Goal: Task Accomplishment & Management: Manage account settings

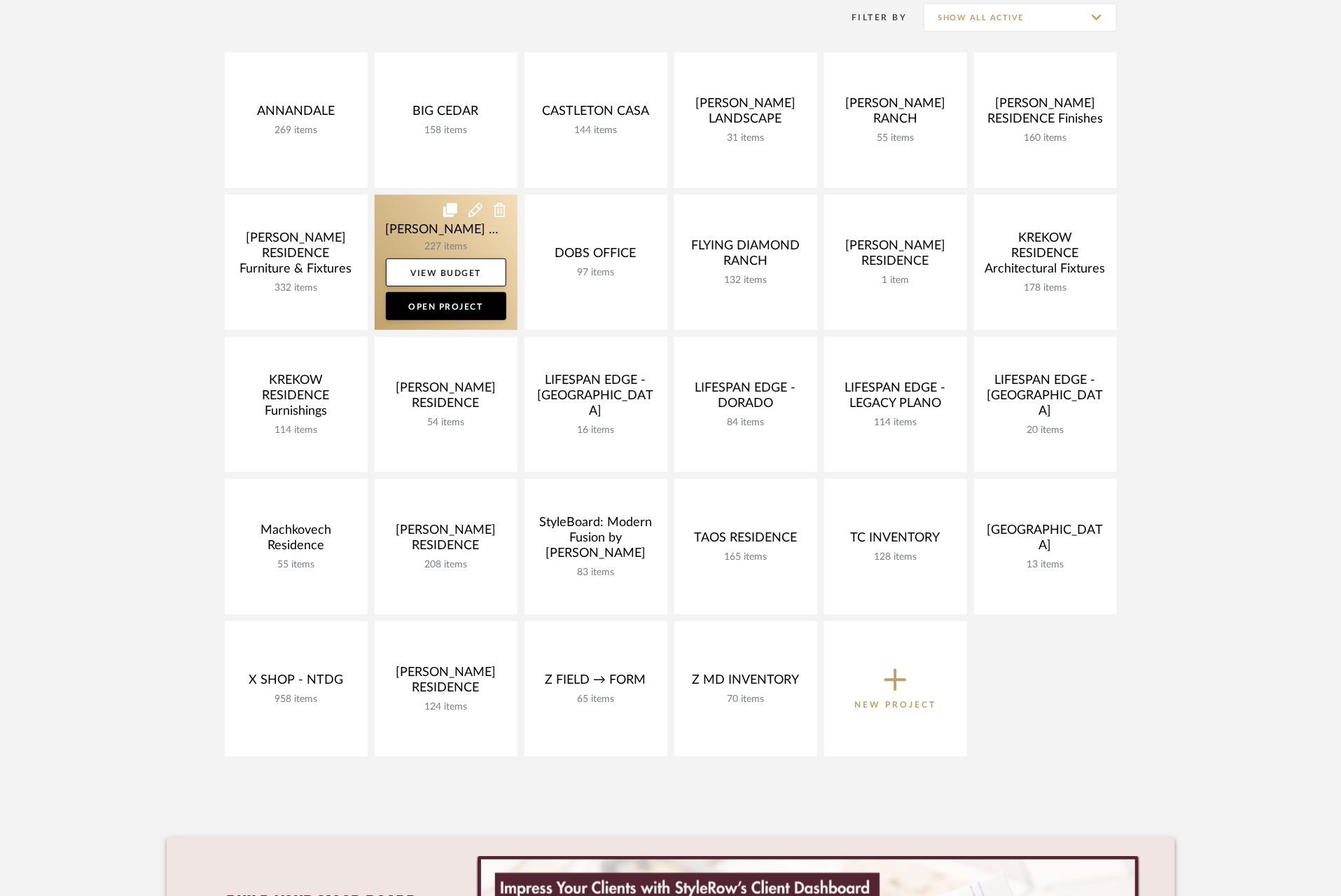
scroll to position [297, 0]
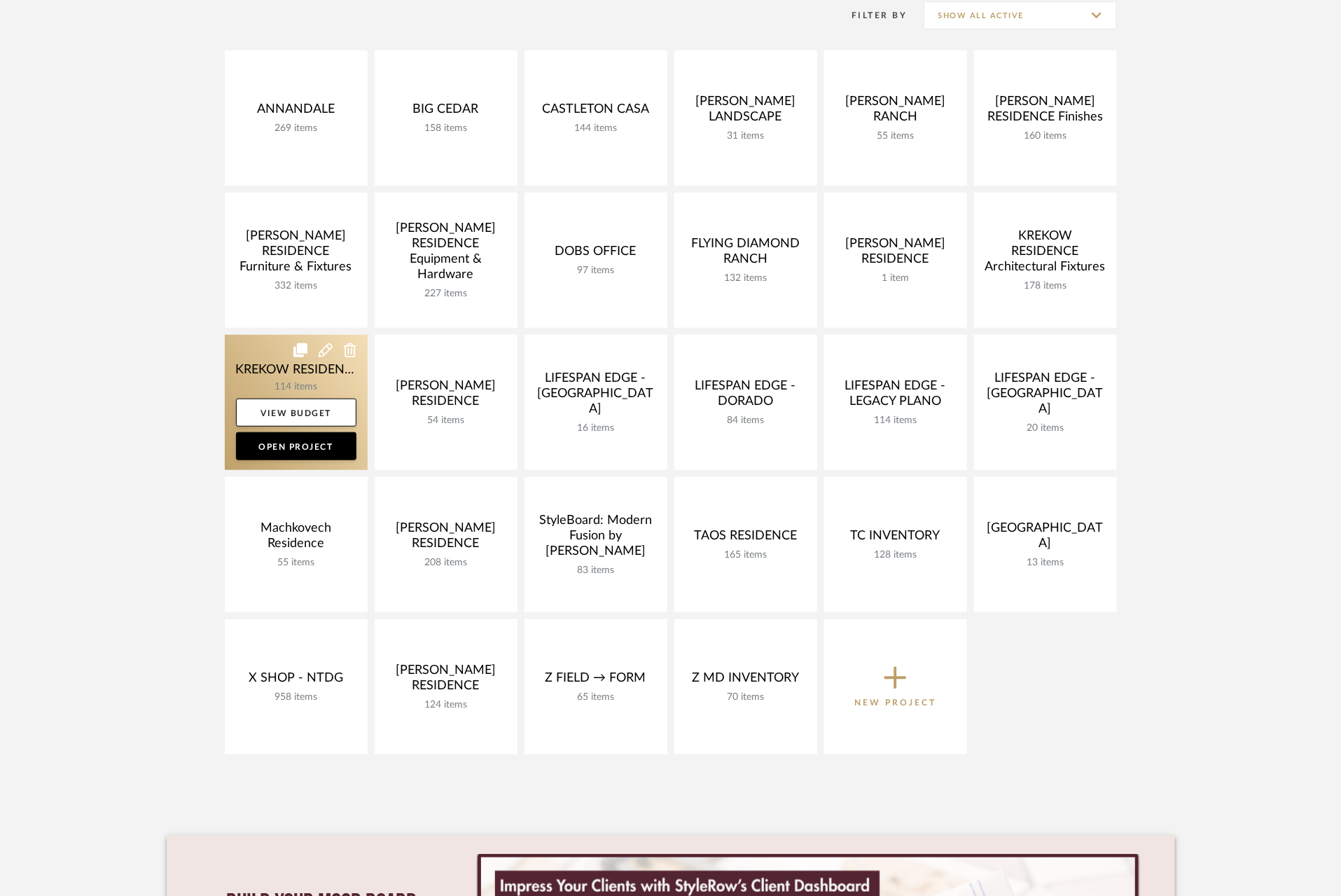
click at [241, 362] on link at bounding box center [296, 402] width 143 height 135
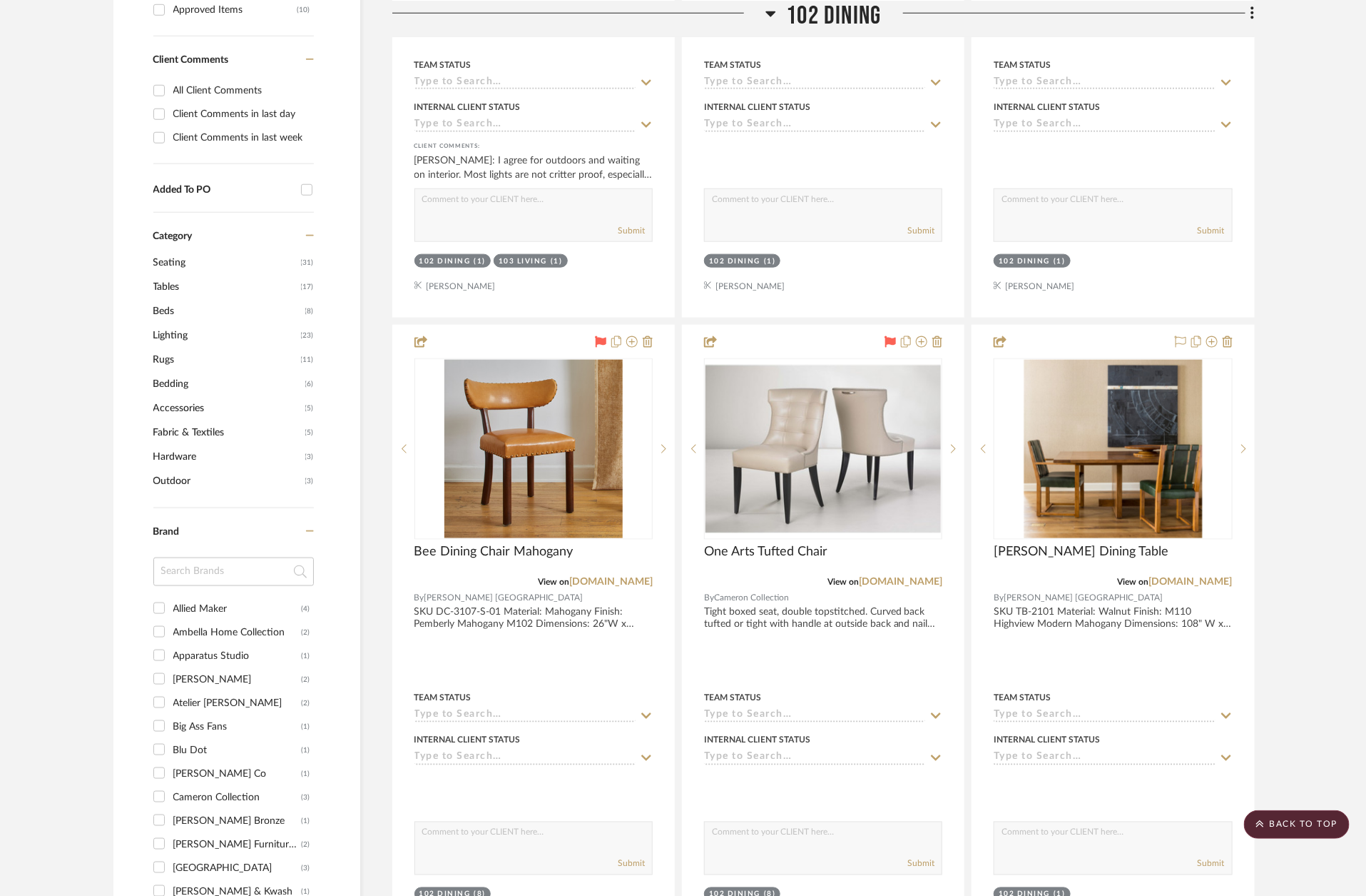
scroll to position [762, 0]
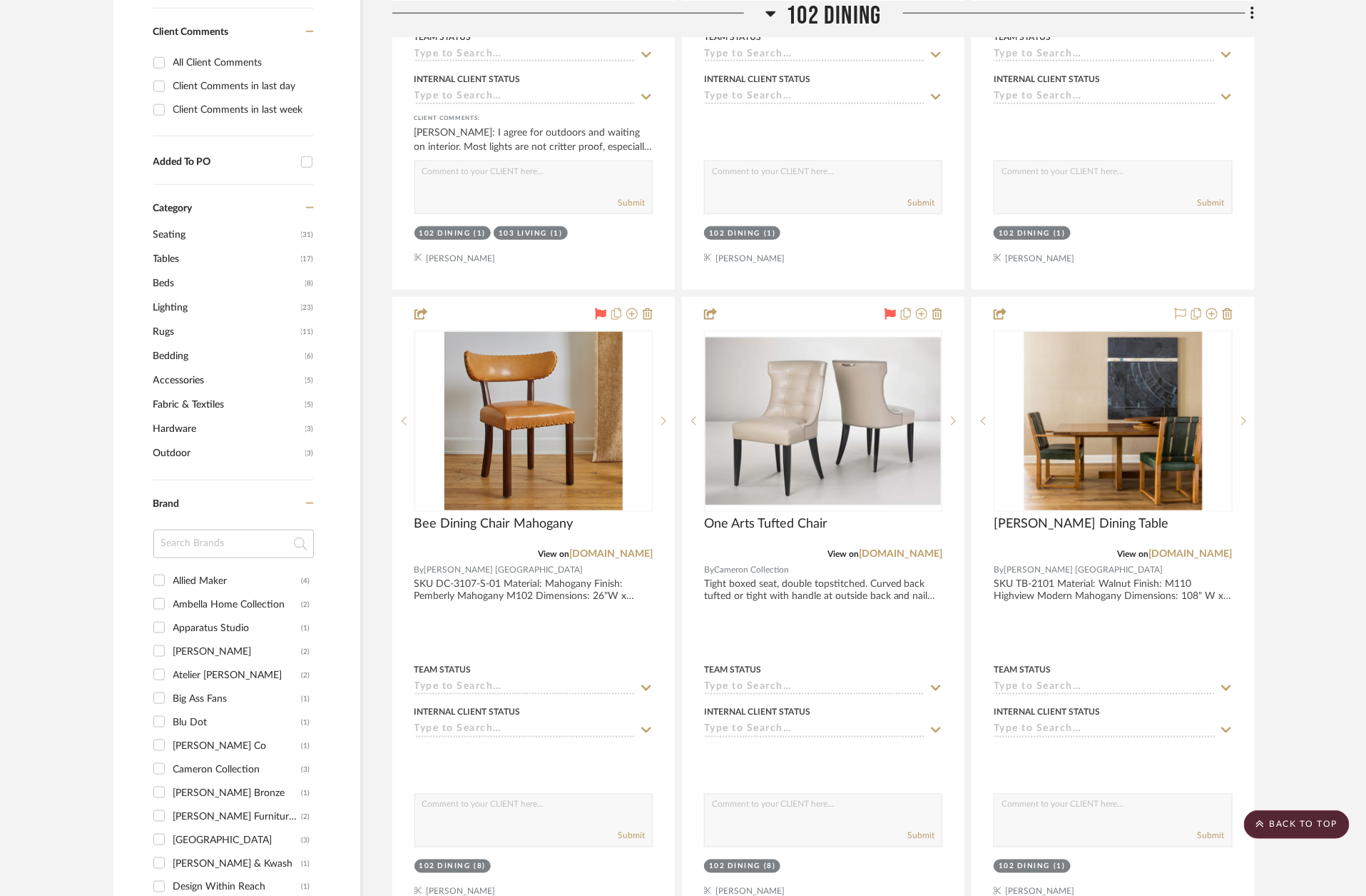
click at [181, 296] on span "Lighting" at bounding box center [225, 308] width 144 height 24
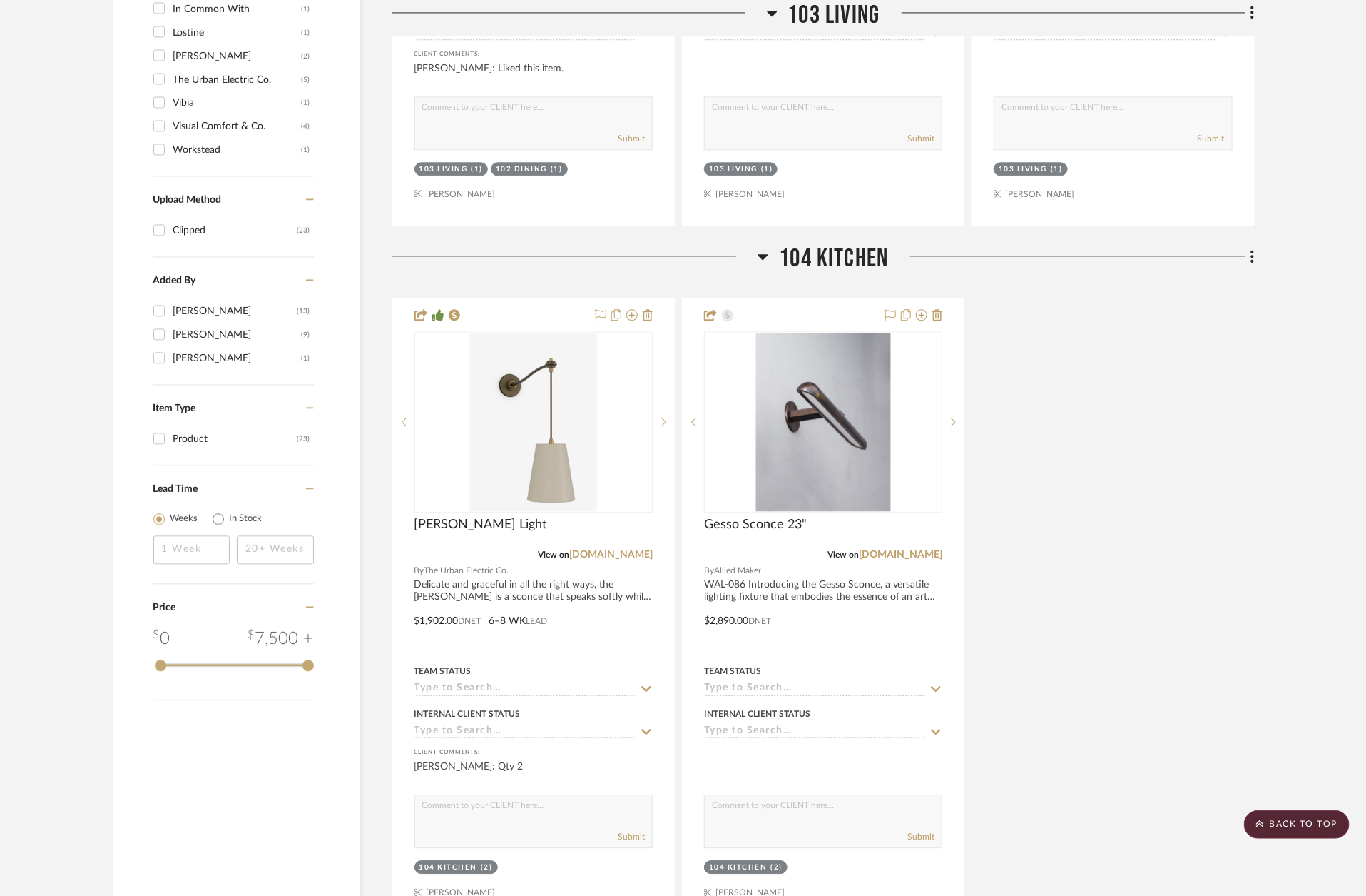
scroll to position [1551, 0]
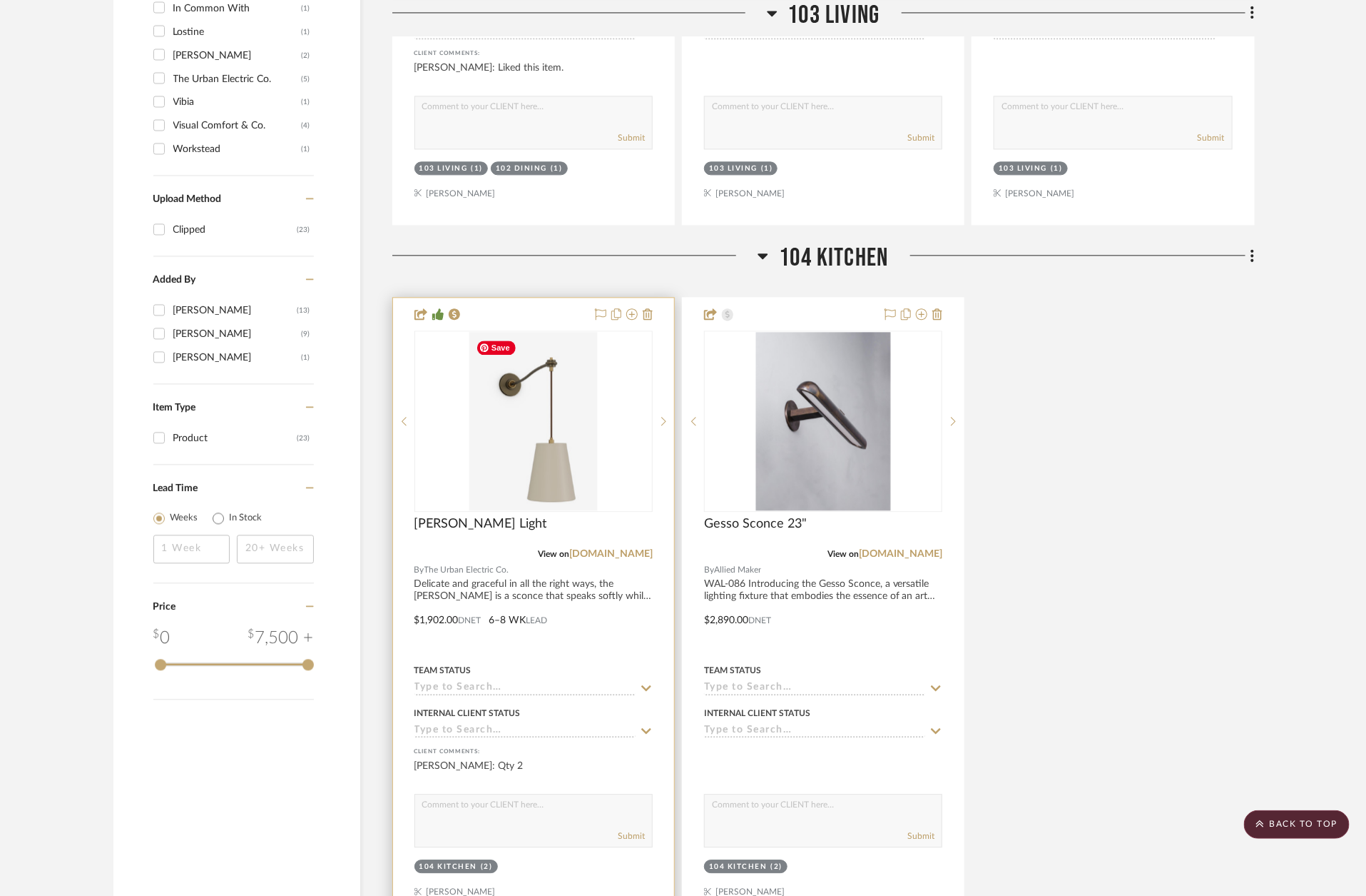
click at [511, 364] on img "0" at bounding box center [533, 420] width 128 height 178
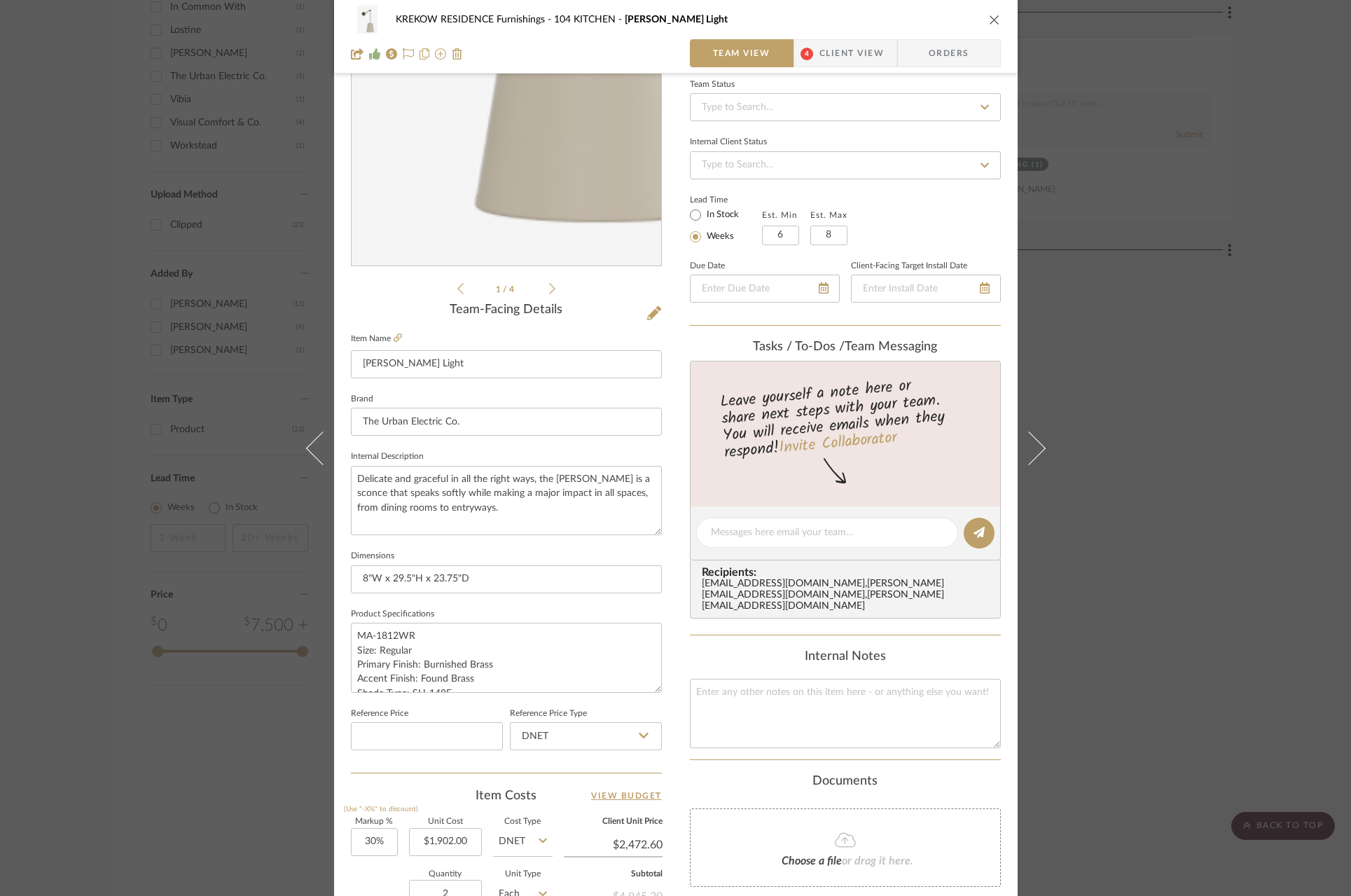
scroll to position [143, 0]
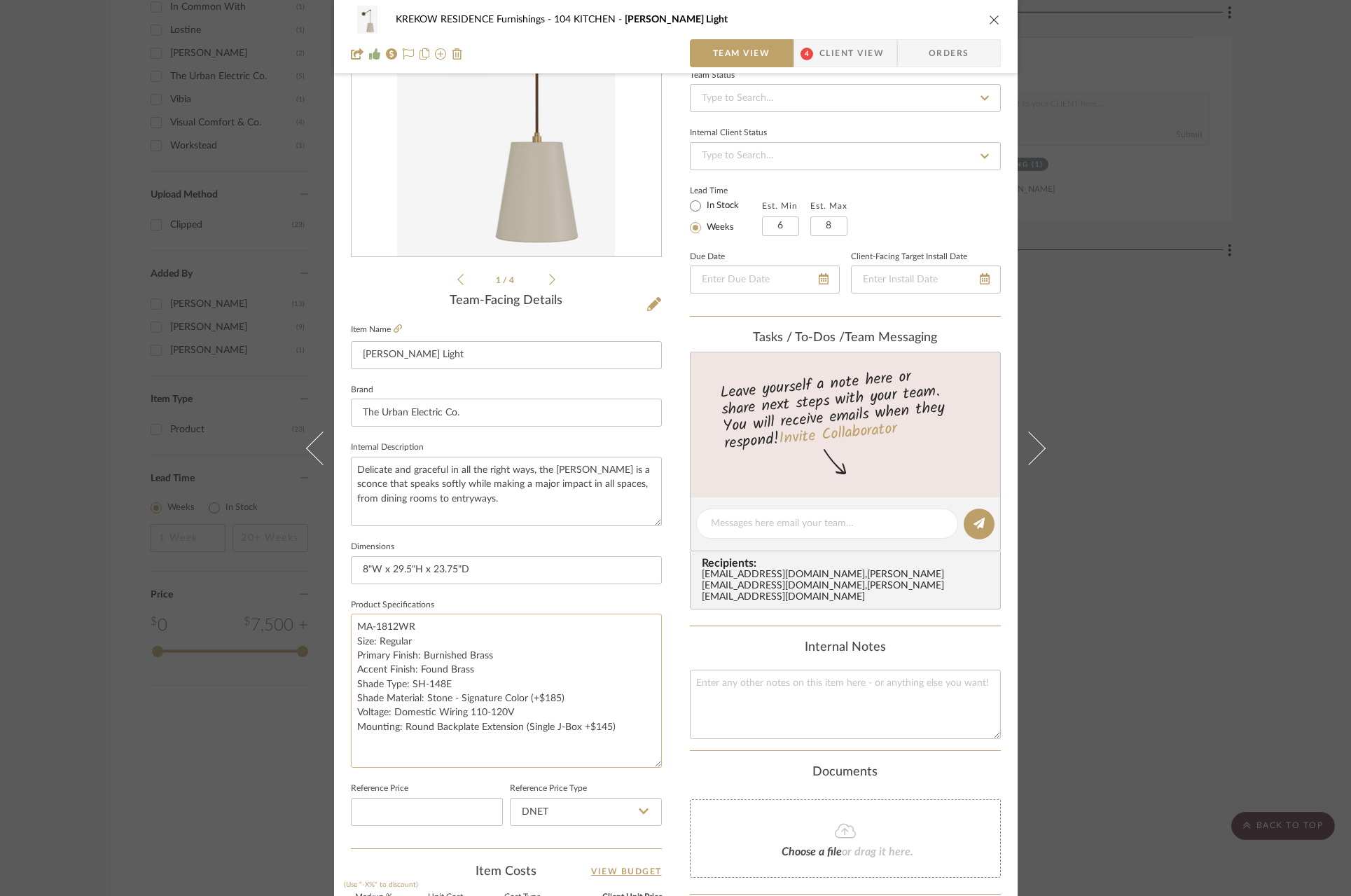
drag, startPoint x: 654, startPoint y: 680, endPoint x: 654, endPoint y: 762, distance: 82.0
click at [654, 762] on textarea "MA-1812WR Size: Regular Primary Finish: Burnished Brass Accent Finish: Found Br…" at bounding box center [506, 690] width 311 height 154
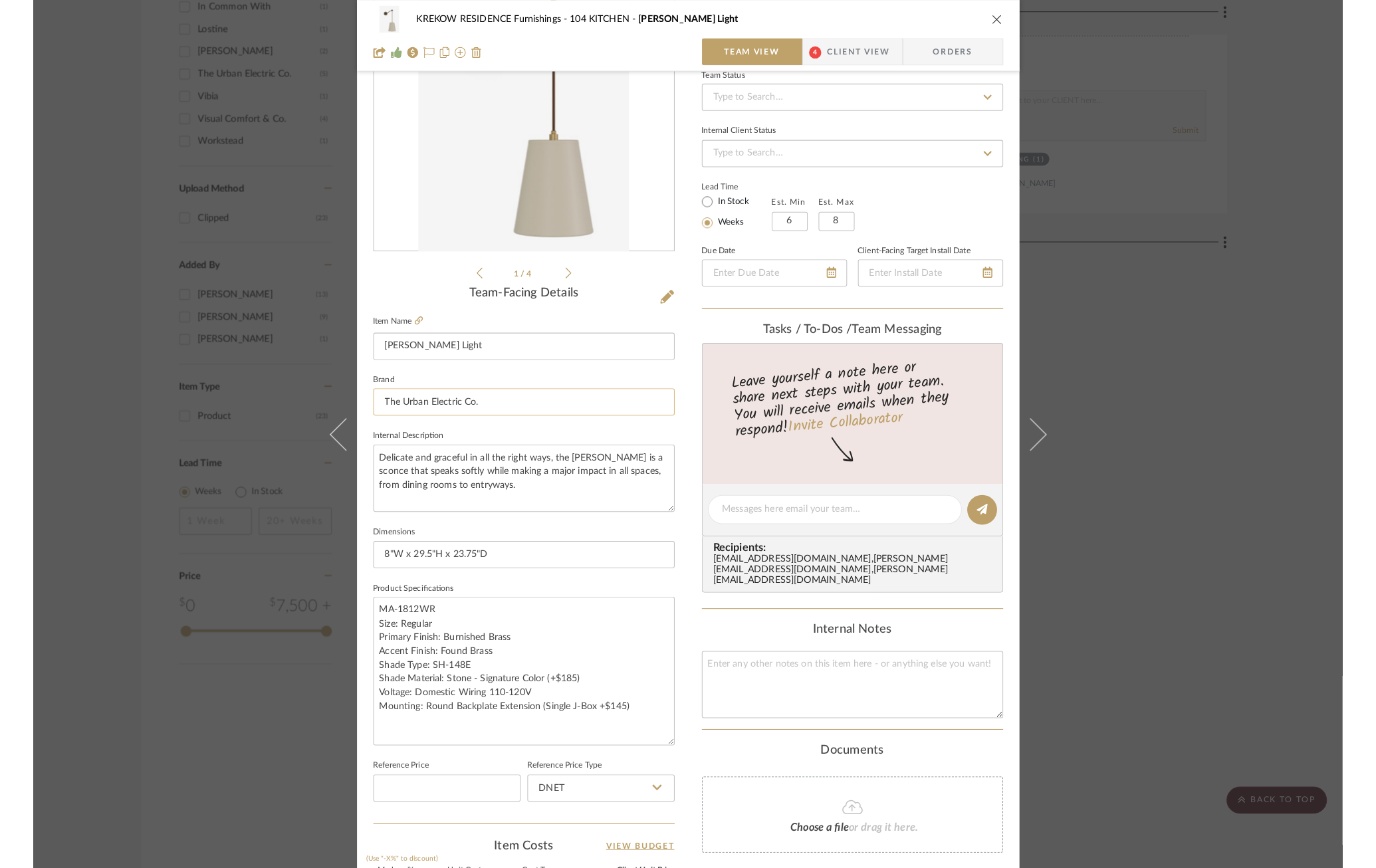
scroll to position [111, 0]
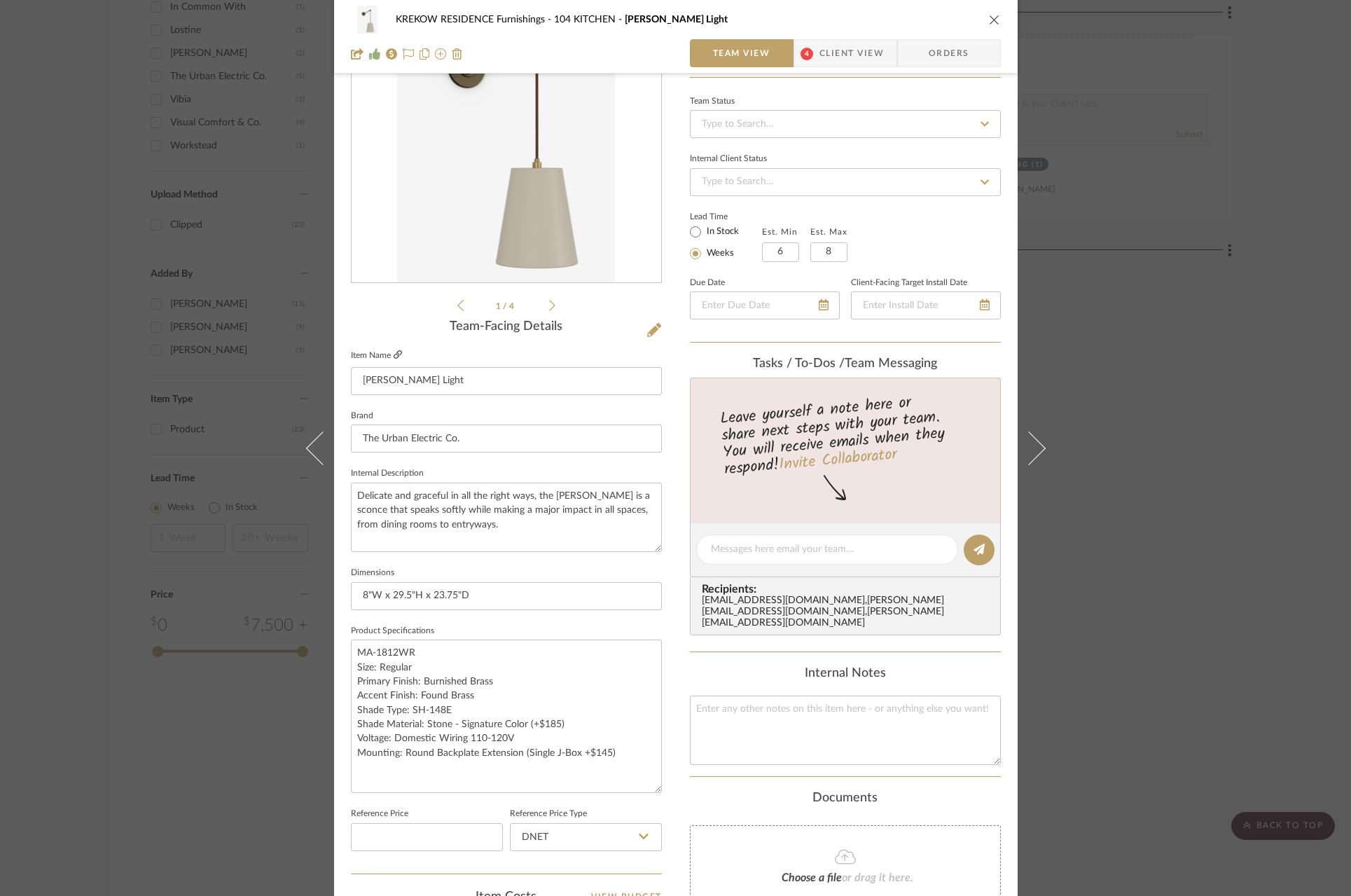
click at [394, 350] on fa-icon at bounding box center [398, 354] width 8 height 8
click at [549, 754] on textarea "MA-1812WR Size: Regular Primary Finish: Burnished Brass Accent Finish: Found Br…" at bounding box center [506, 716] width 311 height 153
drag, startPoint x: 616, startPoint y: 753, endPoint x: 353, endPoint y: 682, distance: 272.4
click at [353, 682] on textarea "MA-1812WR Size: Regular Primary Finish: Burnished Brass Accent Finish: Found Br…" at bounding box center [506, 716] width 311 height 153
click at [531, 760] on textarea "MA-1812WR Size: Regular Primary Finish: Burnished Brass Accent Finish: Found Br…" at bounding box center [506, 716] width 311 height 153
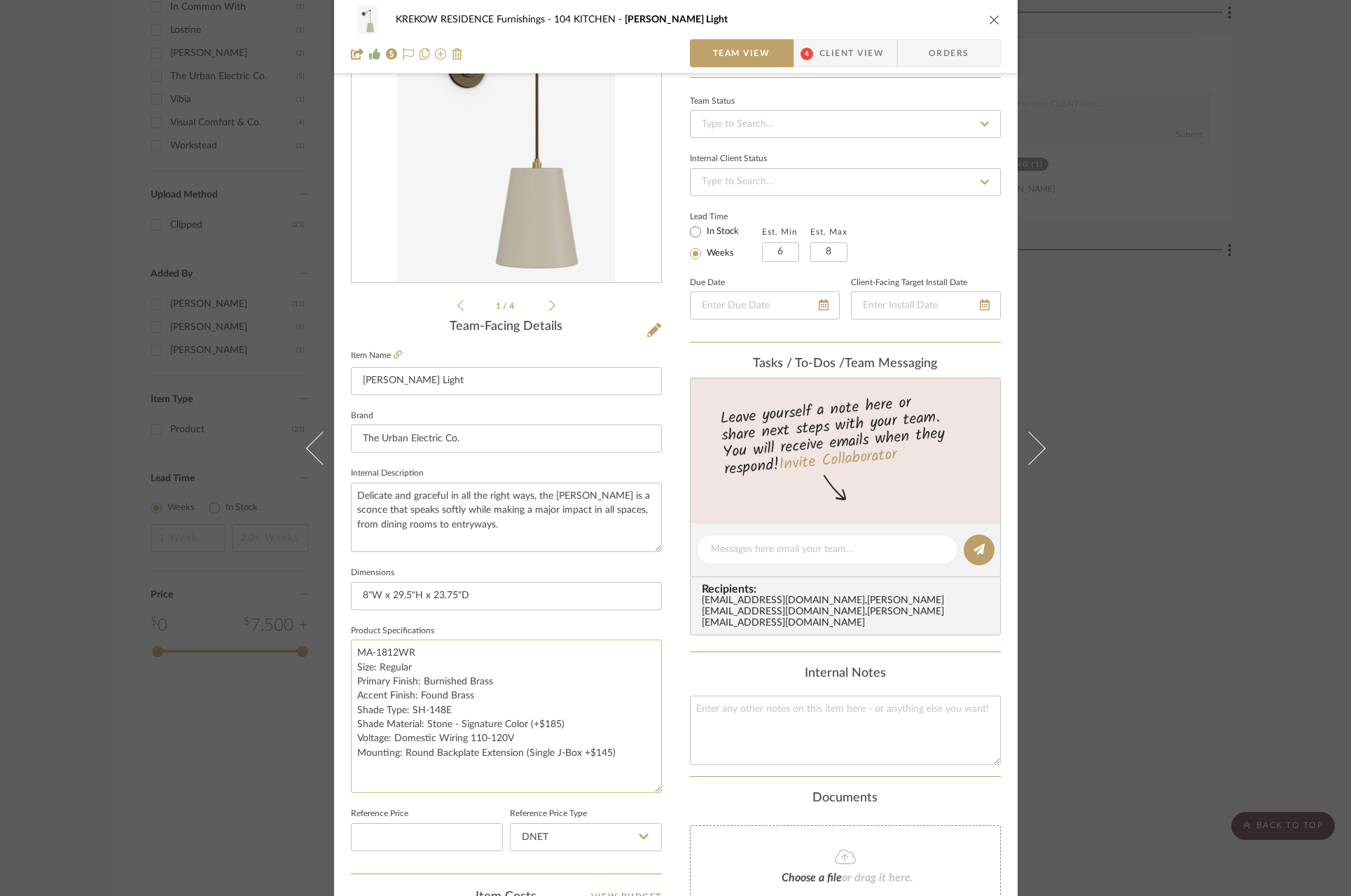
drag, startPoint x: 617, startPoint y: 758, endPoint x: 417, endPoint y: 755, distance: 200.0
click at [417, 755] on textarea "MA-1812WR Size: Regular Primary Finish: Burnished Brass Accent Finish: Found Br…" at bounding box center [506, 716] width 311 height 153
click at [615, 750] on textarea "MA-1812WR Size: Regular Primary Finish: Burnished Brass Accent Finish: Found Br…" at bounding box center [506, 716] width 311 height 153
drag, startPoint x: 615, startPoint y: 755, endPoint x: 398, endPoint y: 756, distance: 217.0
click at [398, 756] on textarea "MA-1812WR Size: Regular Primary Finish: Burnished Brass Accent Finish: Found Br…" at bounding box center [506, 716] width 311 height 153
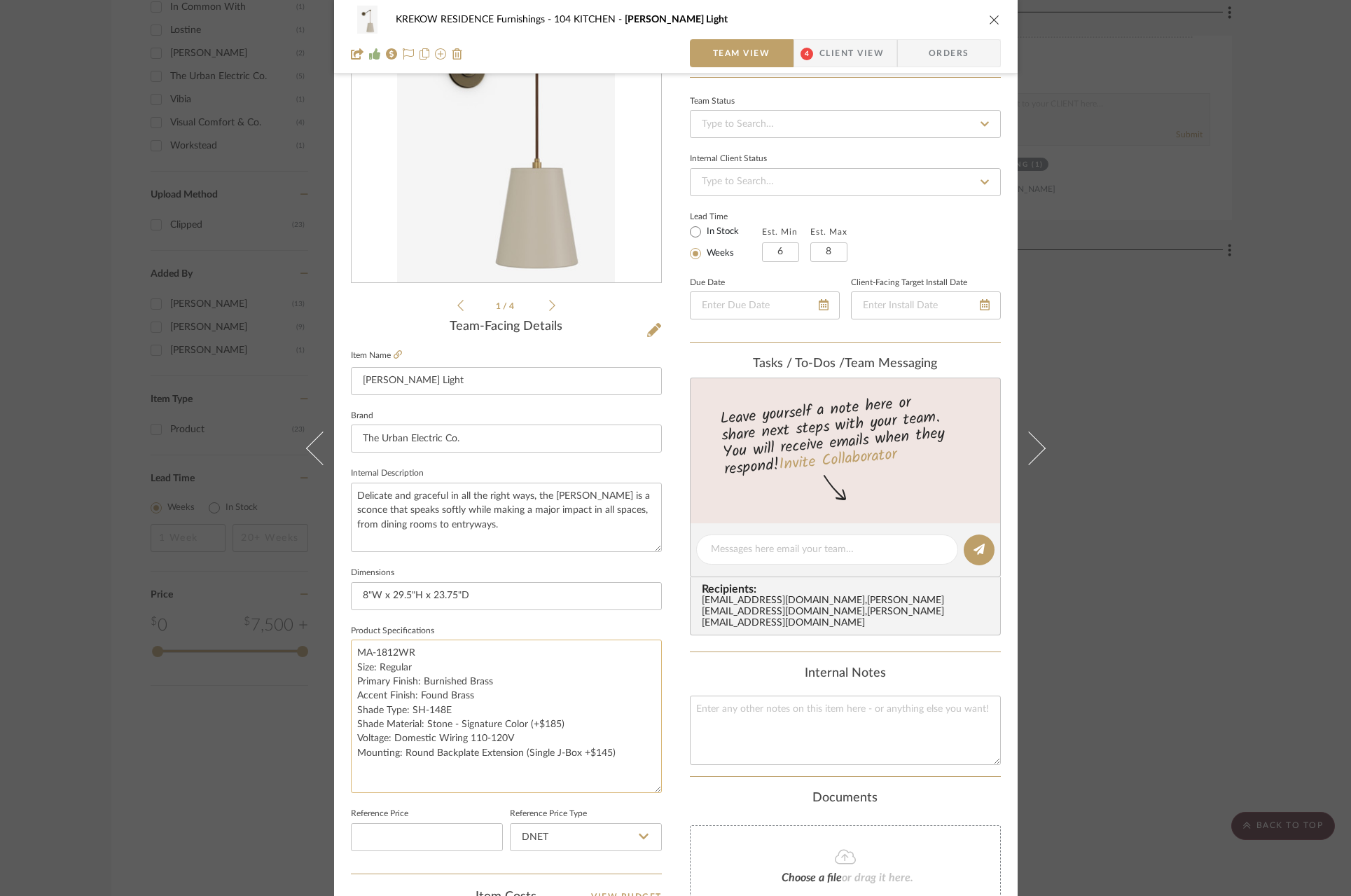
paste textarea "Standard Backplate (Oval, 3” x 10”"
type textarea "MA-1812WR Size: Regular Primary Finish: Burnished Brass Accent Finish: Found Br…"
click at [443, 813] on fieldset "Reference Price" at bounding box center [426, 827] width 152 height 47
click at [494, 665] on textarea "MA-1812WR Size: Regular Primary Finish: Burnished Brass Accent Finish: Found Br…" at bounding box center [506, 716] width 311 height 153
click at [486, 395] on sr-form-field "Item Name [PERSON_NAME] Light" at bounding box center [506, 375] width 311 height 60
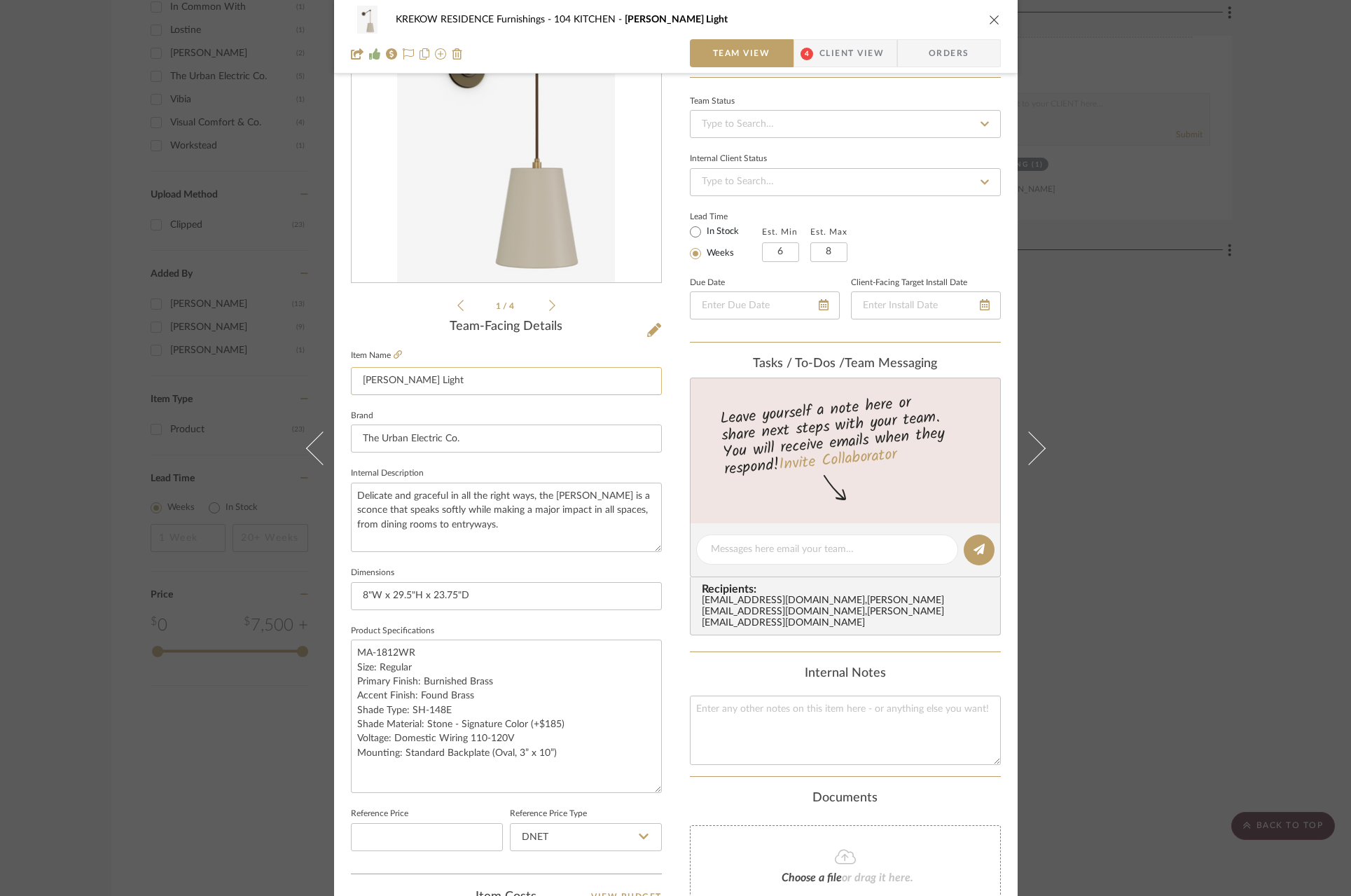
click at [481, 392] on input "[PERSON_NAME] Light" at bounding box center [506, 381] width 311 height 28
type input "[PERSON_NAME] Light, Customized"
click at [360, 604] on input "8"W x 29.5"H x 23.75"D" at bounding box center [506, 595] width 311 height 28
click at [400, 593] on input "8"W x 29.5"H x 23.75"D" at bounding box center [506, 595] width 311 height 28
click at [398, 597] on input "8"W x 29.5"H x 23.75"D" at bounding box center [506, 595] width 311 height 28
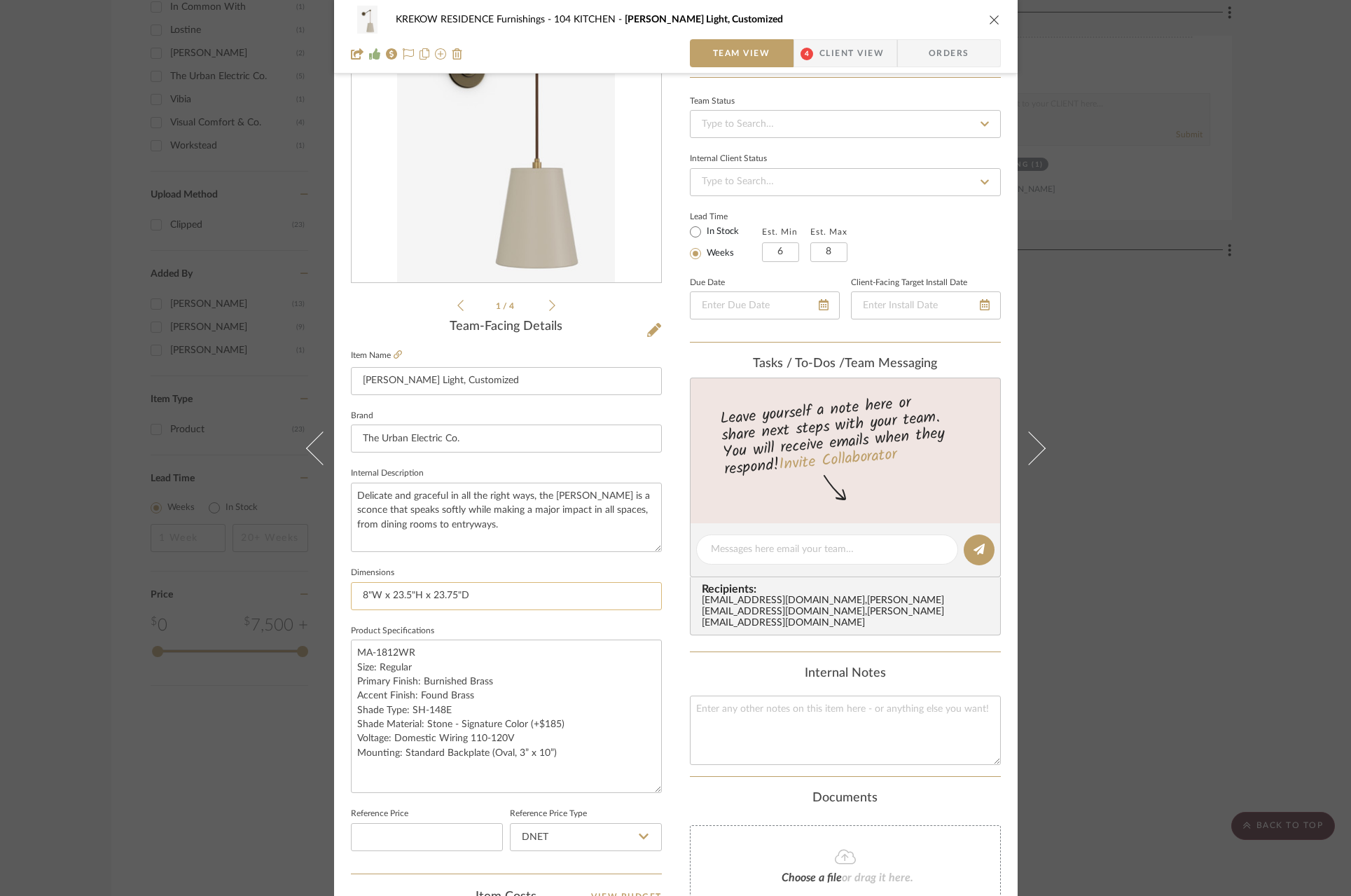
click at [406, 598] on input "8"W x 23.5"H x 23.75"D" at bounding box center [506, 595] width 311 height 28
type input "8"W x 23.5"H x 23.75"D"
type input "8"W x 23-3/8"H x 23.75"D"
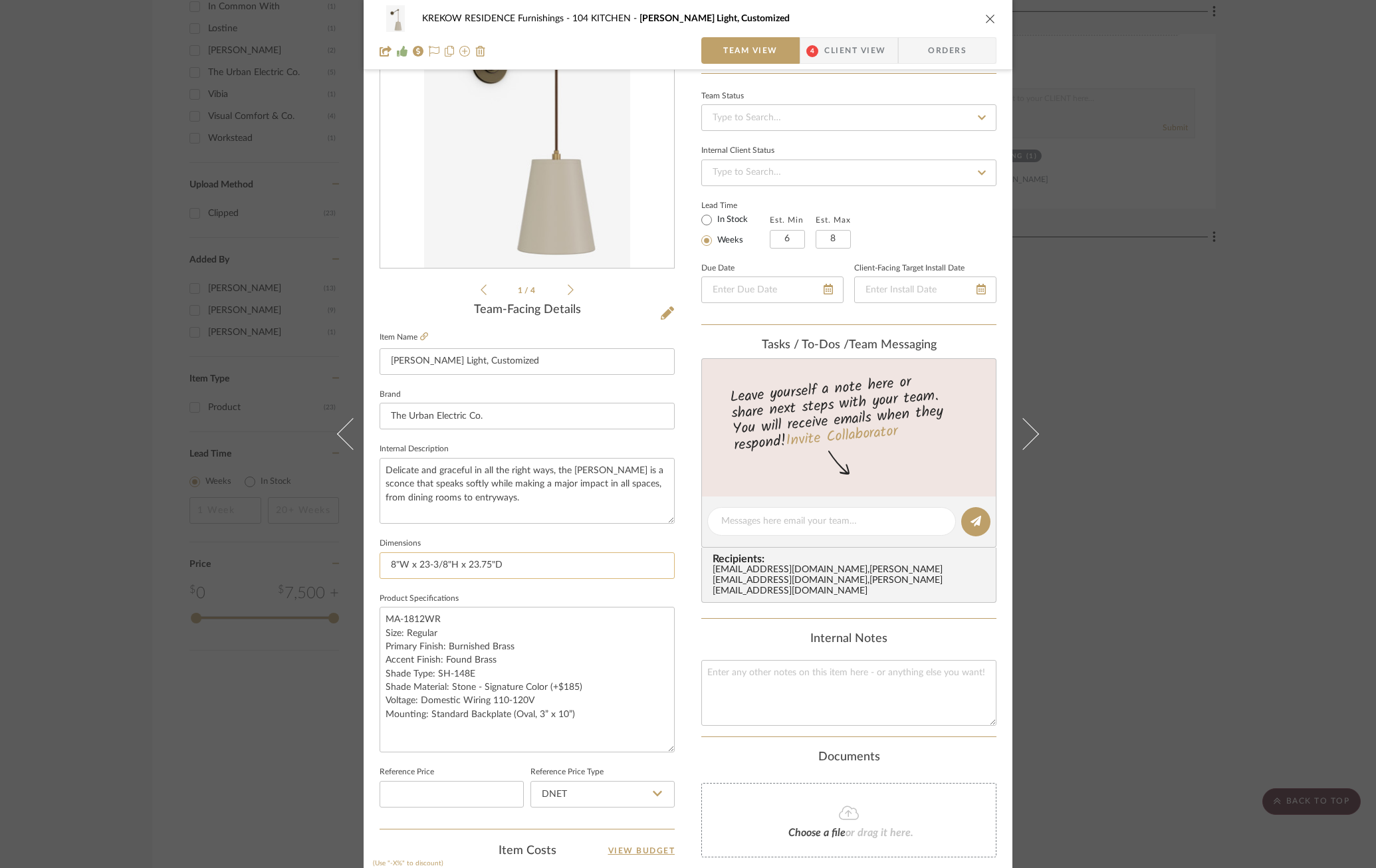
click at [484, 567] on input "8"W x 23-3/8"H x 23.75"D" at bounding box center [527, 565] width 295 height 26
type input "8"W x 23-3/8"H x 23-3/4"D"
click at [484, 593] on fieldset "Product Specifications MA-1812WR Size: Regular Primary Finish: Burnished Brass …" at bounding box center [527, 671] width 295 height 163
click at [455, 568] on input "8"W x 23-3/8"H x 23-3/4"D" at bounding box center [527, 565] width 295 height 26
type input "8"W x 23-3/8"H* x 23-3/4"D"
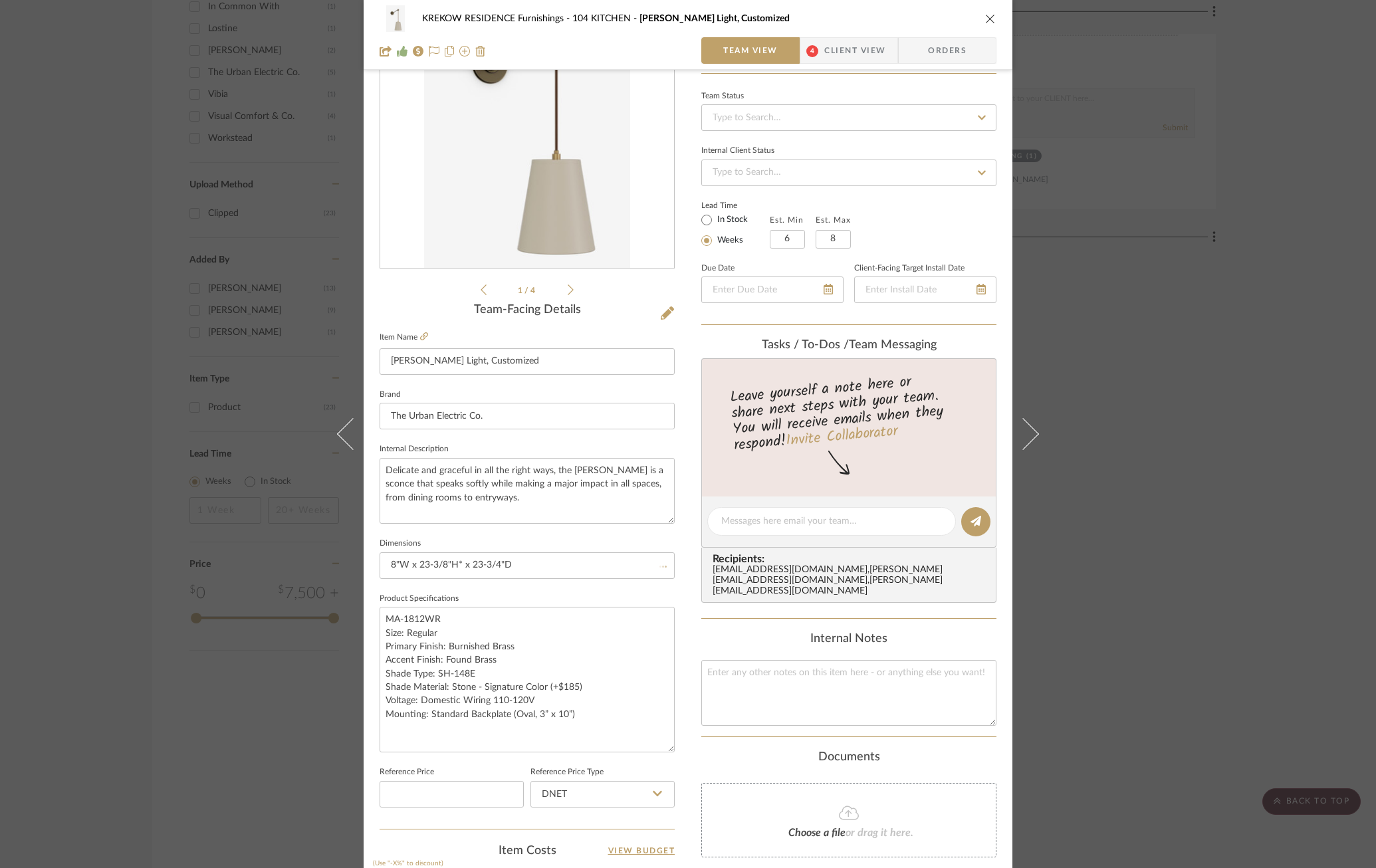
click at [478, 590] on fieldset "Product Specifications MA-1812WR Size: Regular Primary Finish: Burnished Brass …" at bounding box center [527, 671] width 295 height 163
click at [577, 714] on textarea "MA-1812WR Size: Regular Primary Finish: Burnished Brass Accent Finish: Found Br…" at bounding box center [527, 679] width 295 height 146
type textarea "MA-1812WR Size: Regular Primary Finish: Burnished Brass Accent Finish: Found Br…"
click at [684, 738] on div "KREKOW RESIDENCE Furnishings 104 KITCHEN [PERSON_NAME] Light, Customized Team V…" at bounding box center [687, 551] width 649 height 1307
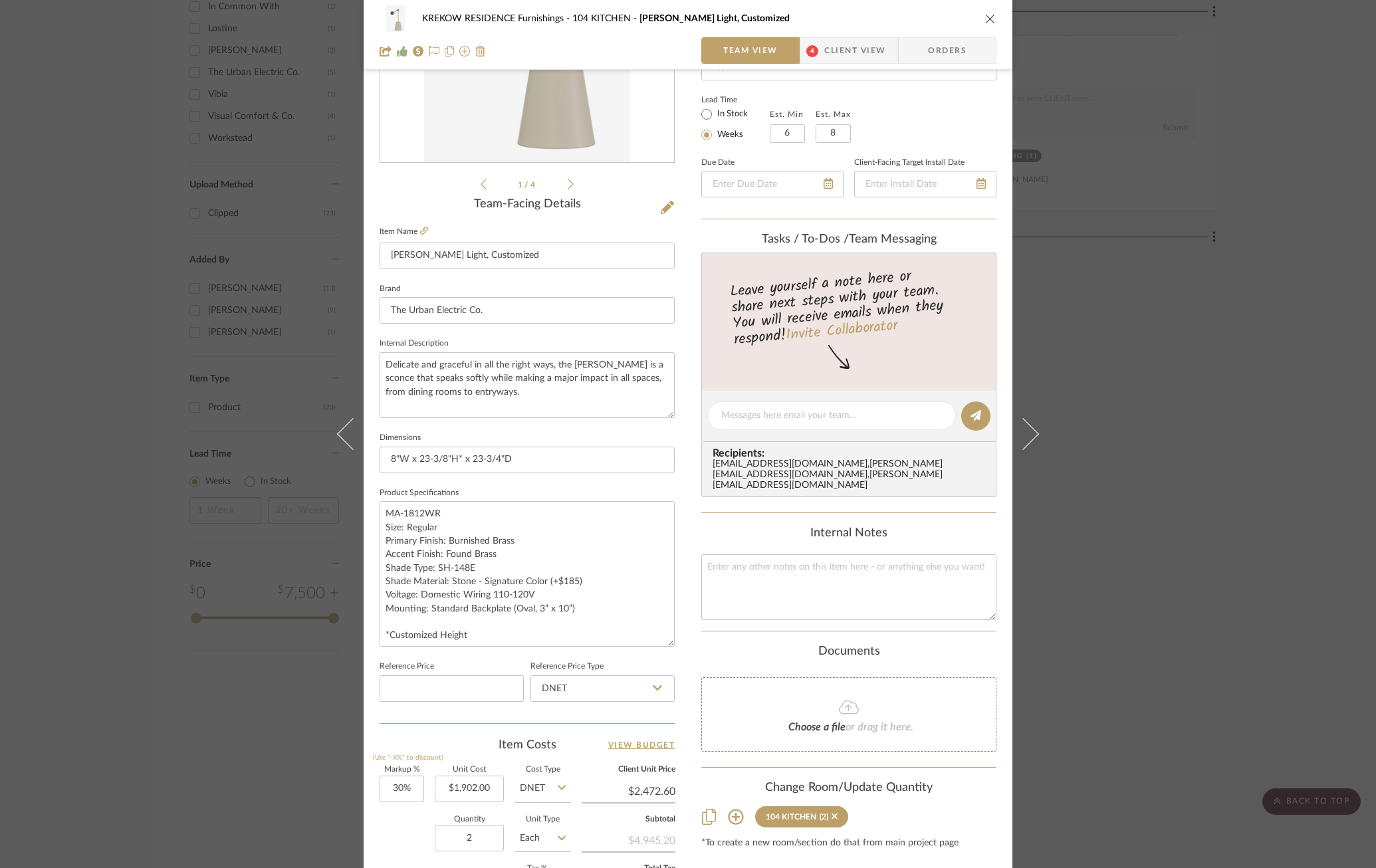
scroll to position [228, 0]
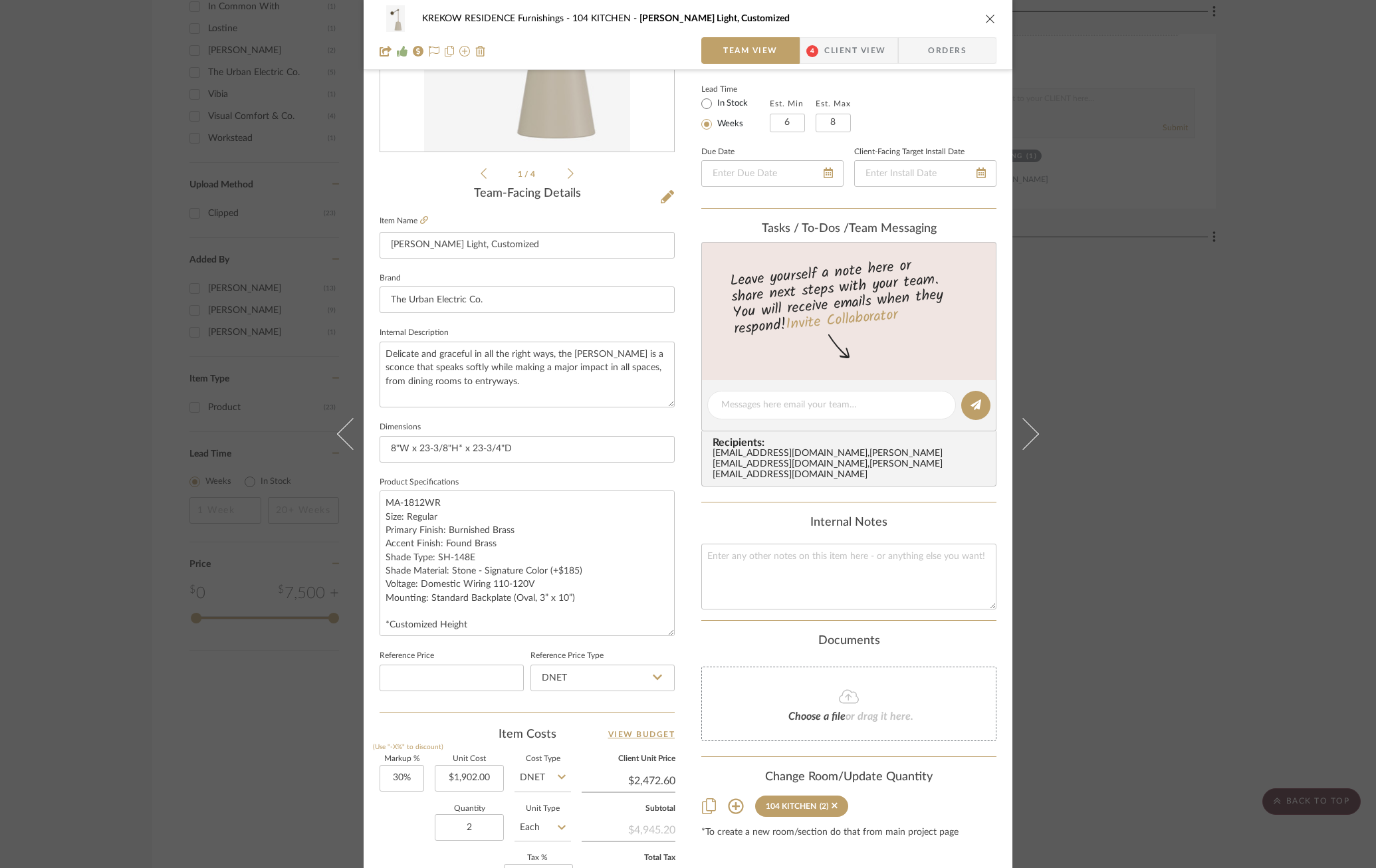
click at [1129, 334] on div "KREKOW RESIDENCE Furnishings 104 KITCHEN [PERSON_NAME] Light, Customized Team V…" at bounding box center [688, 434] width 1376 height 868
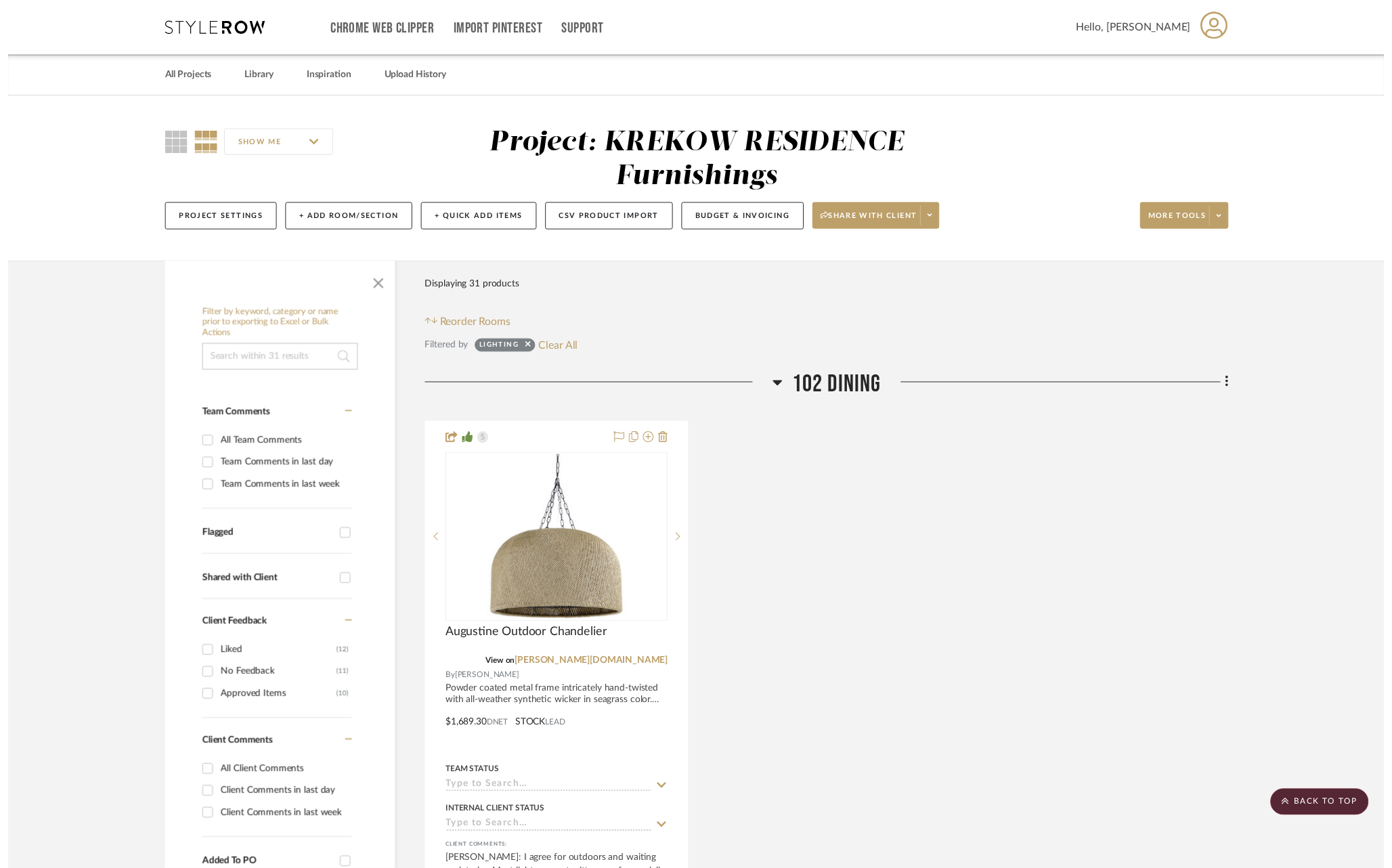
scroll to position [1471, 0]
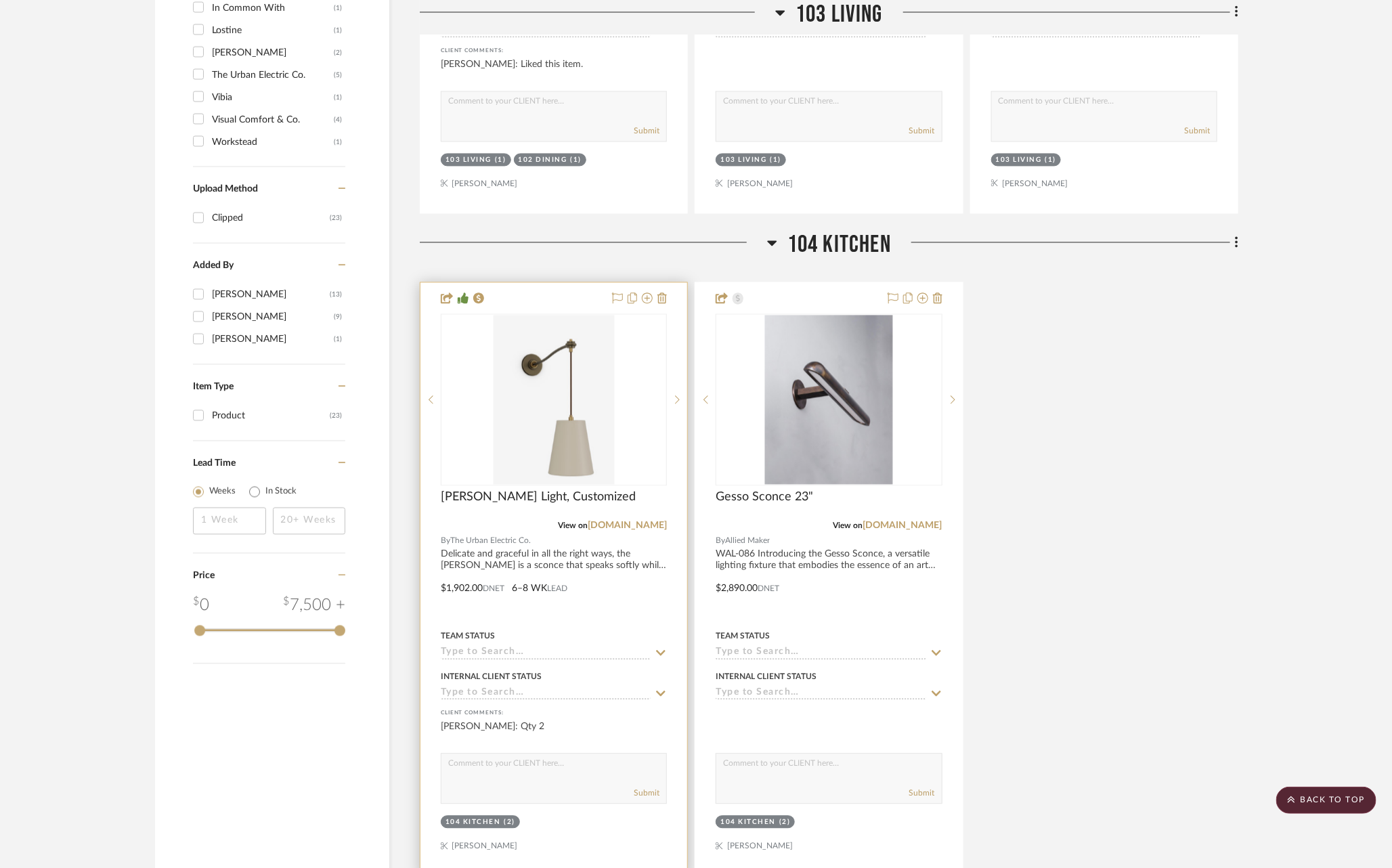
click at [661, 647] on icon at bounding box center [661, 653] width 13 height 11
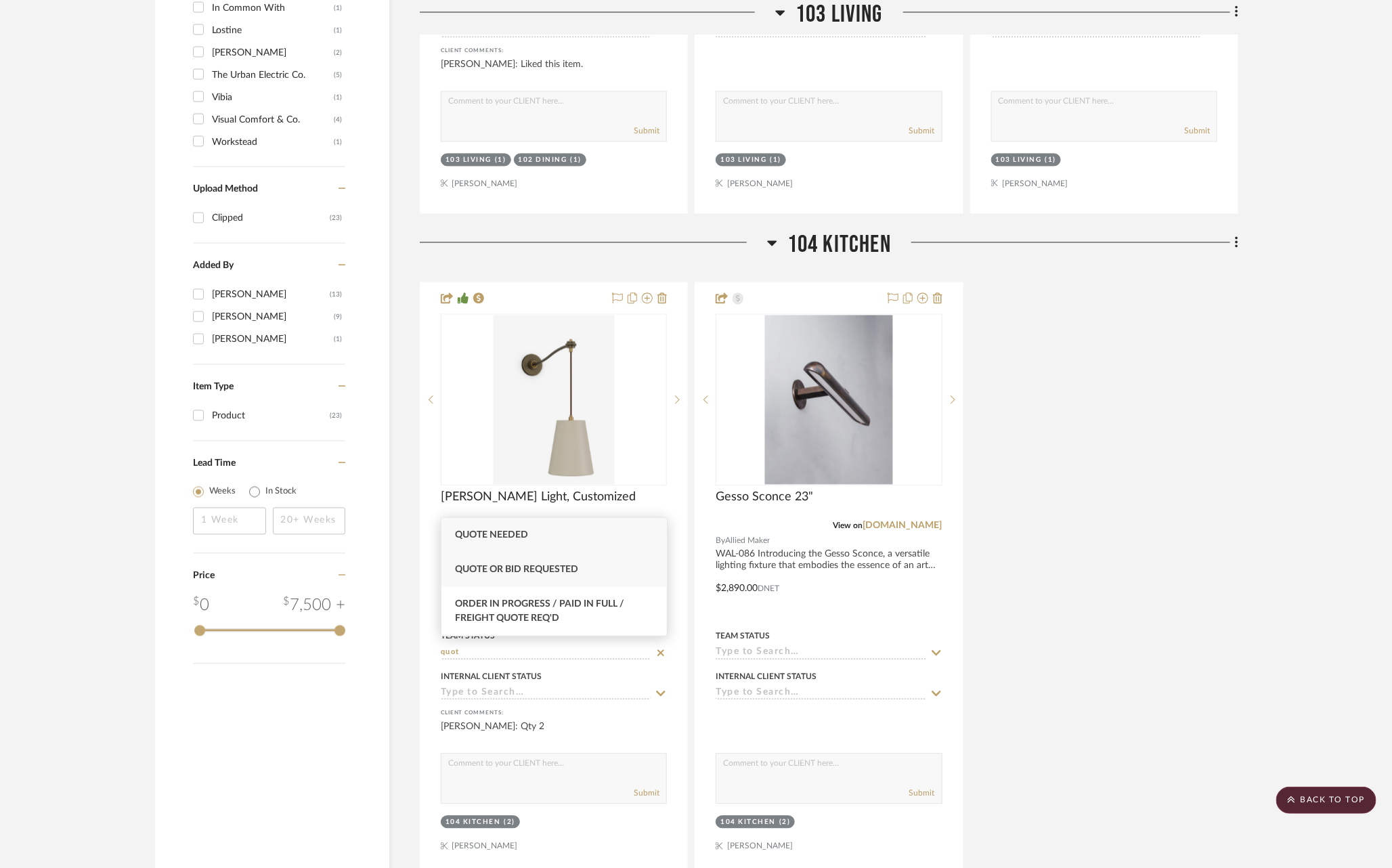
type input "quot"
click at [568, 573] on span "Quote or Bid Requested" at bounding box center [517, 569] width 123 height 10
type input "[DATE]"
type input "Quote or Bid Requested"
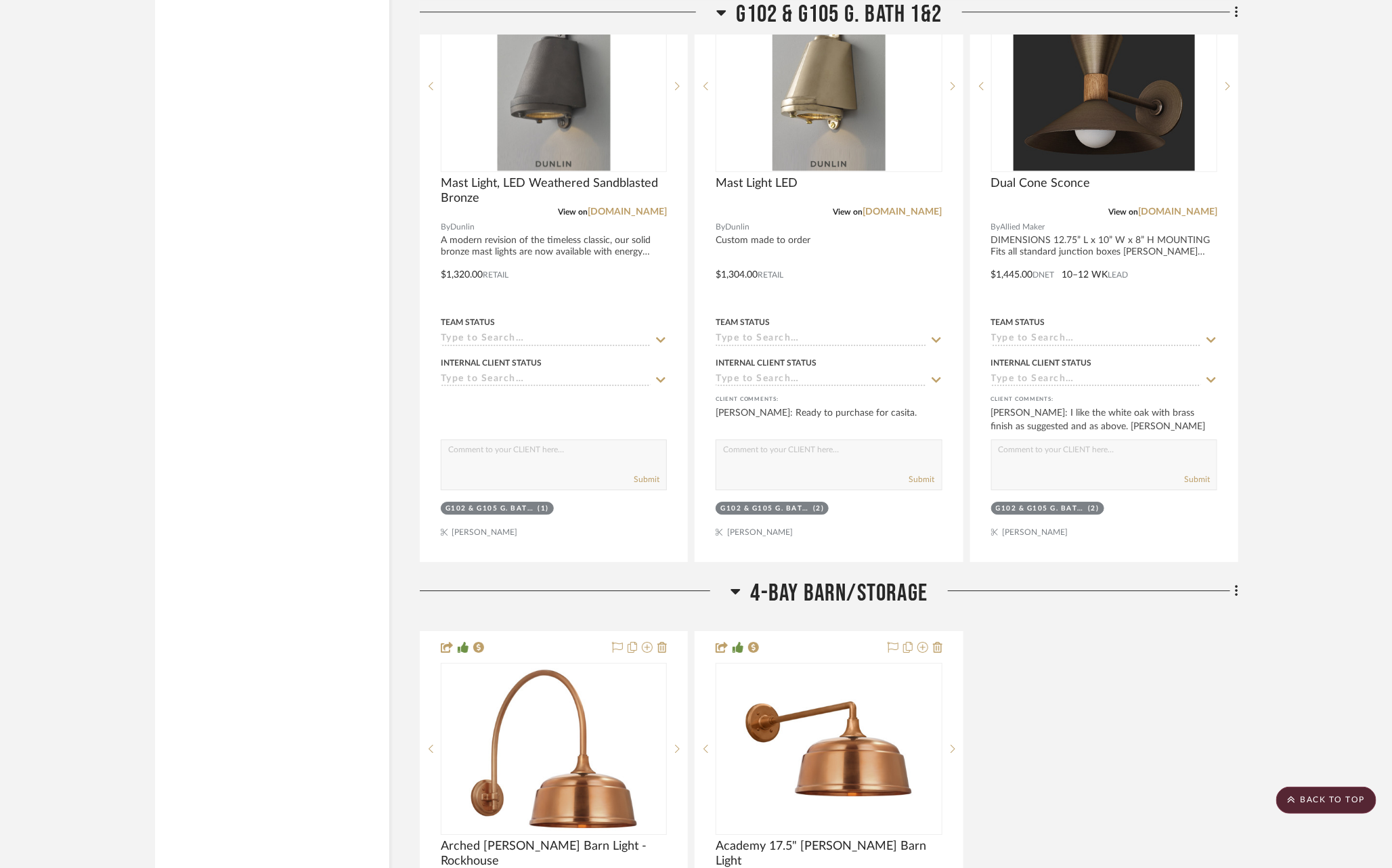
scroll to position [10740, 0]
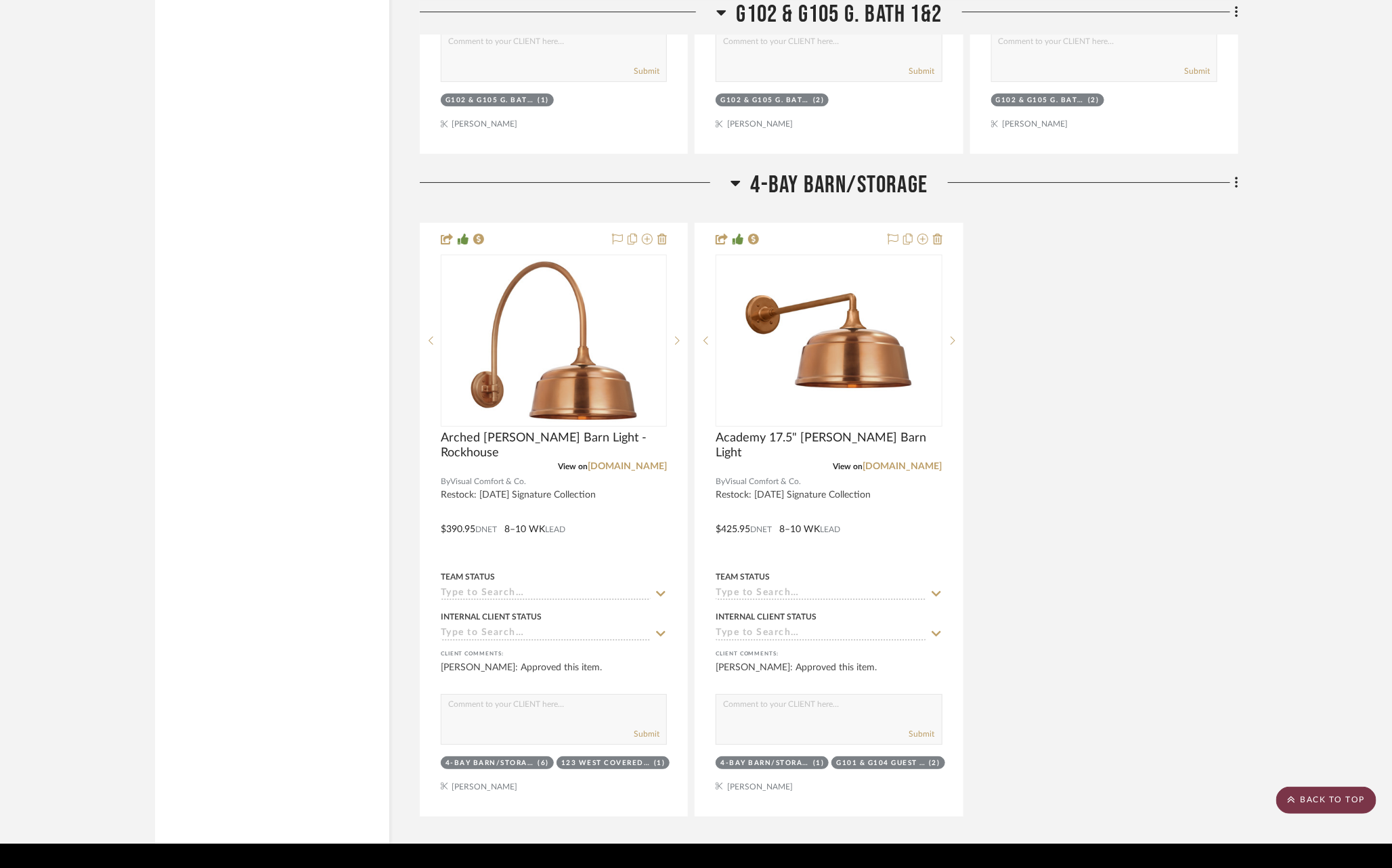
click at [1297, 811] on scroll-to-top-button "BACK TO TOP" at bounding box center [1327, 800] width 100 height 27
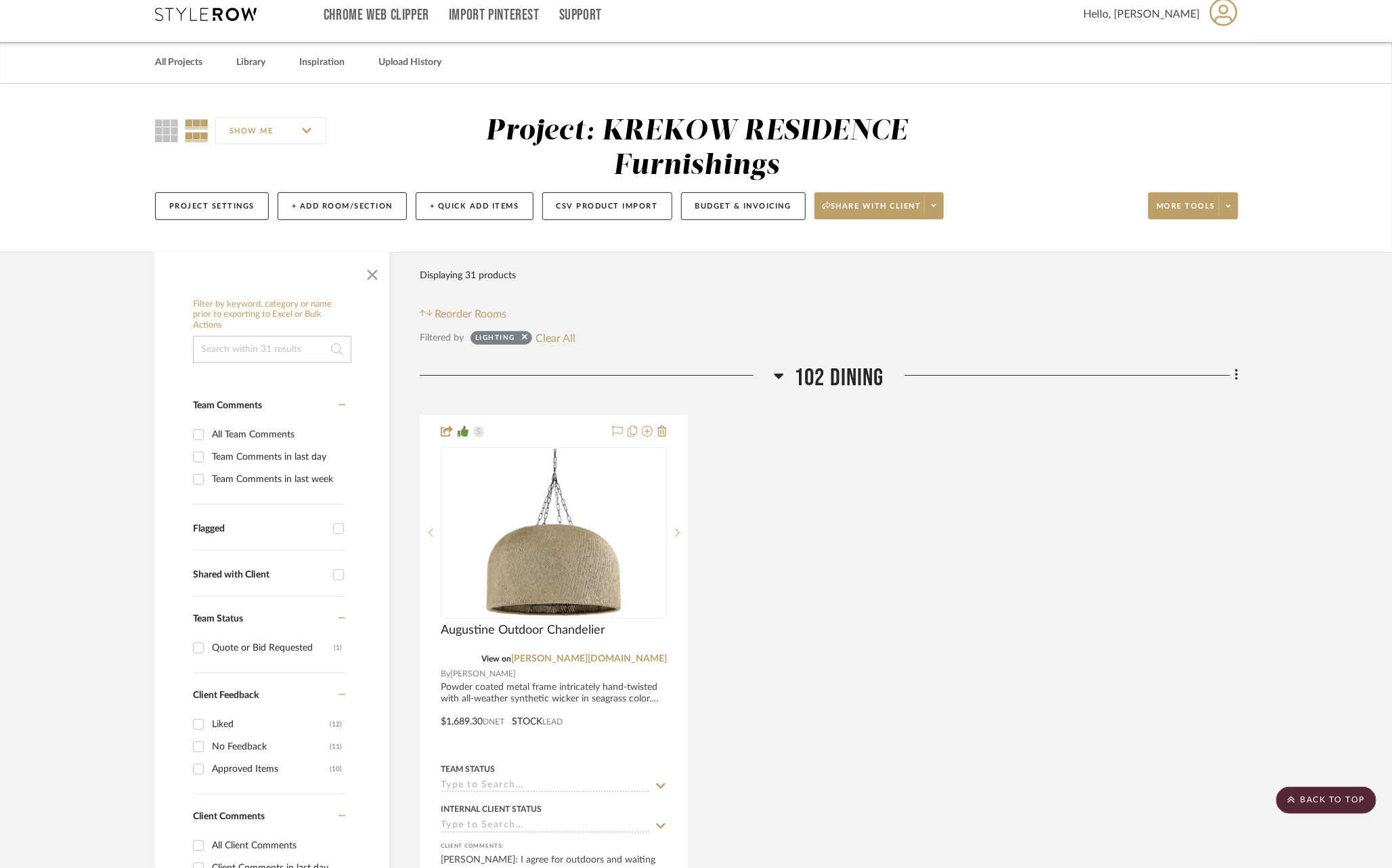
scroll to position [0, 0]
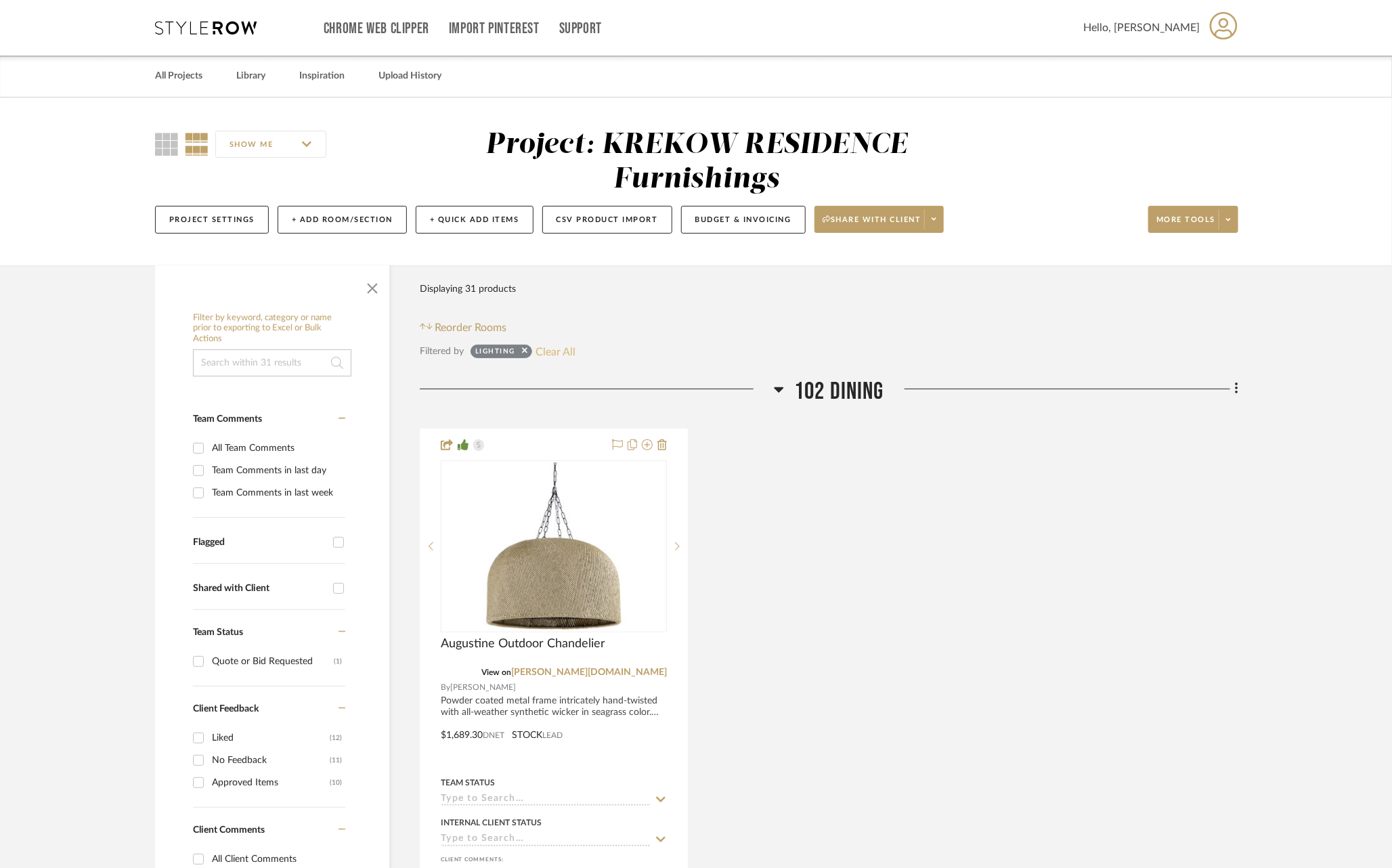
click at [547, 353] on button "Clear All" at bounding box center [555, 351] width 40 height 18
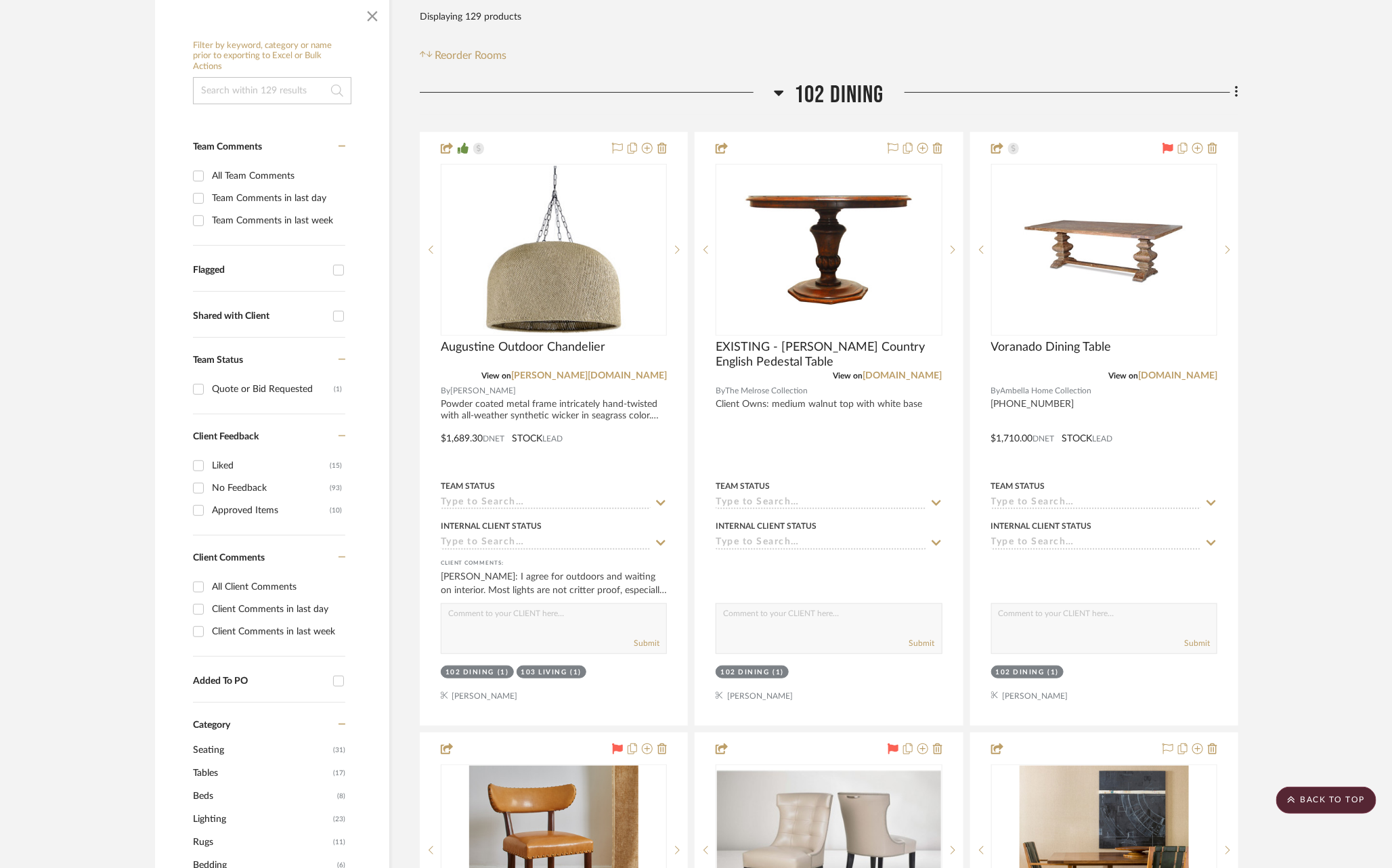
scroll to position [249, 0]
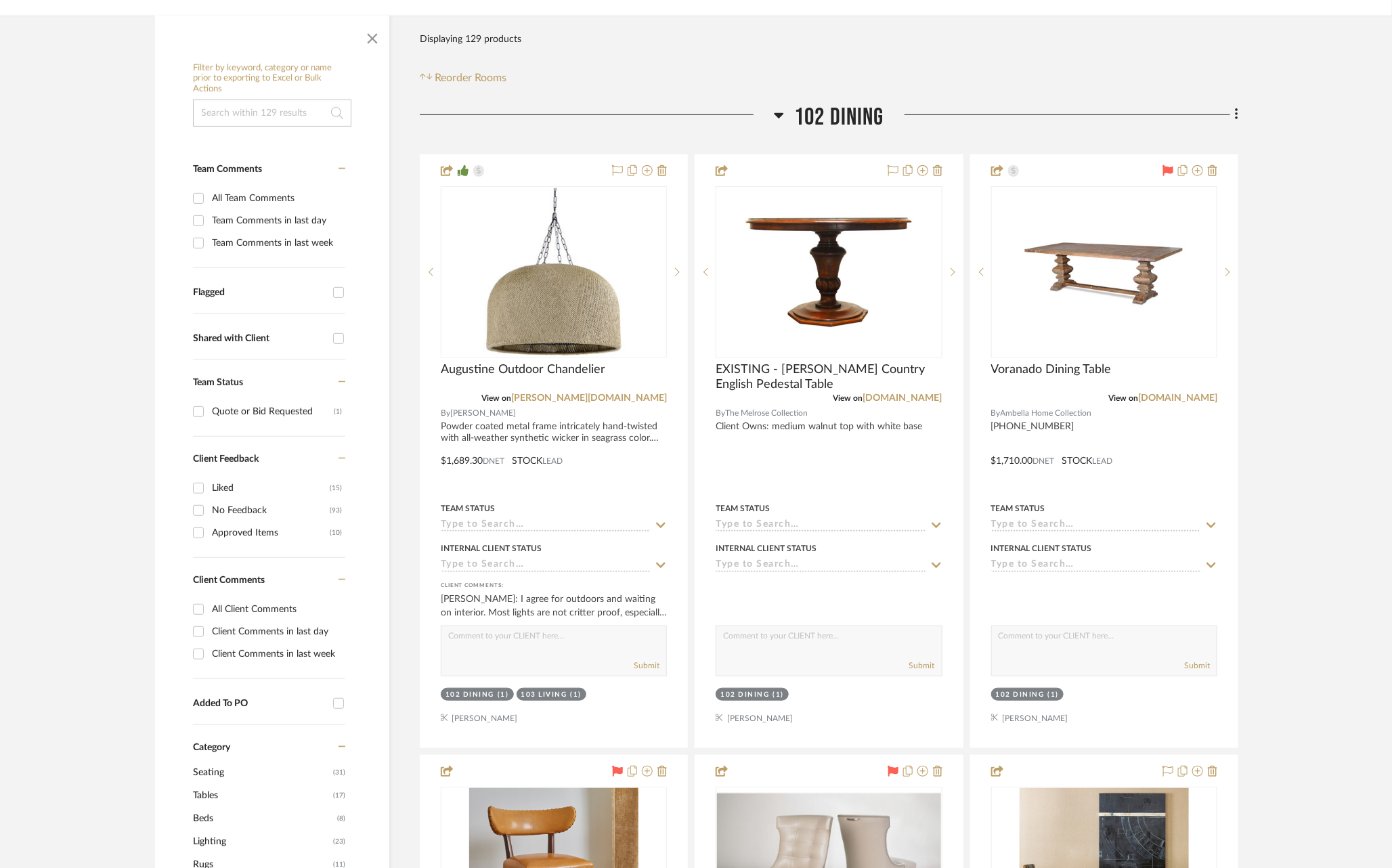
click at [251, 531] on div "Approved Items" at bounding box center [271, 533] width 118 height 21
click at [209, 531] on input "Approved Items (10)" at bounding box center [198, 533] width 21 height 21
checkbox input "true"
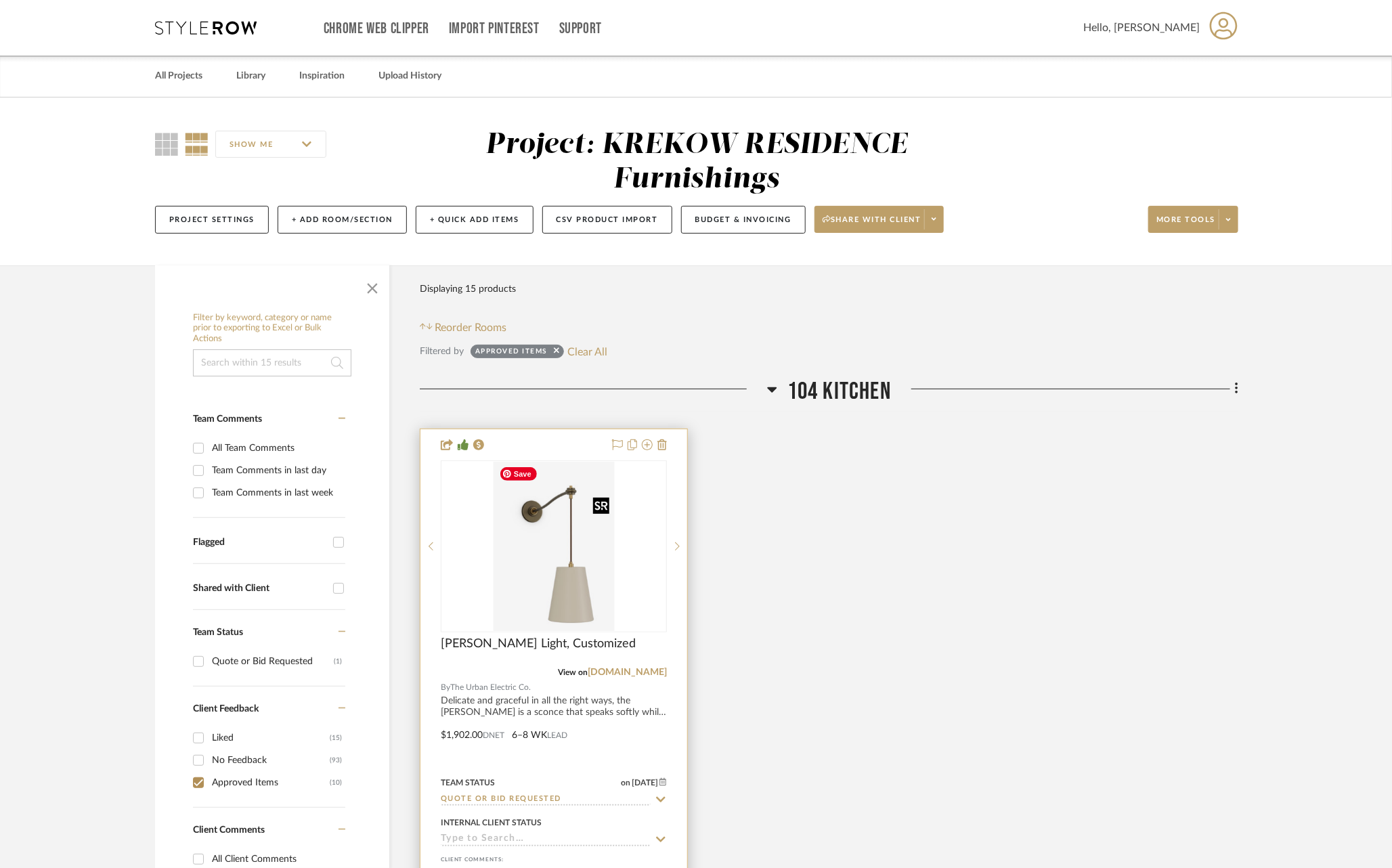
click at [569, 531] on img "0" at bounding box center [554, 546] width 122 height 169
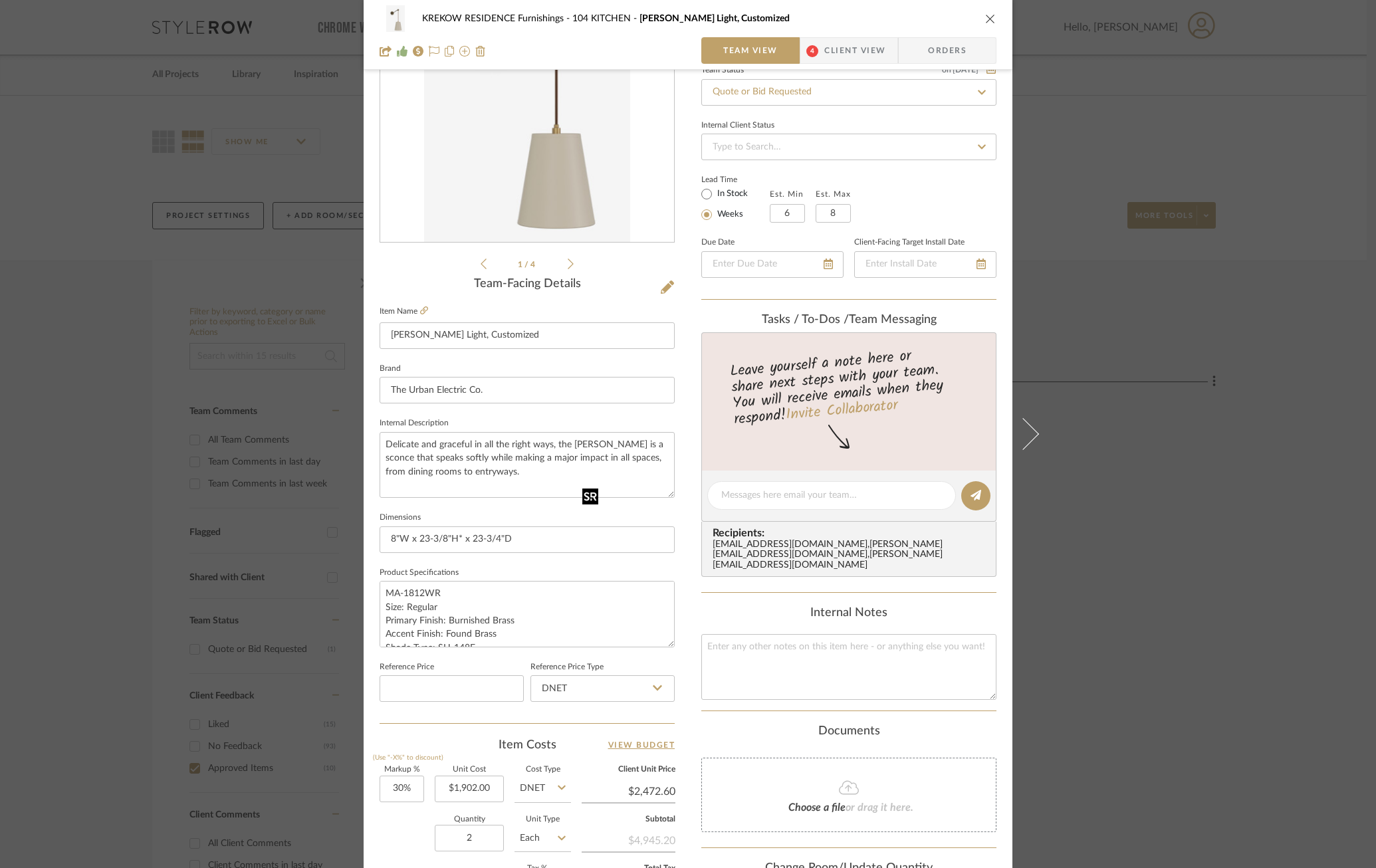
scroll to position [140, 0]
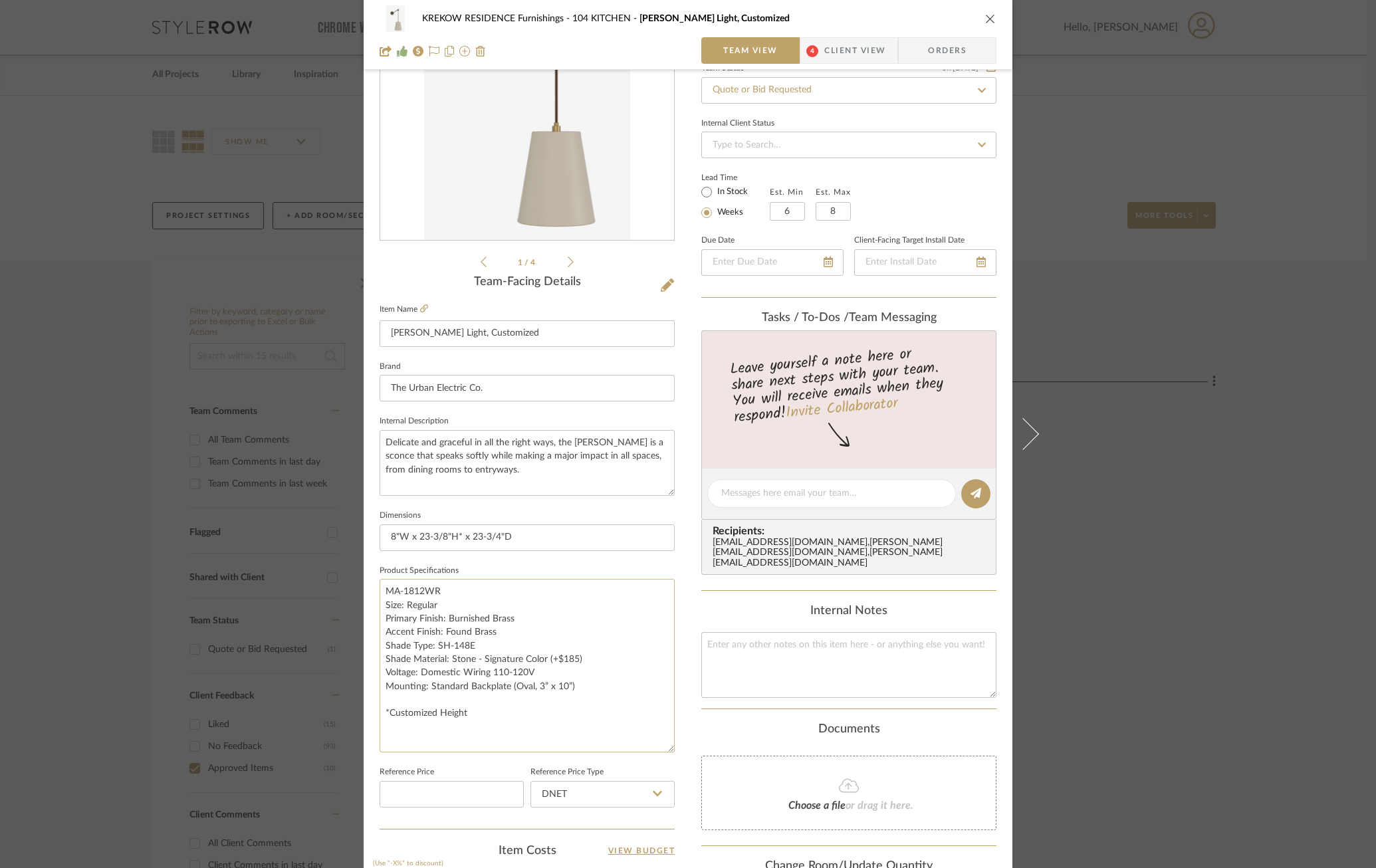
drag, startPoint x: 661, startPoint y: 639, endPoint x: 659, endPoint y: 750, distance: 111.0
click at [662, 750] on textarea "MA-1812WR Size: Regular Primary Finish: Burnished Brass Accent Finish: Found Br…" at bounding box center [527, 666] width 295 height 174
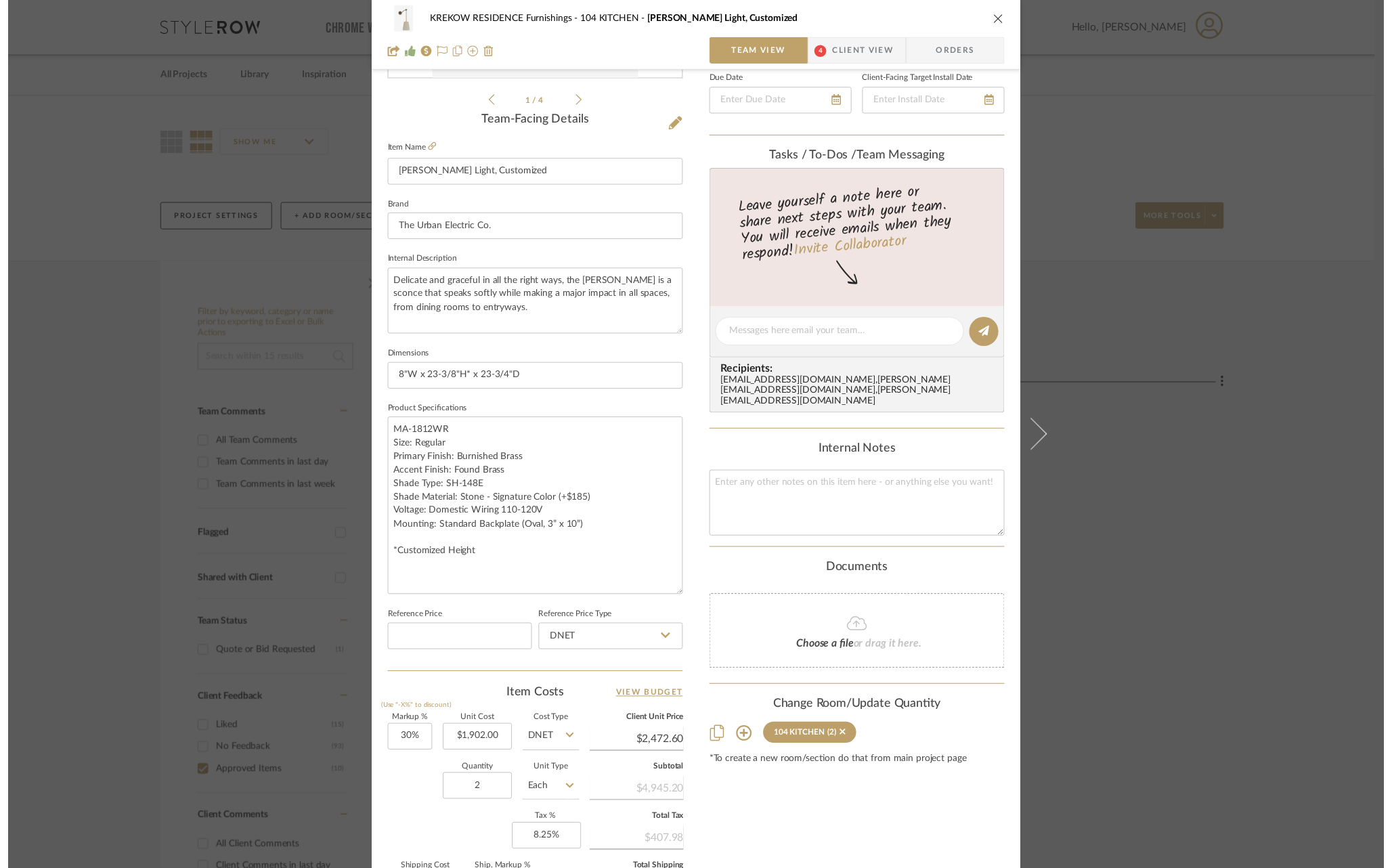
scroll to position [311, 0]
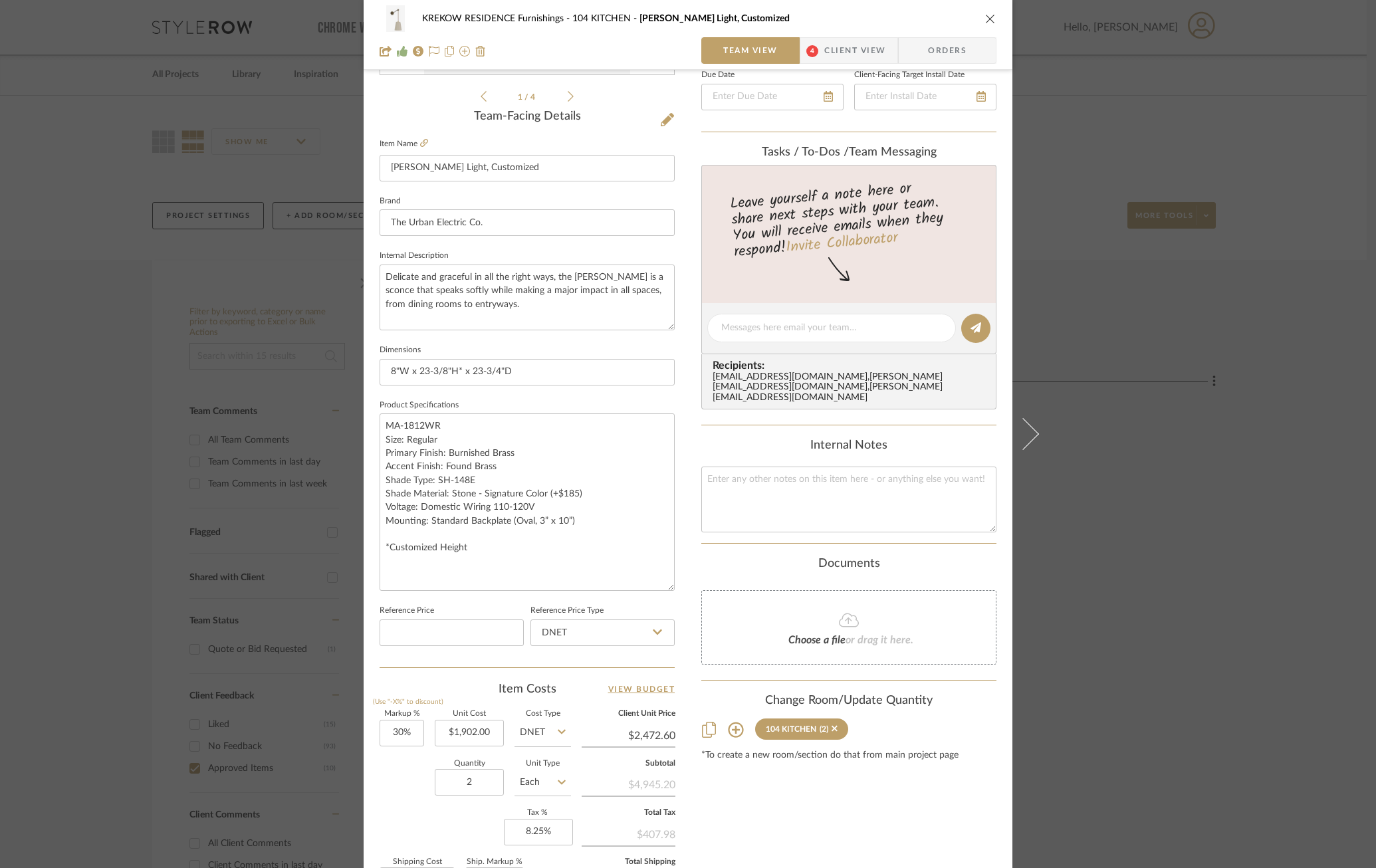
click at [1167, 430] on div "KREKOW RESIDENCE Furnishings 104 KITCHEN [PERSON_NAME] Light, Customized Team V…" at bounding box center [688, 434] width 1376 height 868
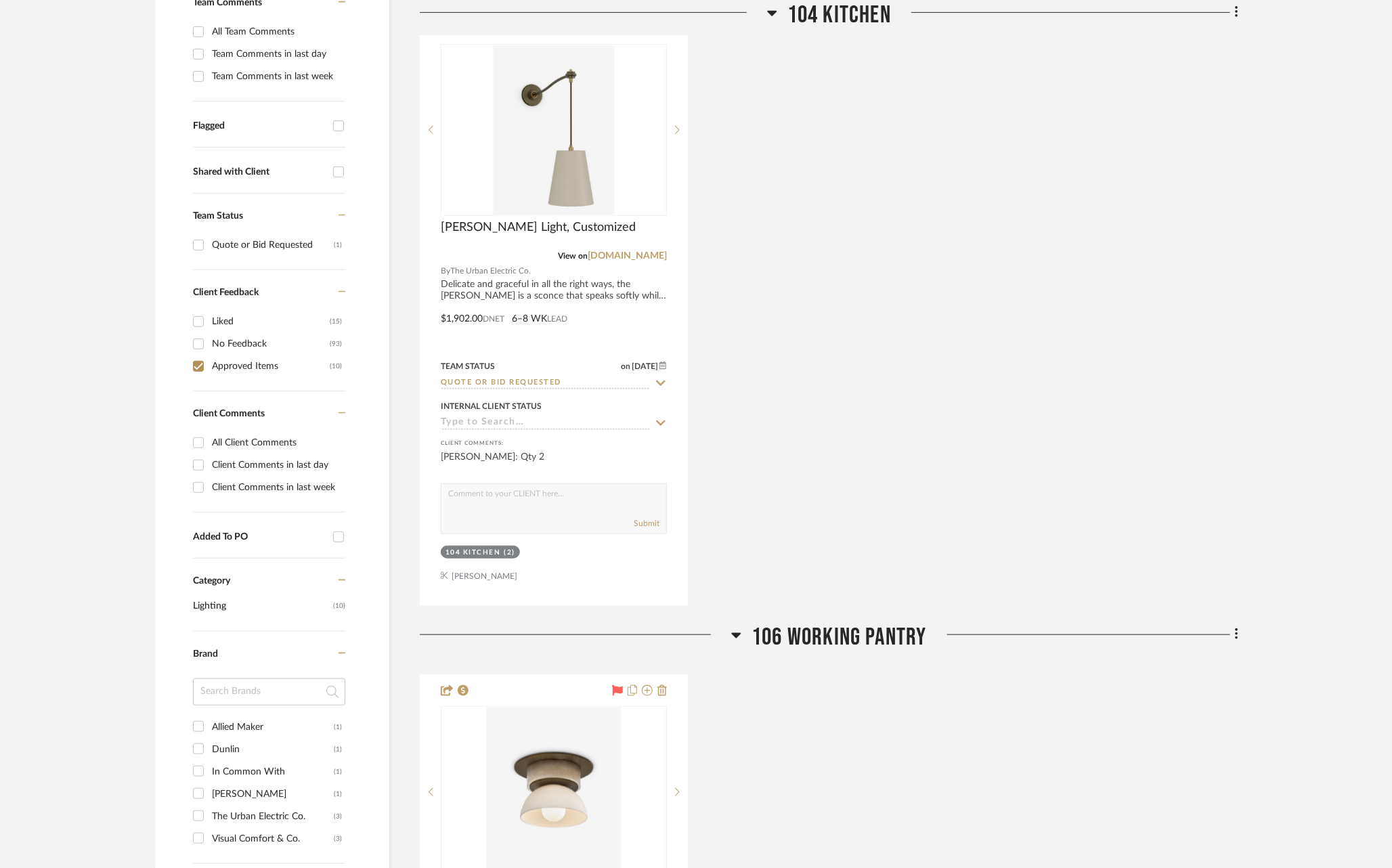
scroll to position [425, 0]
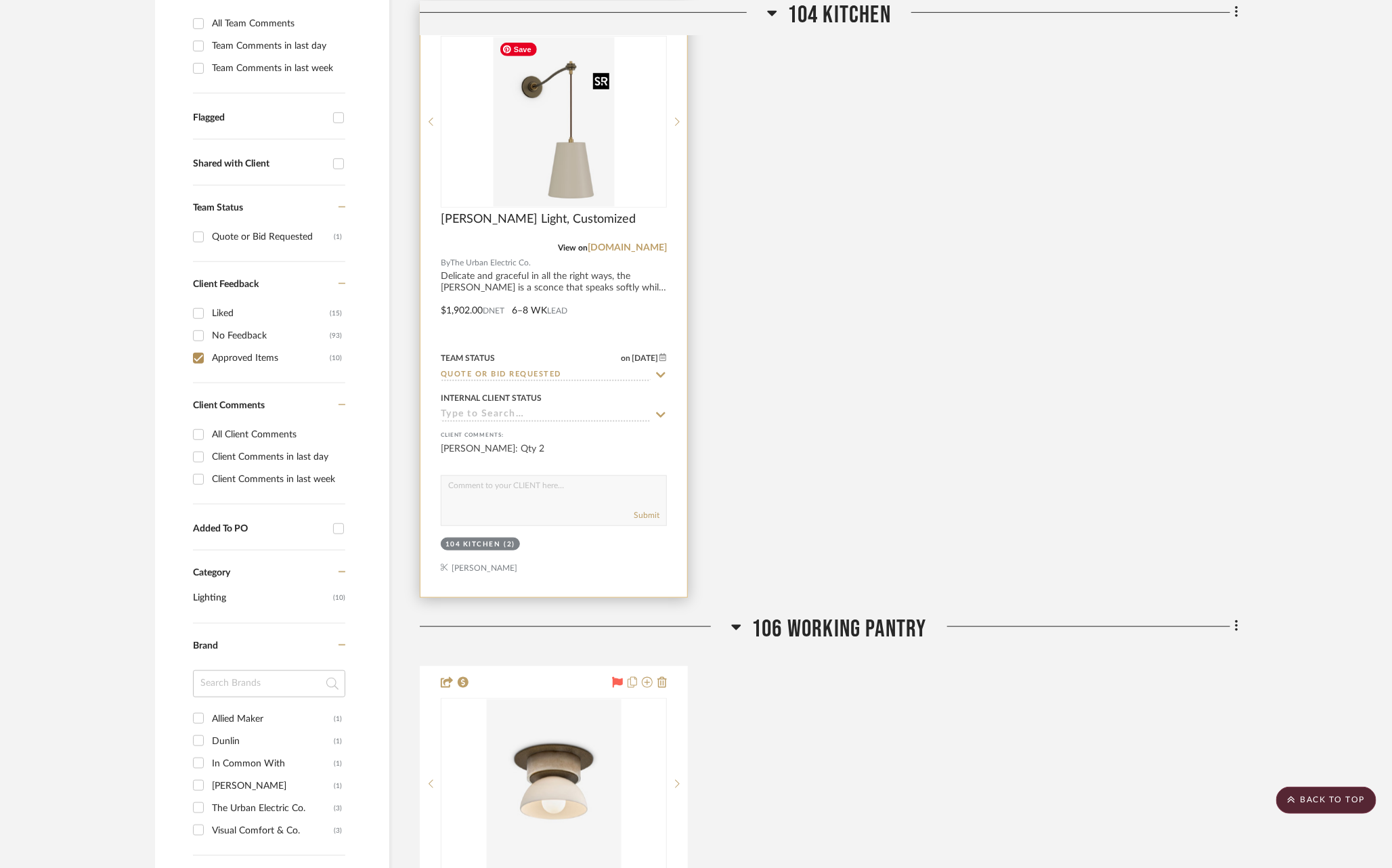
click at [557, 160] on img "0" at bounding box center [554, 122] width 122 height 169
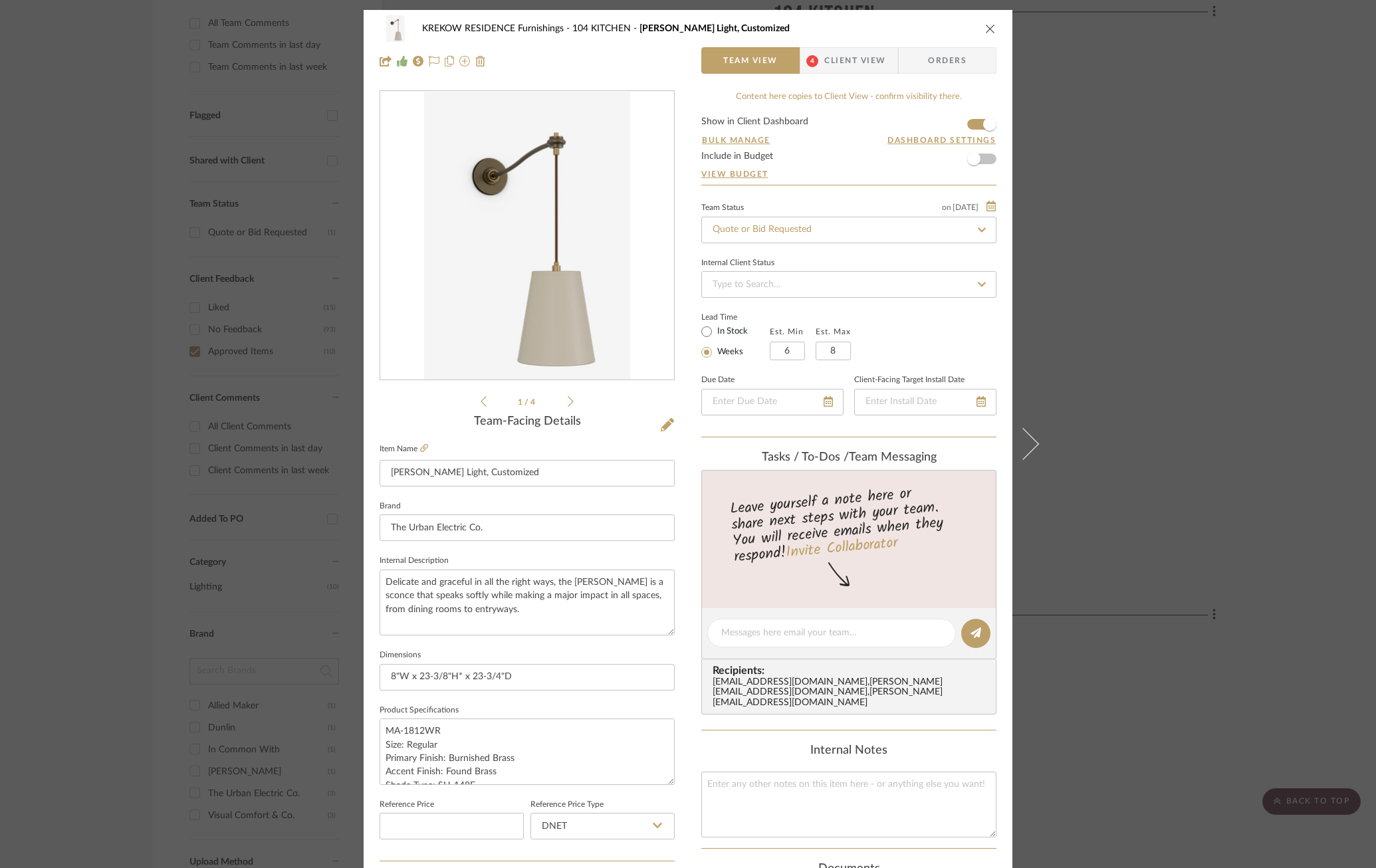
scroll to position [365, 0]
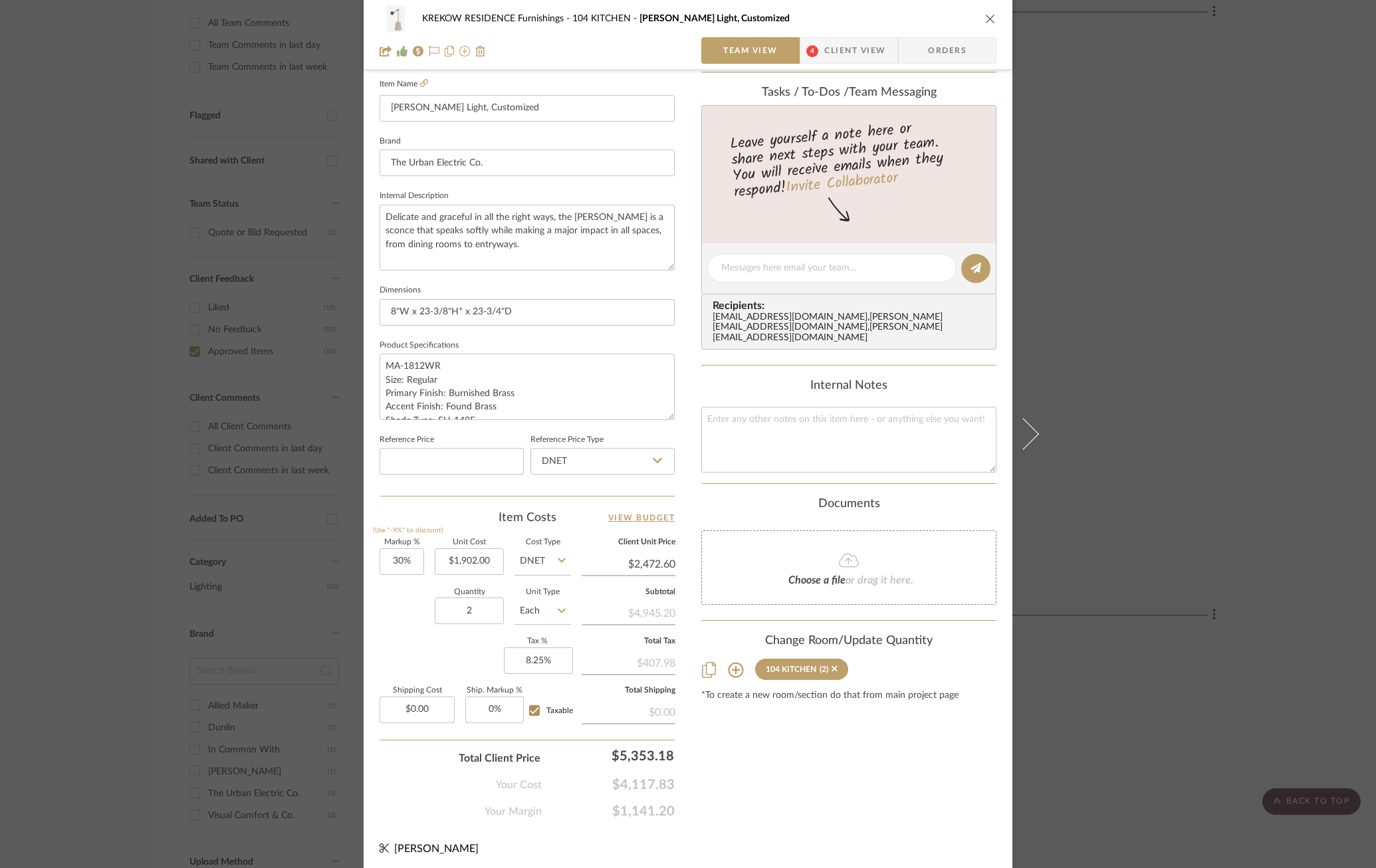
click at [1146, 423] on div "KREKOW RESIDENCE Furnishings 104 KITCHEN [PERSON_NAME] Light, Customized Team V…" at bounding box center [688, 434] width 1376 height 868
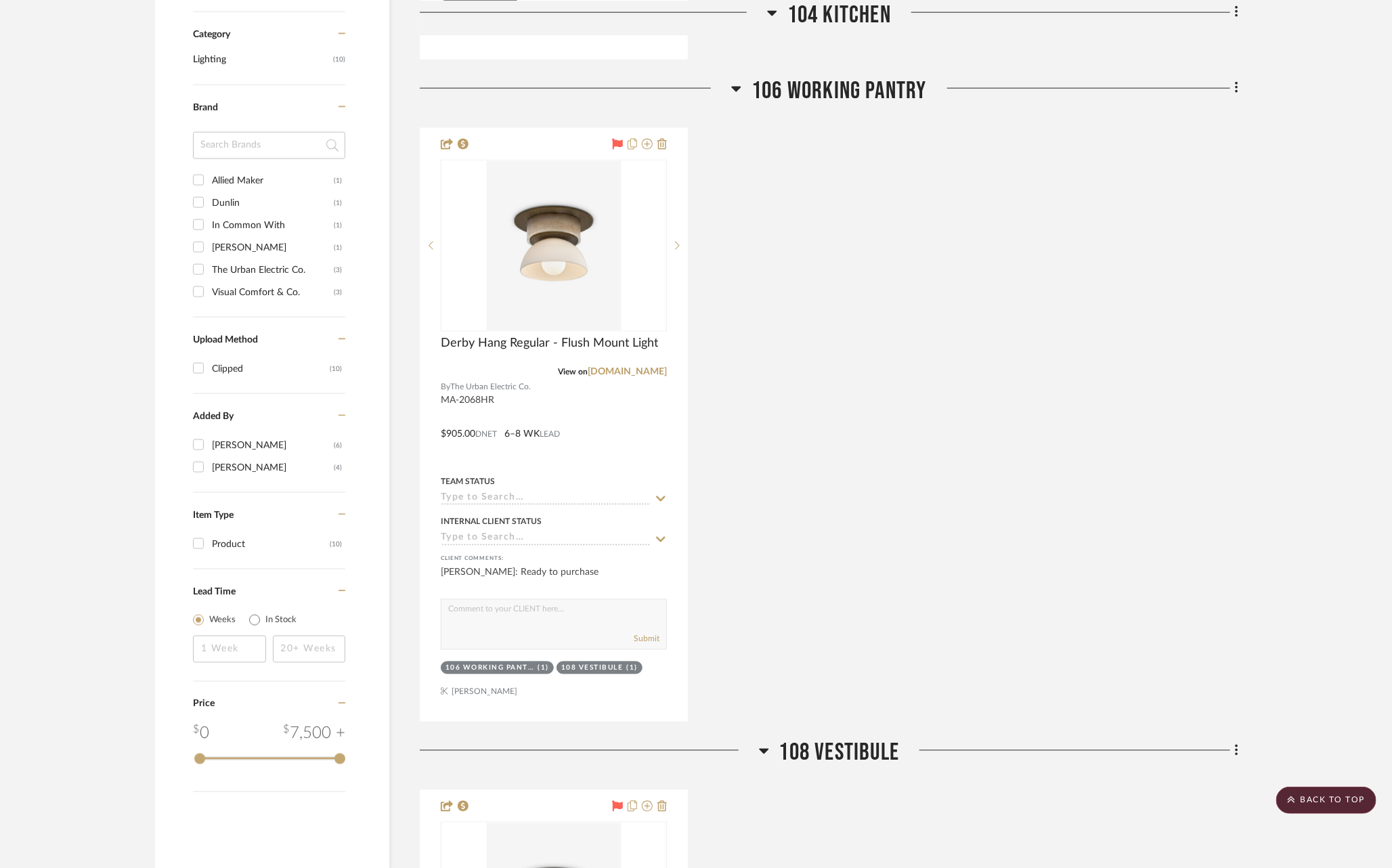
scroll to position [967, 0]
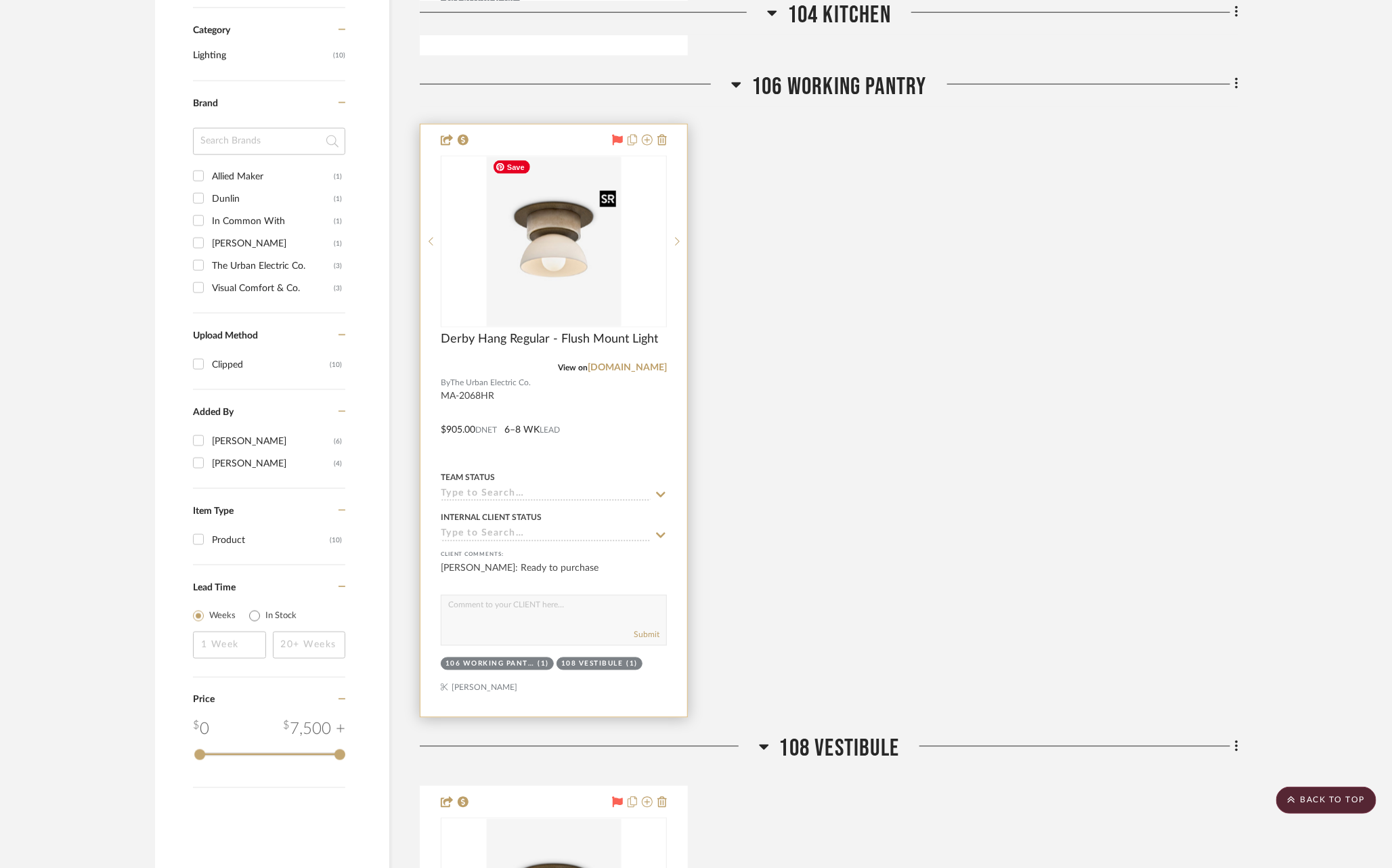
click at [584, 235] on img "0" at bounding box center [554, 241] width 135 height 169
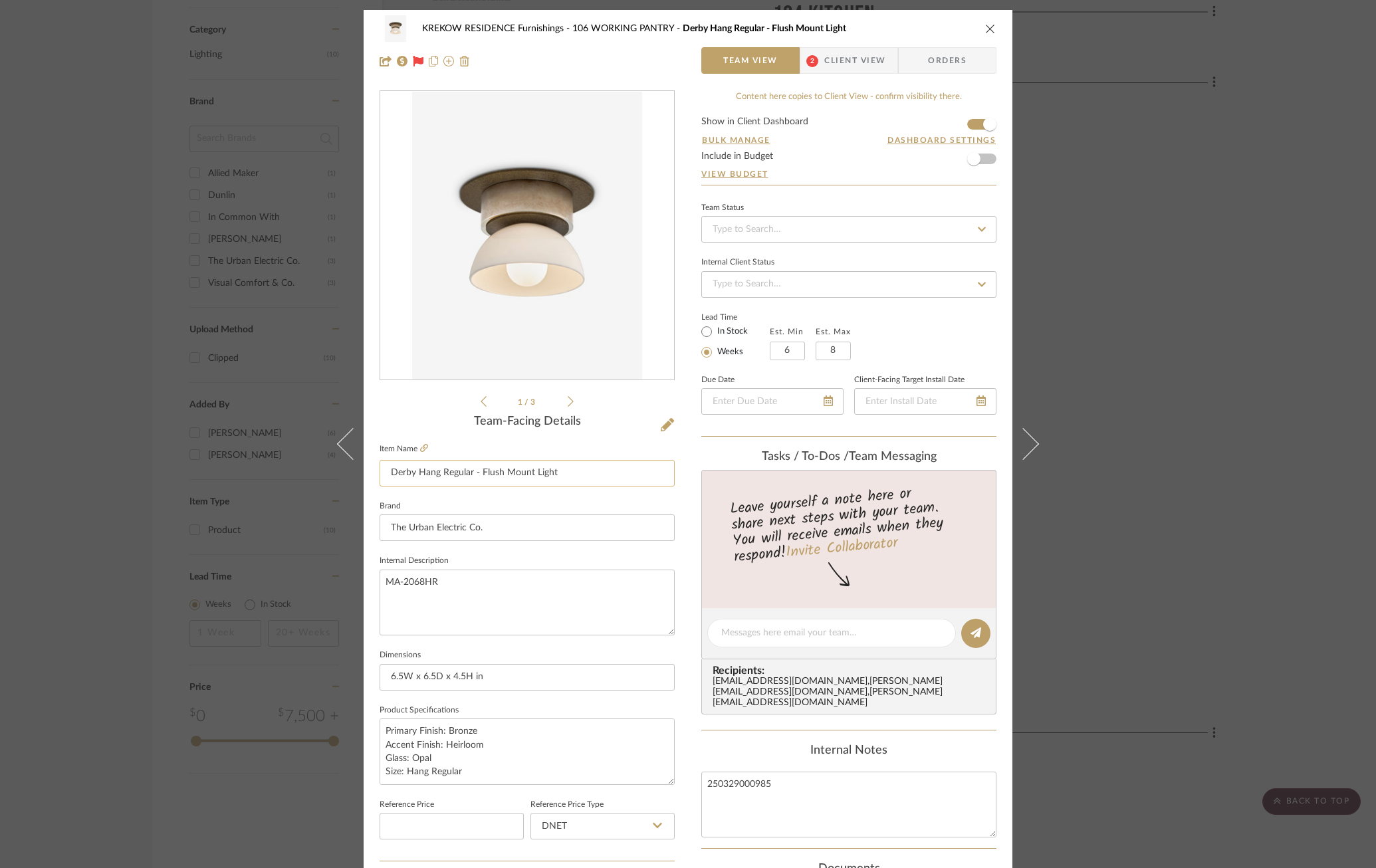
scroll to position [365, 0]
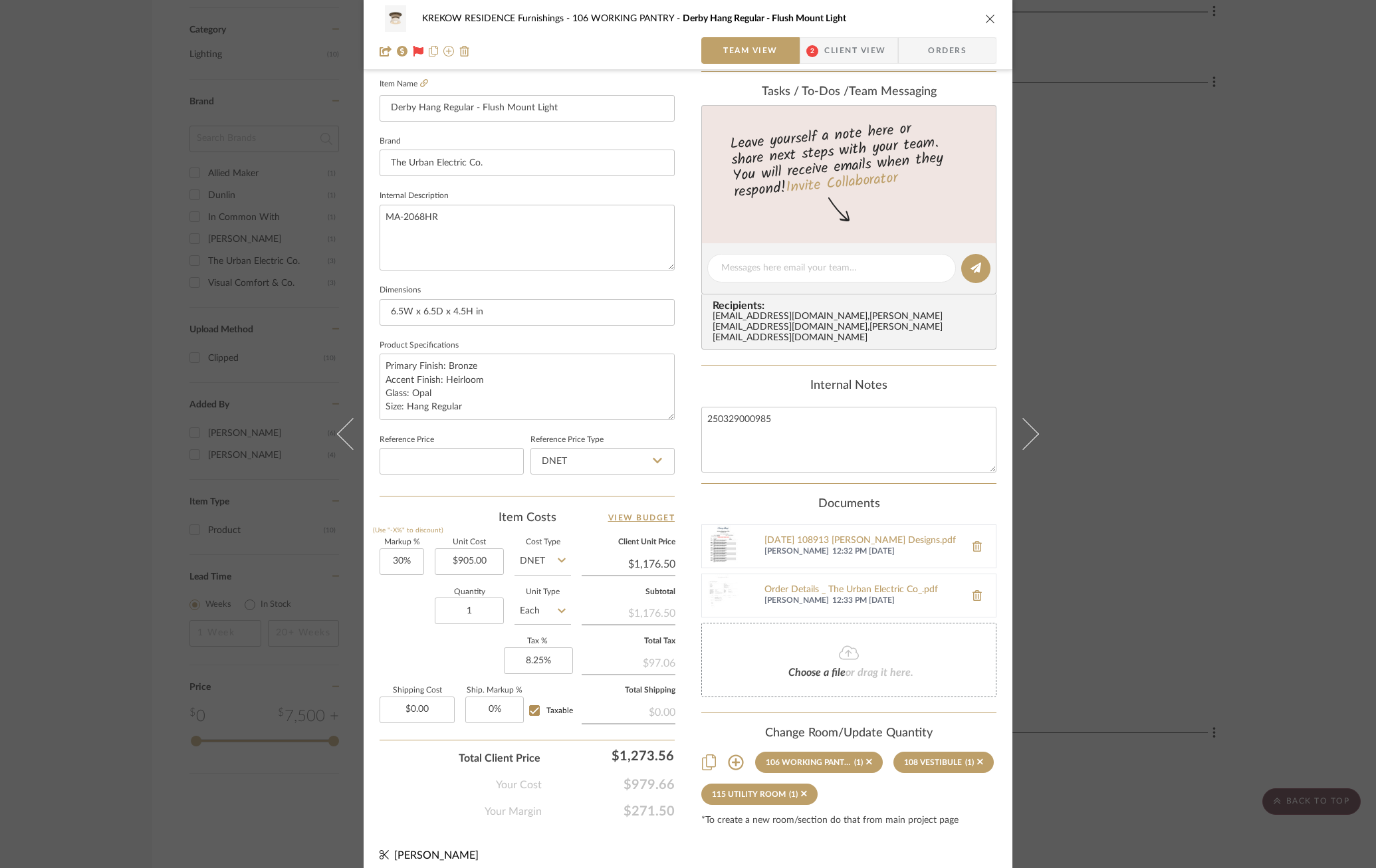
click at [1133, 277] on div "KREKOW RESIDENCE Furnishings 106 WORKING PANTRY Derby Hang Regular - Flush Moun…" at bounding box center [688, 434] width 1376 height 868
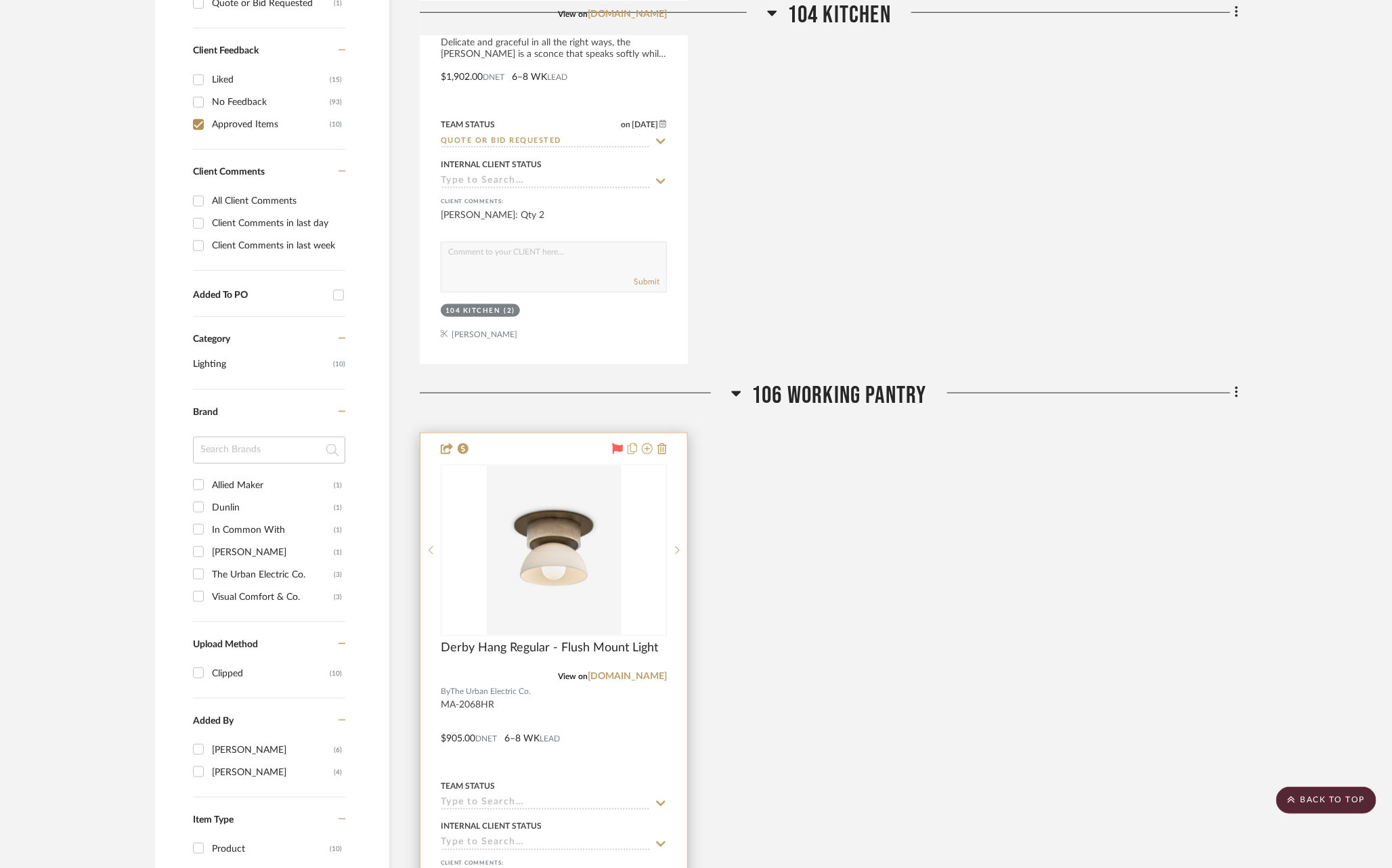
scroll to position [537, 0]
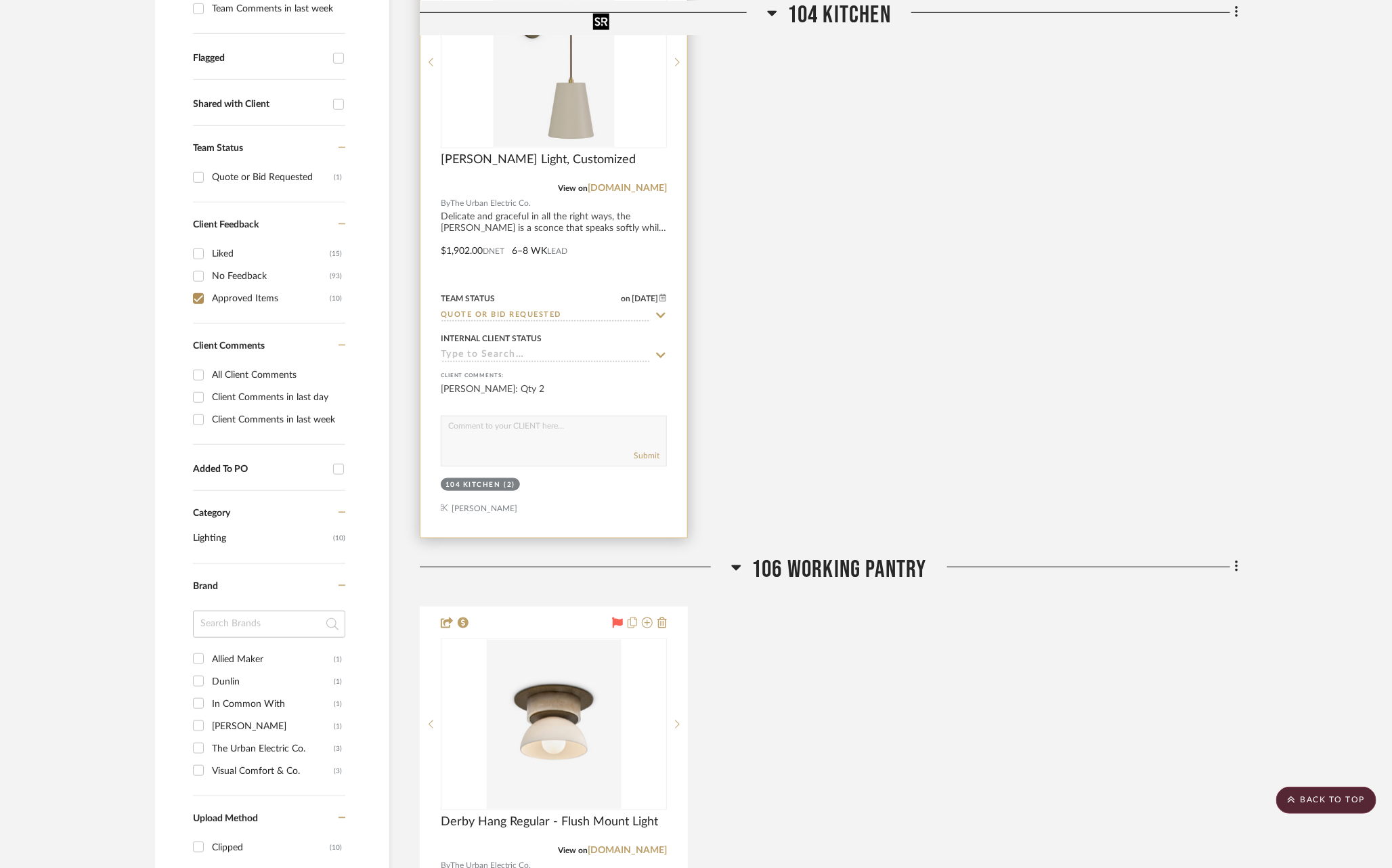
click at [543, 110] on img "0" at bounding box center [554, 62] width 122 height 169
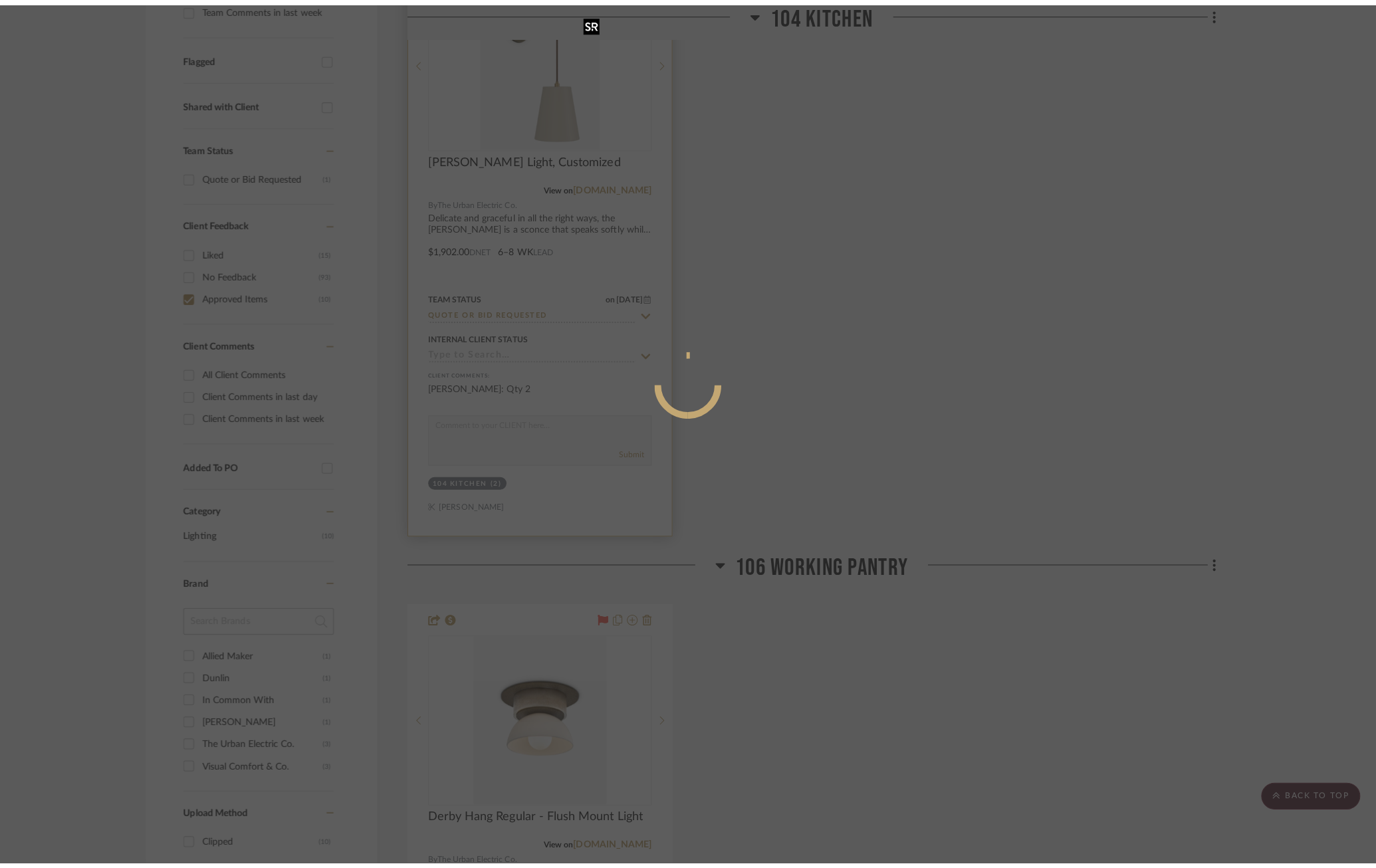
scroll to position [0, 0]
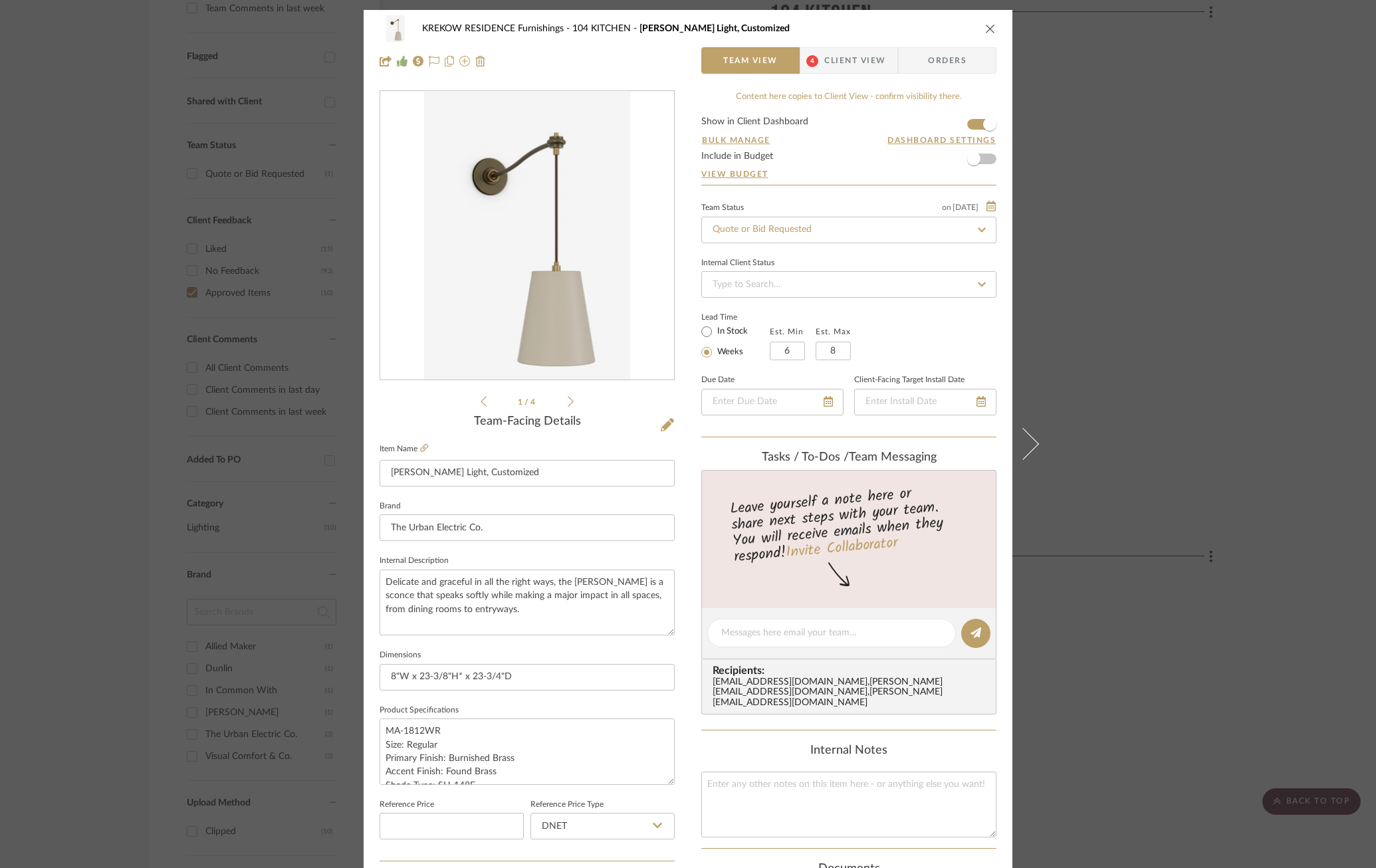
click at [802, 40] on div "KREKOW RESIDENCE Furnishings 104 KITCHEN [PERSON_NAME] Light, Customized" at bounding box center [687, 28] width 617 height 26
click at [824, 54] on span "Client View" at bounding box center [855, 61] width 61 height 26
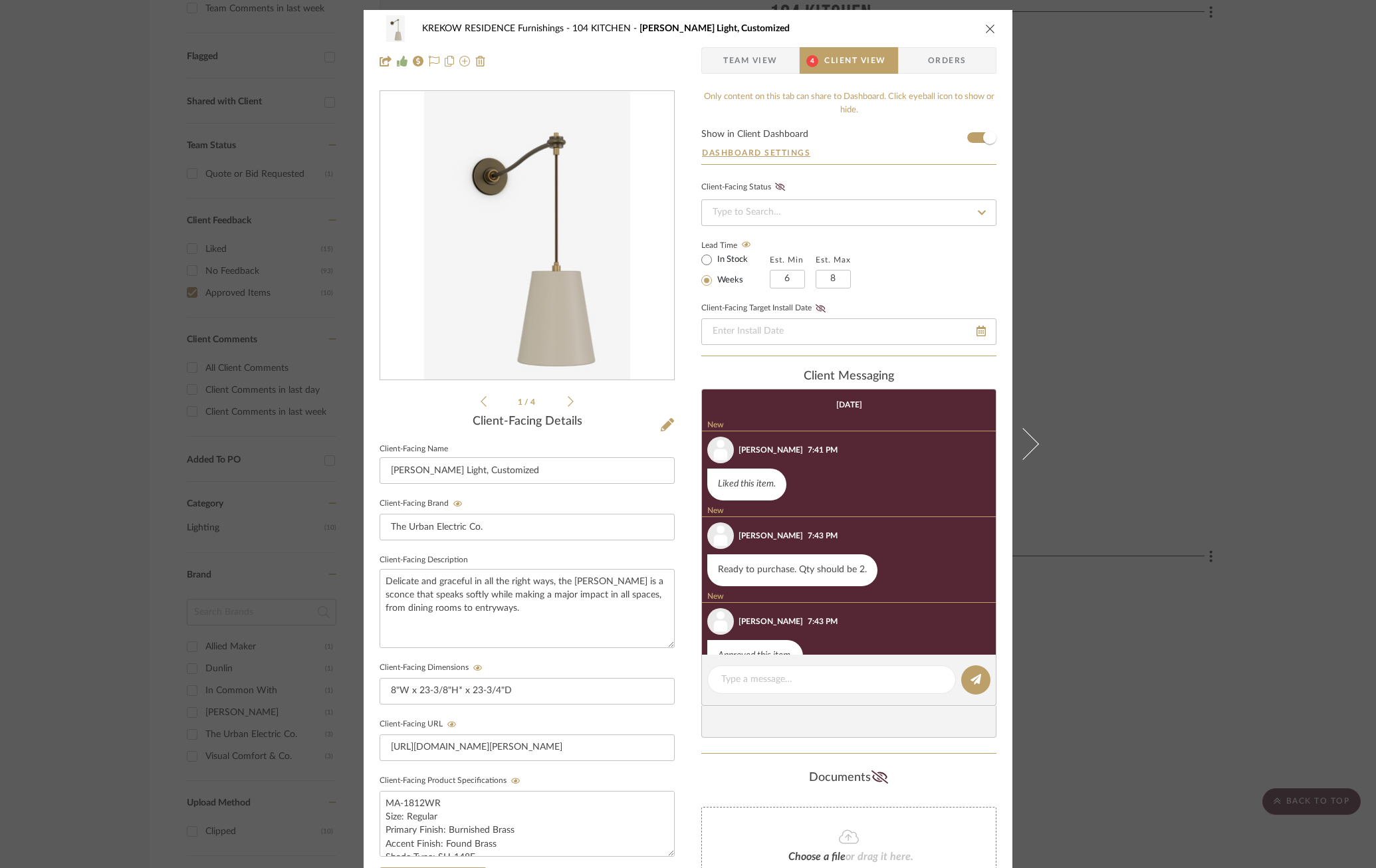
scroll to position [118, 0]
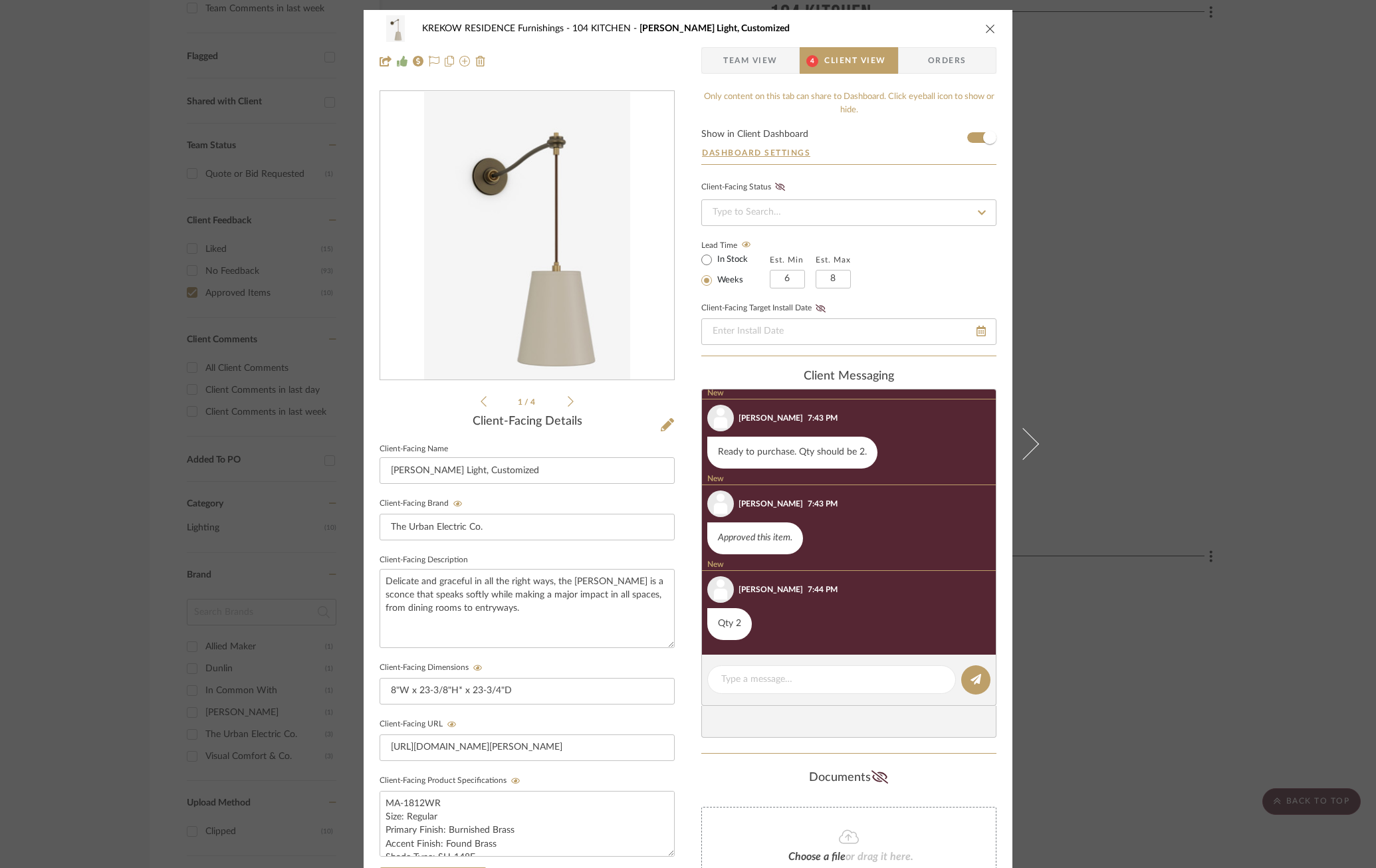
click at [1133, 442] on div "KREKOW RESIDENCE Furnishings 104 KITCHEN [PERSON_NAME] Light, Customized Team V…" at bounding box center [688, 434] width 1376 height 868
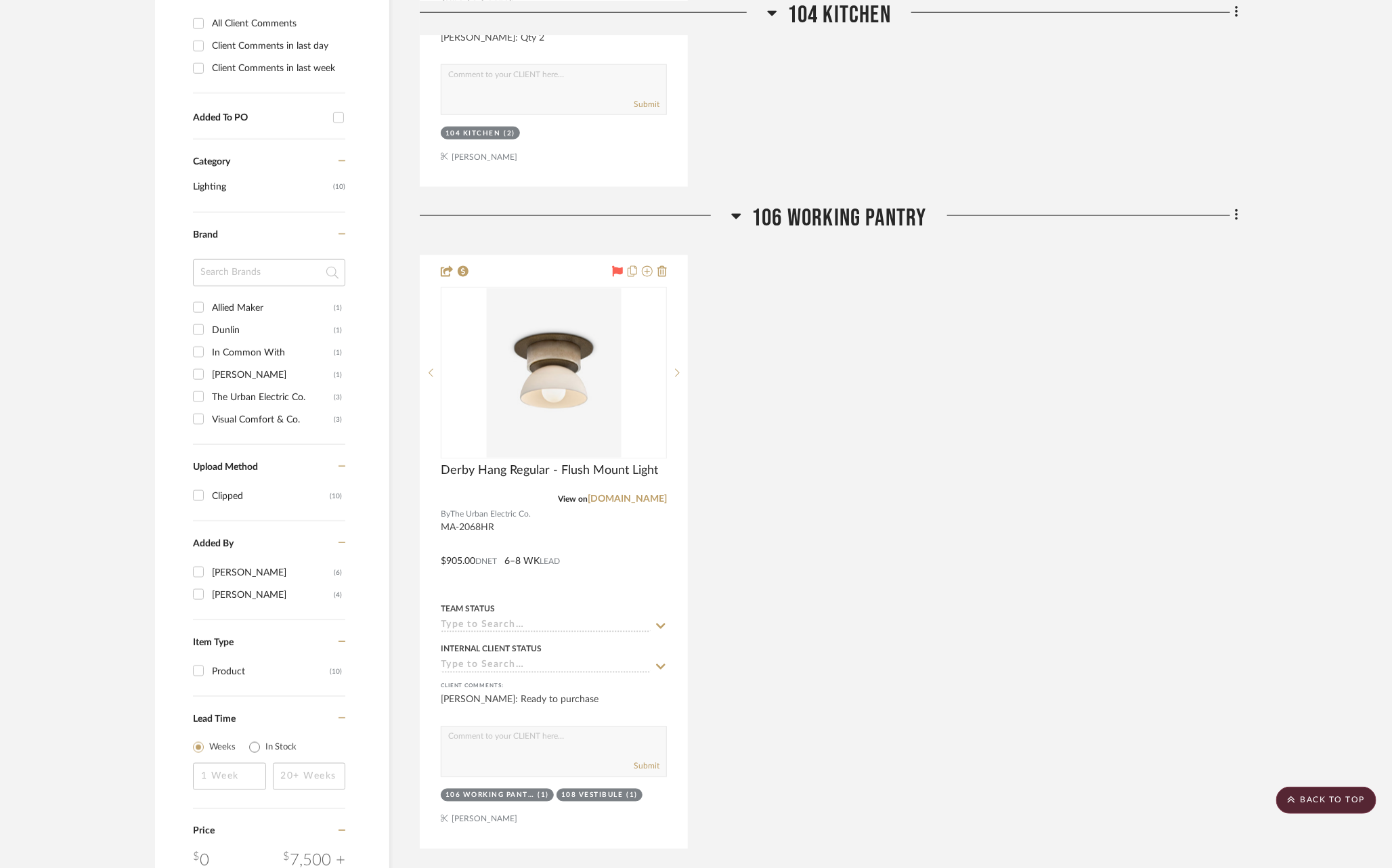
scroll to position [865, 3]
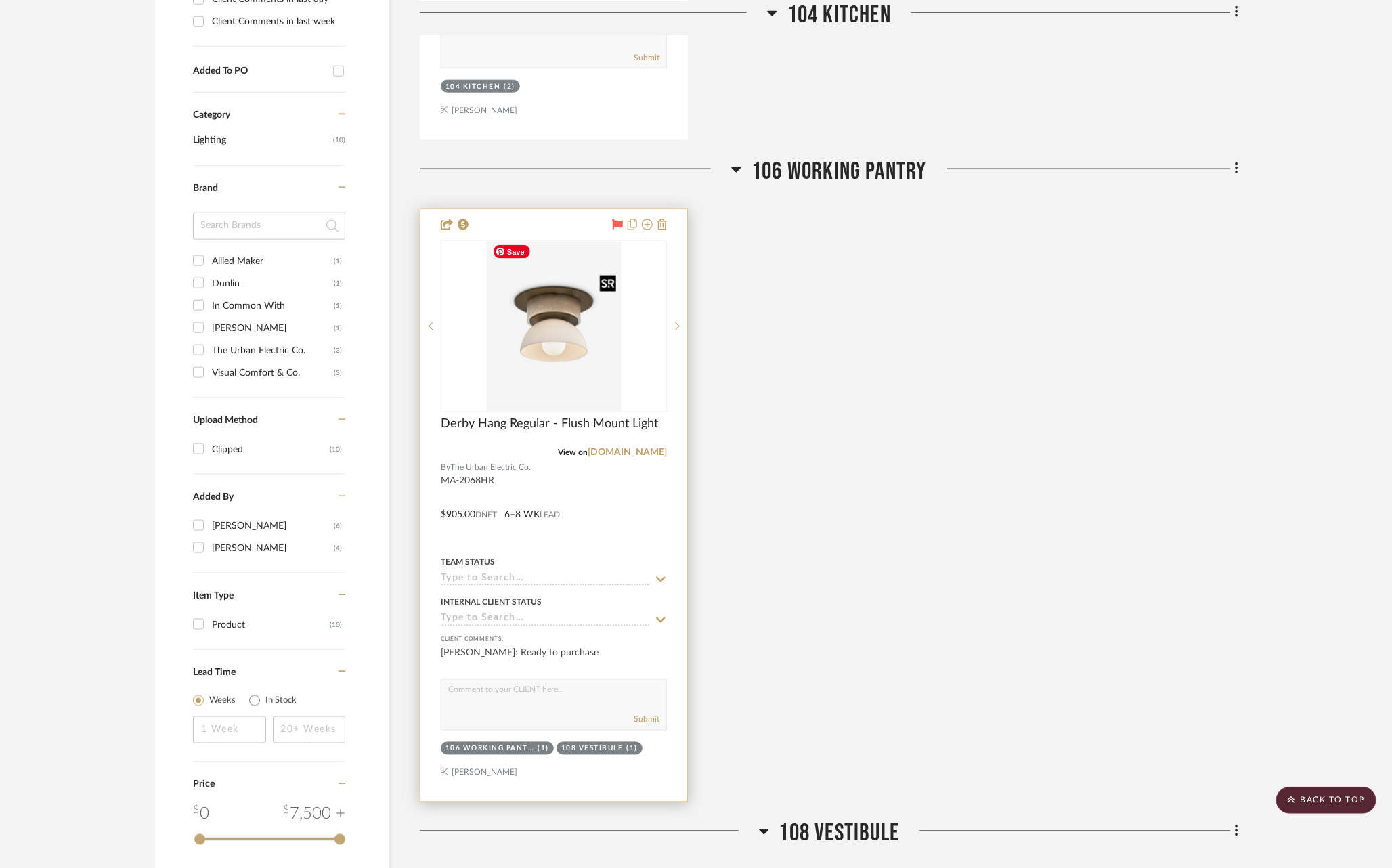
click at [556, 357] on img "0" at bounding box center [554, 325] width 135 height 169
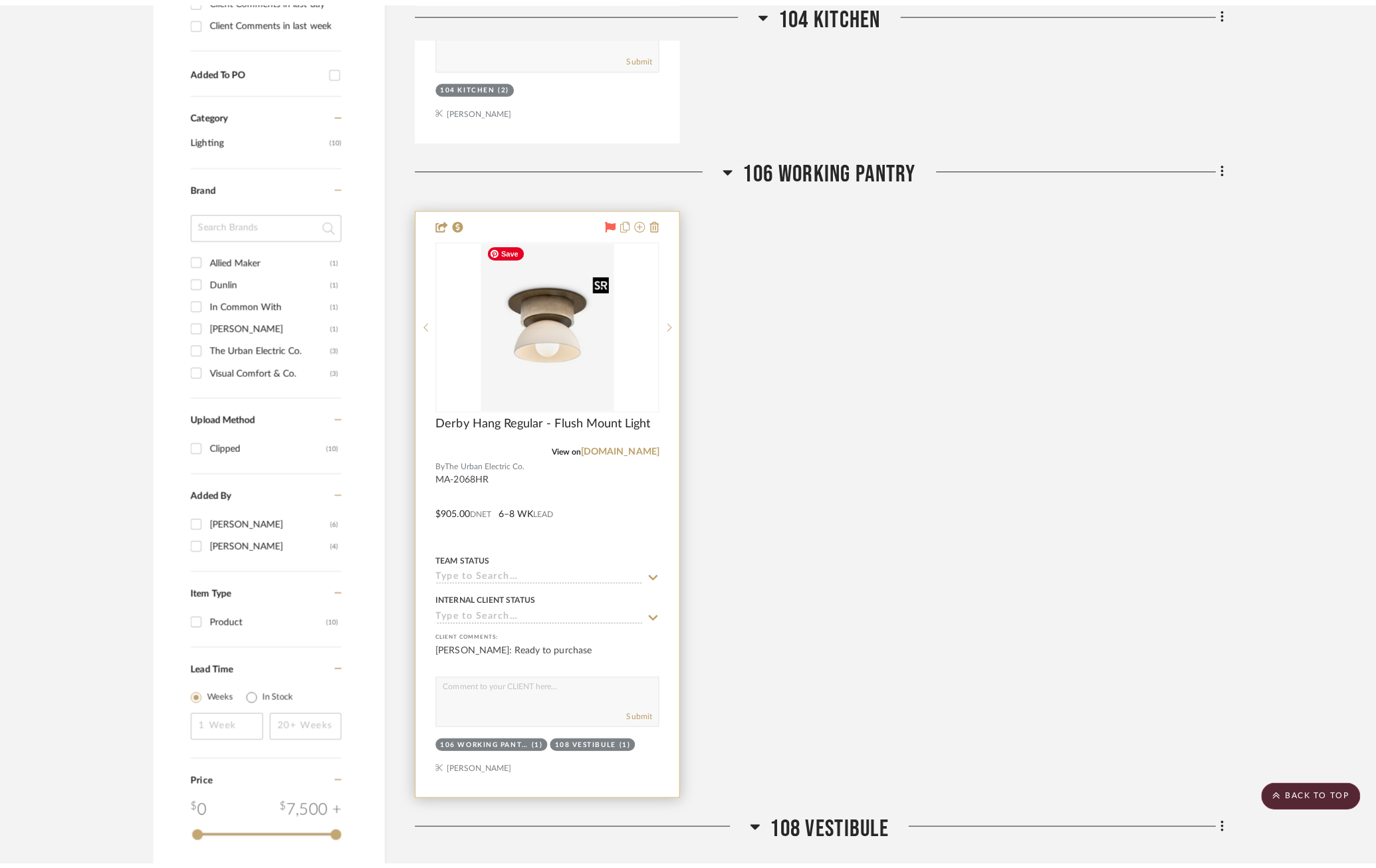
scroll to position [0, 0]
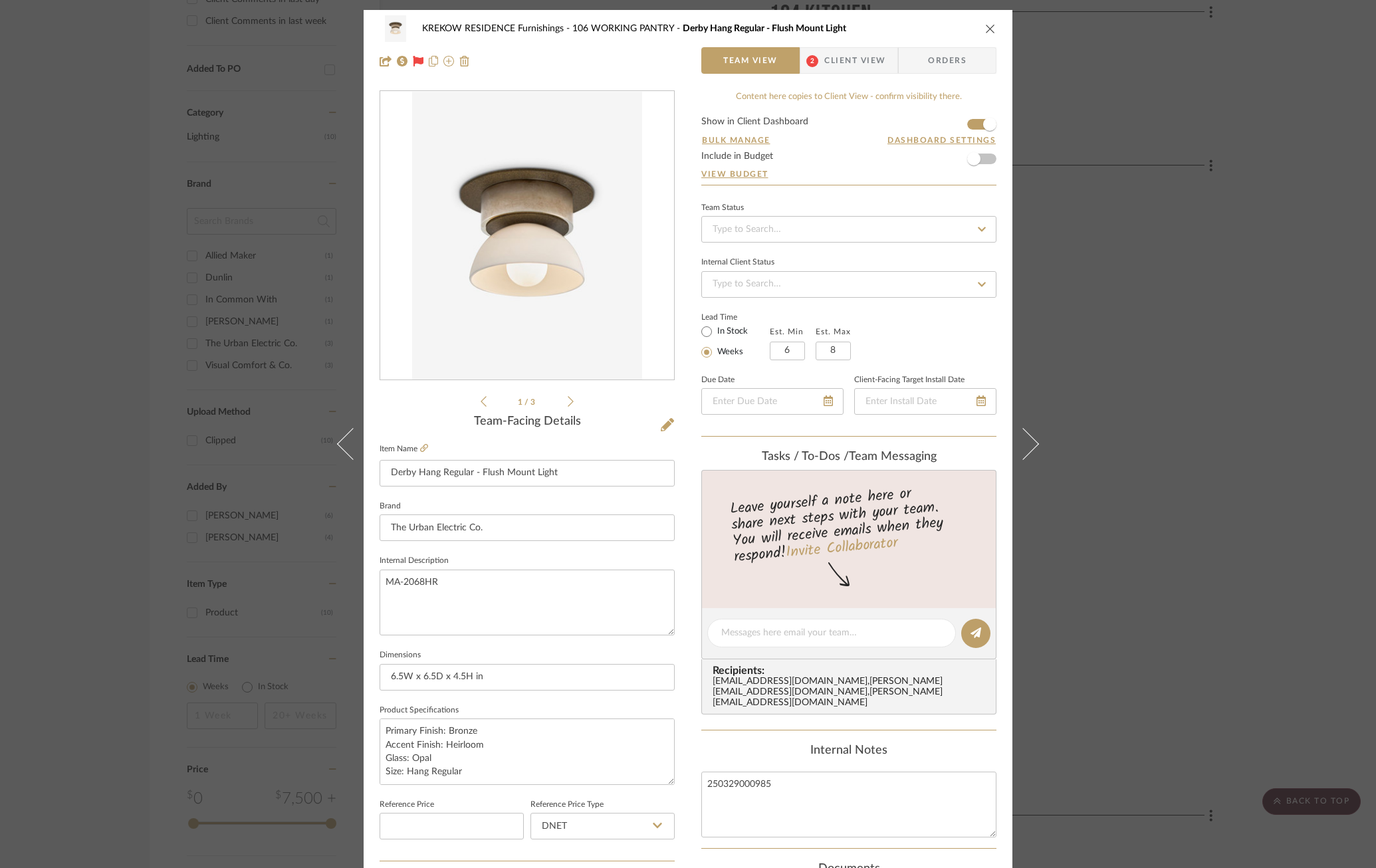
click at [845, 47] on span "Client View" at bounding box center [855, 61] width 61 height 26
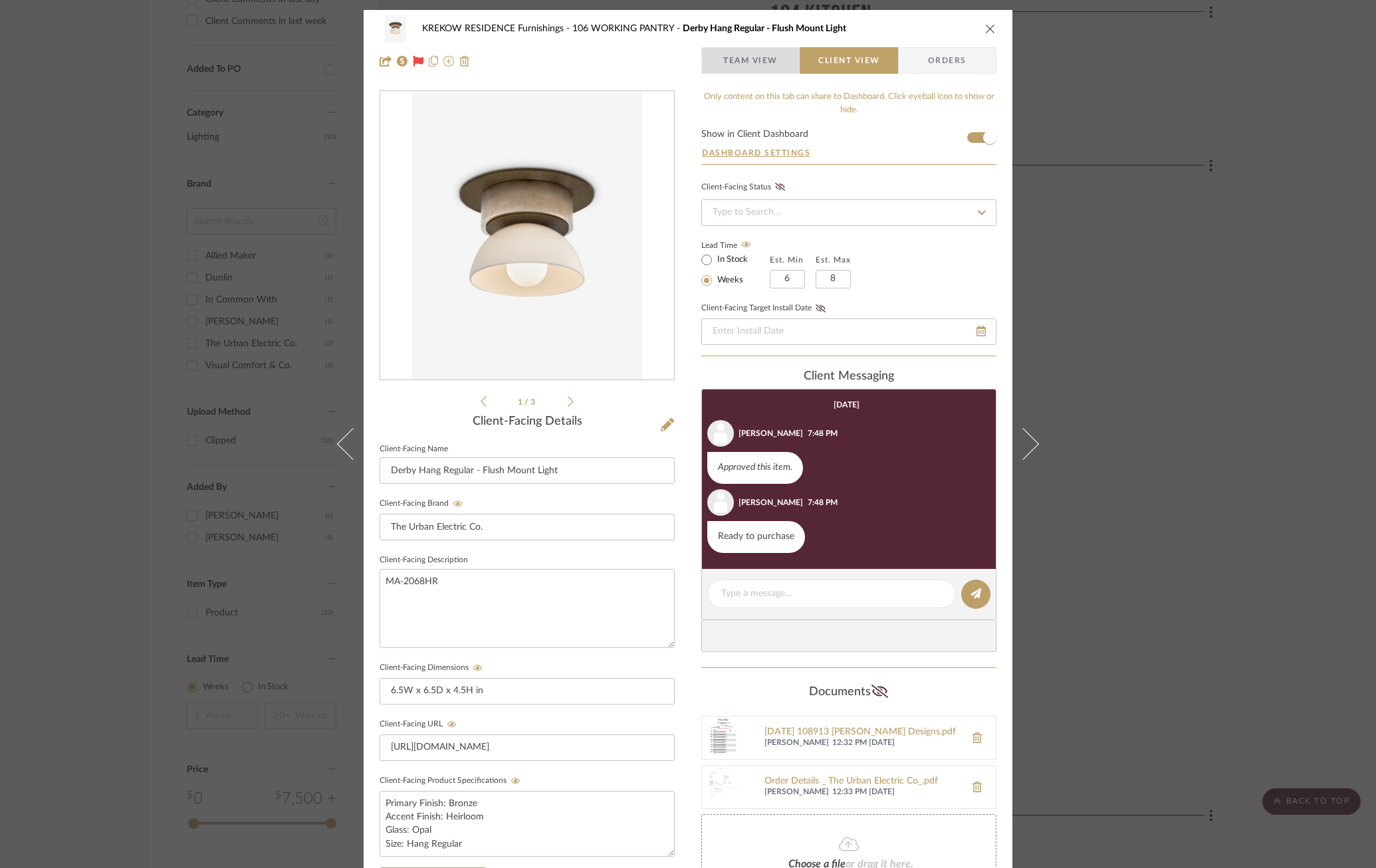
click at [750, 59] on span "Team View" at bounding box center [750, 61] width 54 height 26
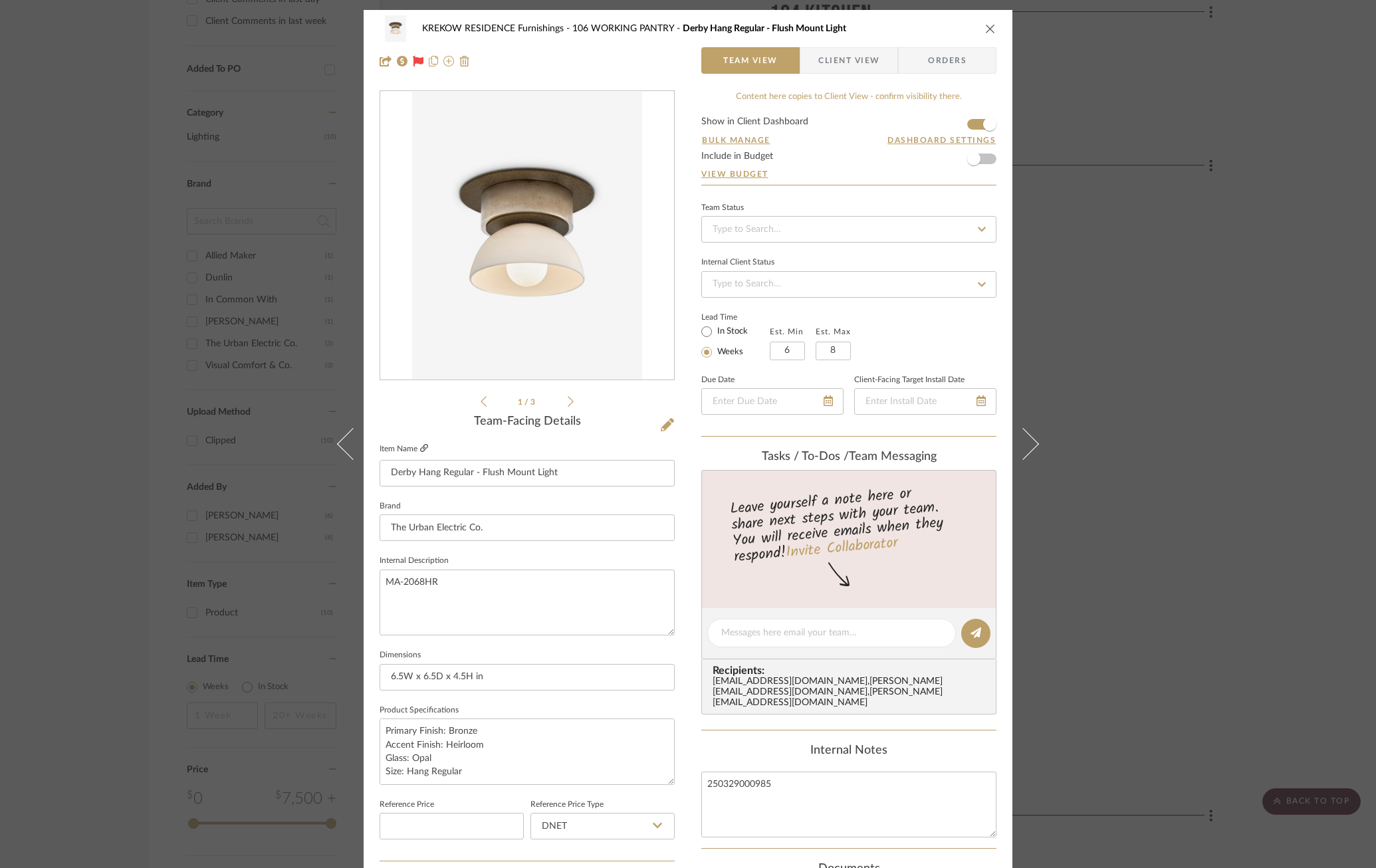
click at [420, 445] on icon at bounding box center [424, 448] width 8 height 8
click at [667, 421] on icon at bounding box center [667, 424] width 13 height 13
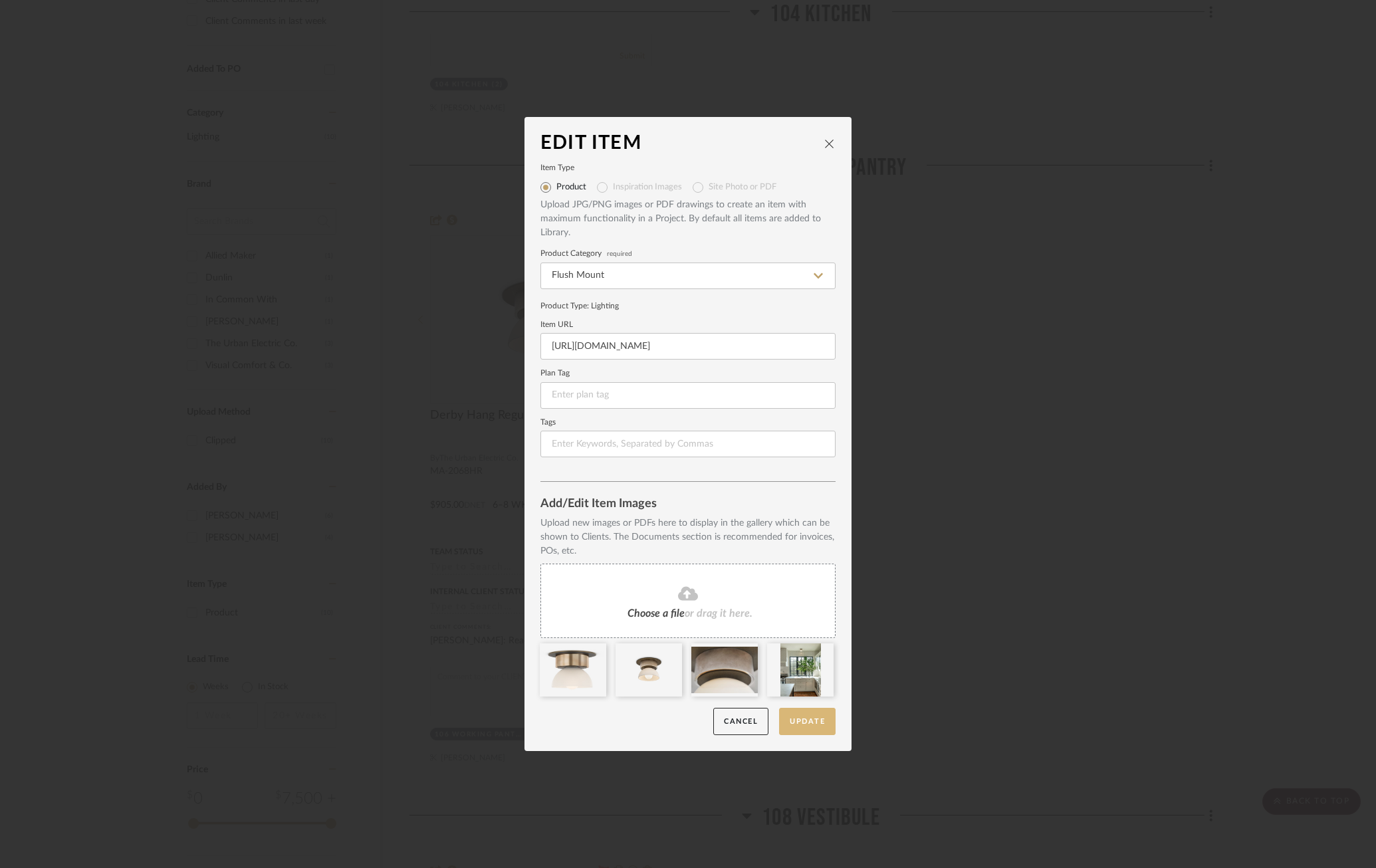
click at [816, 723] on button "Update" at bounding box center [807, 721] width 56 height 27
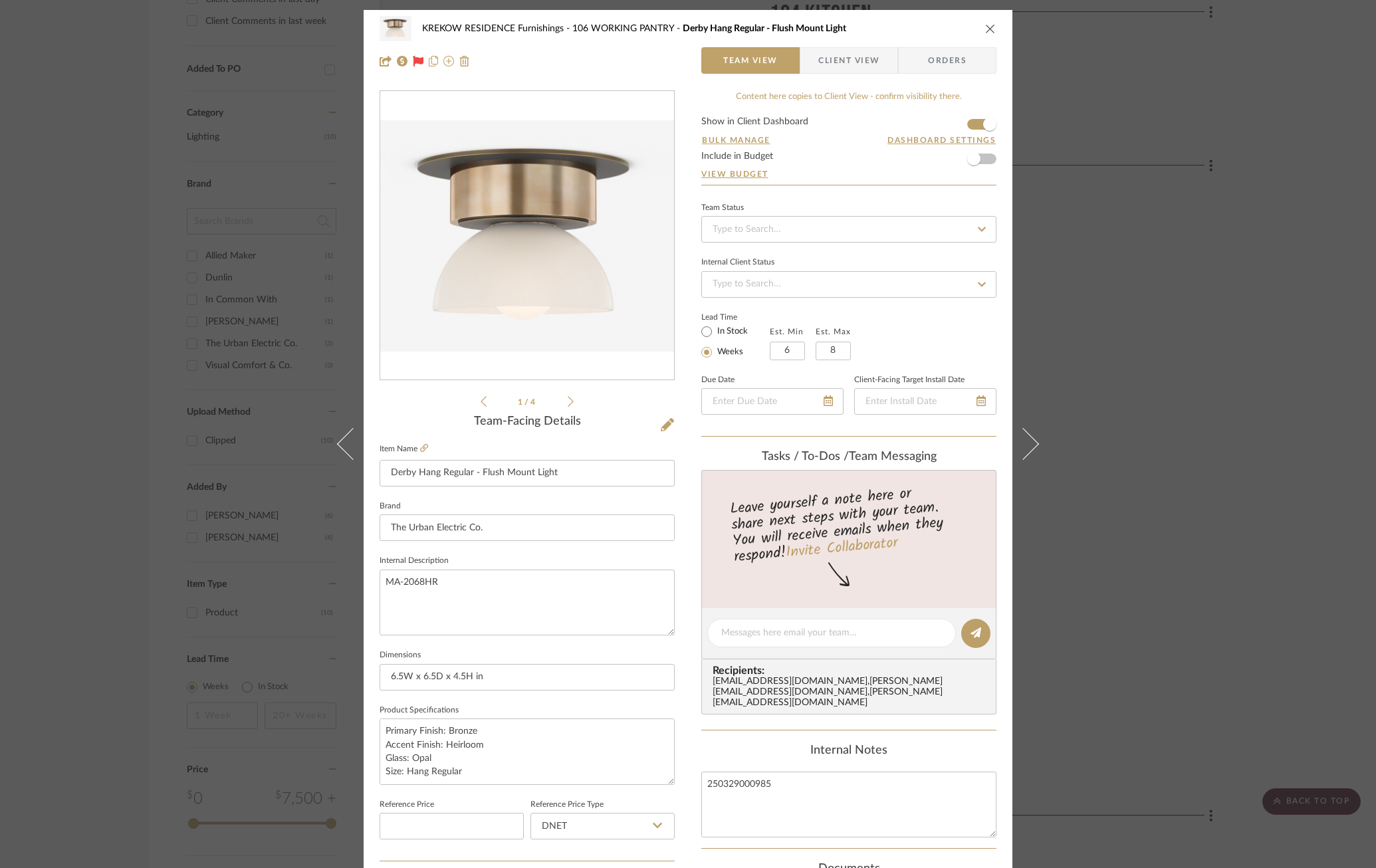
click at [1165, 349] on div "KREKOW RESIDENCE Furnishings 106 WORKING PANTRY Derby Hang Regular - Flush Moun…" at bounding box center [688, 434] width 1376 height 868
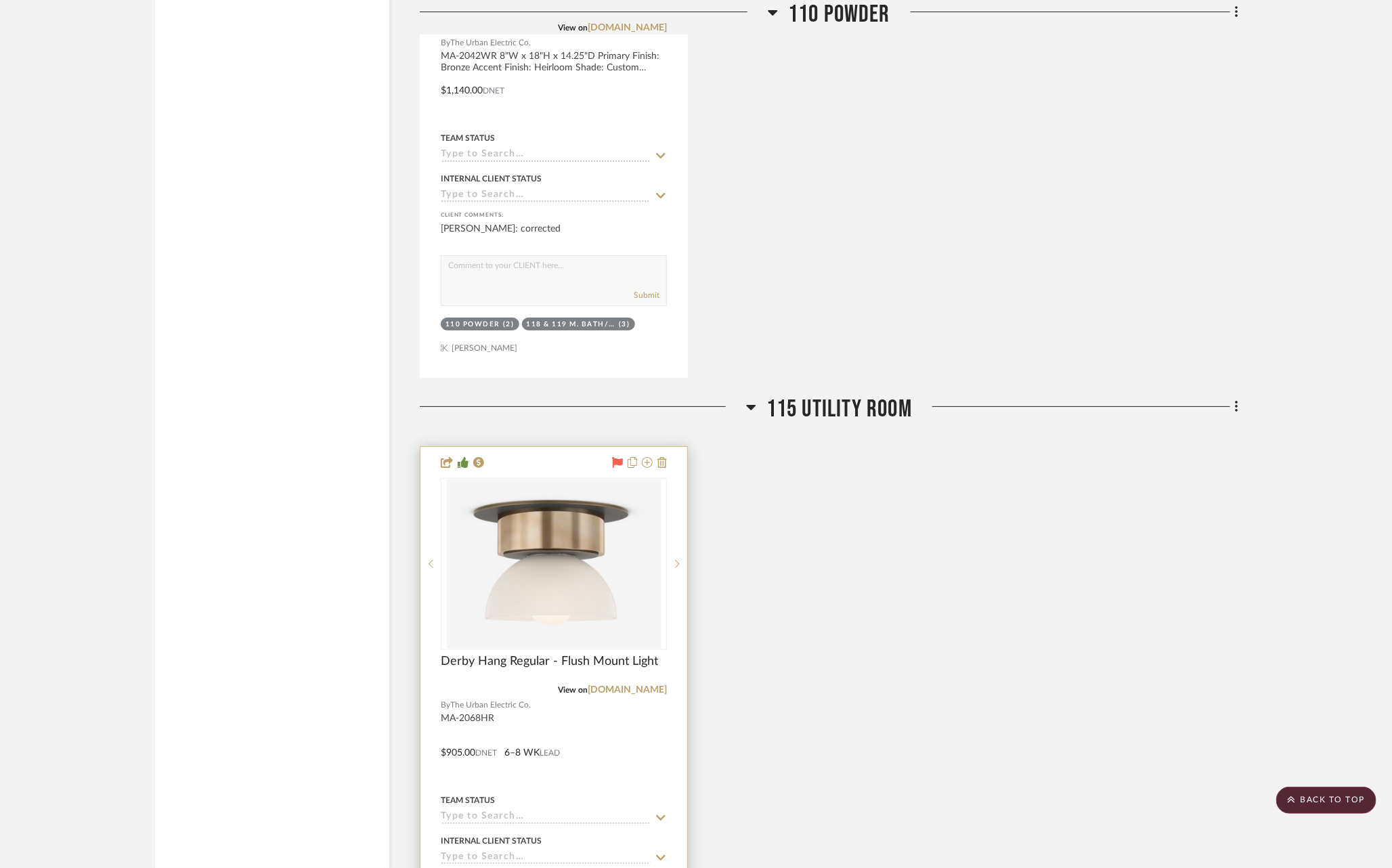
click at [0, 0] on div at bounding box center [0, 0] width 0 height 0
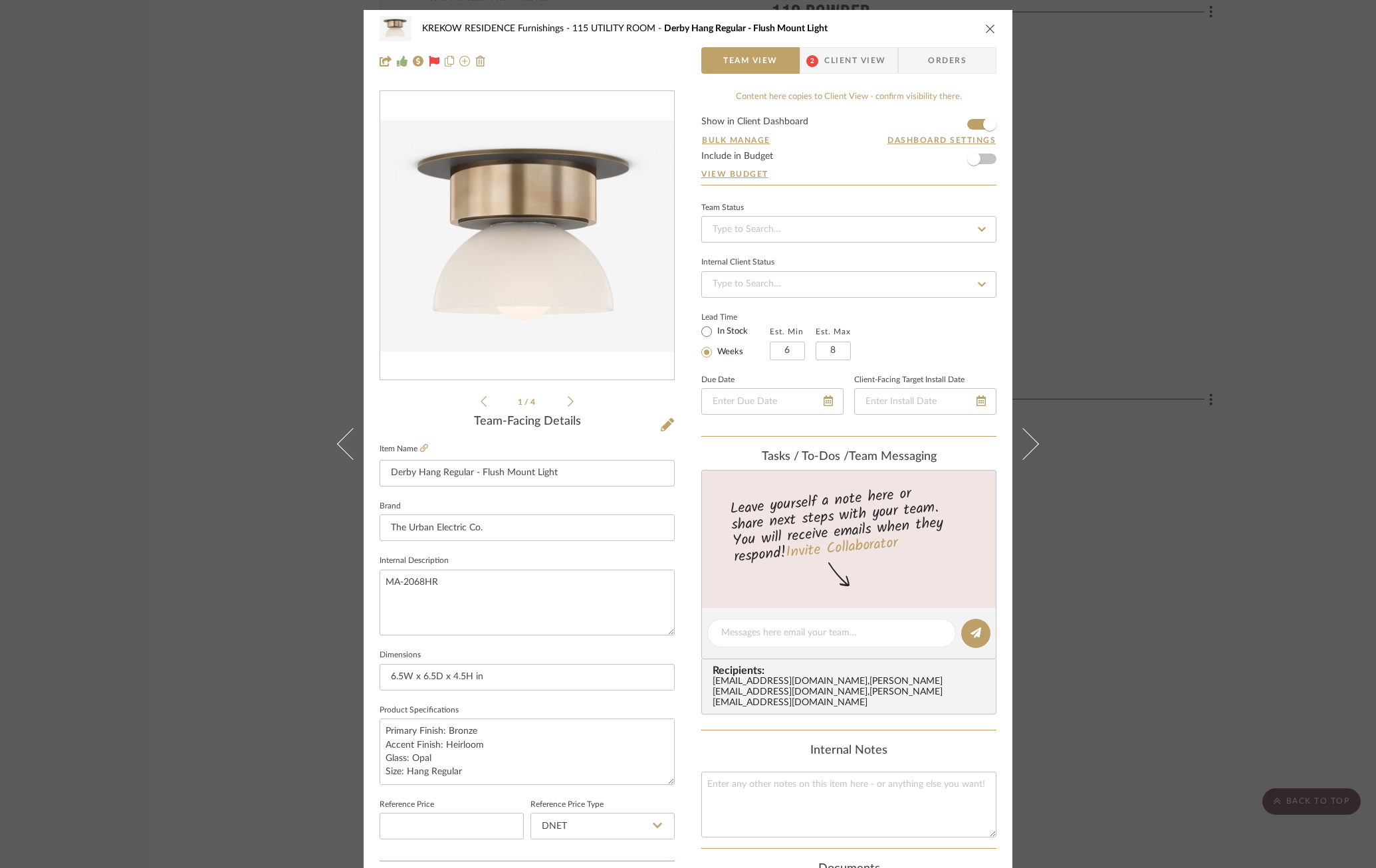
click at [1319, 335] on div "KREKOW RESIDENCE Furnishings 115 UTILITY ROOM Derby Hang Regular - Flush Mount …" at bounding box center [688, 434] width 1376 height 868
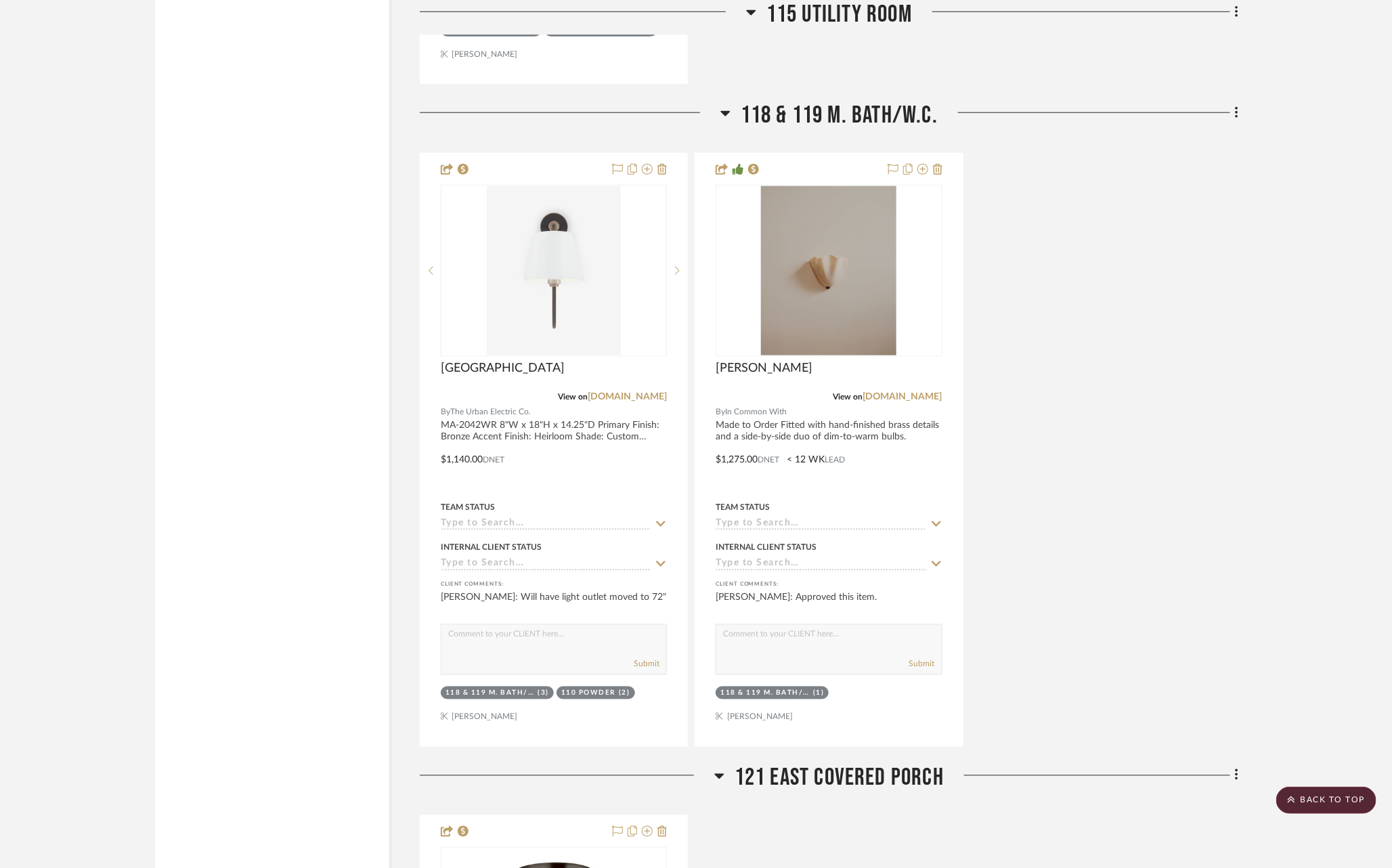
scroll to position [3589, 0]
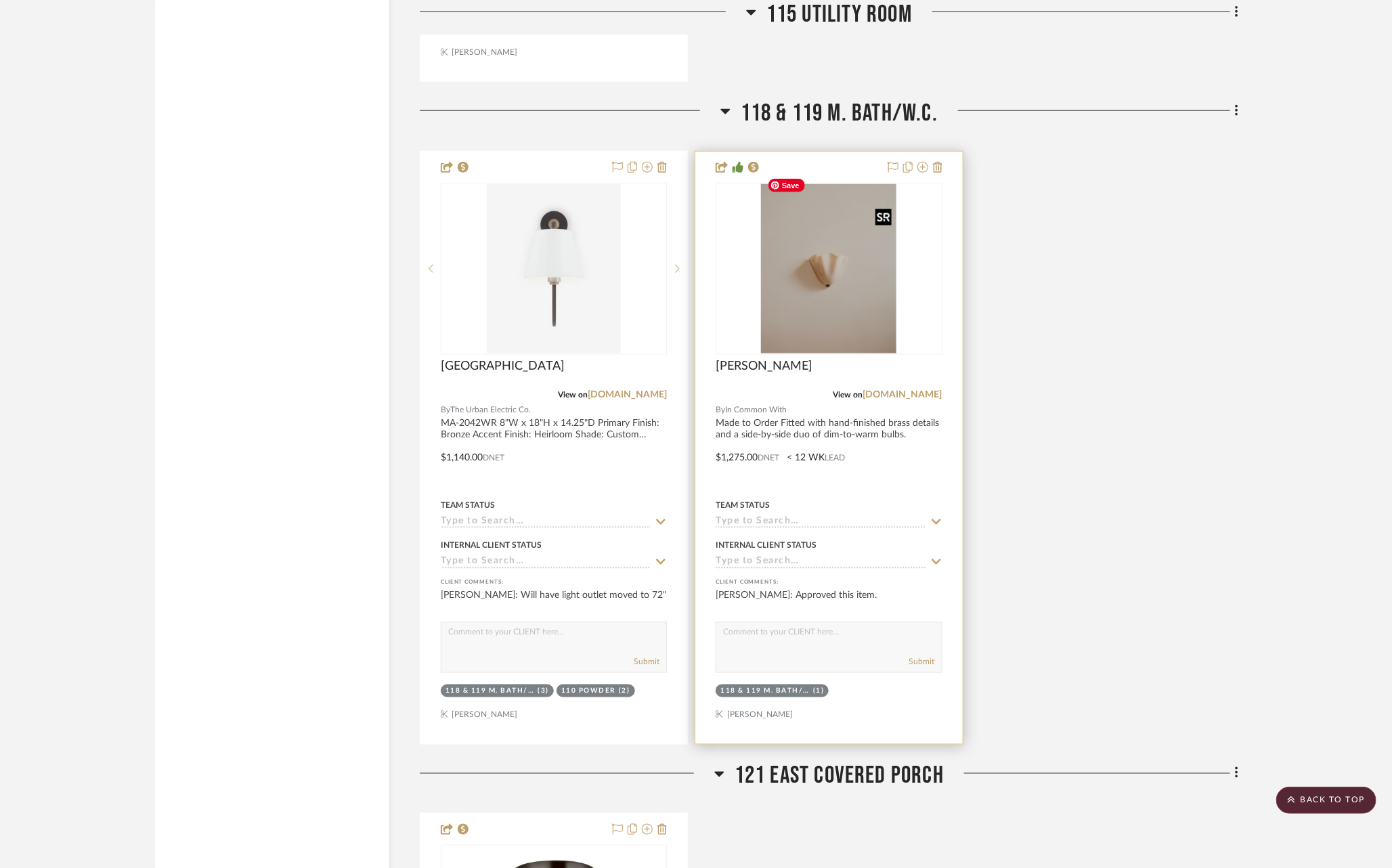
click at [0, 0] on img at bounding box center [0, 0] width 0 height 0
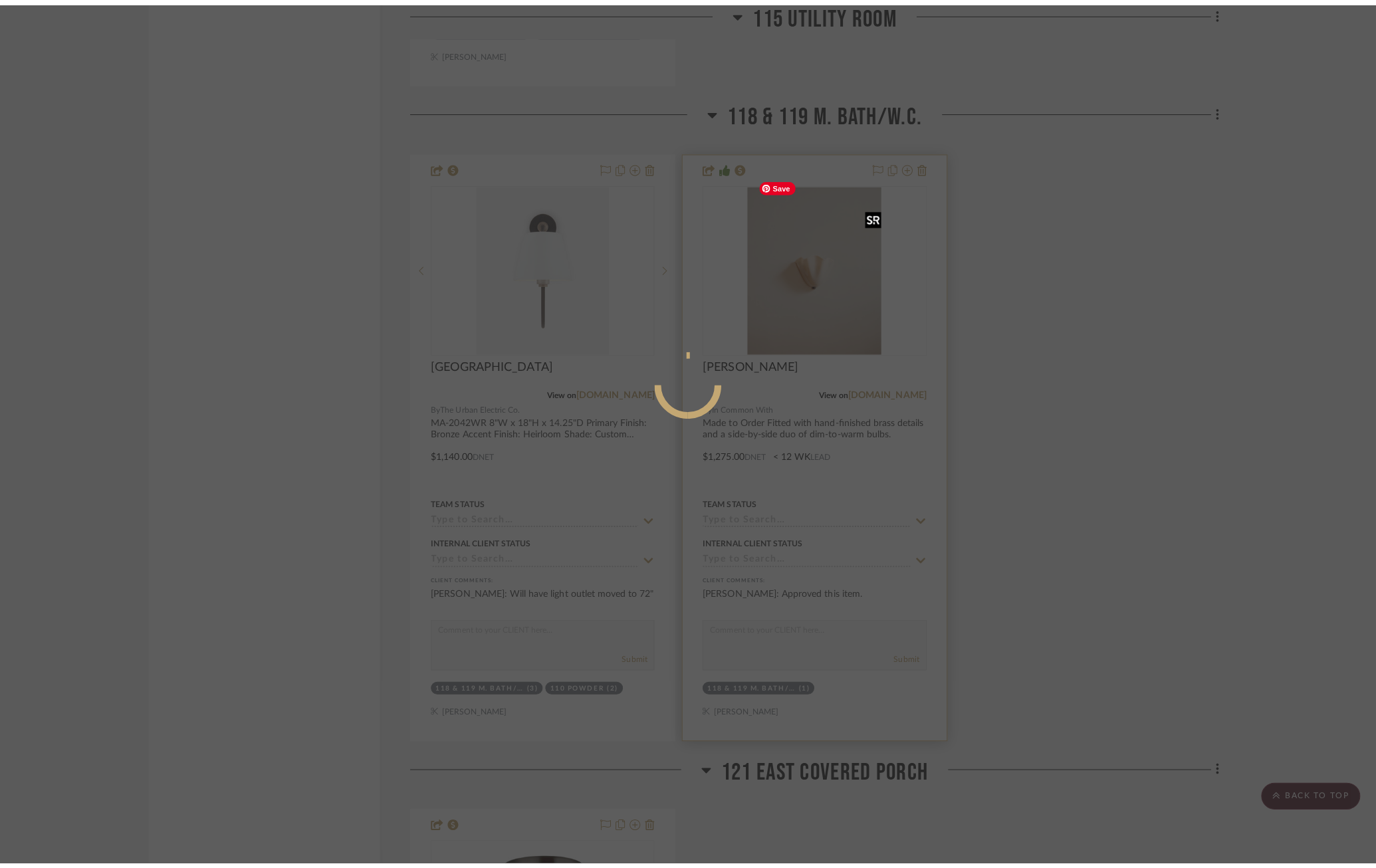
scroll to position [0, 0]
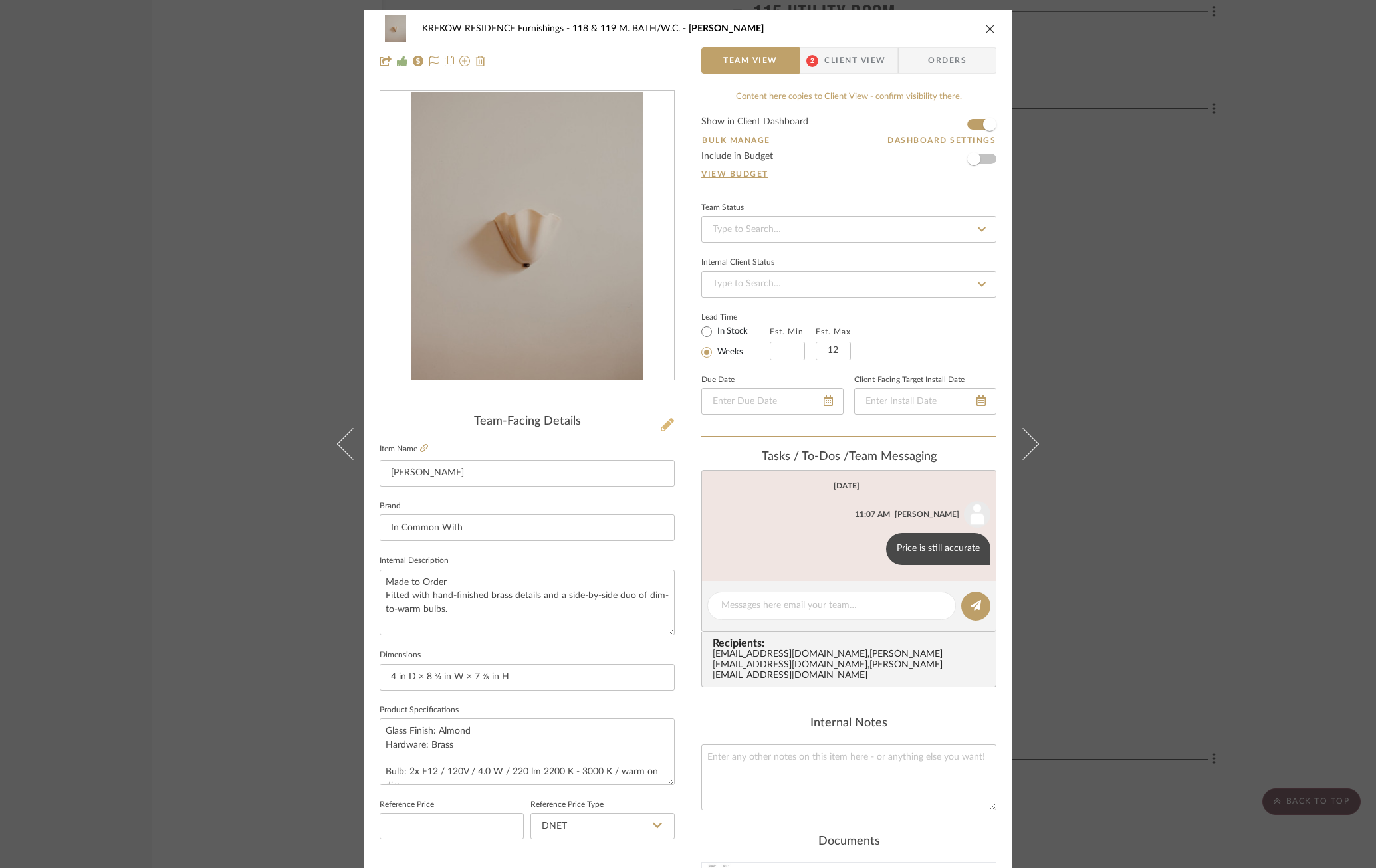
click at [663, 422] on icon at bounding box center [667, 424] width 13 height 13
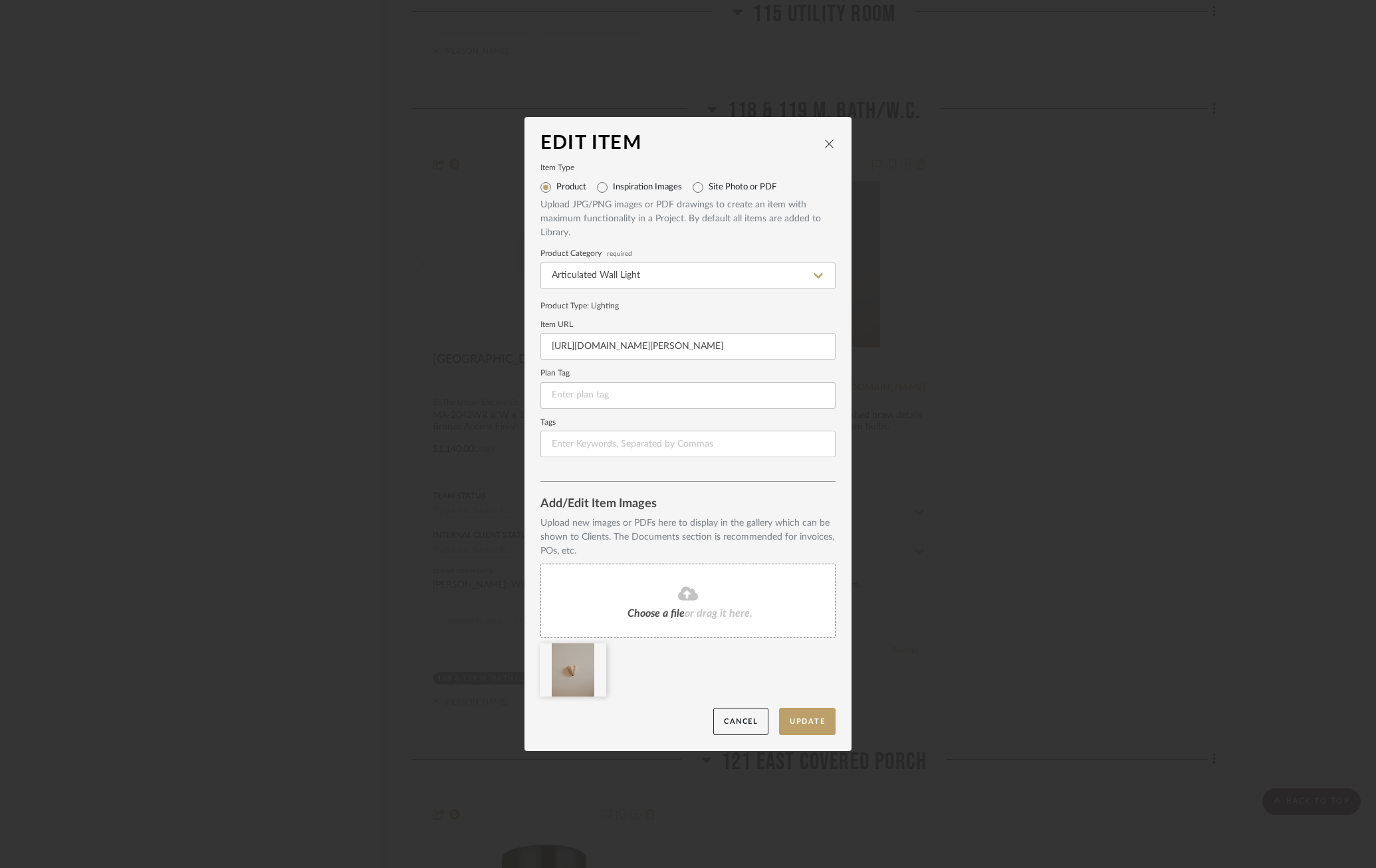
click at [828, 141] on icon "close" at bounding box center [829, 144] width 11 height 11
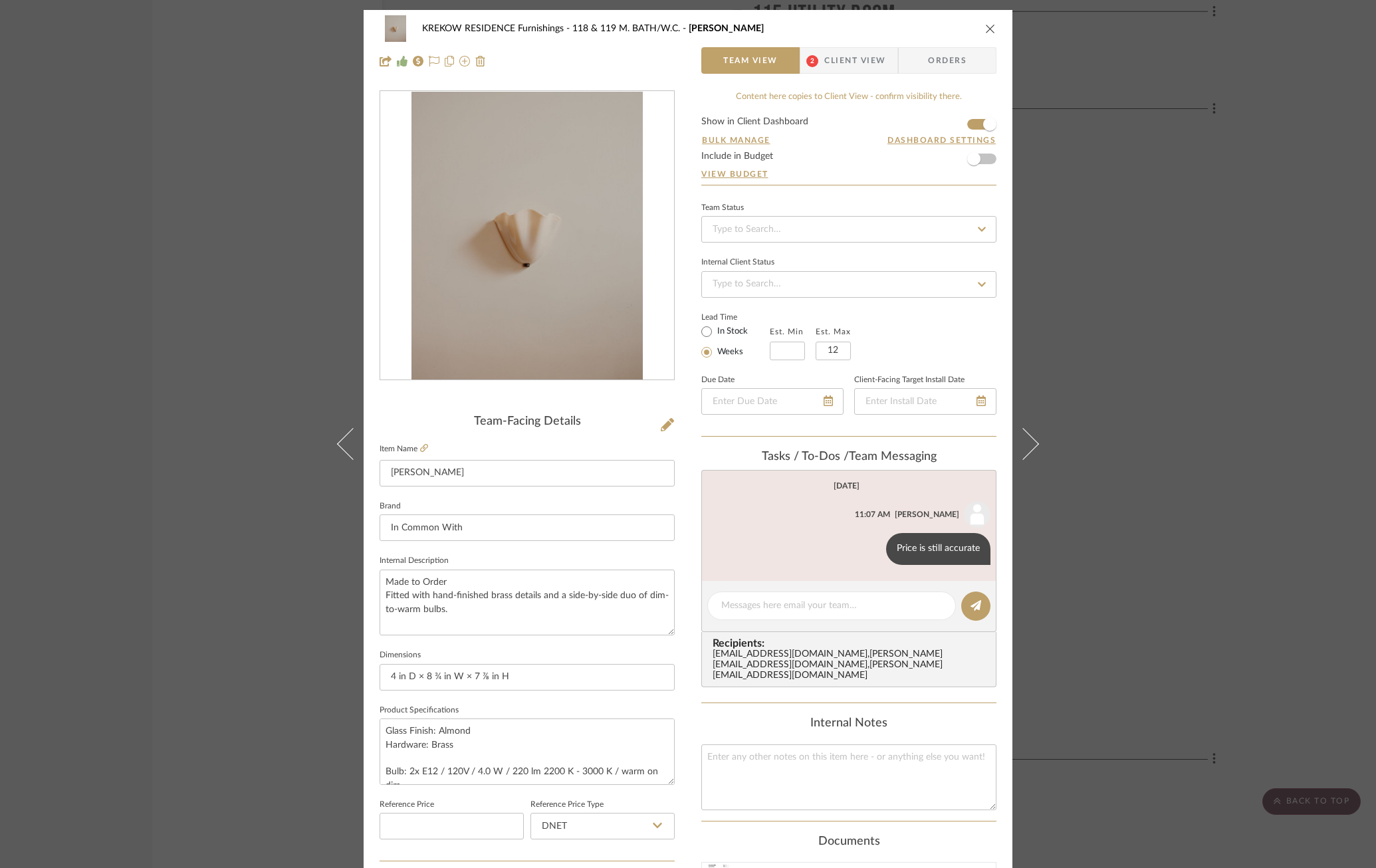
click at [154, 471] on div "KREKOW RESIDENCE Furnishings 118 & 119 M. BATH/[PERSON_NAME] Team View 2 Client…" at bounding box center [688, 434] width 1376 height 868
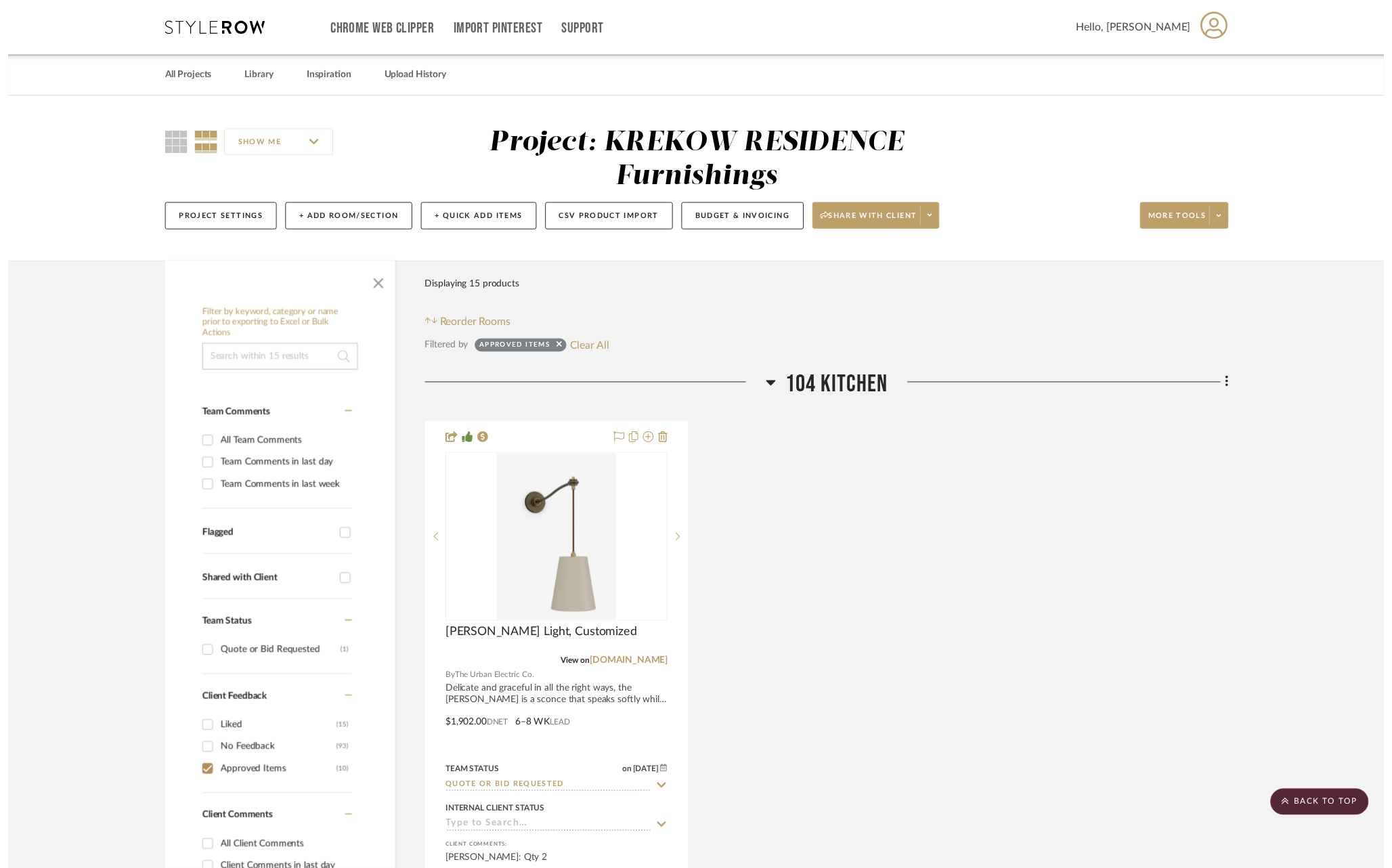
scroll to position [3589, 0]
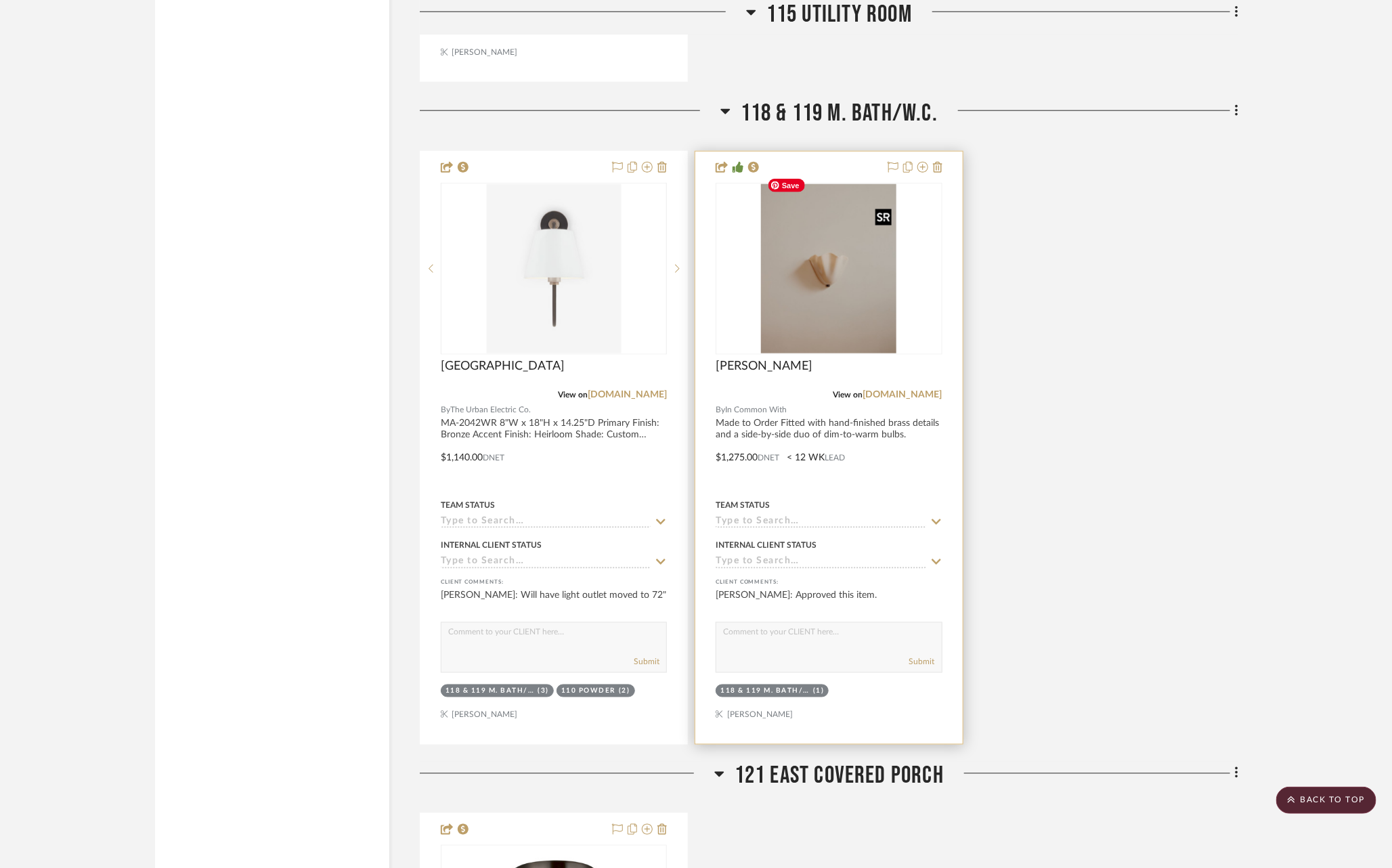
click at [823, 306] on img "0" at bounding box center [828, 268] width 135 height 169
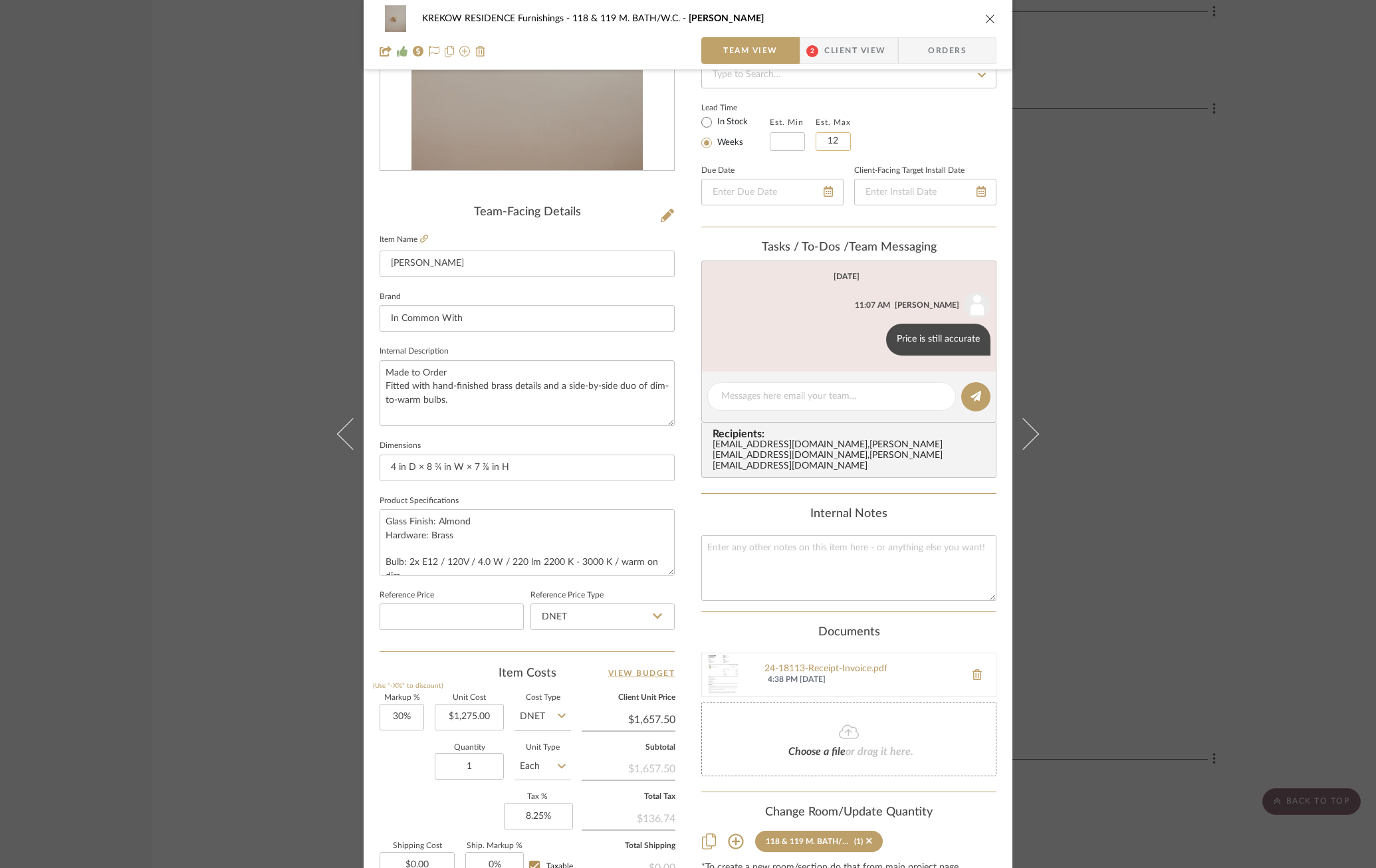
scroll to position [216, 0]
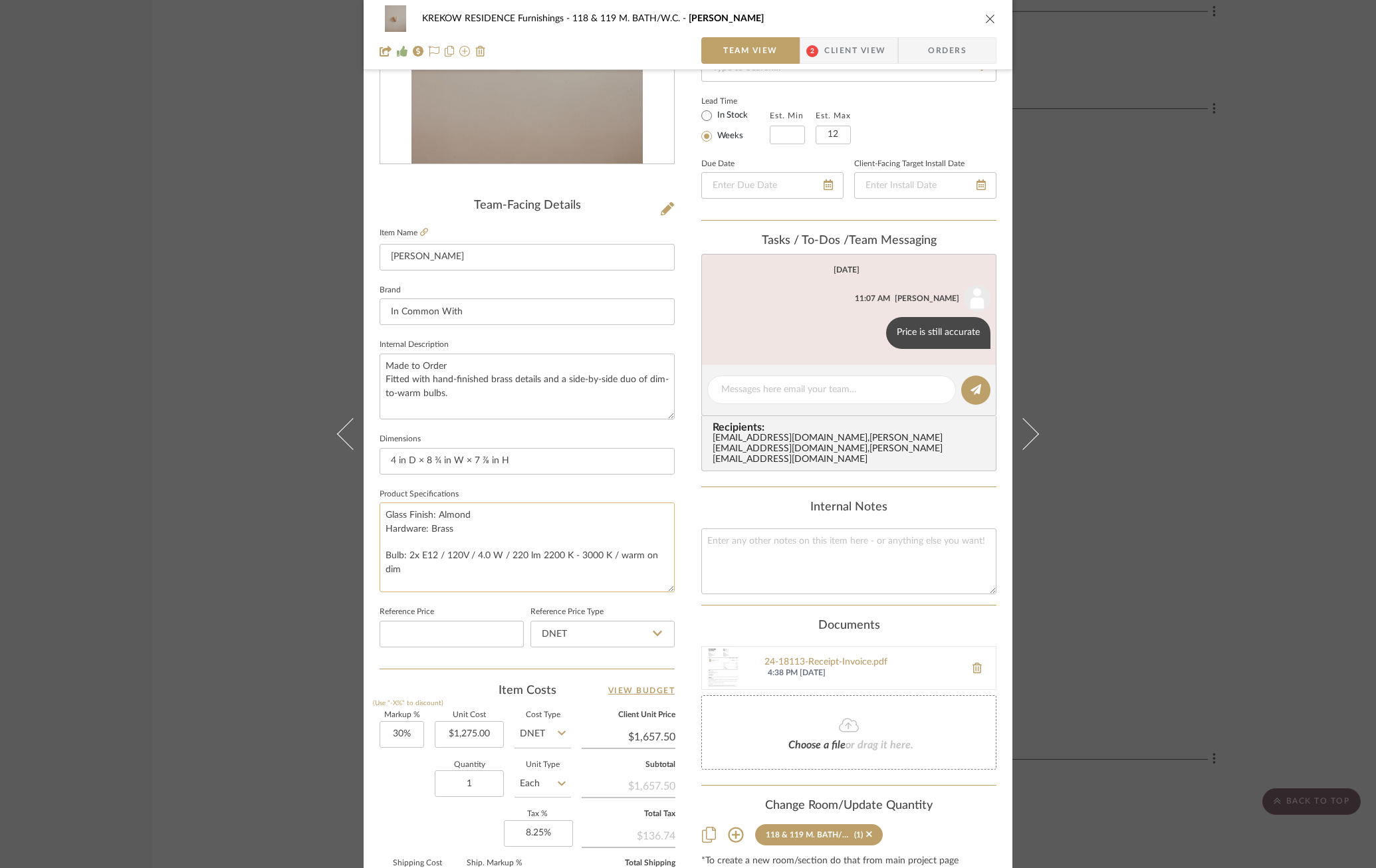
drag, startPoint x: 664, startPoint y: 563, endPoint x: 669, endPoint y: 587, distance: 24.5
click at [669, 587] on textarea "Glass Finish: Almond Hardware: Brass Bulb: 2x E12 / 120V / 4.0 W / 220 lm 2200 …" at bounding box center [527, 548] width 295 height 90
click at [420, 231] on icon at bounding box center [424, 232] width 8 height 8
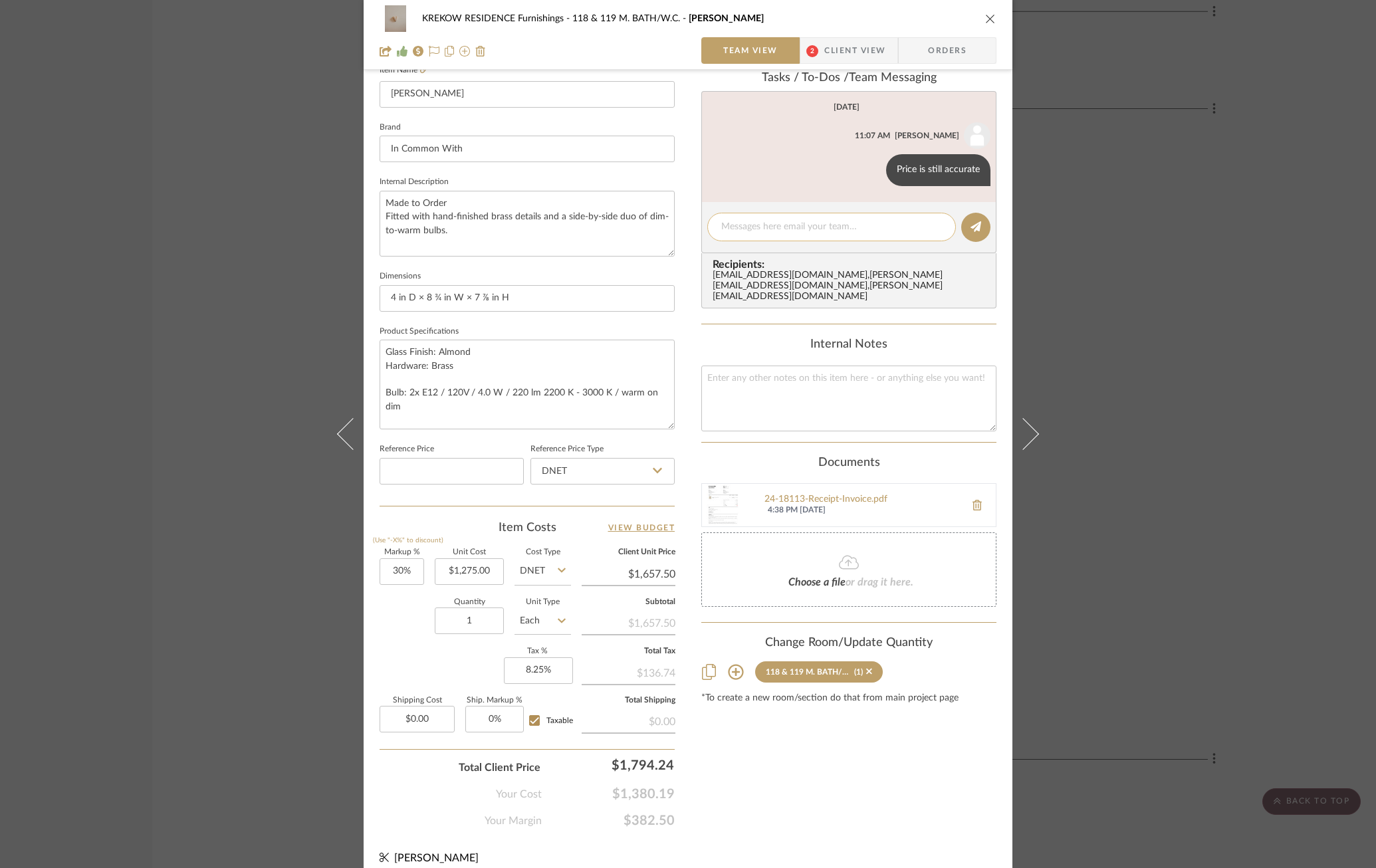
scroll to position [389, 0]
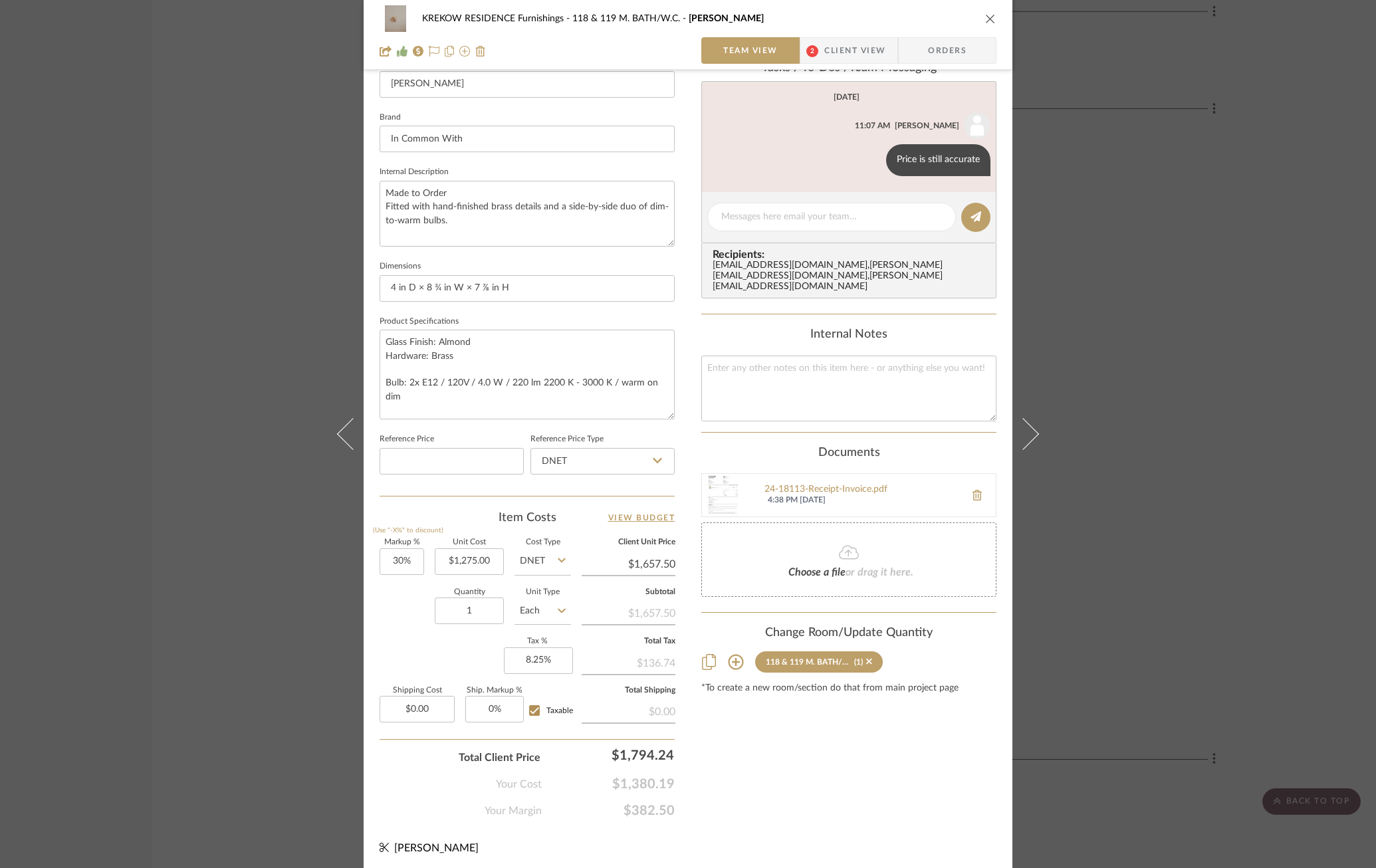
click at [1110, 249] on div "KREKOW RESIDENCE Furnishings 118 & 119 M. BATH/[PERSON_NAME] Team View 2 Client…" at bounding box center [688, 434] width 1376 height 868
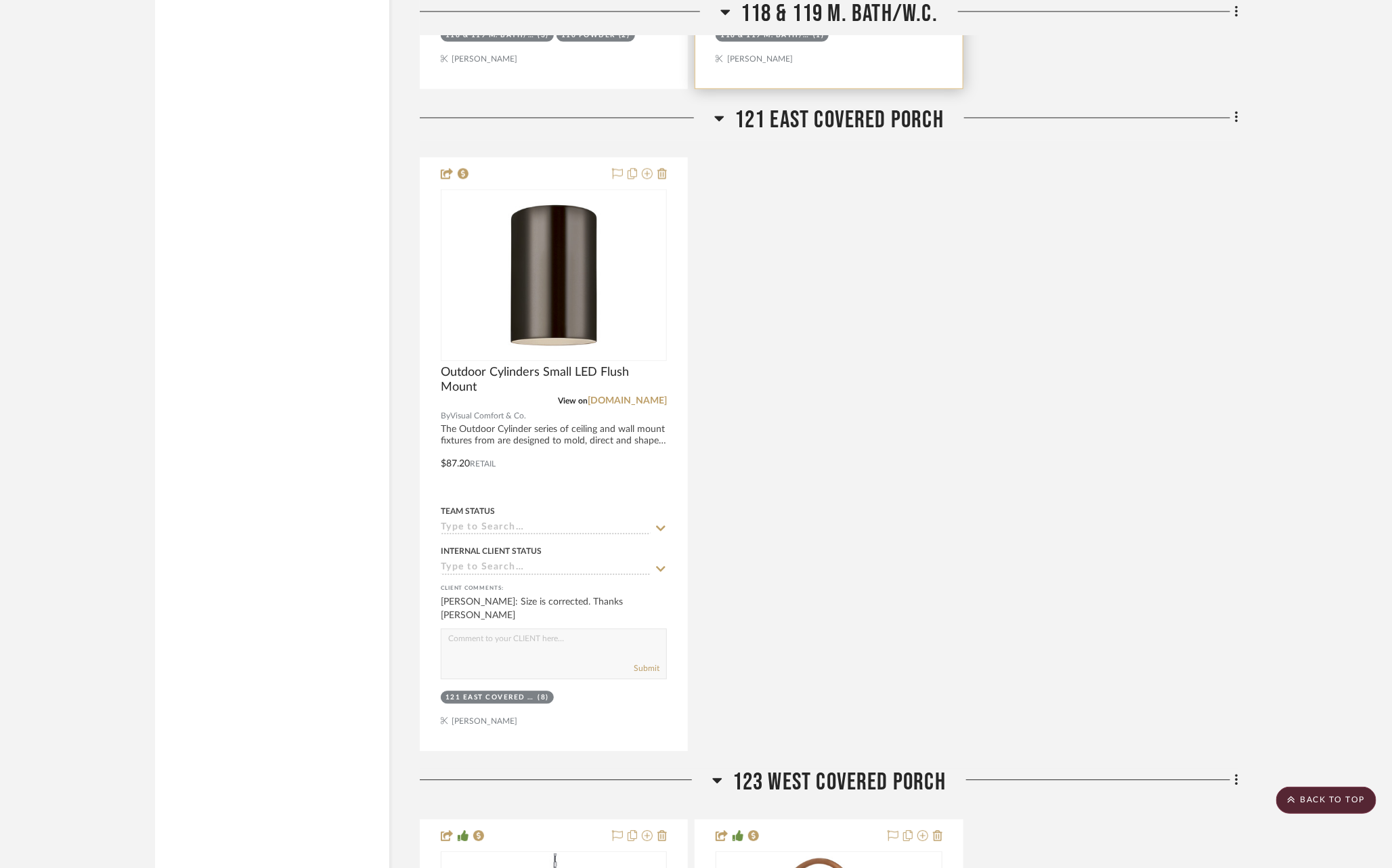
scroll to position [4268, 0]
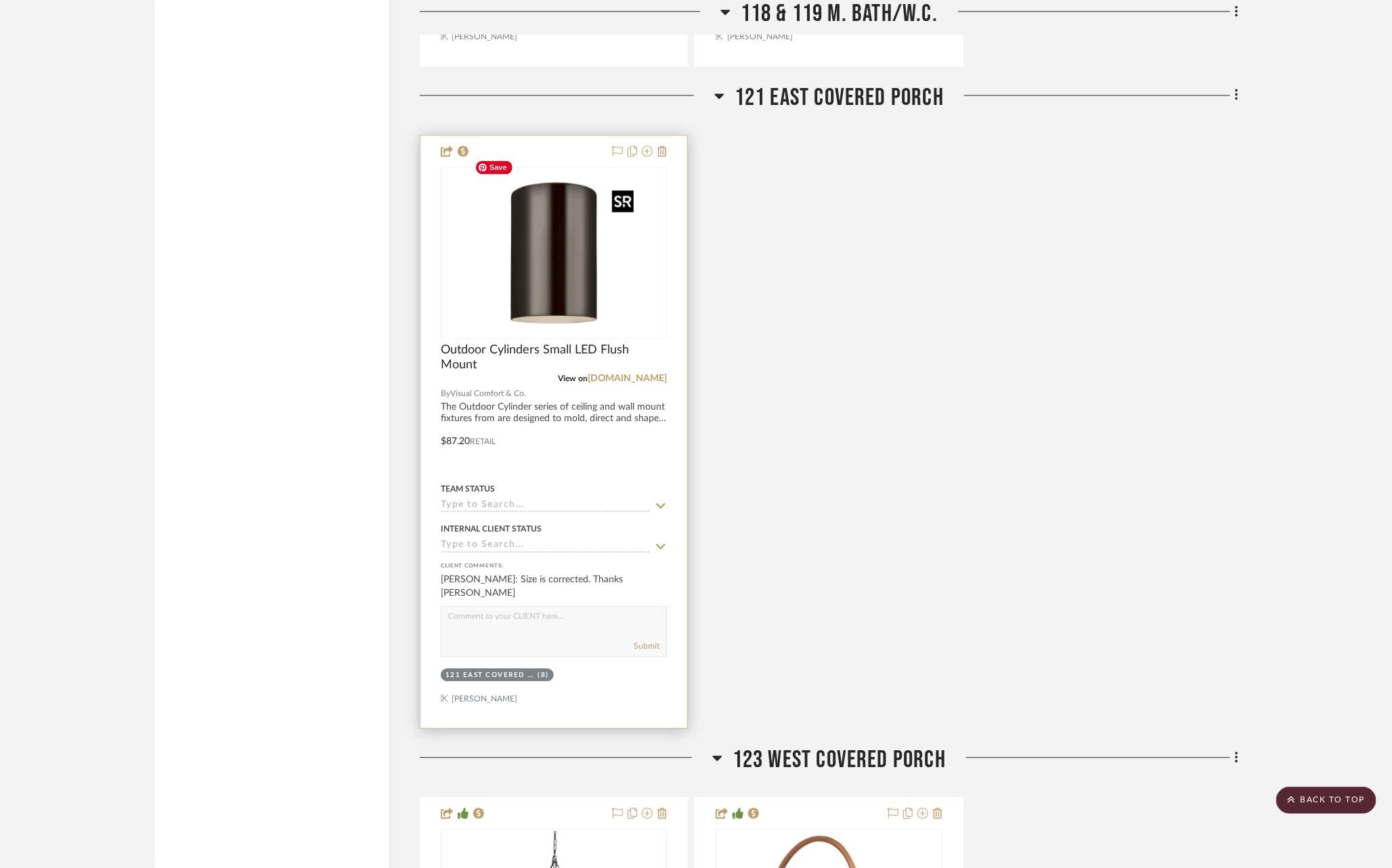
click at [523, 259] on img "0" at bounding box center [553, 252] width 169 height 169
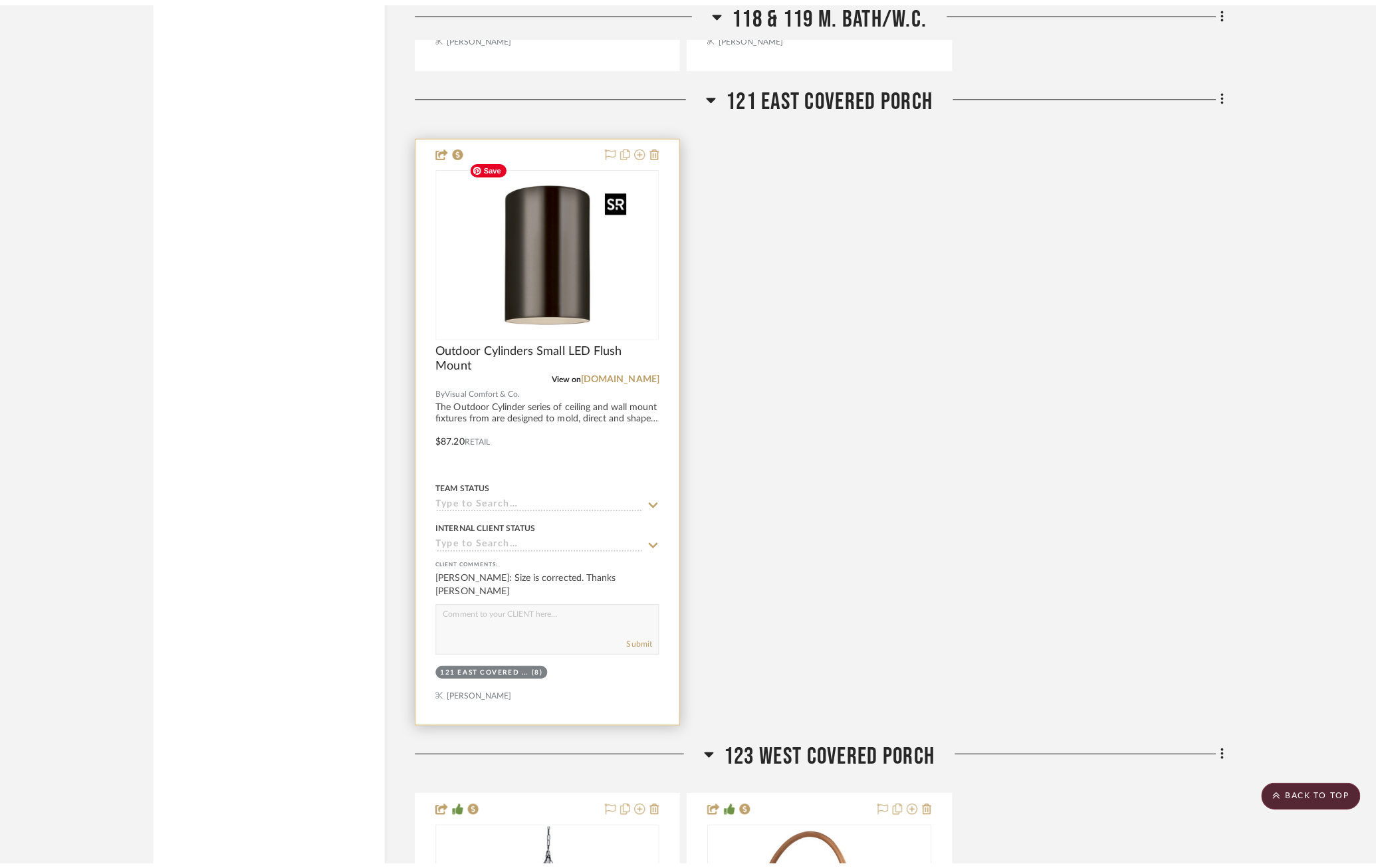
scroll to position [0, 0]
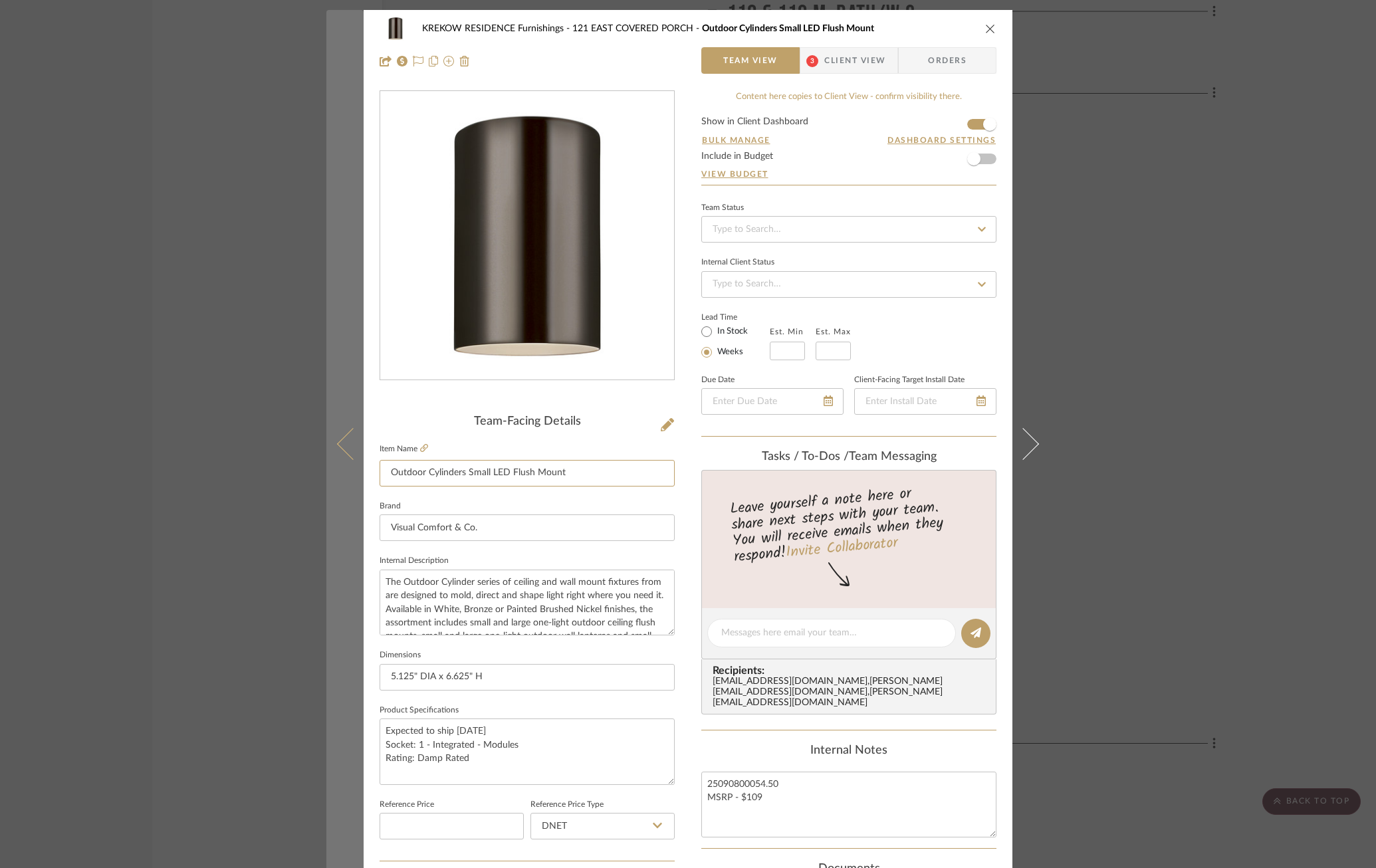
drag, startPoint x: 584, startPoint y: 478, endPoint x: 346, endPoint y: 478, distance: 238.0
click at [346, 478] on mat-dialog-content "KREKOW RESIDENCE Furnishings 121 EAST COVERED PORCH Outdoor Cylinders Small LED…" at bounding box center [688, 623] width 723 height 1228
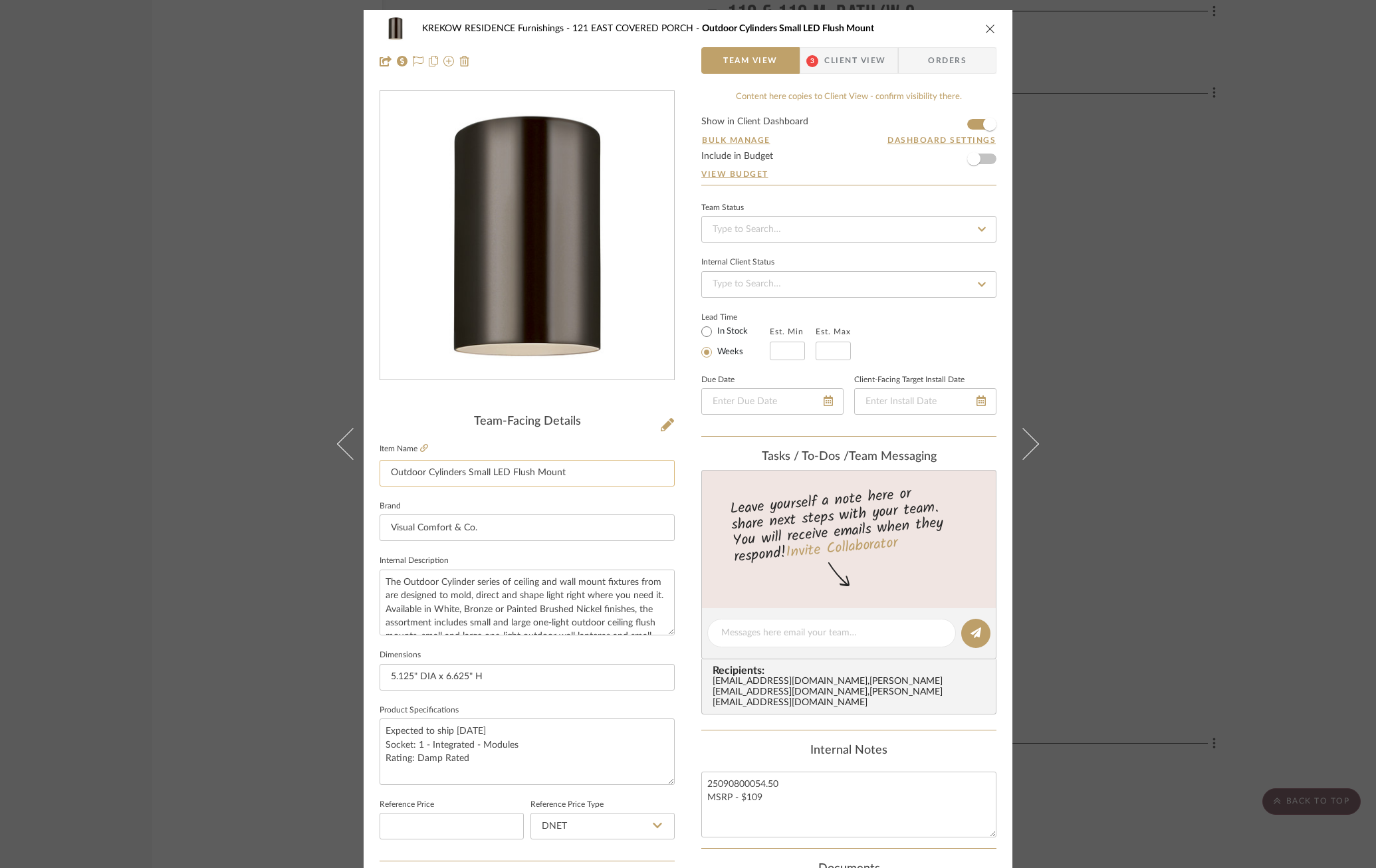
click at [565, 470] on input "Outdoor Cylinders Small LED Flush Mount" at bounding box center [527, 473] width 295 height 26
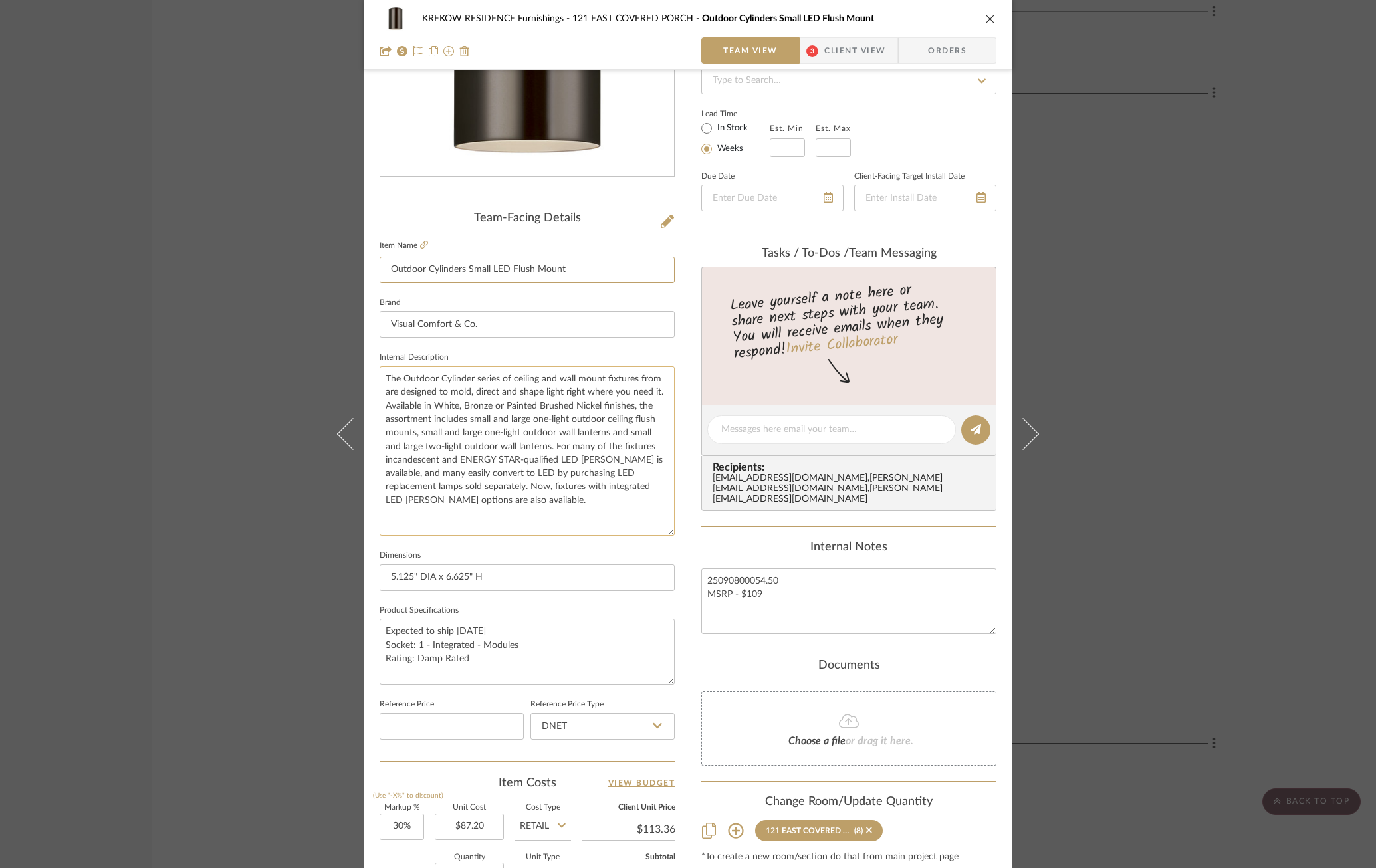
drag, startPoint x: 666, startPoint y: 426, endPoint x: 667, endPoint y: 530, distance: 104.0
click at [667, 530] on textarea "The Outdoor Cylinder series of ceiling and wall mount fixtures from are designe…" at bounding box center [527, 450] width 295 height 169
click at [420, 242] on icon at bounding box center [424, 244] width 8 height 8
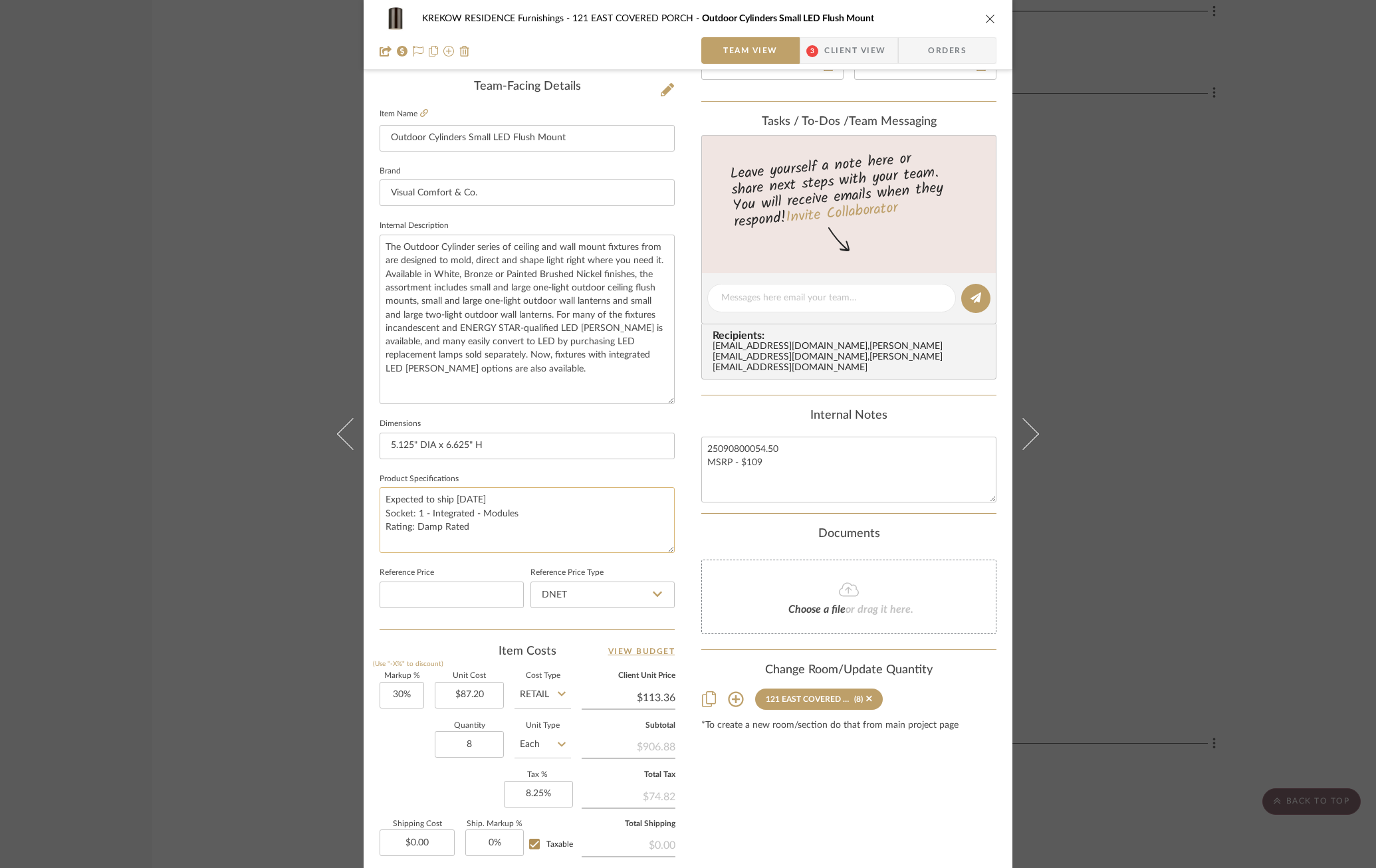
scroll to position [345, 0]
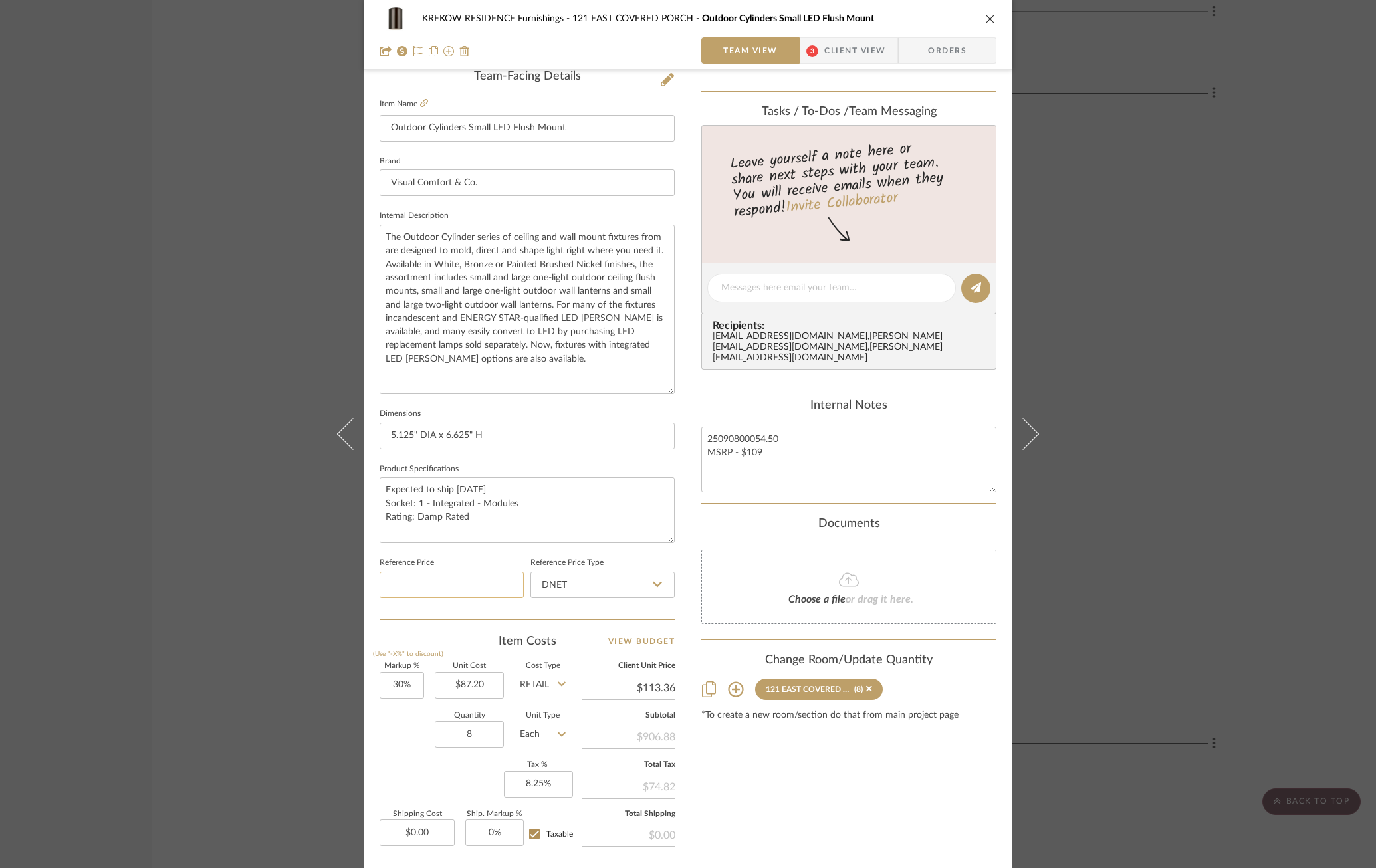
click at [416, 583] on input at bounding box center [451, 585] width 144 height 26
type input "$87.20"
click at [396, 612] on div "Team-Facing Details Item Name Outdoor Cylinders Small LED Flush Mount Brand Vis…" at bounding box center [527, 345] width 295 height 549
click at [648, 571] on input "DNET" at bounding box center [602, 585] width 144 height 26
click at [593, 651] on div "Retail" at bounding box center [608, 649] width 164 height 34
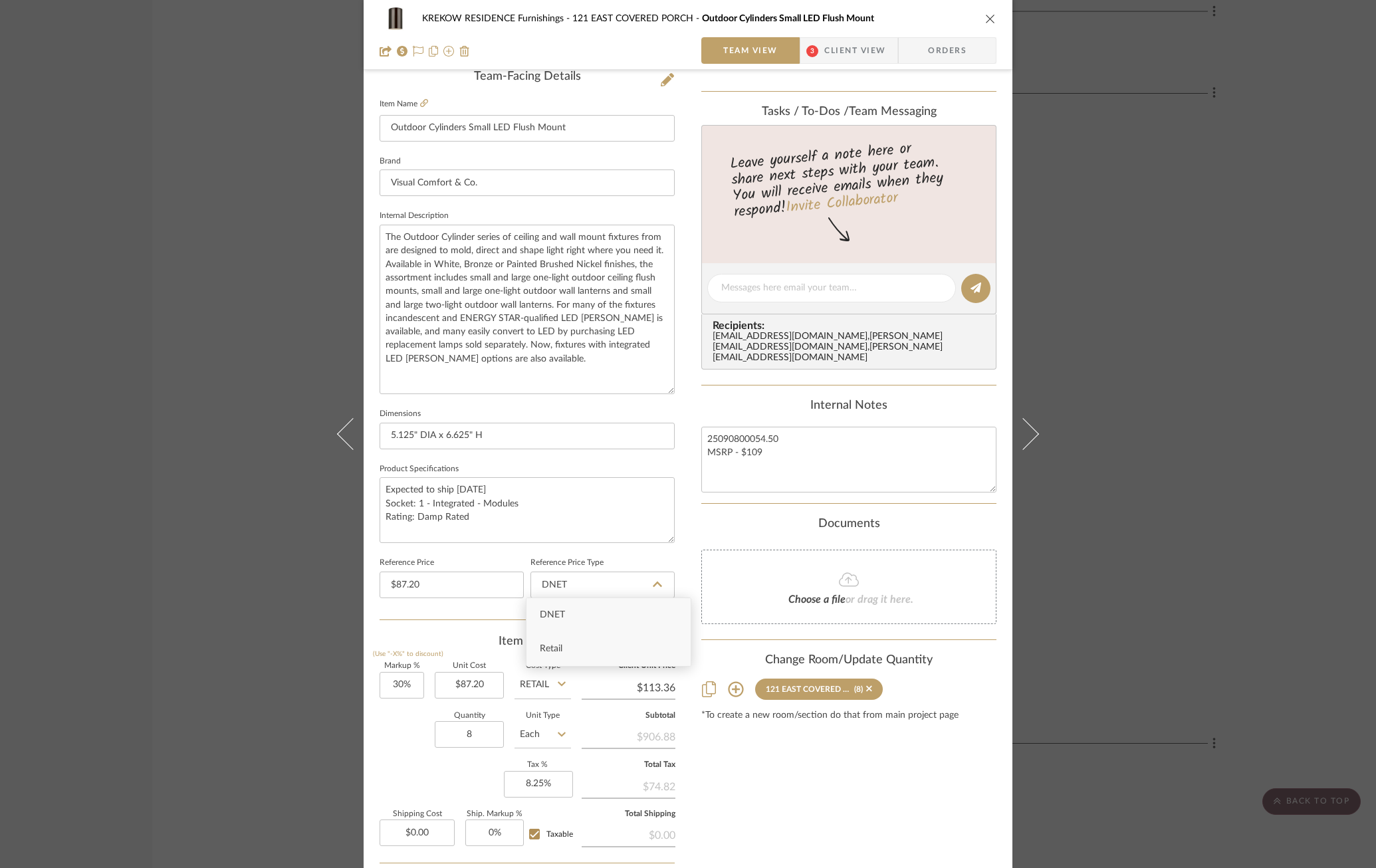
type input "Retail"
click at [490, 666] on fieldset "Unit Cost $87.20" at bounding box center [469, 680] width 69 height 36
click at [462, 685] on input "87.20" at bounding box center [469, 685] width 69 height 26
type input "$54.50"
click at [371, 738] on div "KREKOW RESIDENCE Furnishings 121 EAST COVERED PORCH Outdoor Cylinders Small LED…" at bounding box center [687, 330] width 649 height 1331
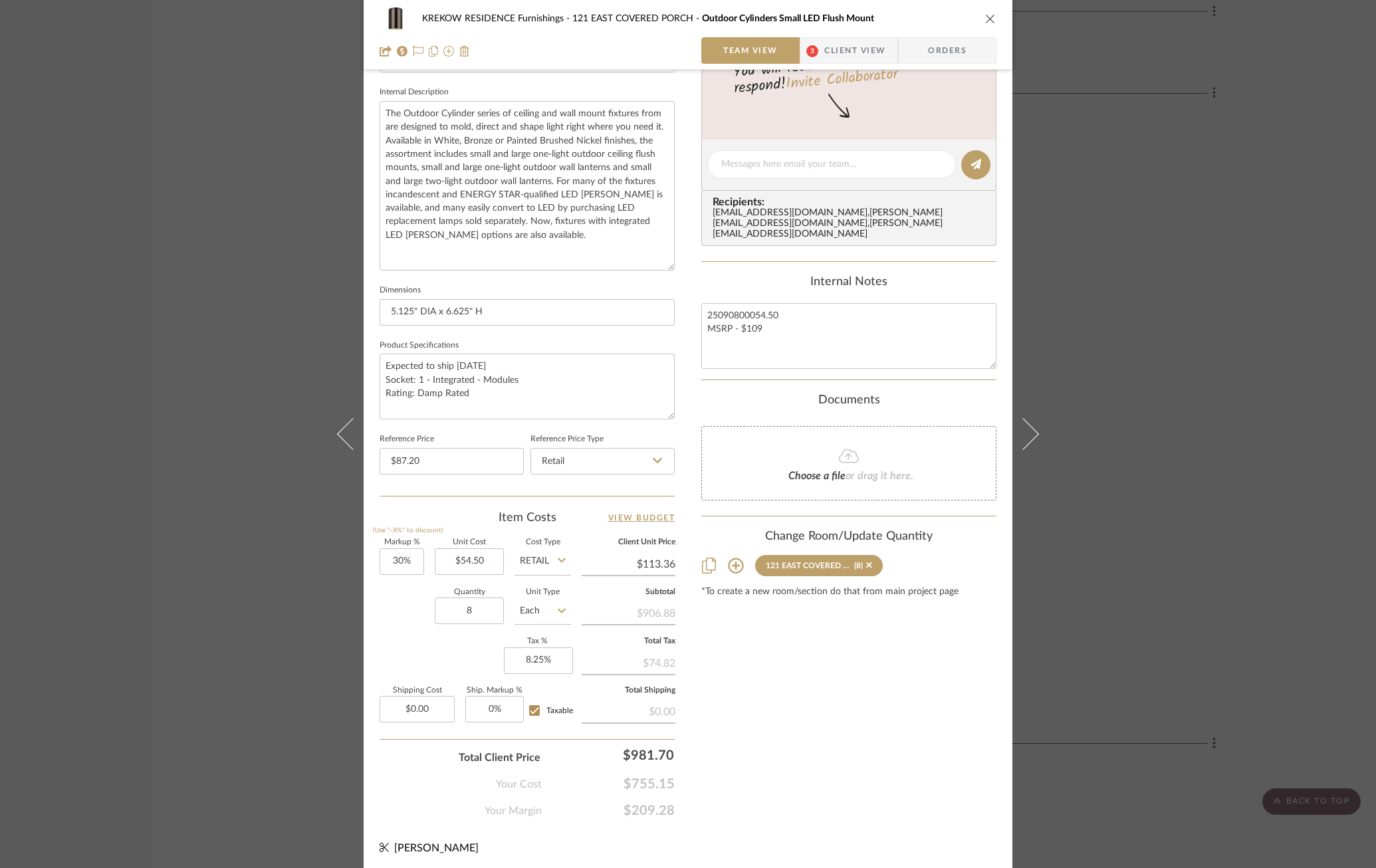
type input "$70.85"
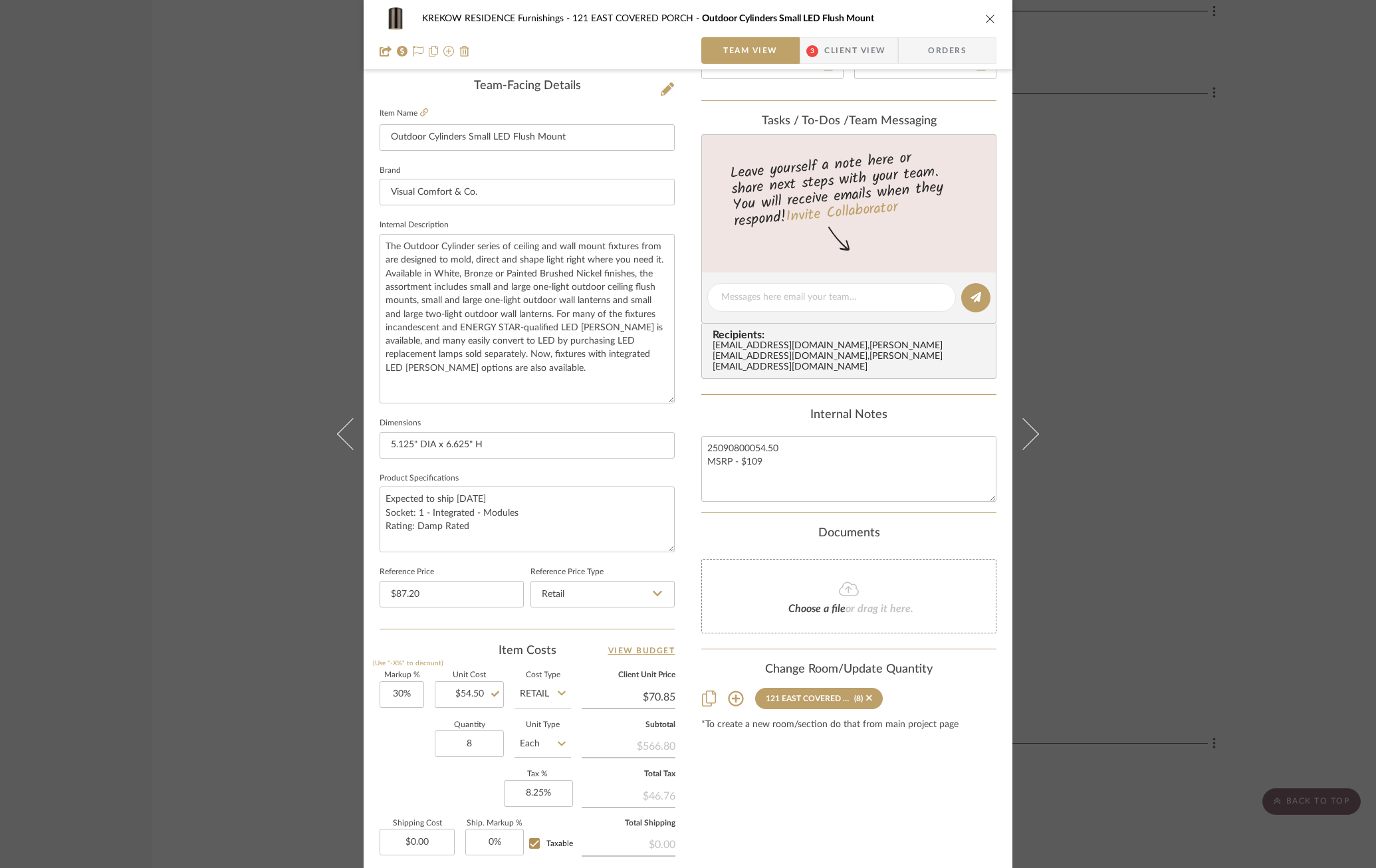
scroll to position [319, 0]
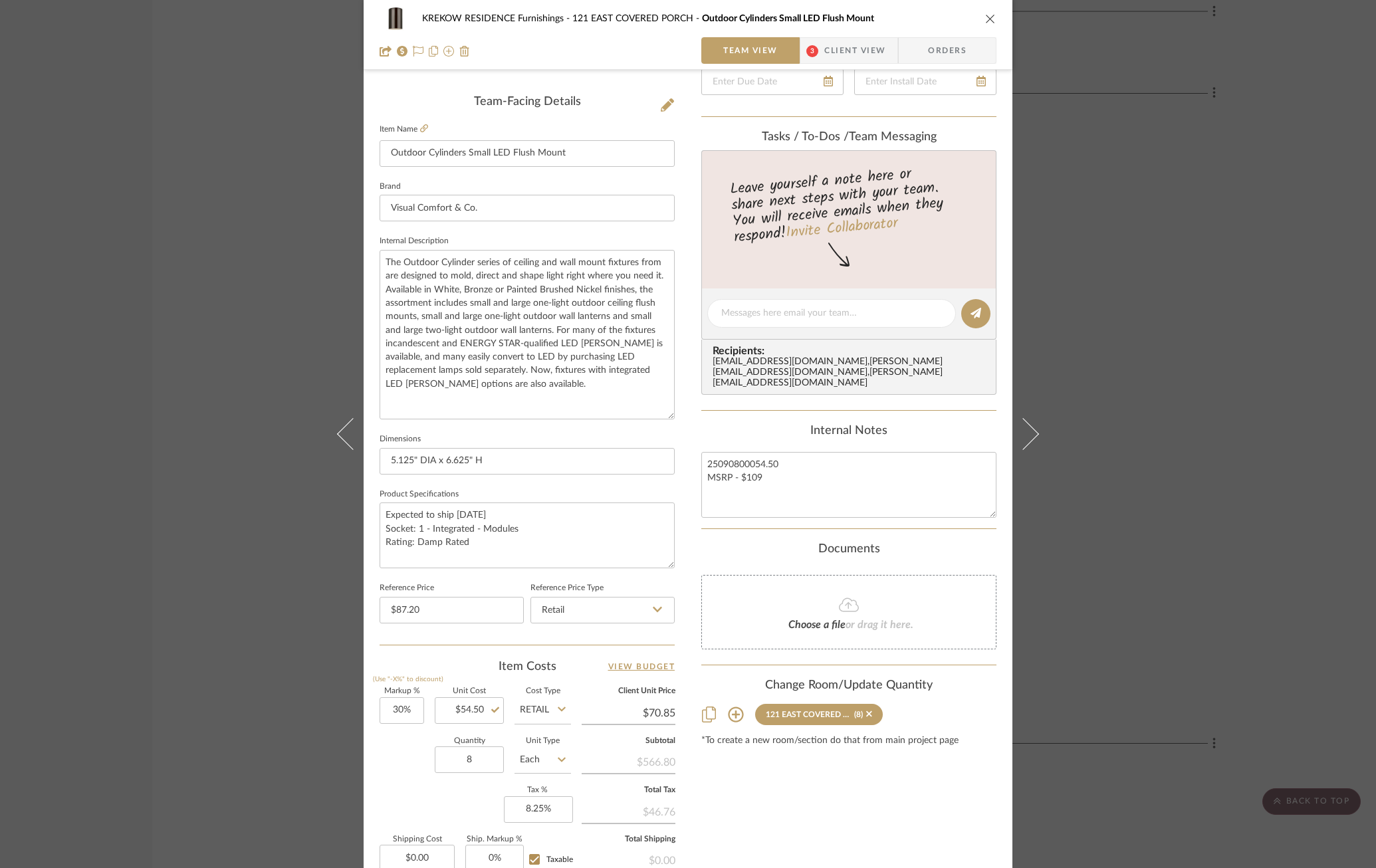
click at [535, 704] on input "Retail" at bounding box center [542, 710] width 56 height 26
click at [535, 736] on span "DNET" at bounding box center [536, 740] width 25 height 10
type input "DNET"
click at [396, 701] on input "30" at bounding box center [401, 710] width 45 height 26
type input "50%"
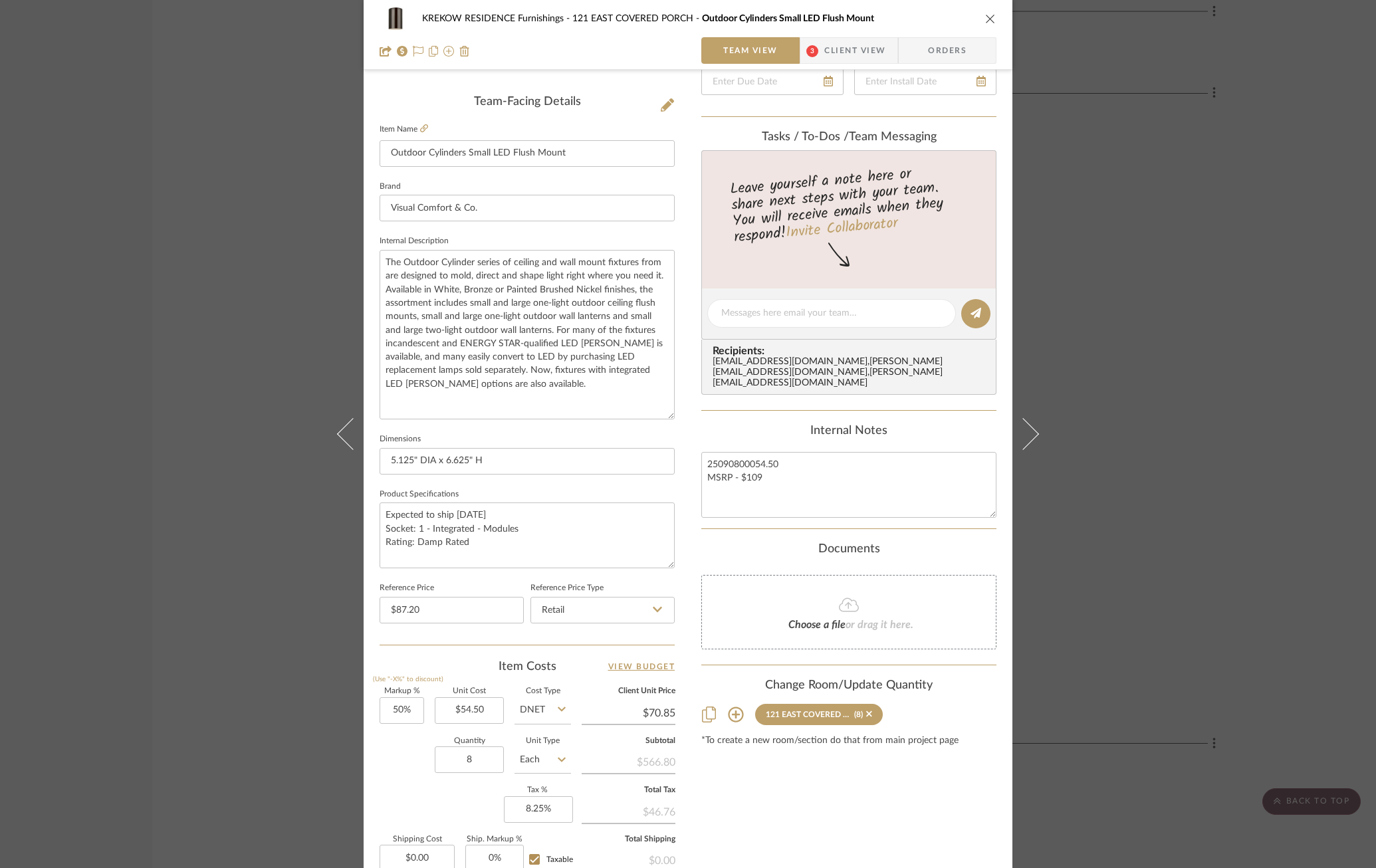
click at [370, 801] on div "KREKOW RESIDENCE Furnishings 121 EAST COVERED PORCH Outdoor Cylinders Small LED…" at bounding box center [687, 355] width 649 height 1331
type input "$81.75"
click at [394, 704] on input "50" at bounding box center [401, 710] width 45 height 26
type input "55%"
type input "0.00"
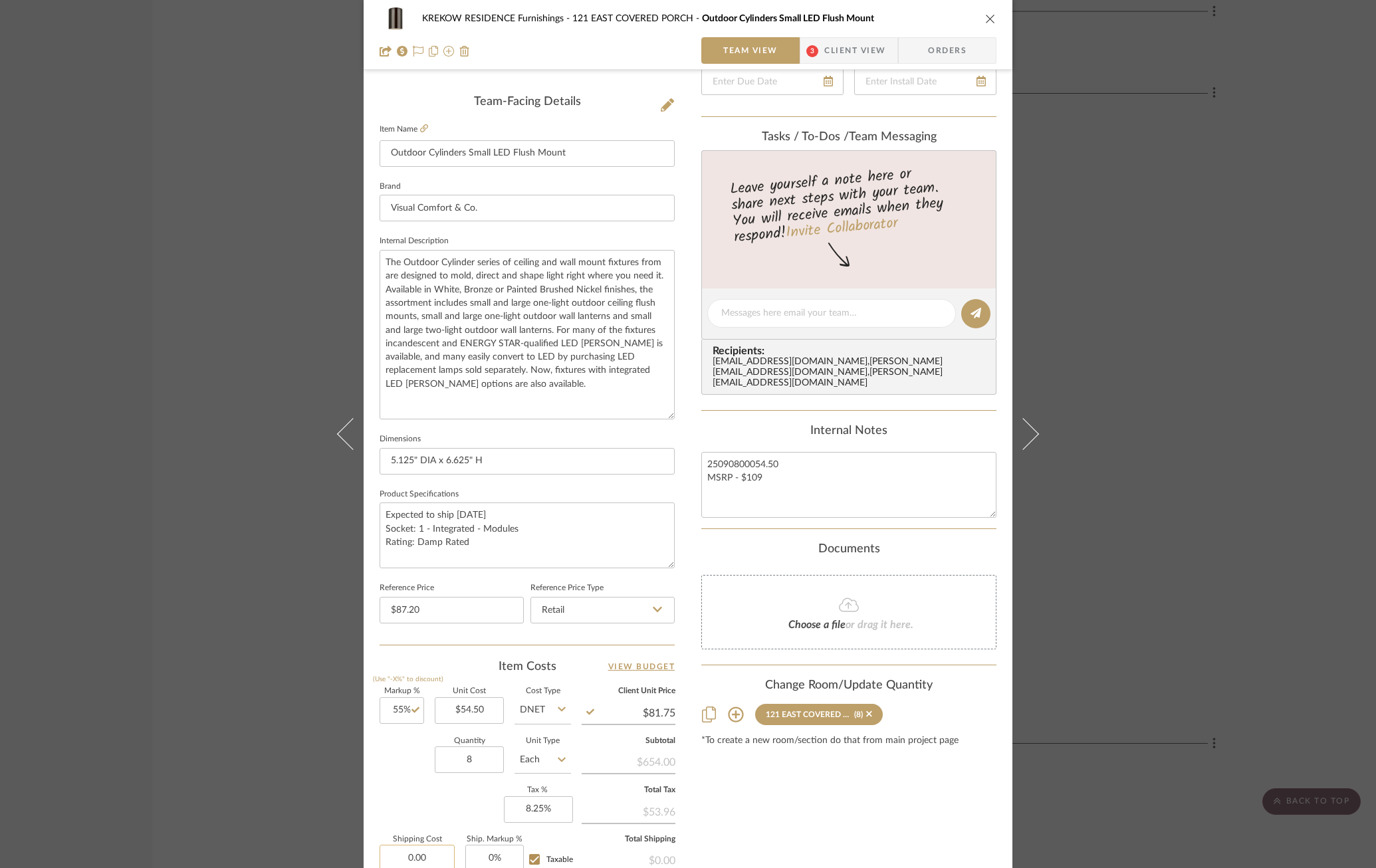
click at [396, 845] on input "0.00" at bounding box center [417, 858] width 75 height 26
type input "$84.48"
type input "$0.00"
click at [396, 757] on div "Quantity 8 Unit Type Each" at bounding box center [475, 762] width 191 height 47
click at [400, 701] on input "55" at bounding box center [401, 710] width 45 height 26
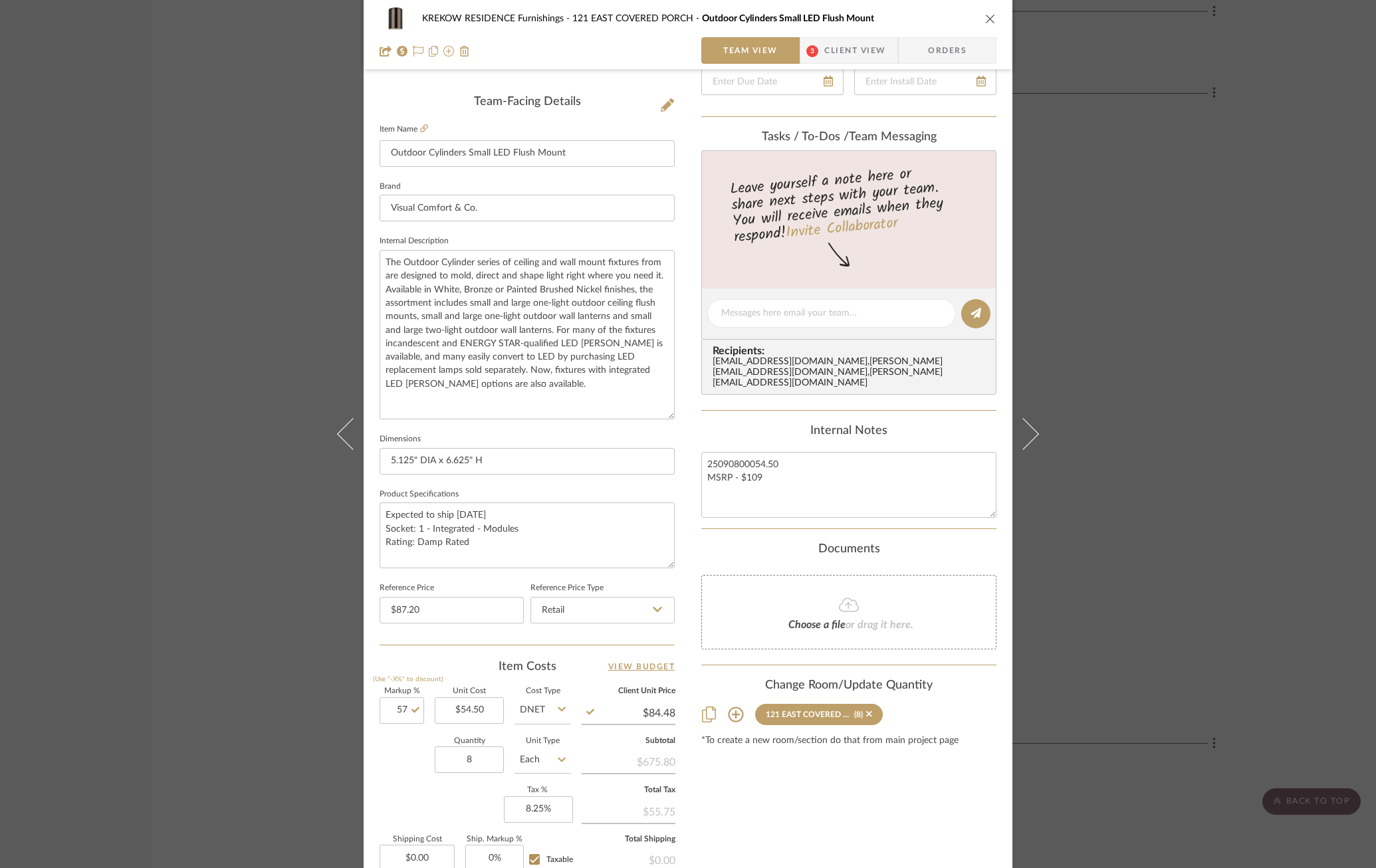
type input "57%"
click at [391, 746] on div "Quantity 8 Unit Type Each" at bounding box center [475, 762] width 191 height 47
type input "$85.57"
click at [394, 708] on input "57" at bounding box center [401, 710] width 45 height 26
type input "60%"
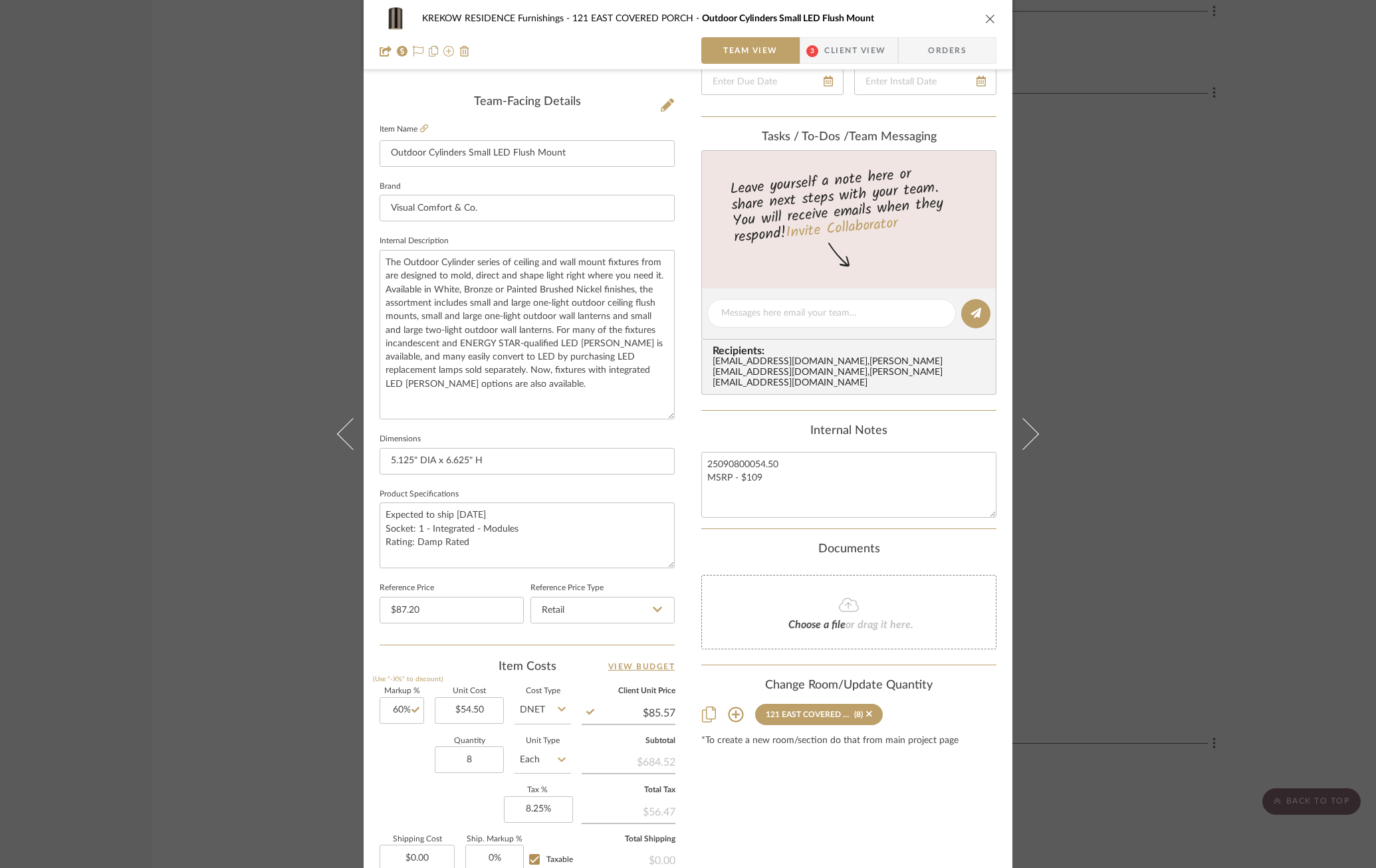
click at [405, 776] on div "Quantity 8 Unit Type Each" at bounding box center [475, 762] width 191 height 47
type input "$87.20"
click at [477, 511] on textarea "Expected to ship [DATE] Socket: 1 - Integrated - Modules Rating: Damp Rated" at bounding box center [527, 535] width 295 height 66
click at [466, 560] on textarea "Expected to ship [DATE] Socket: 1 - Integrated - Modules Rating: Damp Rated" at bounding box center [527, 535] width 295 height 66
type textarea "Expected to ship [DATE] Socket: 1 - Integrated - Modules Rating: Damp Rated"
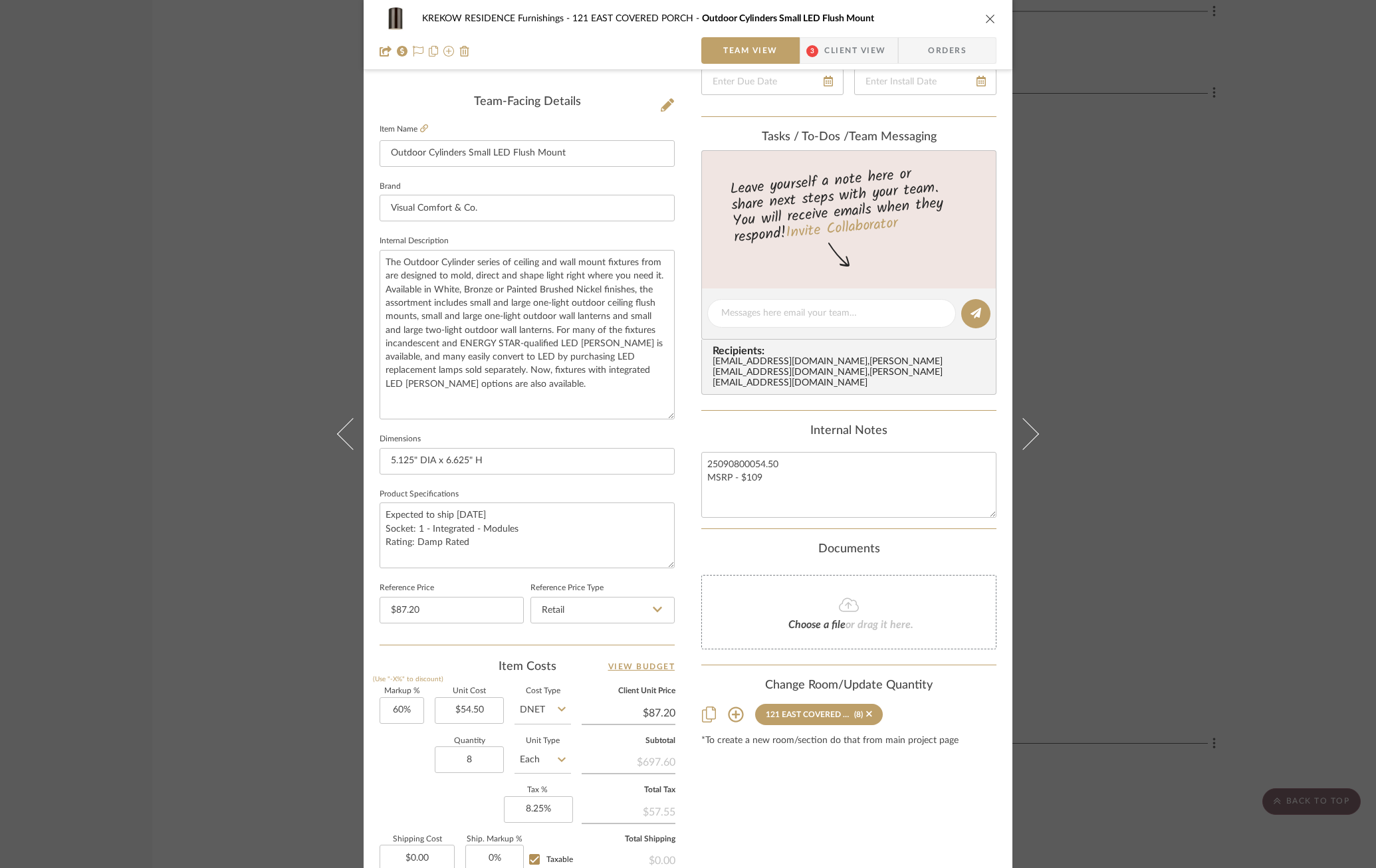
click at [462, 571] on sr-form-field "Product Specifications Expected to ship [DATE] Socket: 1 - Integrated - Modules…" at bounding box center [527, 533] width 295 height 95
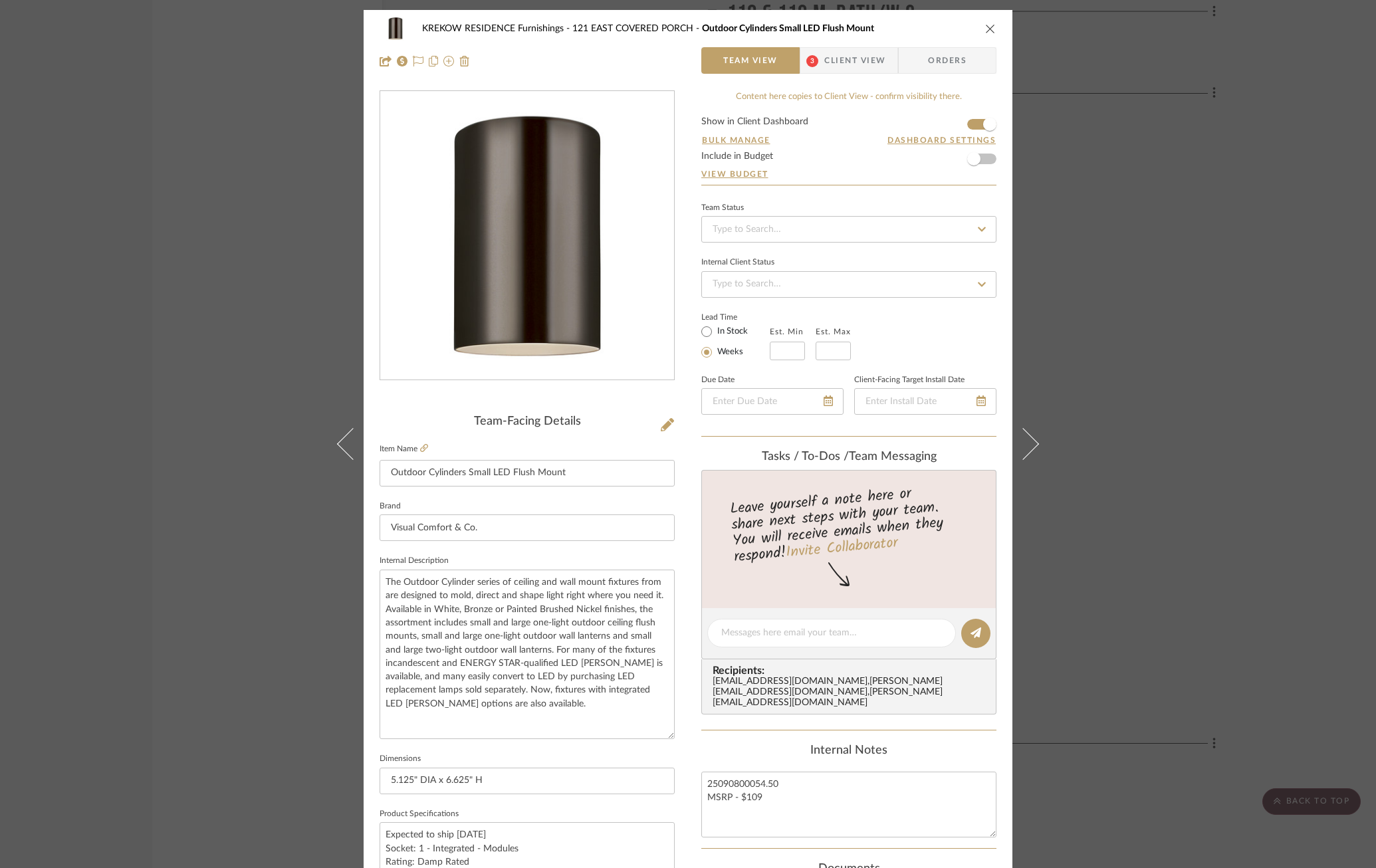
click at [858, 70] on span "Client View" at bounding box center [855, 61] width 61 height 26
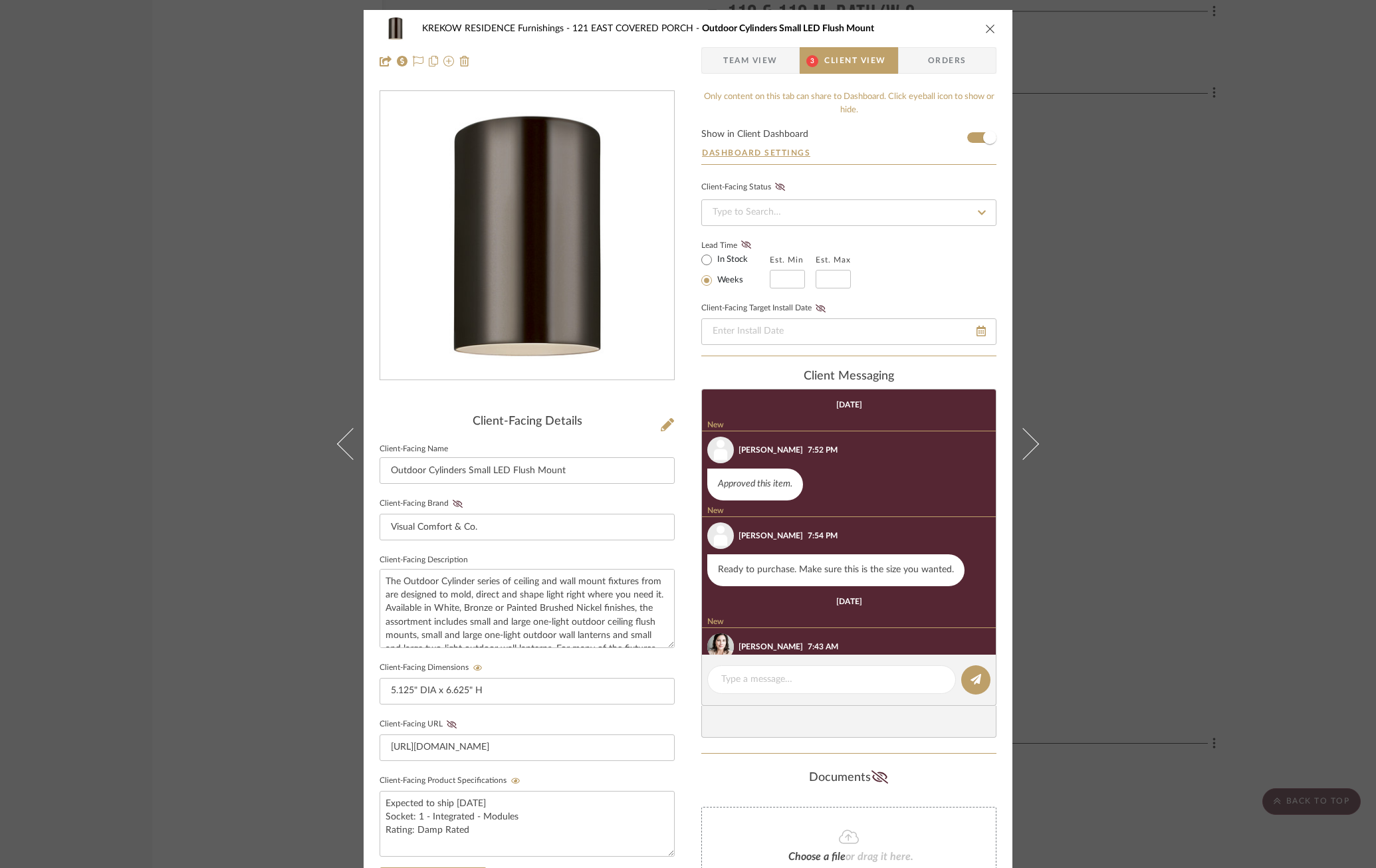
scroll to position [58, 0]
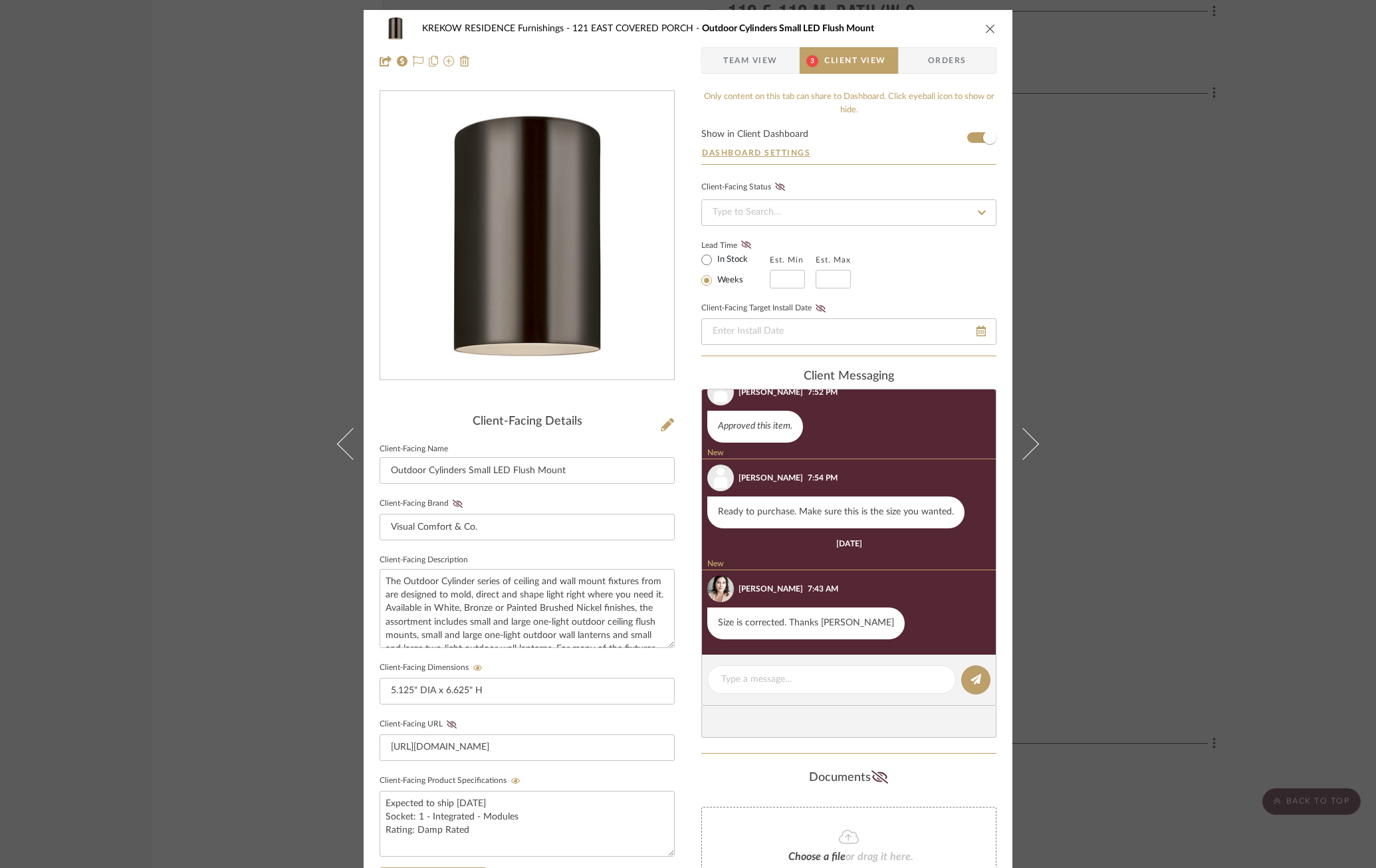
click at [729, 70] on span "Team View" at bounding box center [750, 61] width 54 height 26
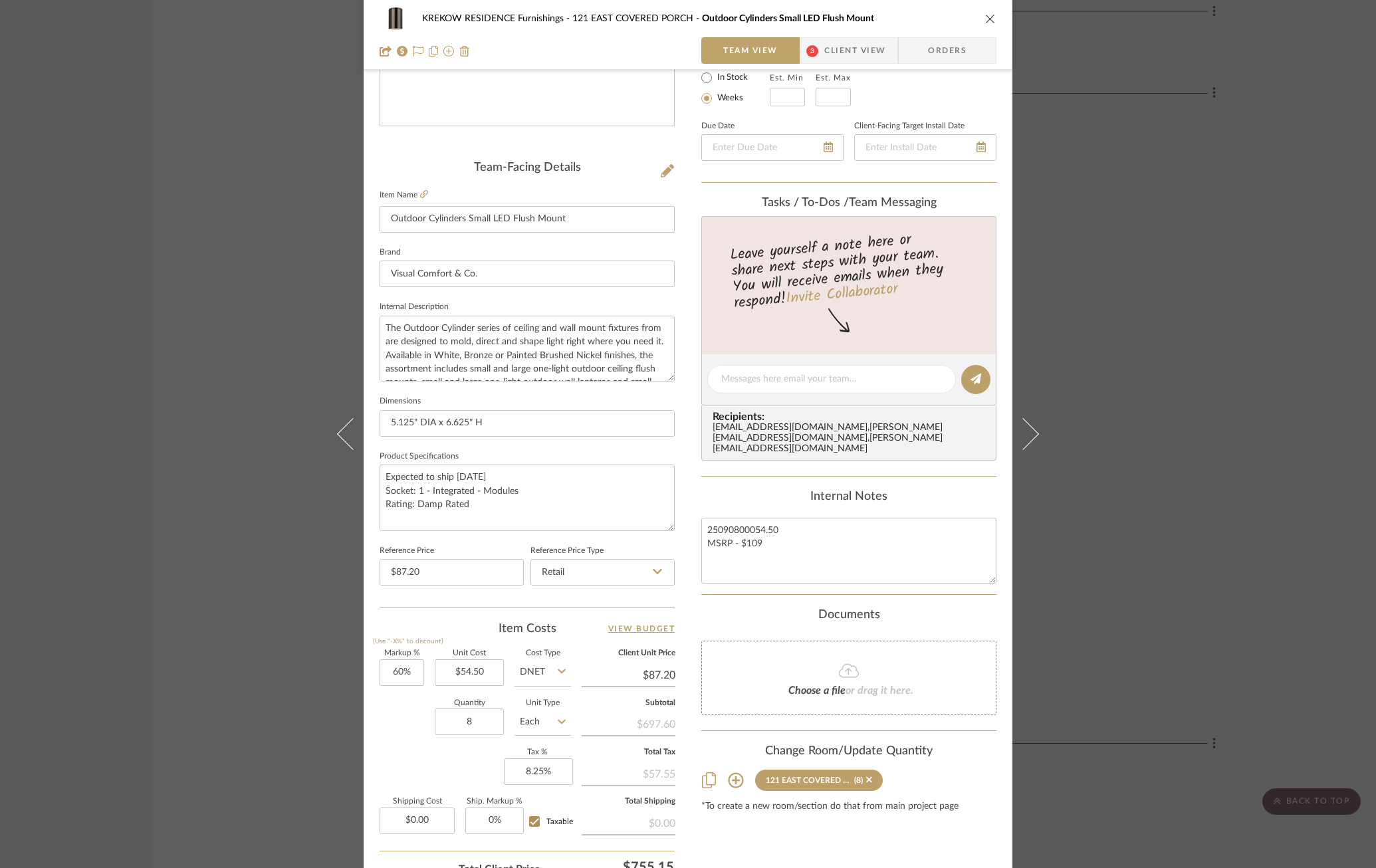
scroll to position [365, 0]
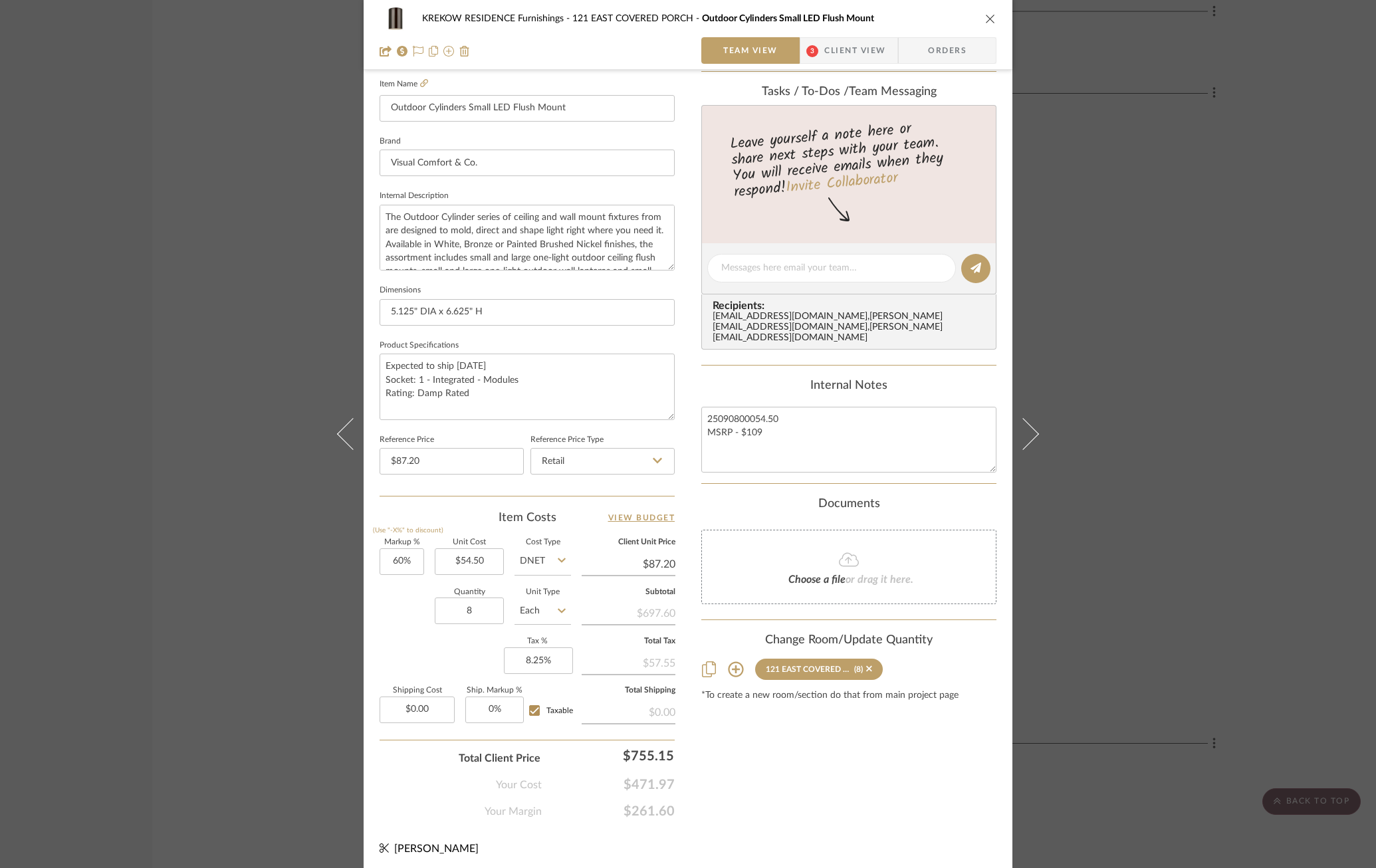
click at [1212, 330] on div "KREKOW RESIDENCE Furnishings 121 EAST COVERED PORCH Outdoor Cylinders Small LED…" at bounding box center [688, 434] width 1376 height 868
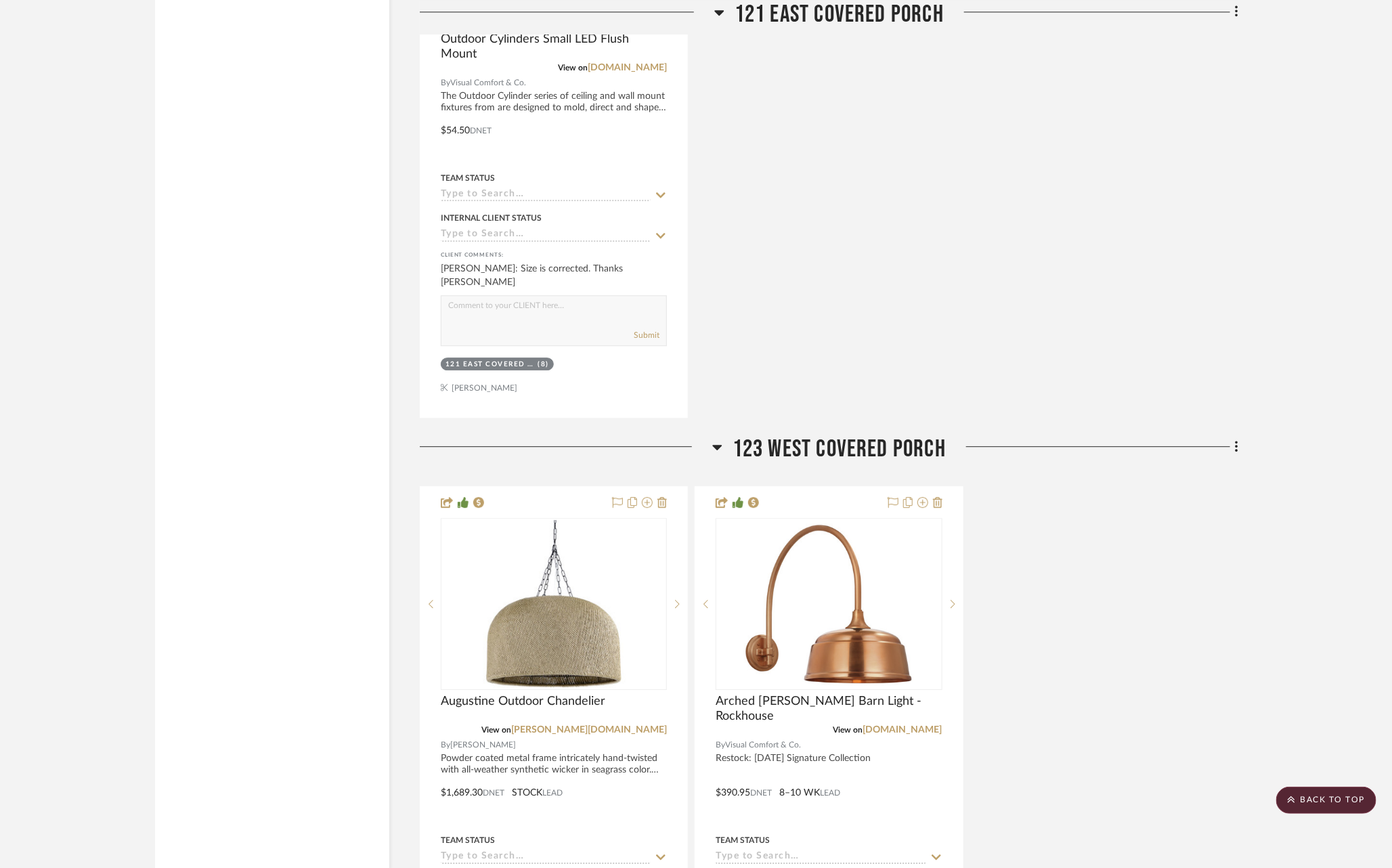
scroll to position [4887, 0]
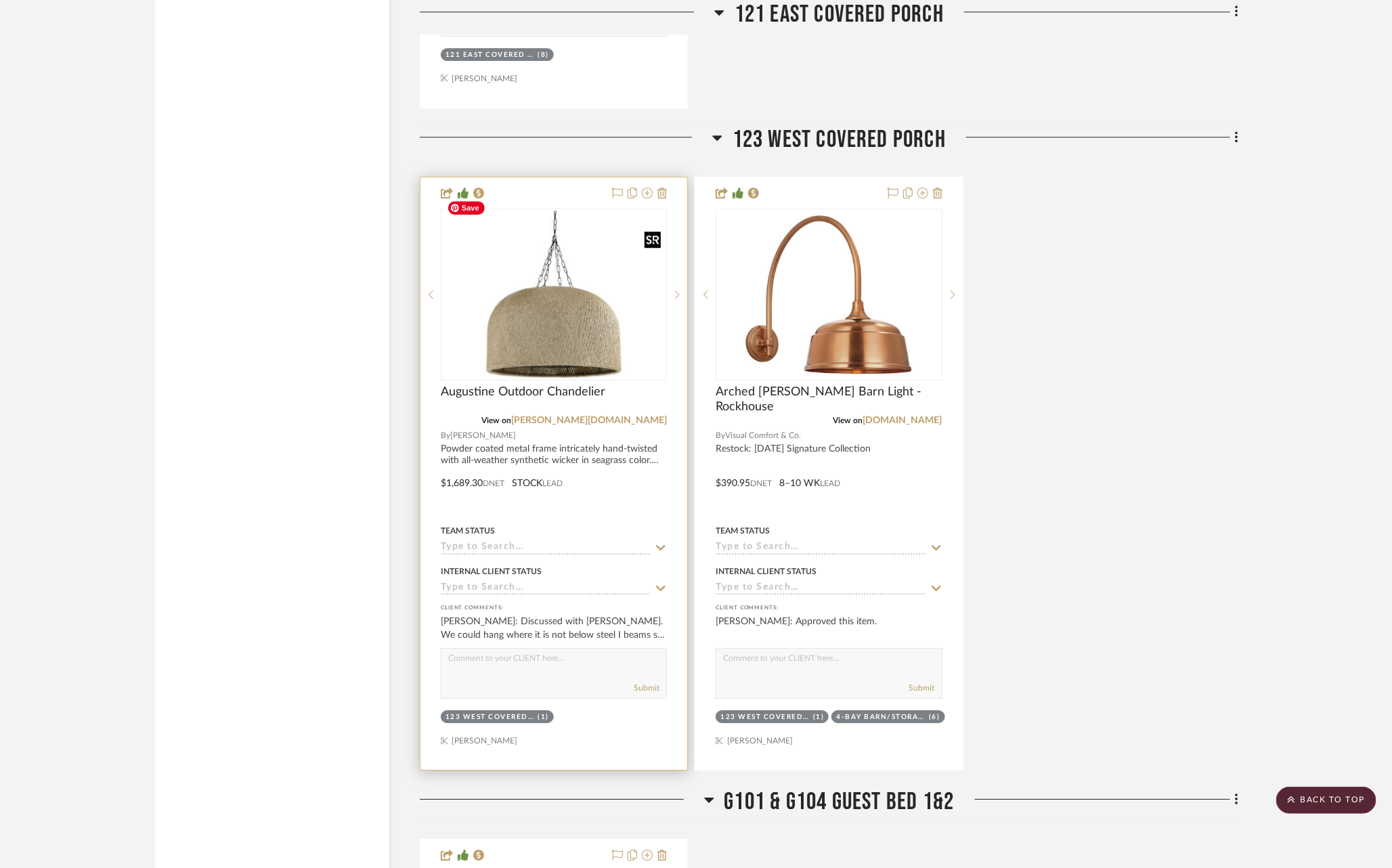
click at [0, 0] on img at bounding box center [0, 0] width 0 height 0
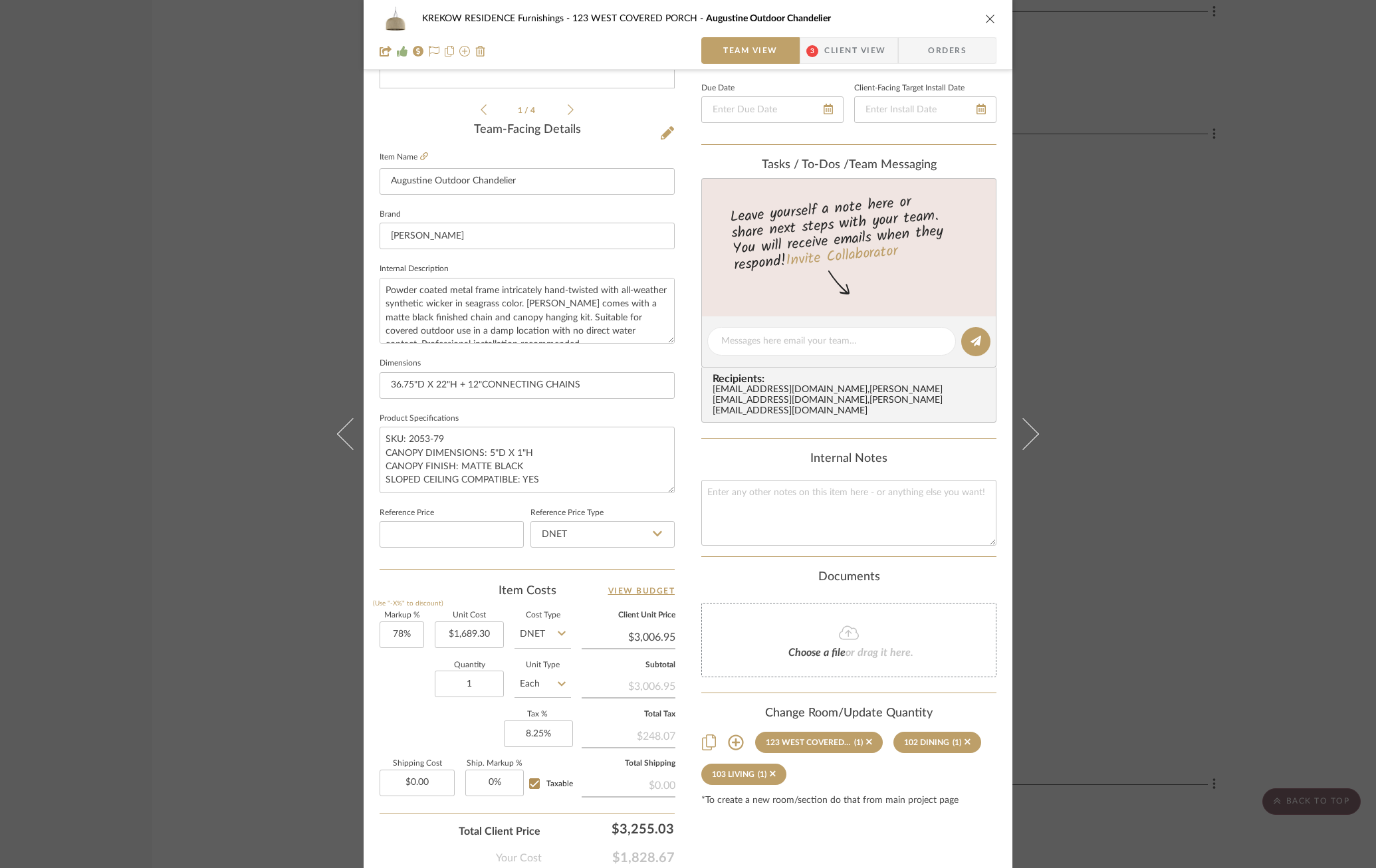
scroll to position [294, 0]
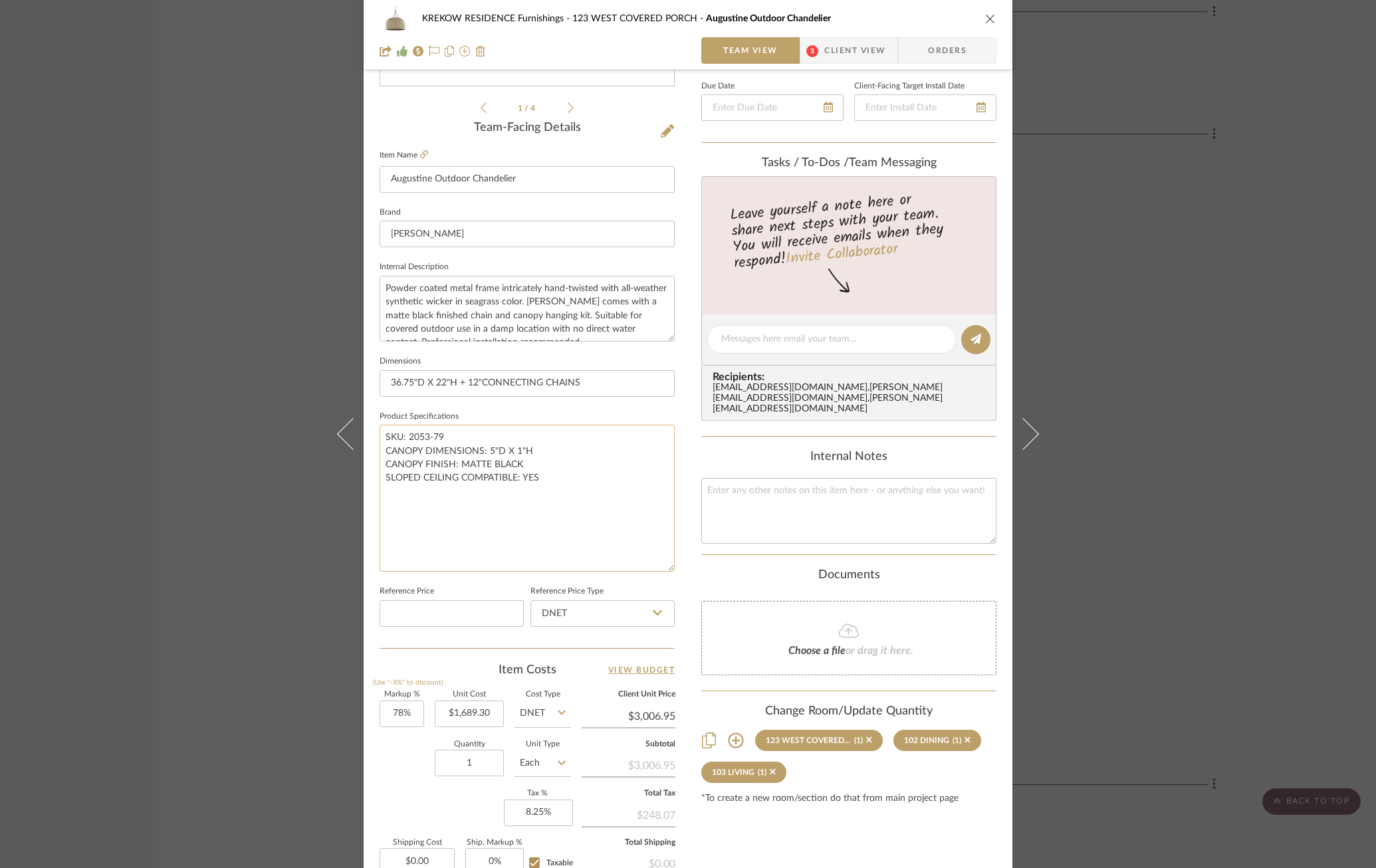
drag, startPoint x: 664, startPoint y: 480, endPoint x: 664, endPoint y: 561, distance: 81.0
click at [664, 561] on textarea "SKU: 2053-79 CANOPY DIMENSIONS: 5"D X 1"H CANOPY FINISH: MATTE BLACK SLOPED CEI…" at bounding box center [527, 498] width 295 height 147
click at [478, 439] on textarea "SKU: 2053-79 CANOPY DIMENSIONS: 5"D X 1"H CANOPY FINISH: MATTE BLACK SLOPED CEI…" at bounding box center [527, 498] width 295 height 147
drag, startPoint x: 448, startPoint y: 438, endPoint x: 376, endPoint y: 438, distance: 72.0
click at [379, 438] on textarea "SKU: 2053-79 CANOPY DIMENSIONS: 5"D X 1"H CANOPY FINISH: MATTE BLACK SLOPED CEI…" at bounding box center [527, 498] width 295 height 147
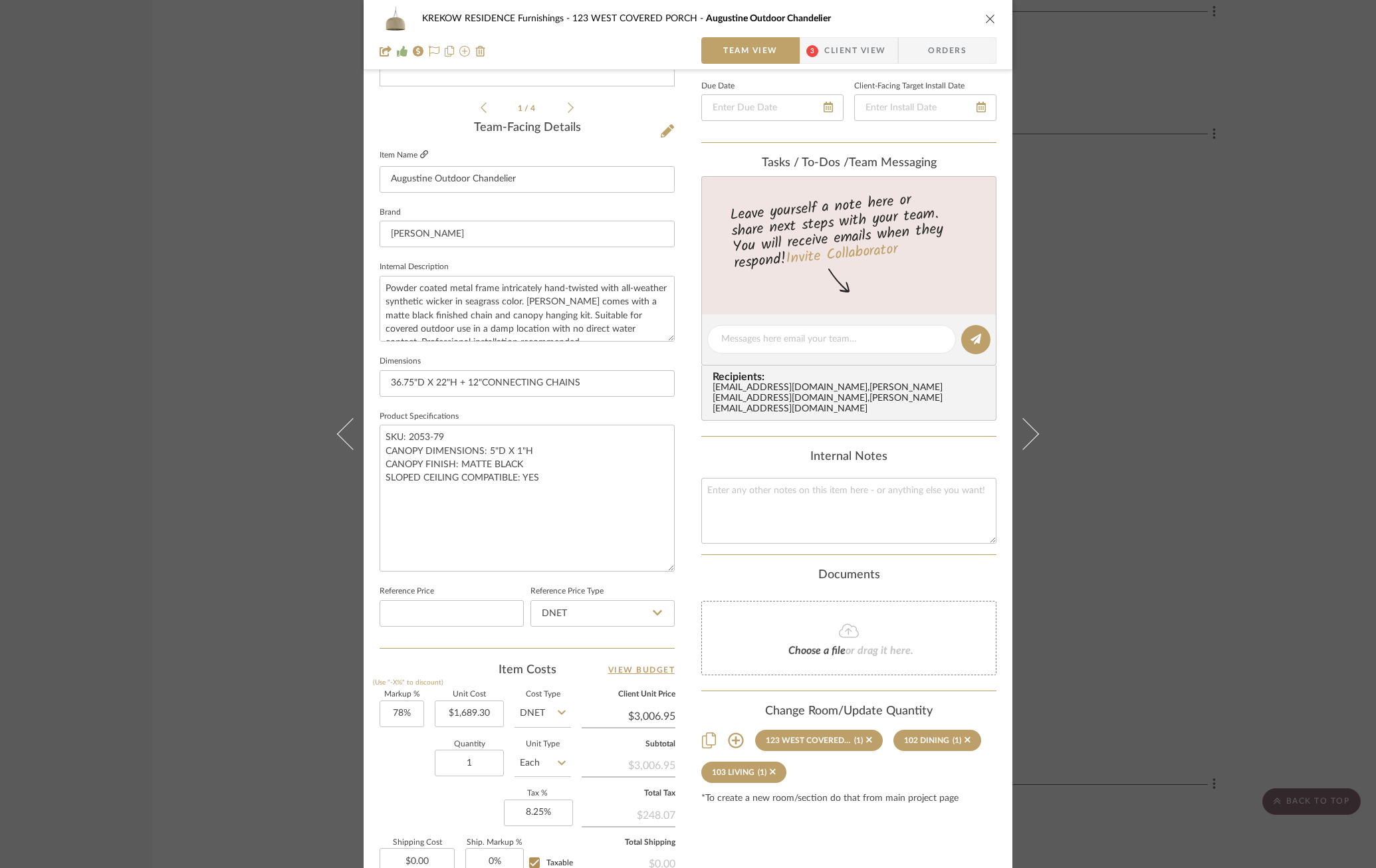
click at [420, 156] on icon at bounding box center [424, 154] width 8 height 8
click at [423, 610] on input at bounding box center [451, 613] width 144 height 26
type input "$3,003.20"
click at [551, 644] on div "Team-Facing Details Item Name Augustine Outdoor Chandelier Brand [PERSON_NAME] …" at bounding box center [527, 384] width 295 height 527
click at [380, 709] on input "78" at bounding box center [401, 714] width 45 height 26
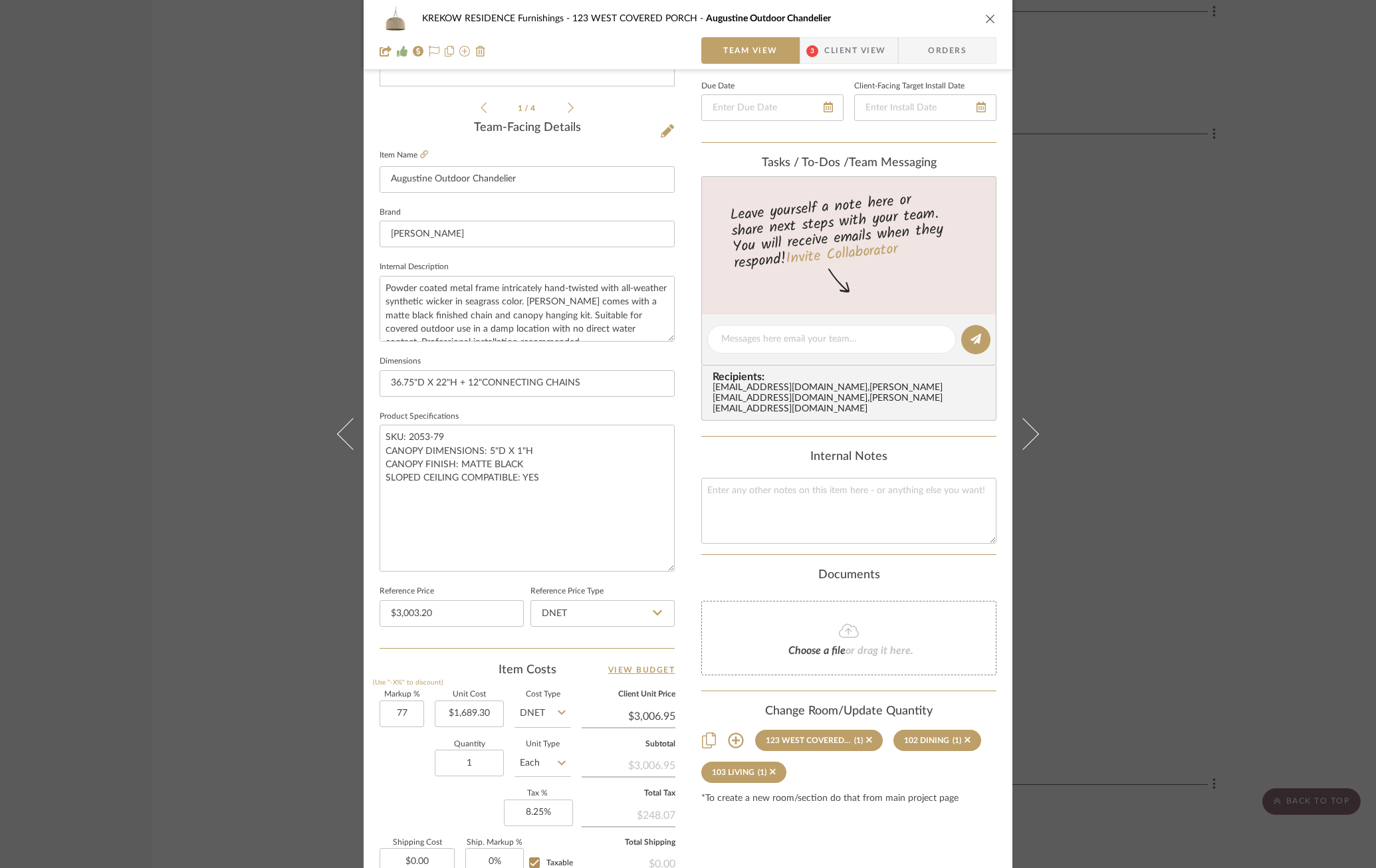
type input "77%"
click at [401, 752] on div "Quantity 1 Unit Type Each" at bounding box center [475, 764] width 191 height 47
type input "$2,990.06"
click at [391, 714] on input "77" at bounding box center [401, 714] width 45 height 26
type input "77.5%"
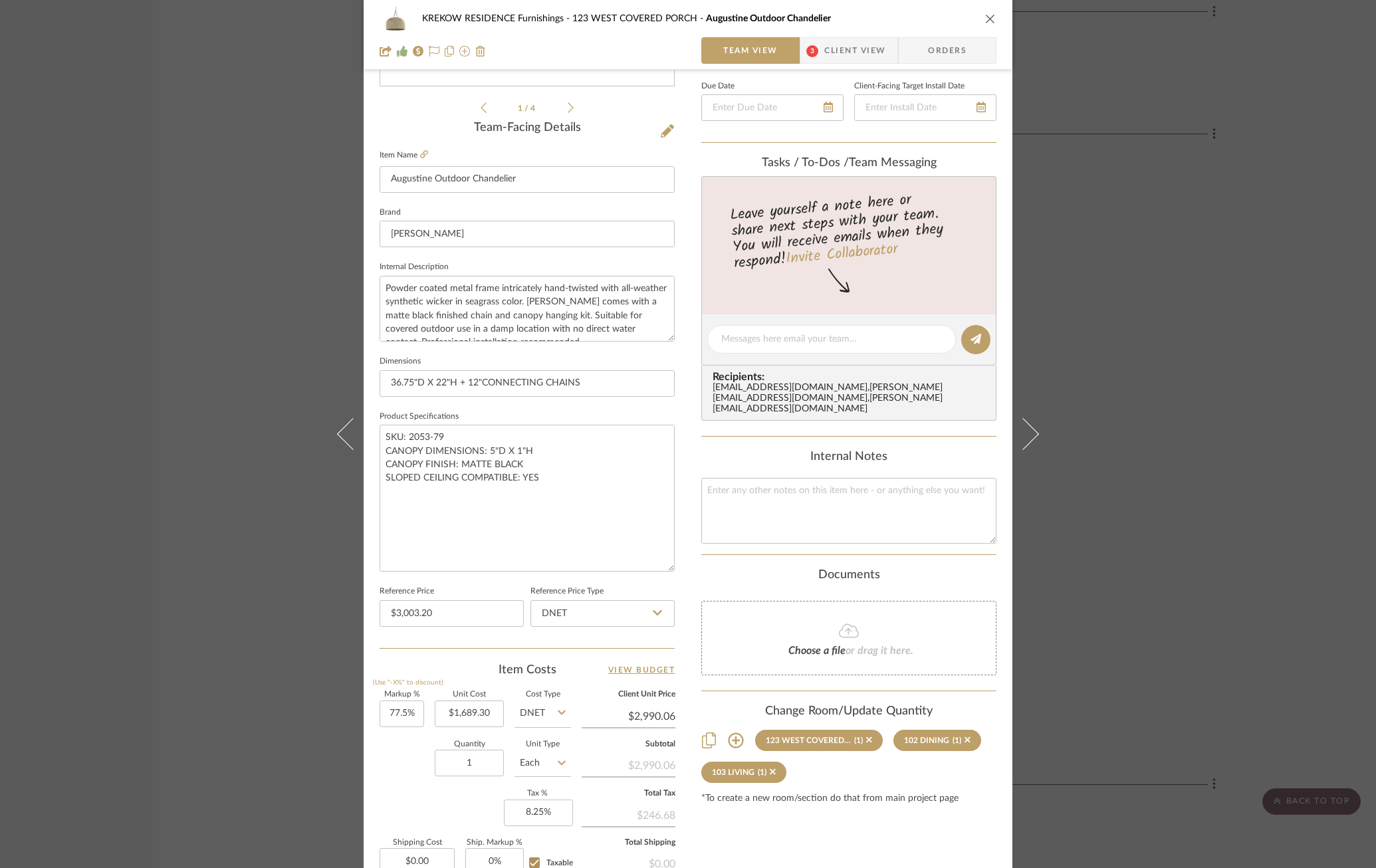
click at [398, 753] on div "Quantity 1 Unit Type Each" at bounding box center [475, 764] width 191 height 47
type input "$2,998.51"
click at [396, 711] on input "77.5" at bounding box center [401, 714] width 45 height 26
type input "77.8%"
click at [396, 729] on sr-form-field "Markup % (Use "-X%" to discount) 77.8%" at bounding box center [401, 715] width 45 height 47
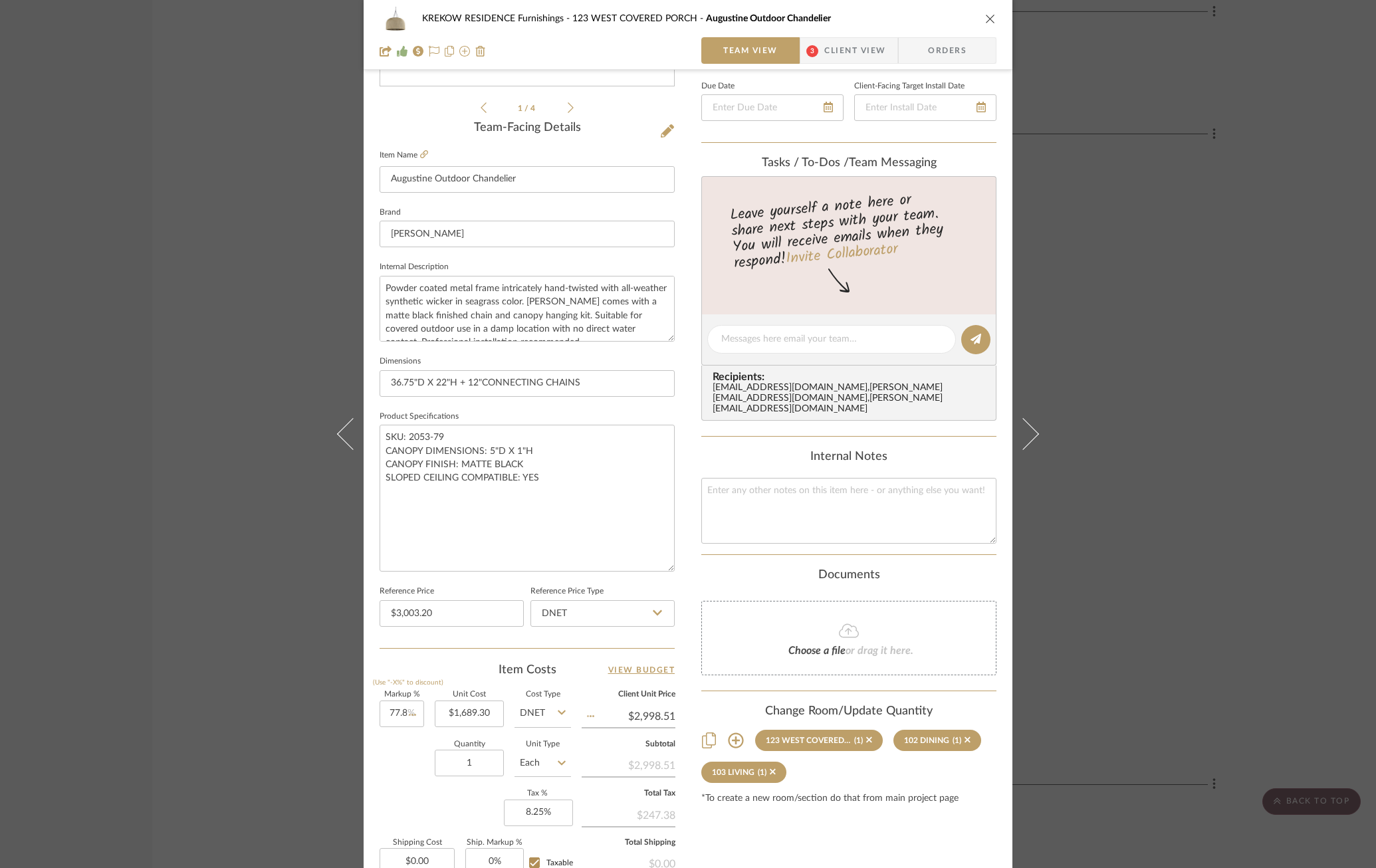
type input "$3,003.58"
click at [394, 707] on input "77.8" at bounding box center [401, 714] width 45 height 26
type input "77.7%"
click at [408, 780] on div "Quantity 1 Unit Type Each" at bounding box center [475, 764] width 191 height 47
type input "$3,001.89"
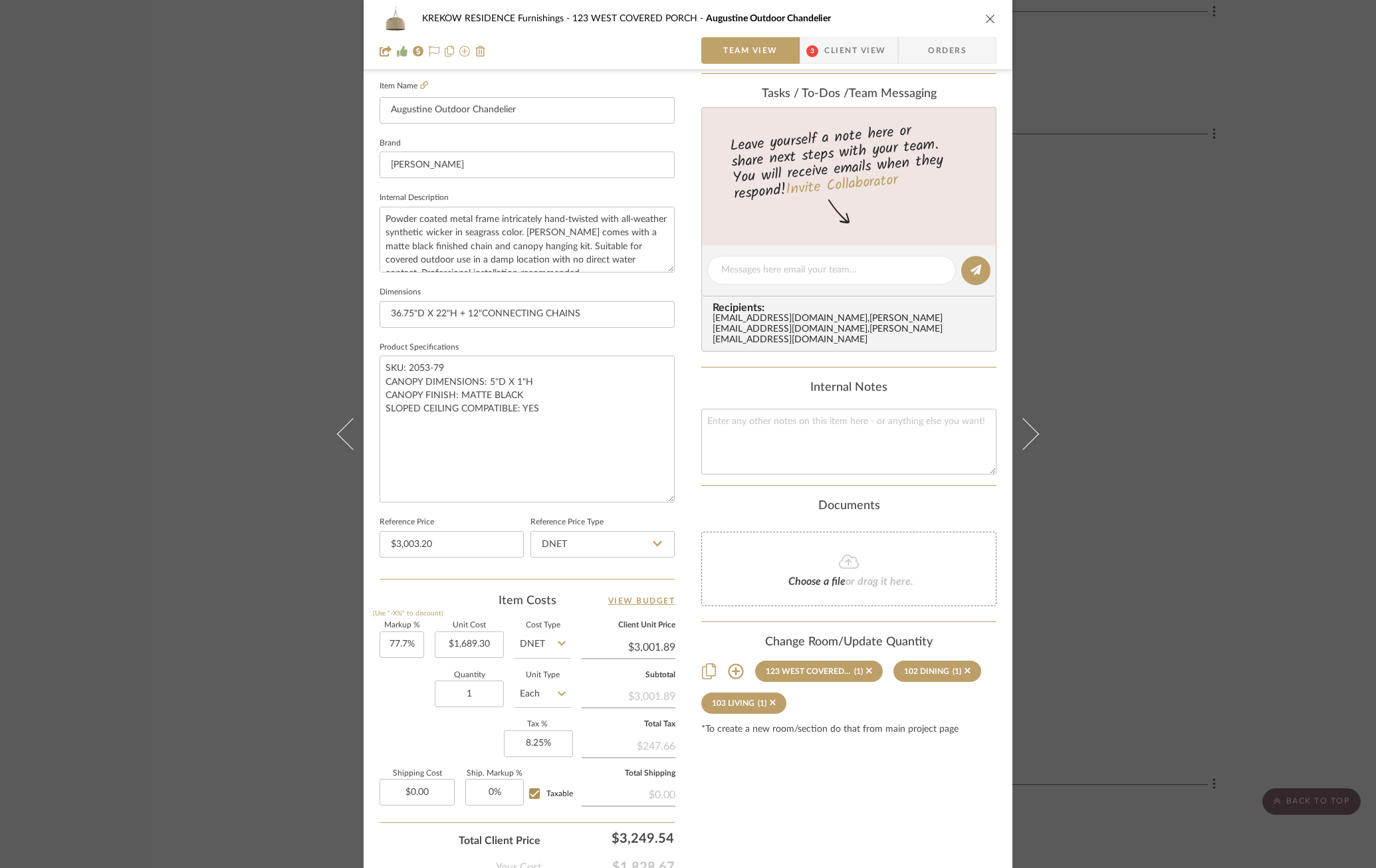
scroll to position [446, 0]
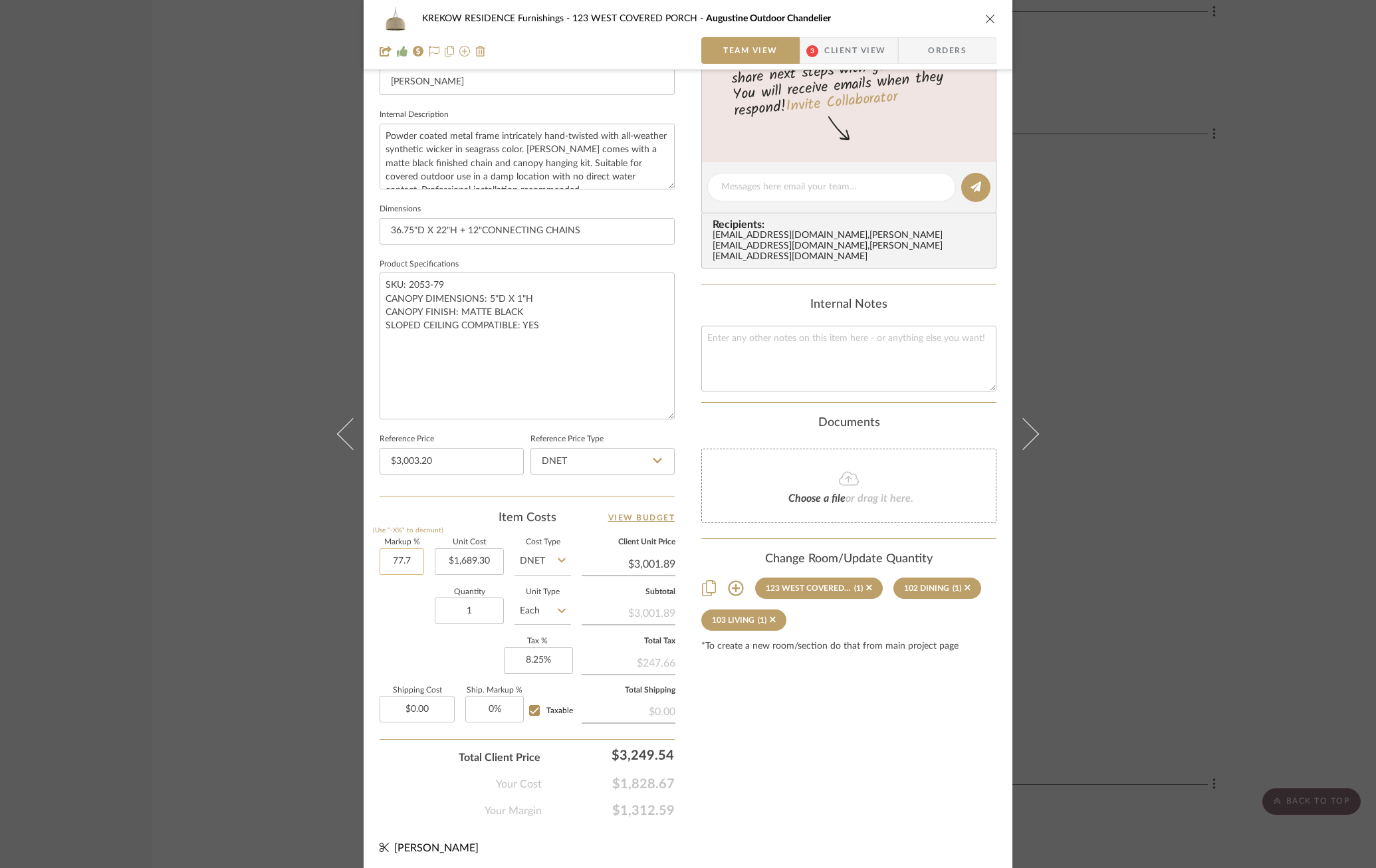
click at [396, 558] on input "77.7" at bounding box center [401, 562] width 45 height 26
type input "77.8%"
click at [385, 606] on div "Quantity 1 Unit Type Each" at bounding box center [475, 613] width 191 height 47
type input "$3,003.58"
click at [918, 700] on div "Content here copies to Client View - confirm visibility there. Show in Client D…" at bounding box center [849, 232] width 295 height 1174
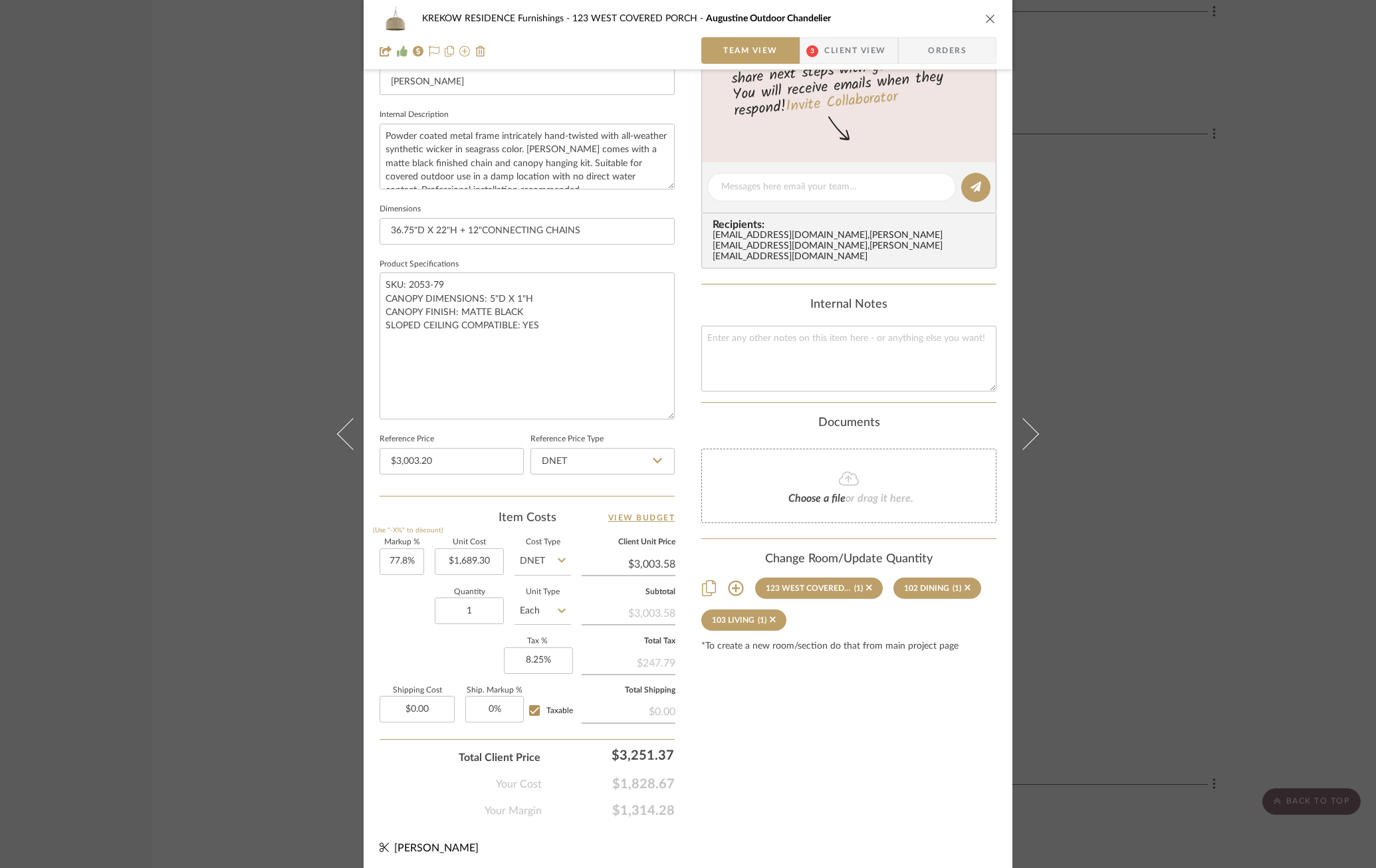
click at [1104, 334] on div "KREKOW RESIDENCE Furnishings 123 WEST COVERED PORCH Augustine Outdoor Chandelie…" at bounding box center [688, 434] width 1376 height 868
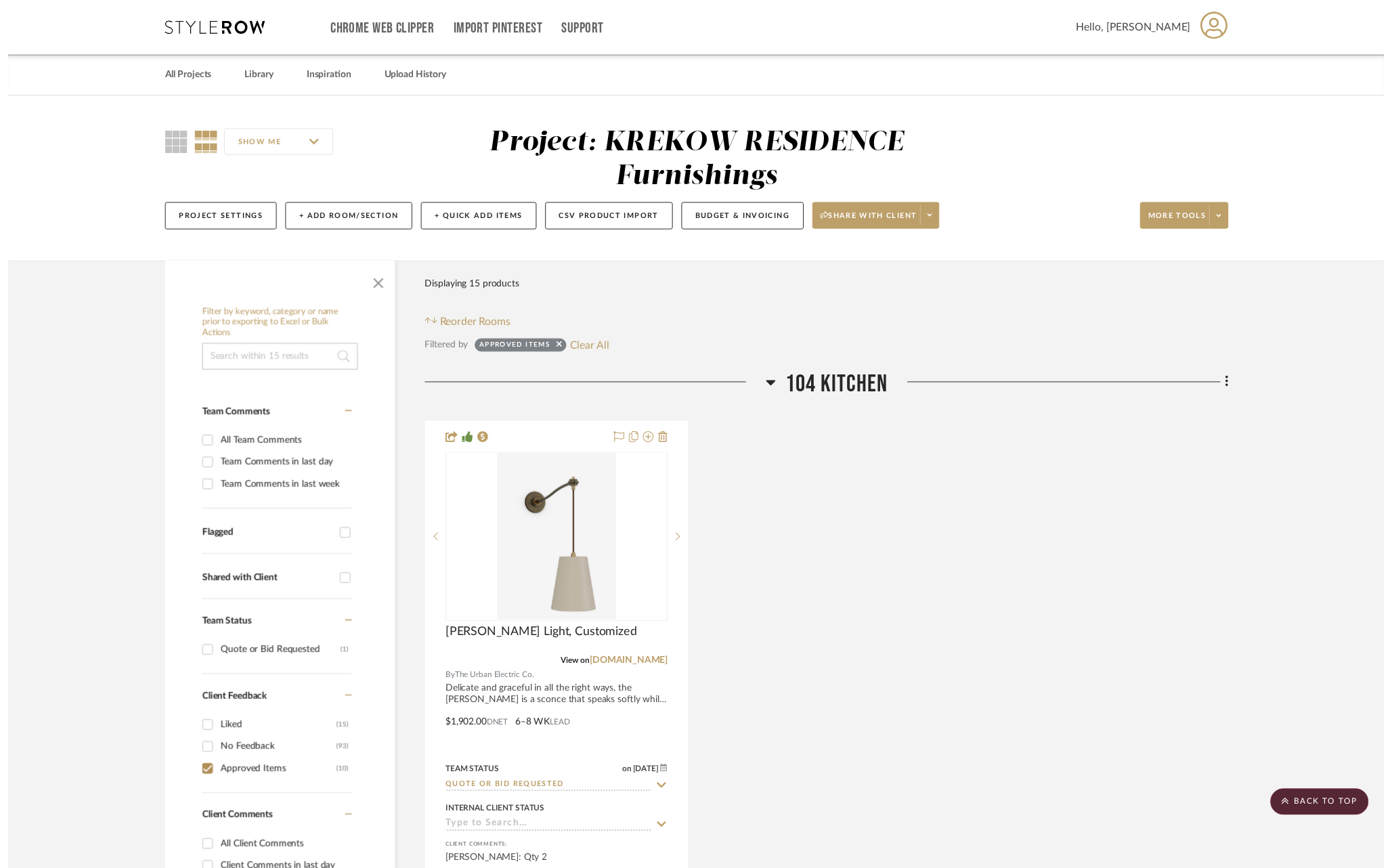
scroll to position [4887, 0]
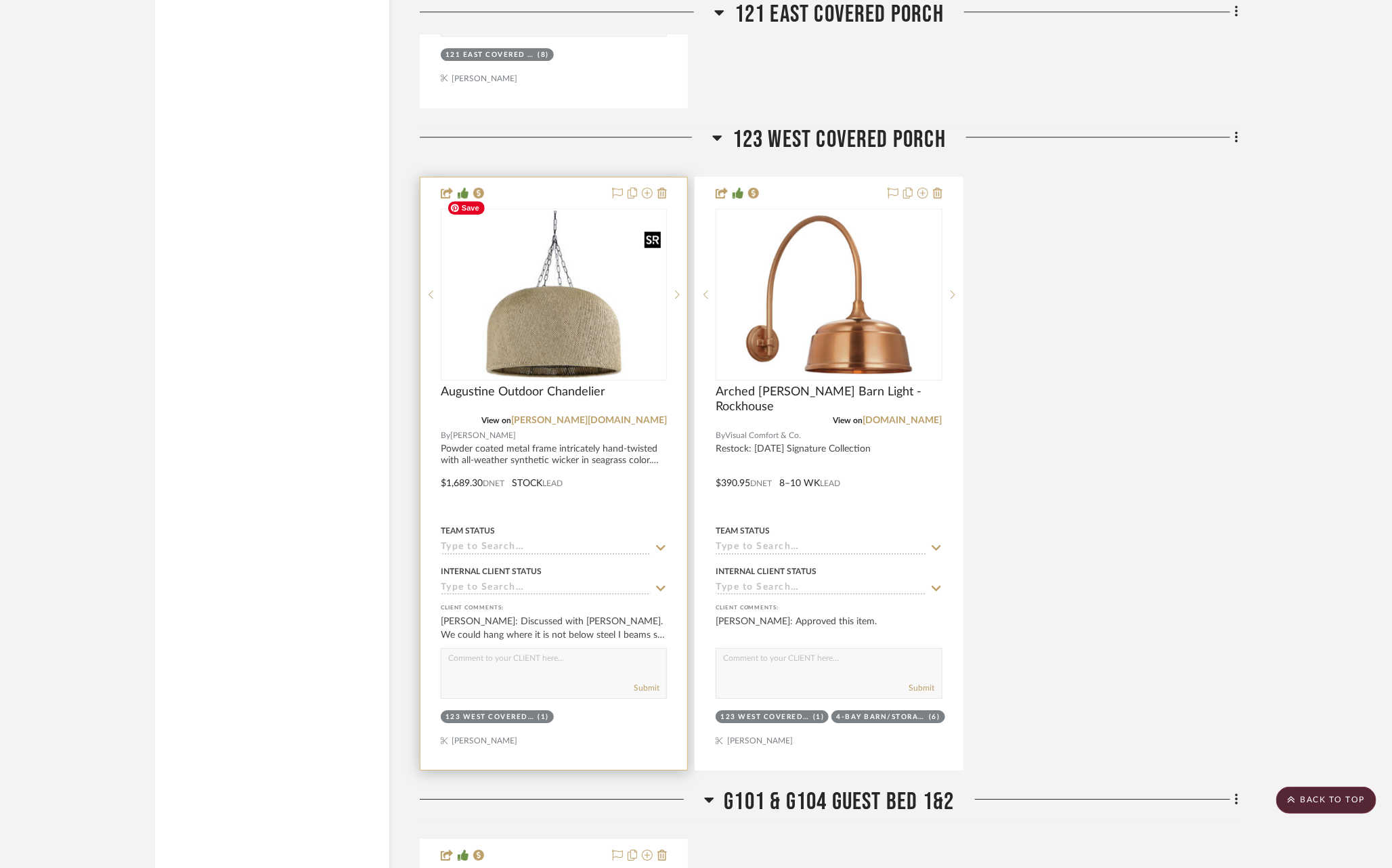
click at [589, 314] on img "0" at bounding box center [554, 295] width 224 height 168
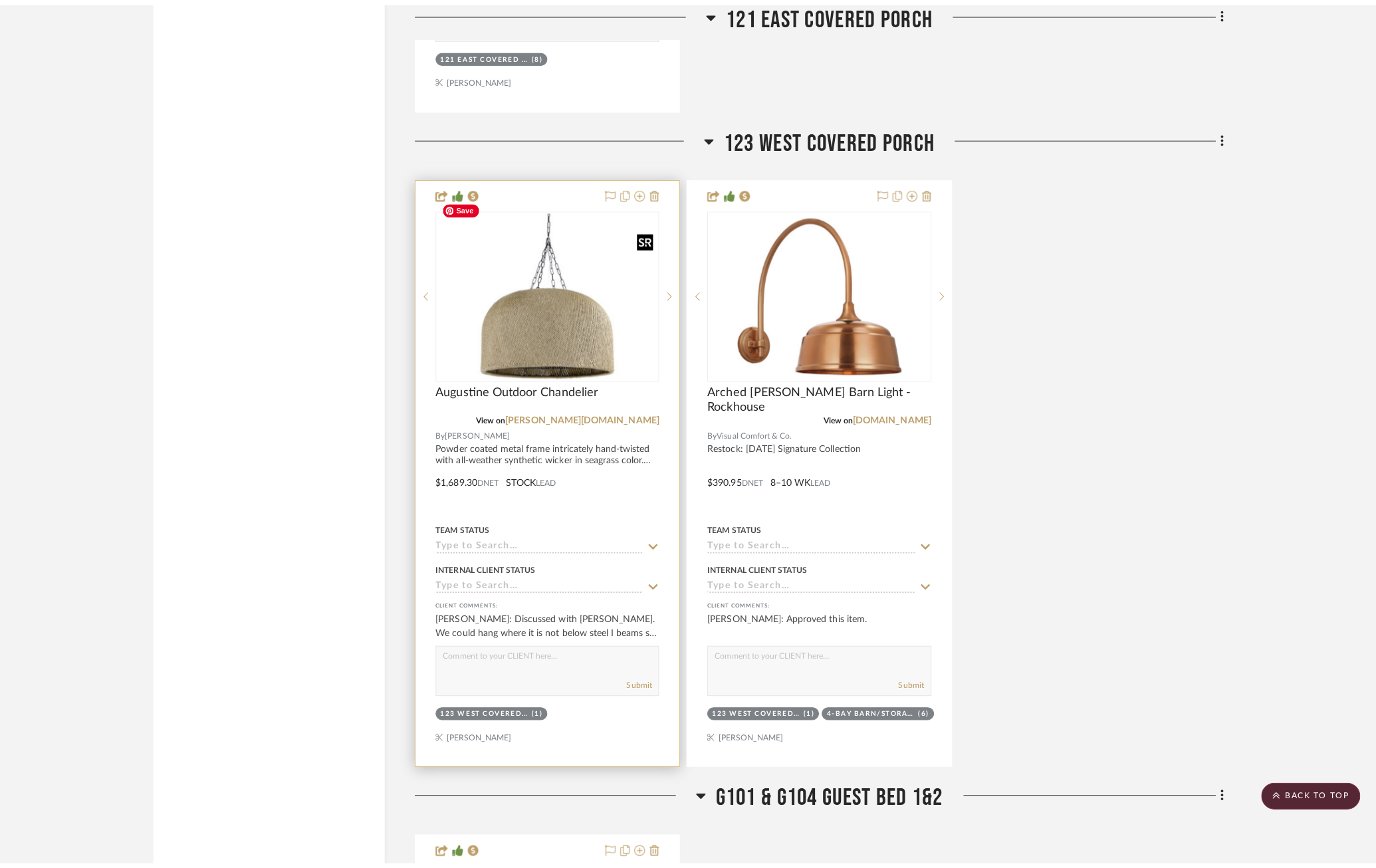
scroll to position [0, 0]
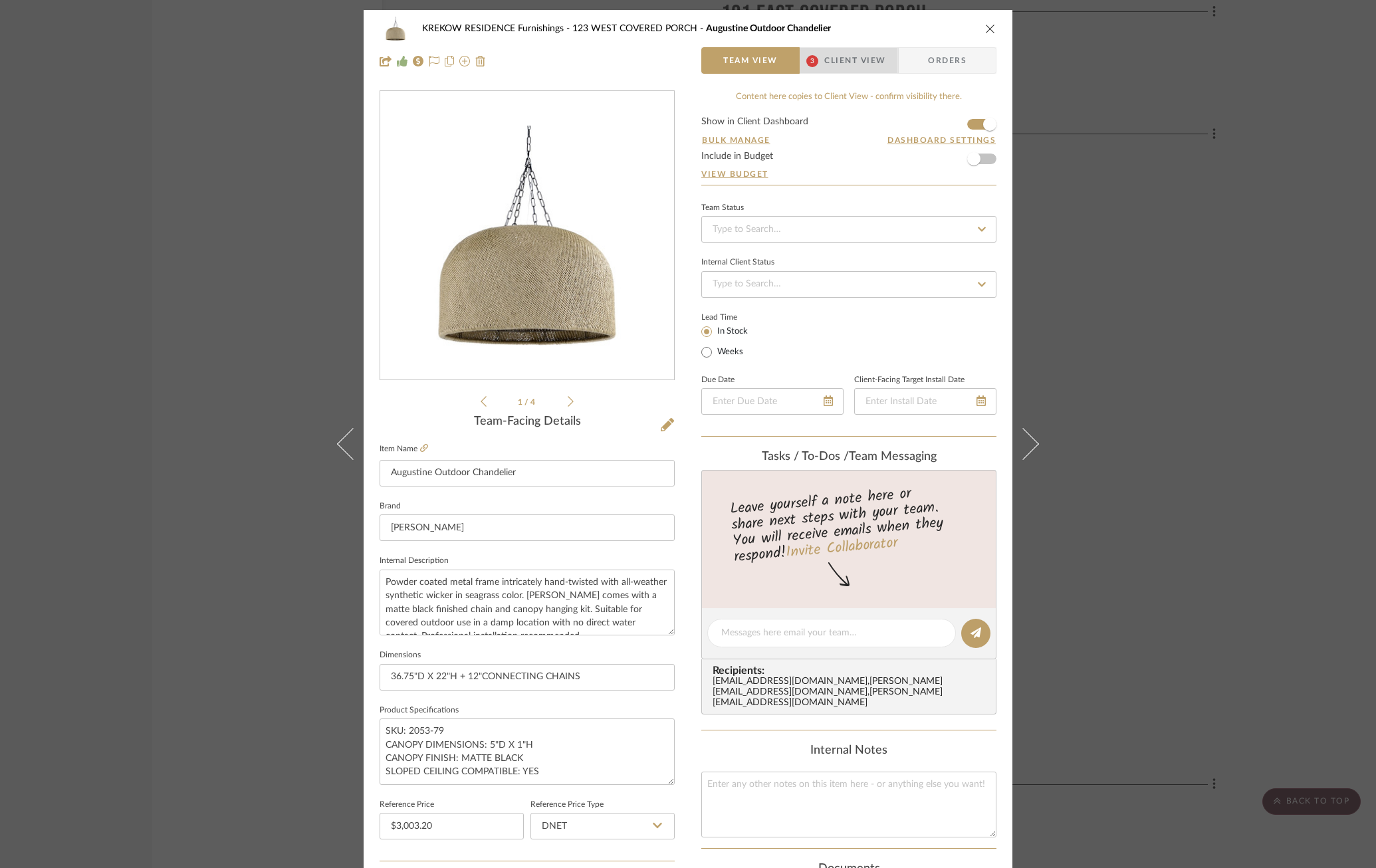
click at [856, 63] on span "Client View" at bounding box center [855, 61] width 61 height 26
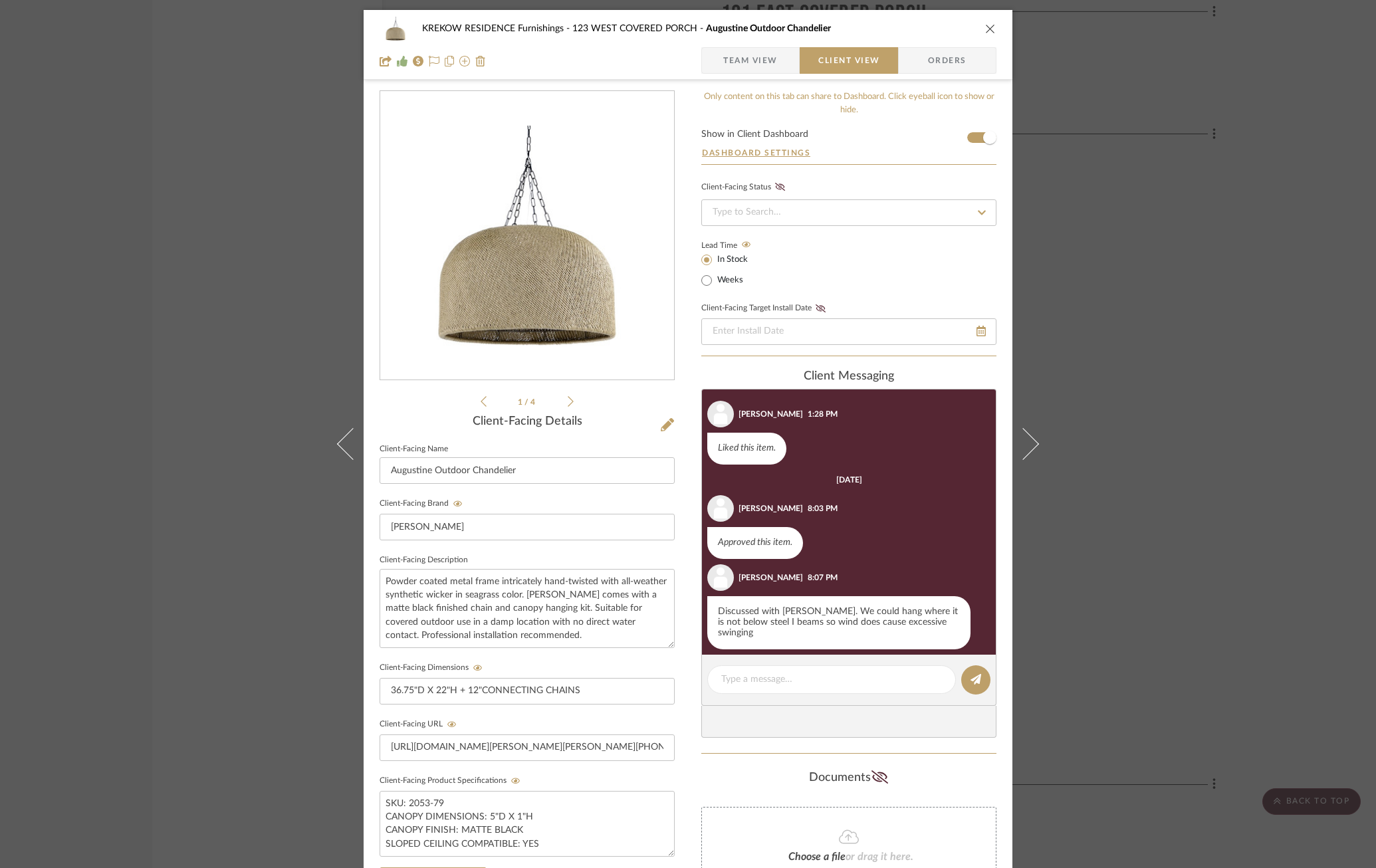
scroll to position [243, 0]
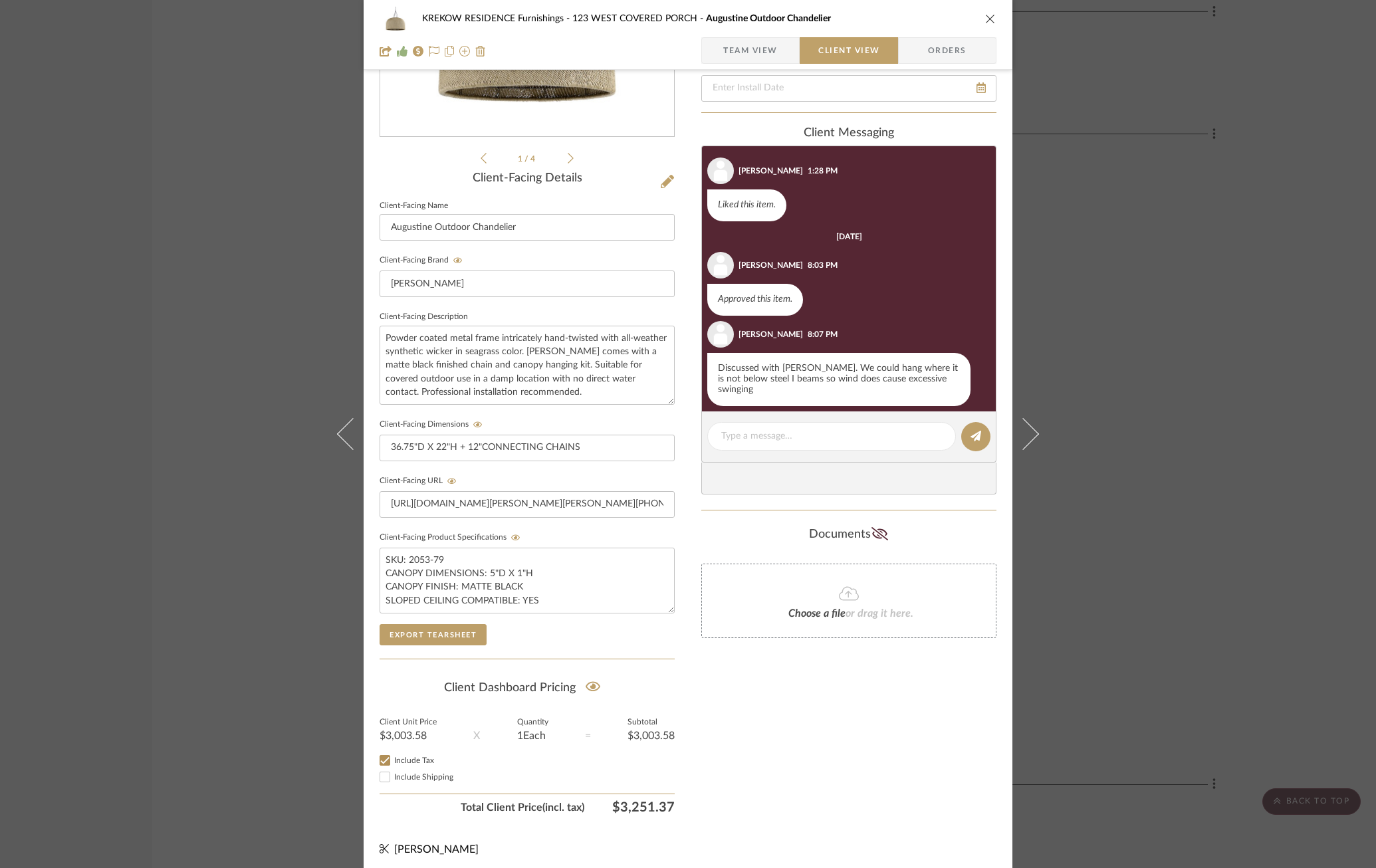
click at [753, 50] on span "Team View" at bounding box center [750, 50] width 54 height 26
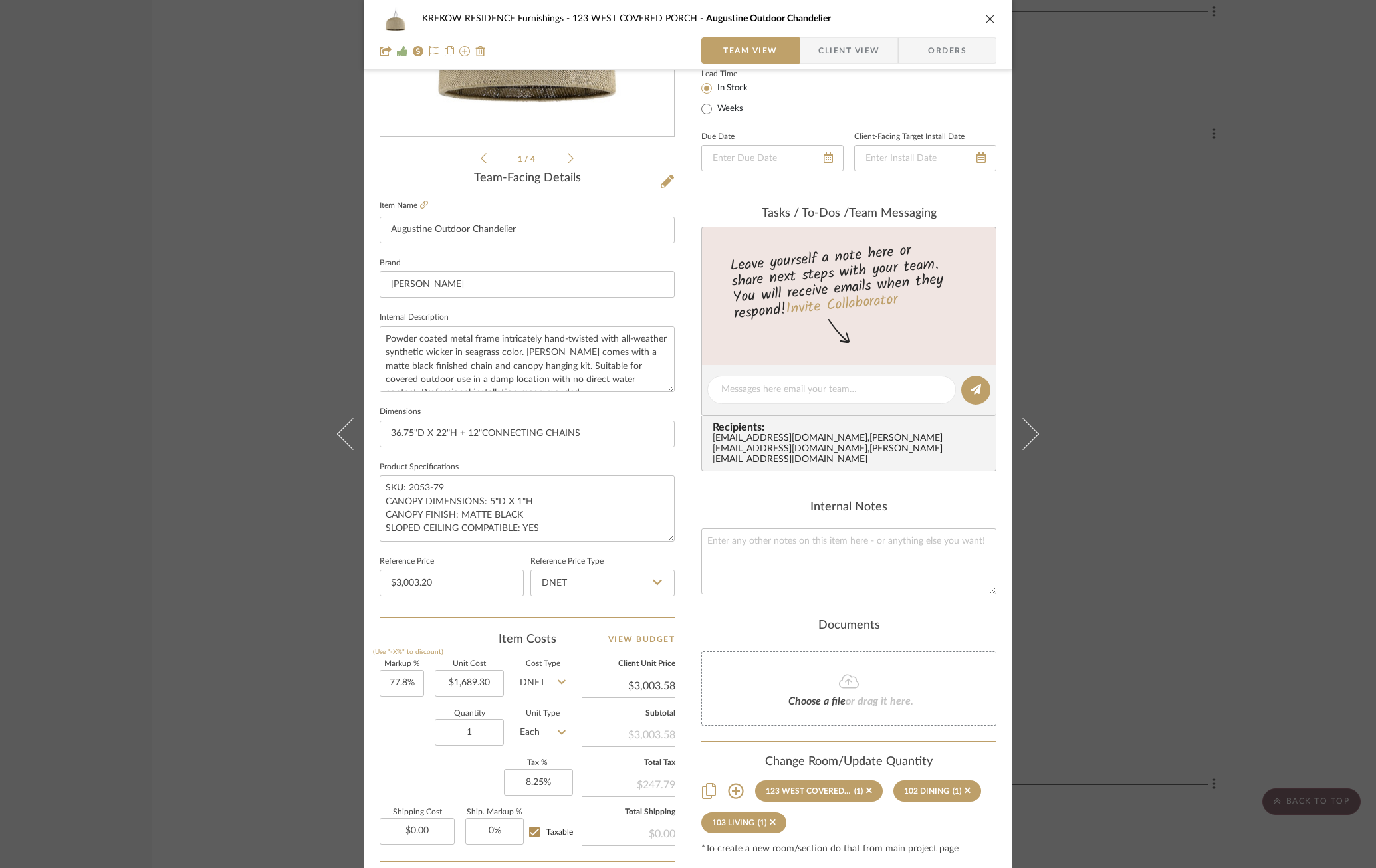
click at [1183, 403] on div "KREKOW RESIDENCE Furnishings 123 WEST COVERED PORCH Augustine Outdoor Chandelie…" at bounding box center [688, 434] width 1376 height 868
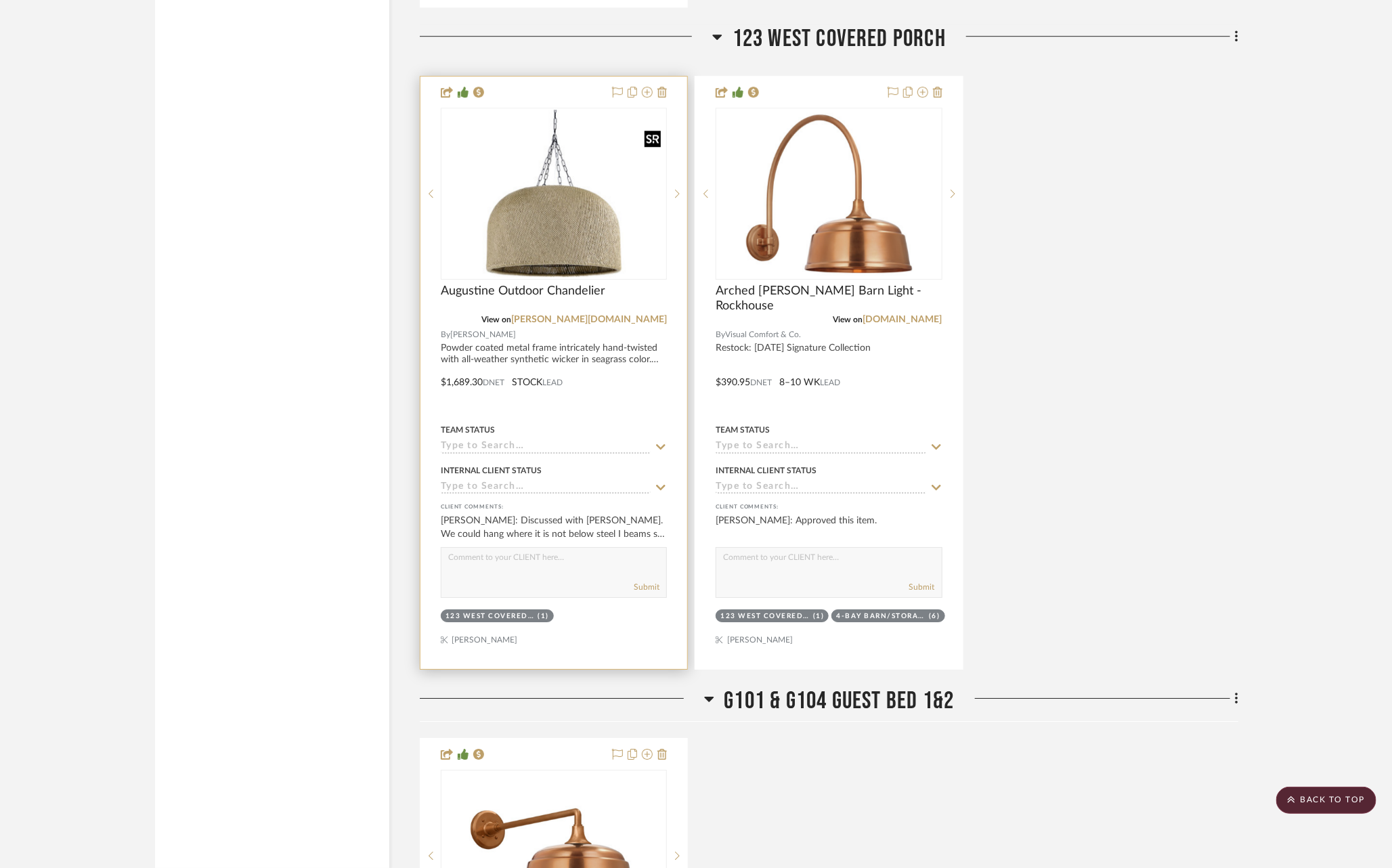
scroll to position [4993, 0]
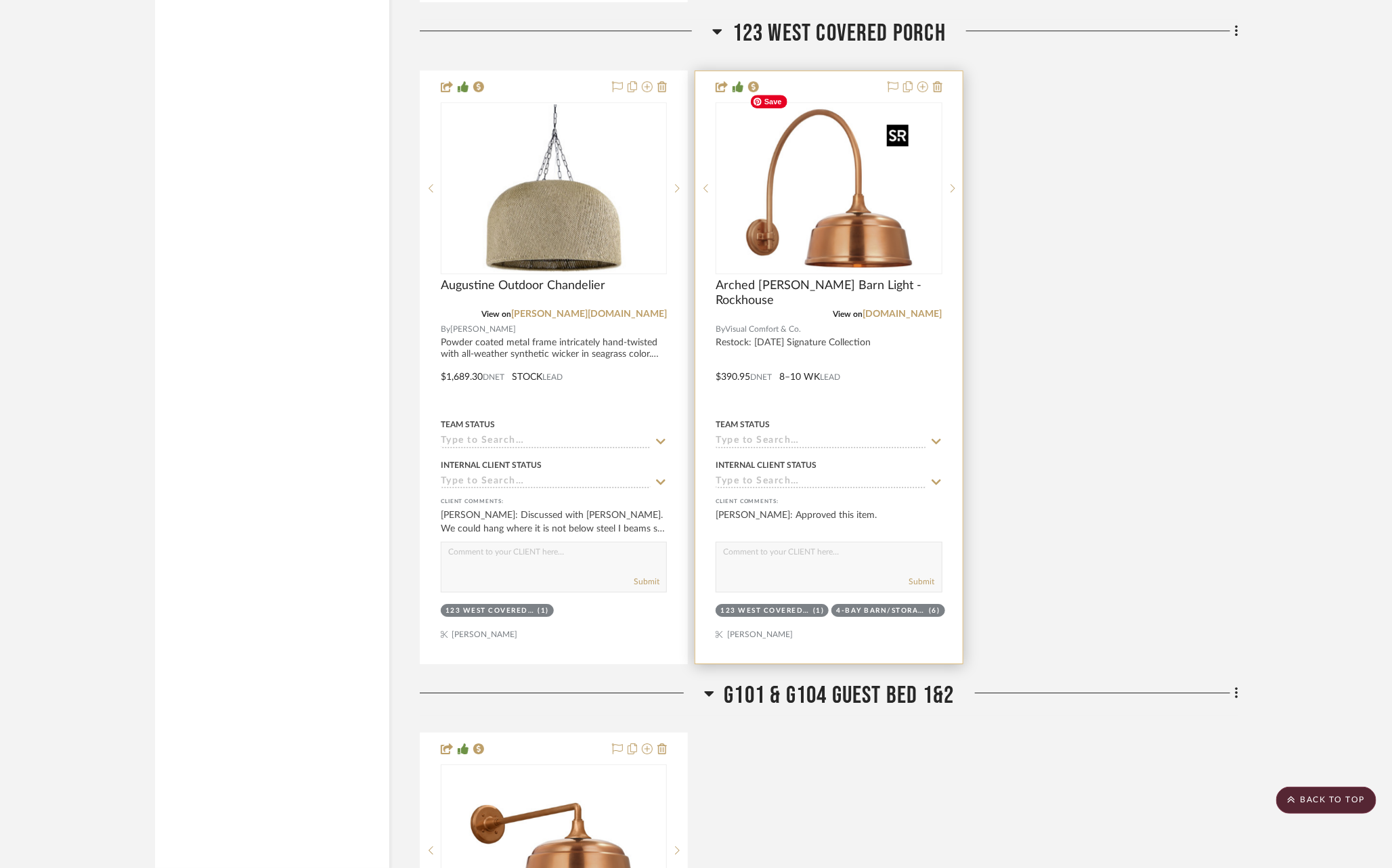
click at [808, 180] on img "0" at bounding box center [828, 188] width 169 height 169
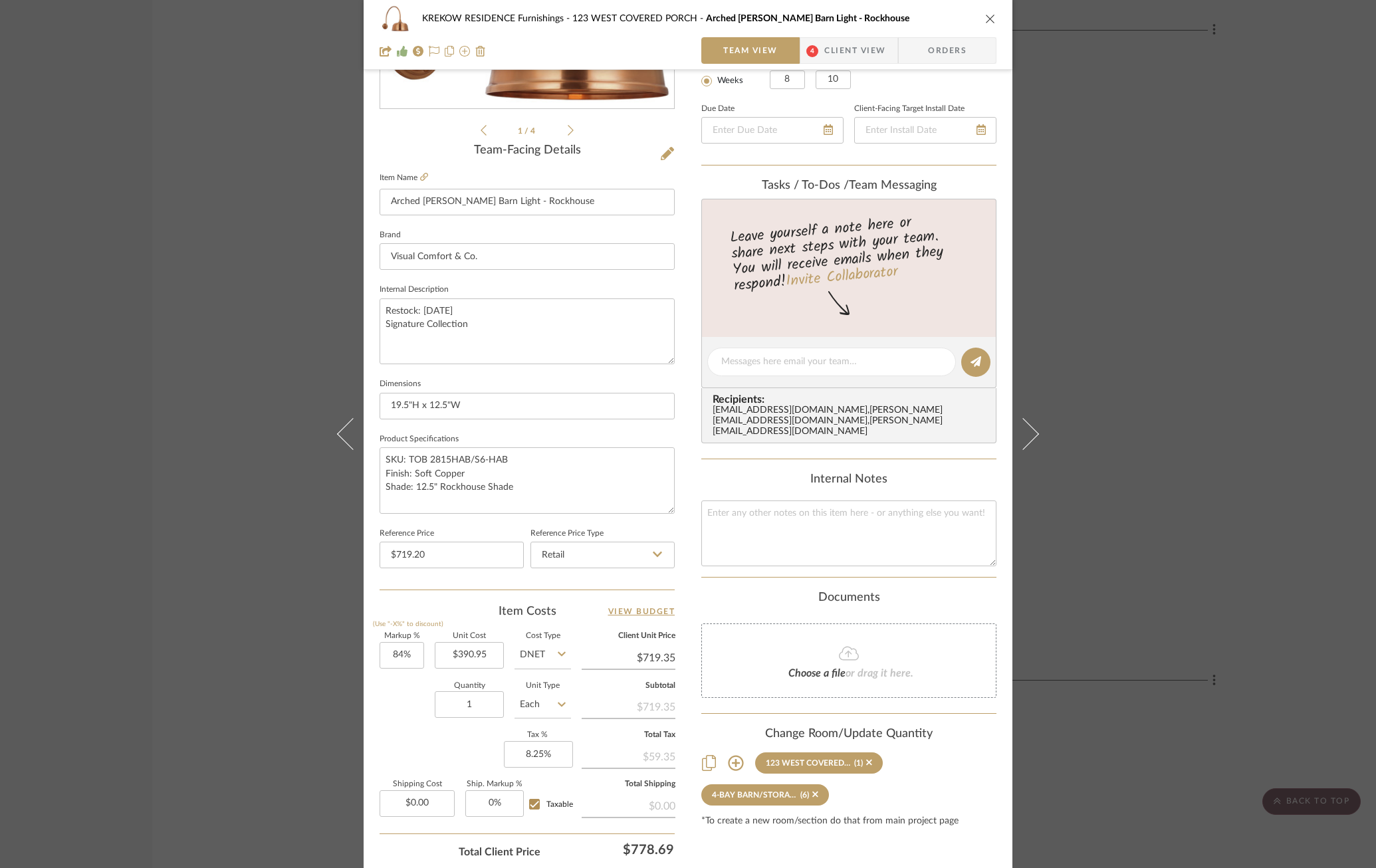
scroll to position [365, 0]
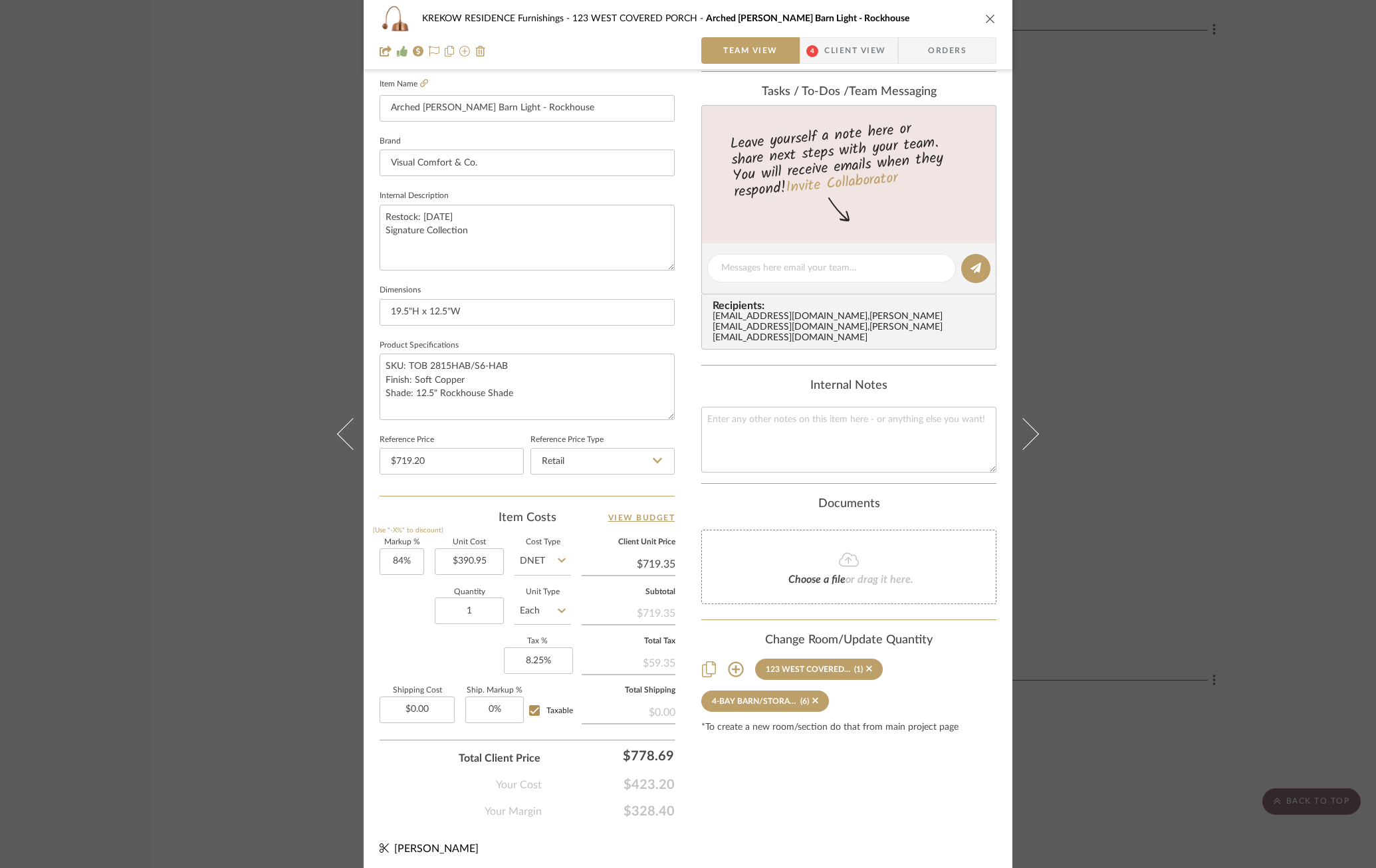
click at [1171, 383] on div "KREKOW RESIDENCE Furnishings 123 WEST COVERED PORCH Arched [PERSON_NAME] Barn L…" at bounding box center [688, 434] width 1376 height 868
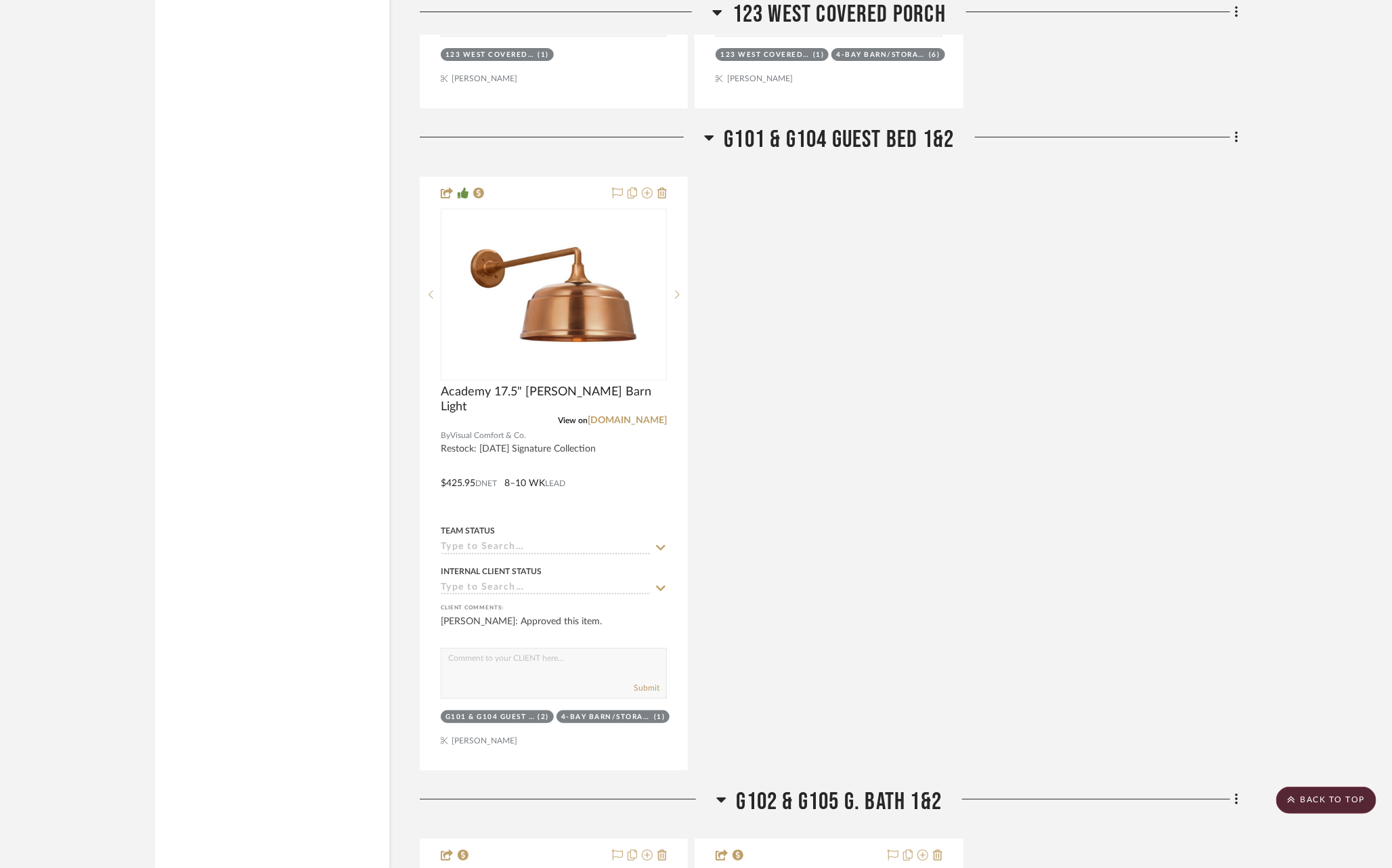
scroll to position [5554, 0]
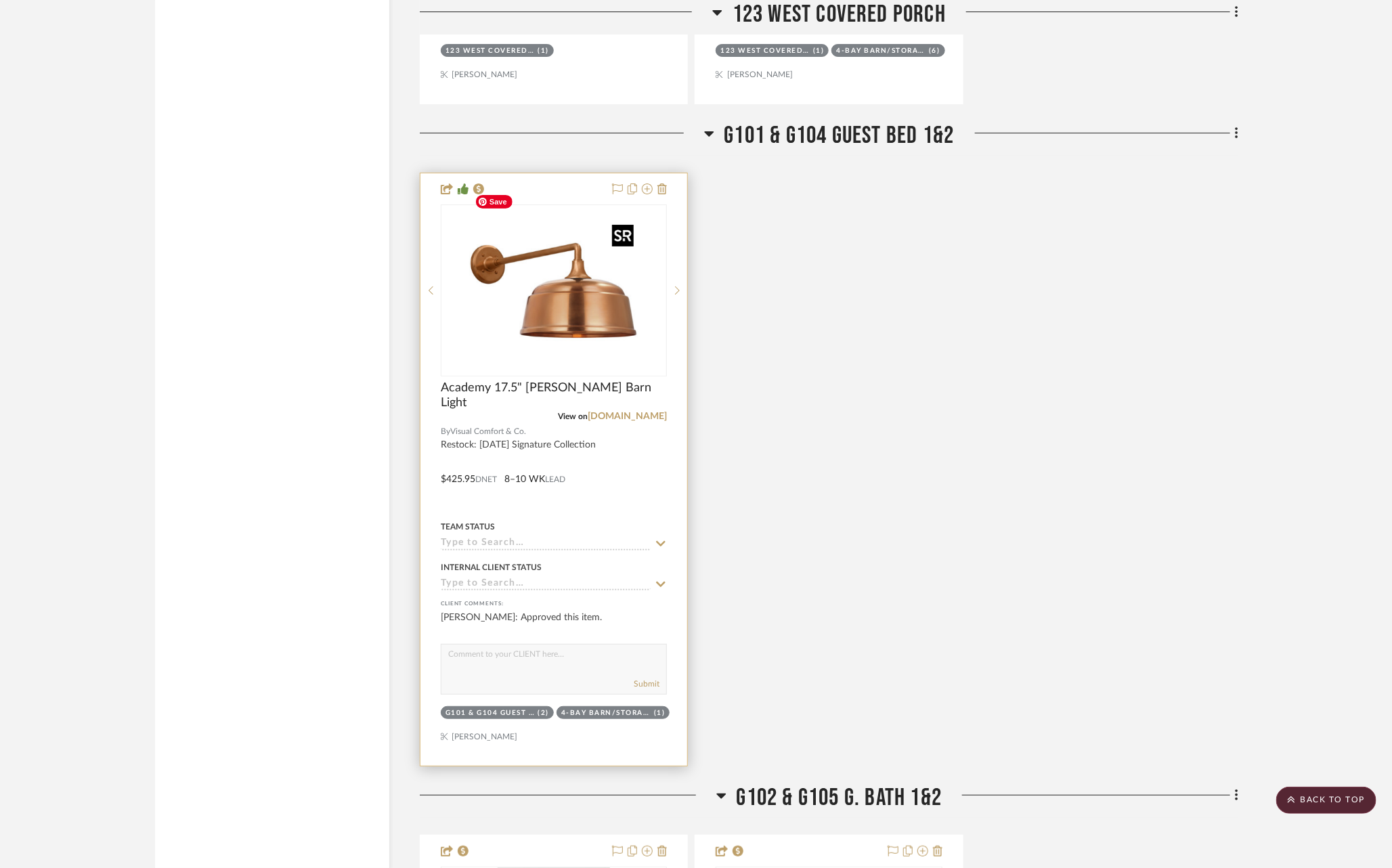
click at [554, 279] on img "0" at bounding box center [553, 290] width 169 height 169
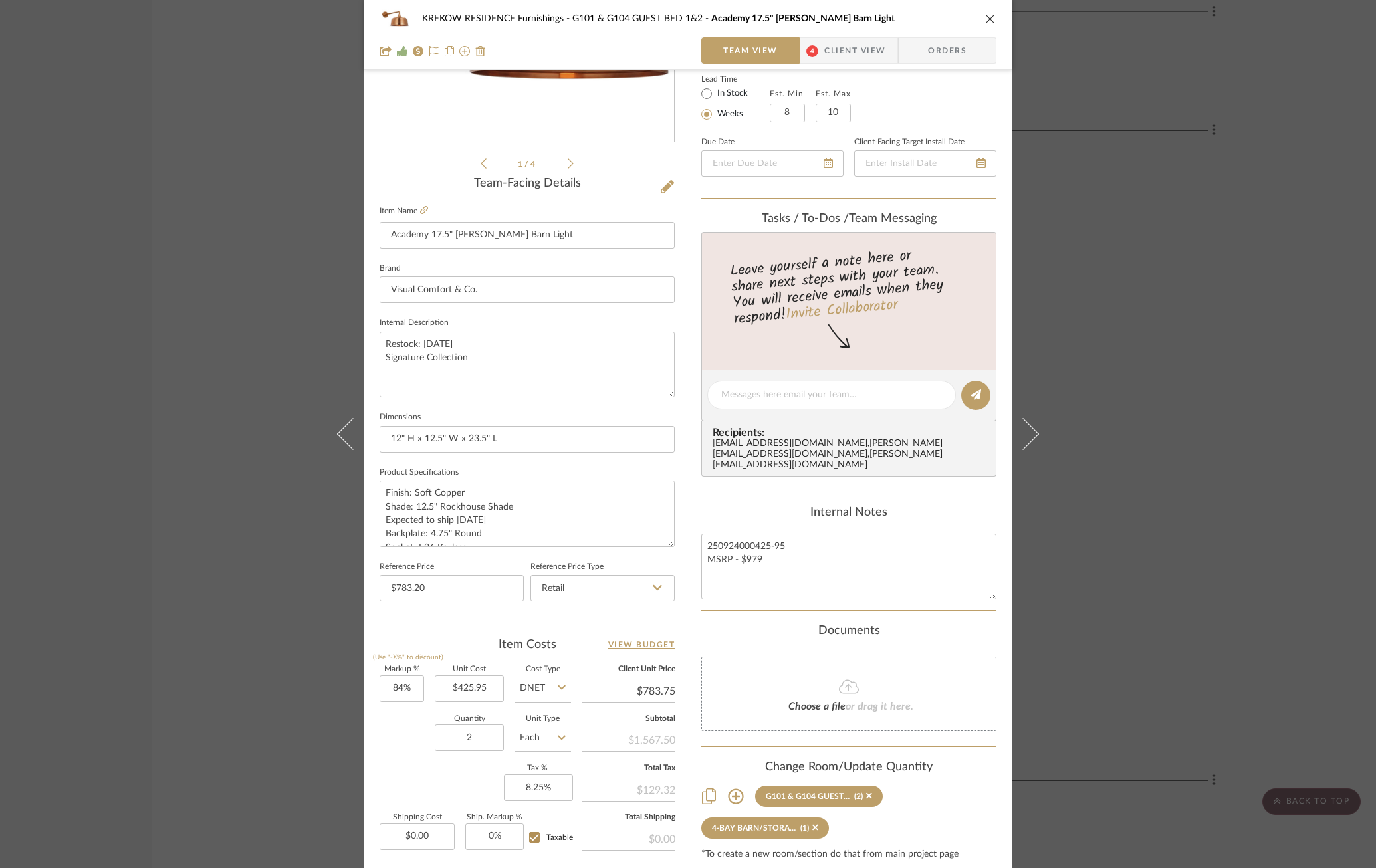
scroll to position [365, 0]
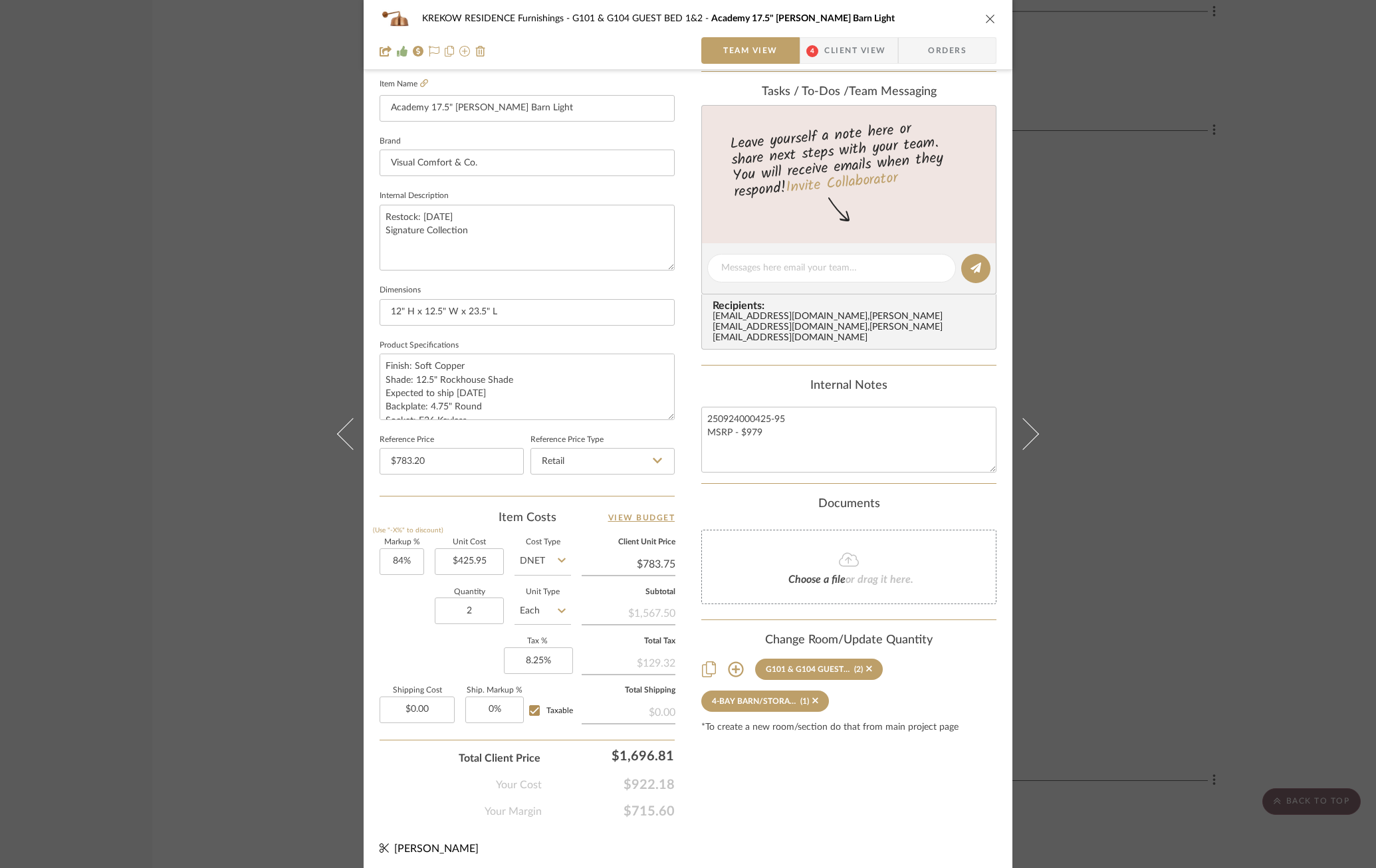
click at [1157, 450] on div "KREKOW RESIDENCE Furnishings G101 & G104 GUEST BED 1&2 Academy 17.5" [PERSON_NA…" at bounding box center [688, 434] width 1376 height 868
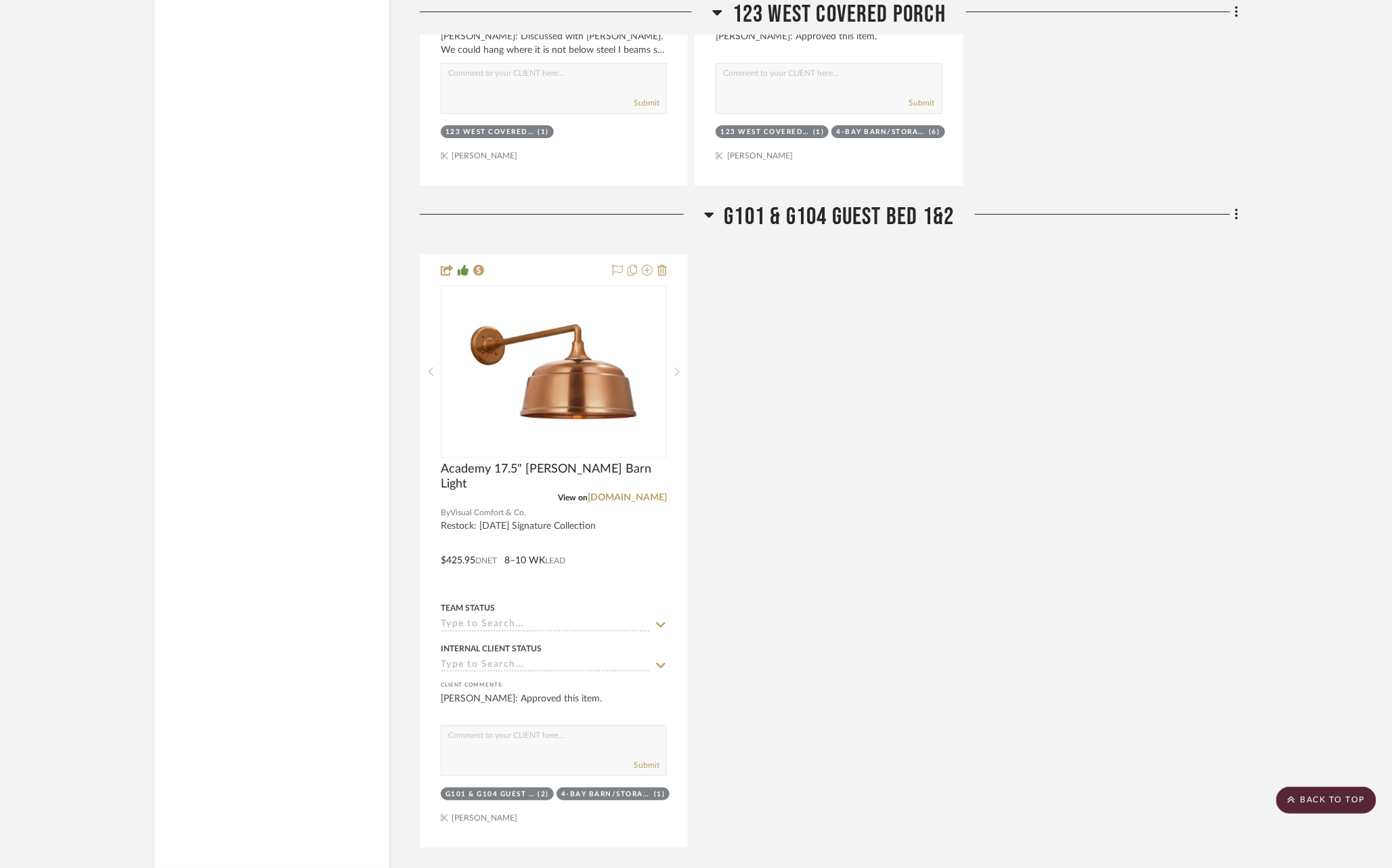
scroll to position [5468, 1]
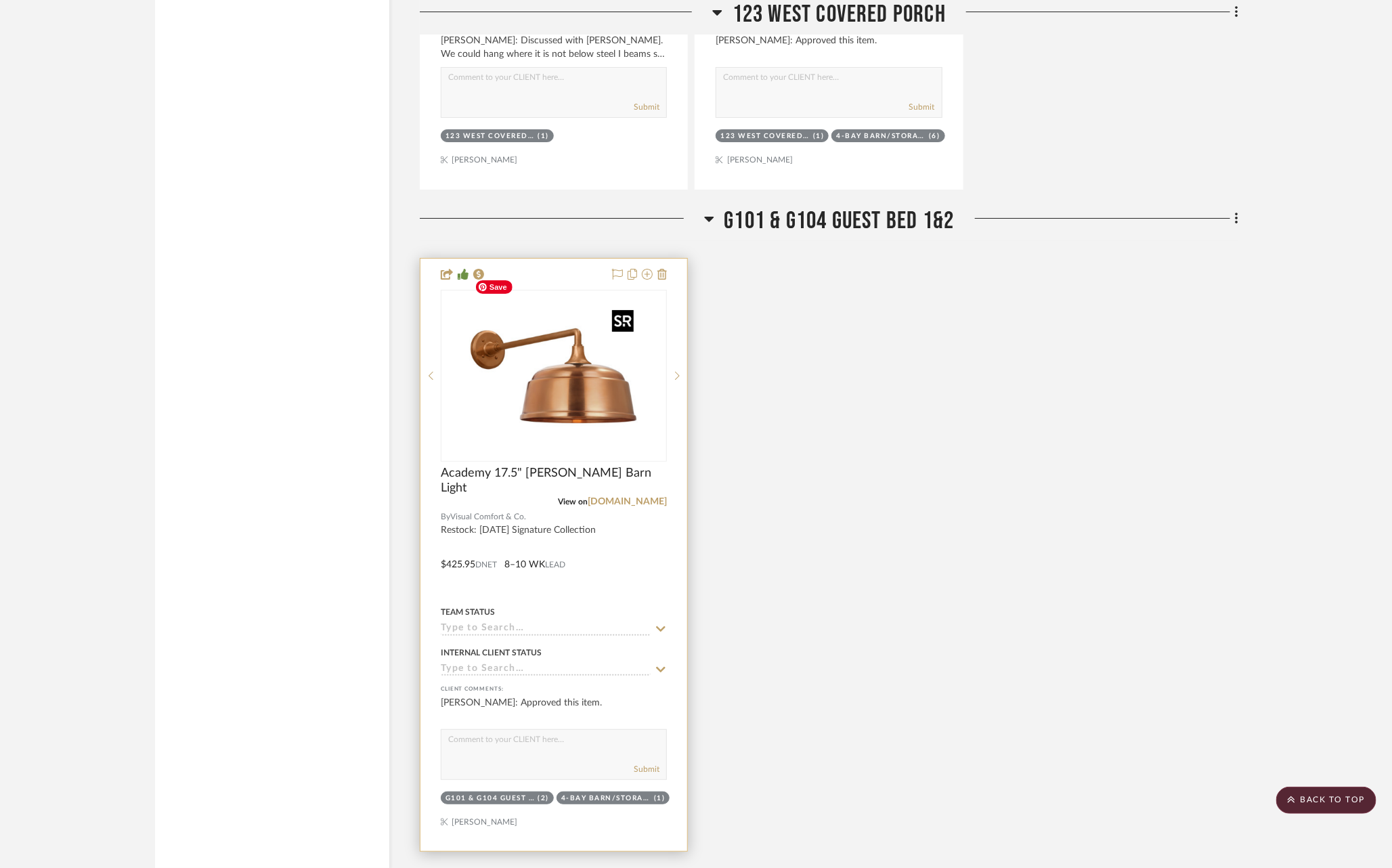
click at [570, 353] on img "0" at bounding box center [553, 375] width 169 height 169
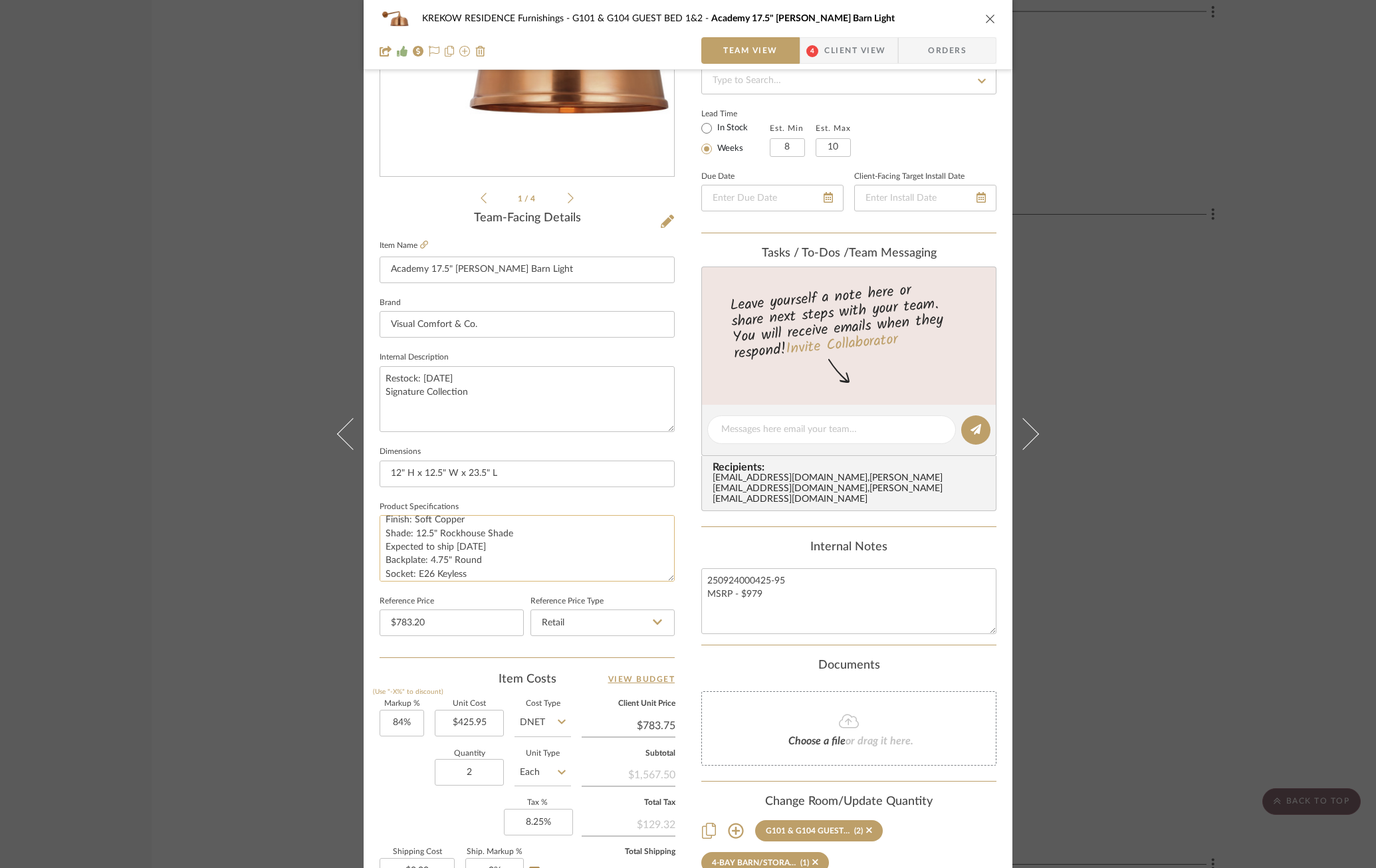
scroll to position [0, 0]
click at [1154, 383] on div "KREKOW RESIDENCE Furnishings G101 & G104 GUEST BED 1&2 Academy 17.5" [PERSON_NA…" at bounding box center [688, 434] width 1376 height 868
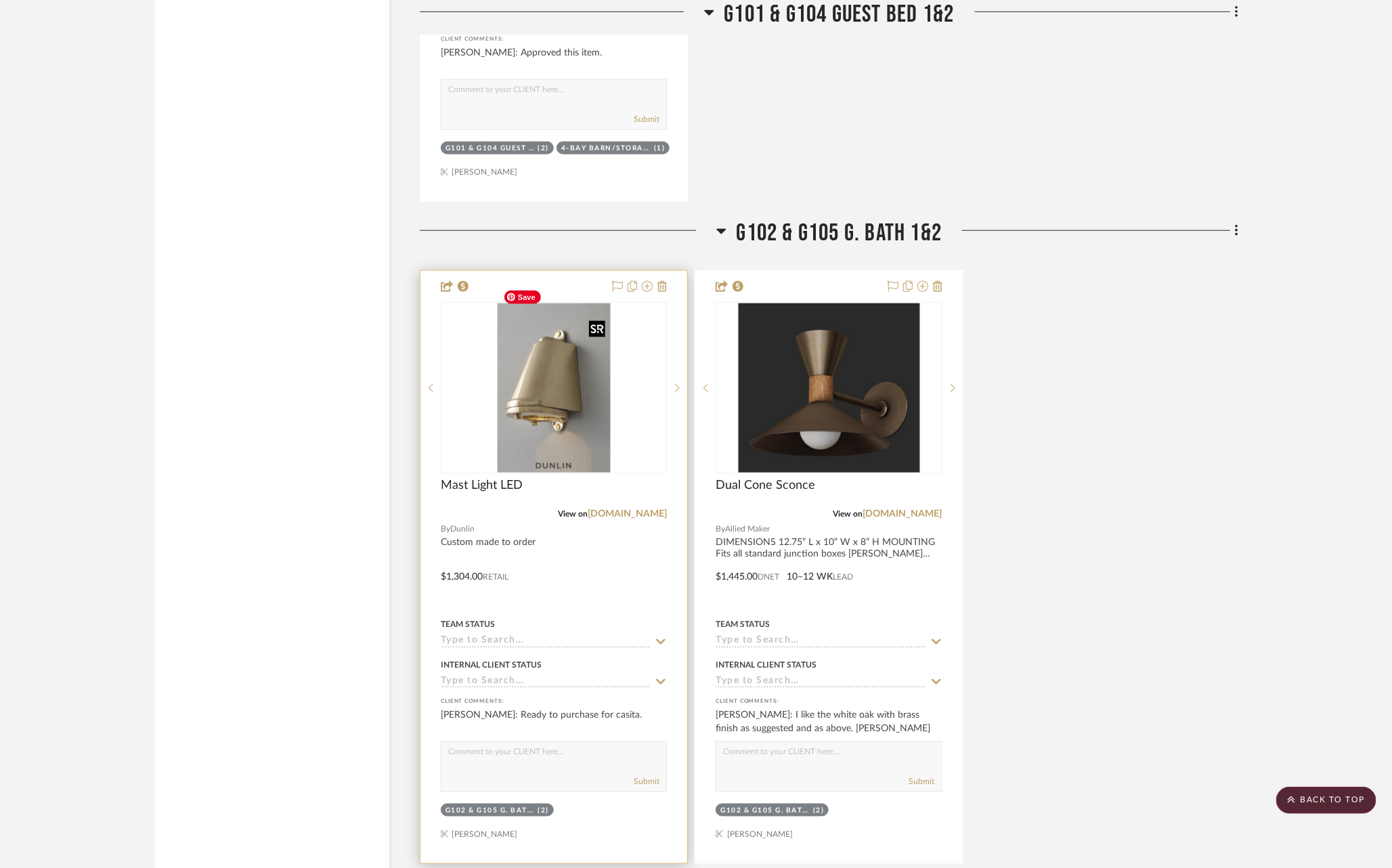
click at [510, 376] on img "0" at bounding box center [554, 387] width 113 height 169
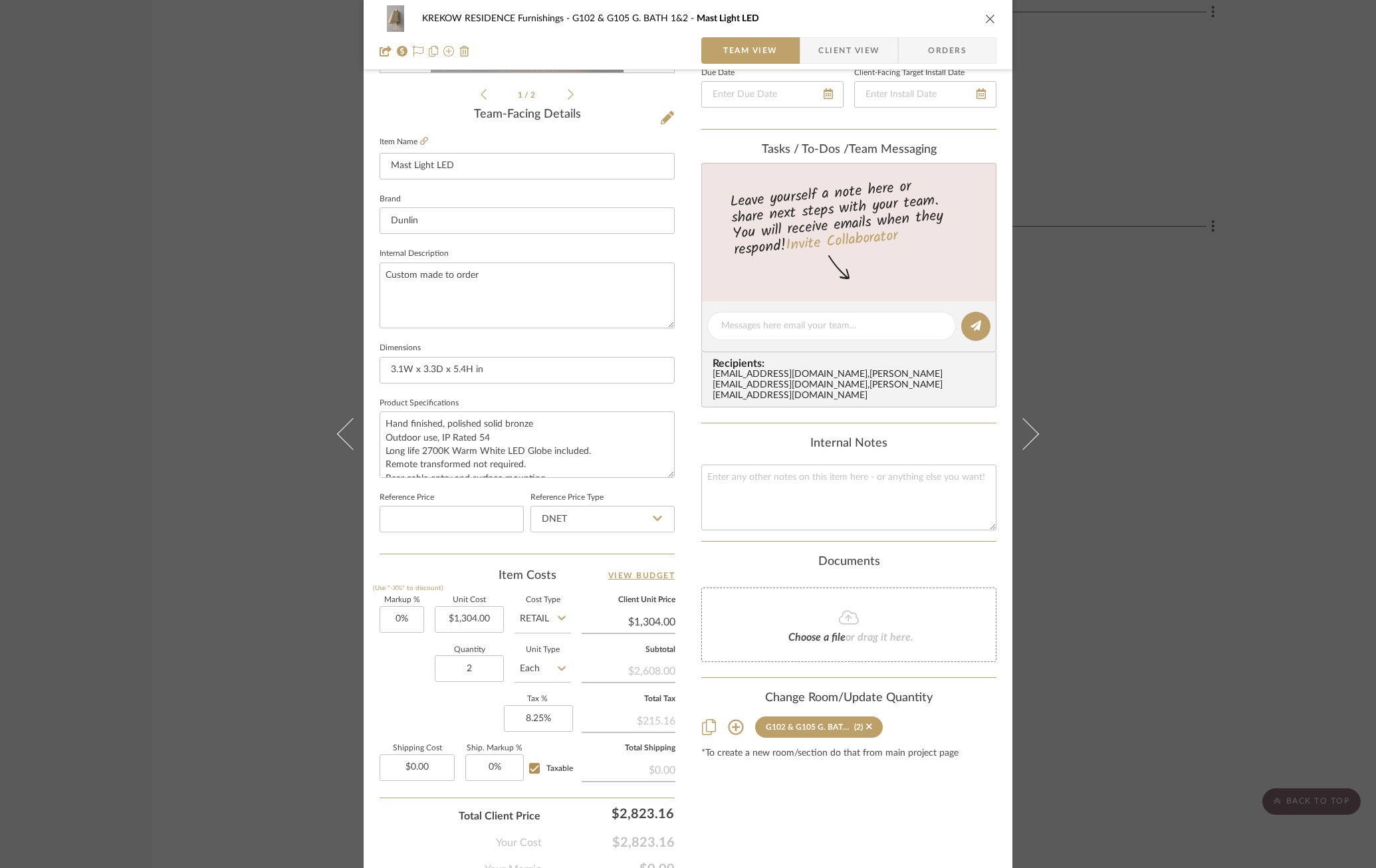
scroll to position [333, 0]
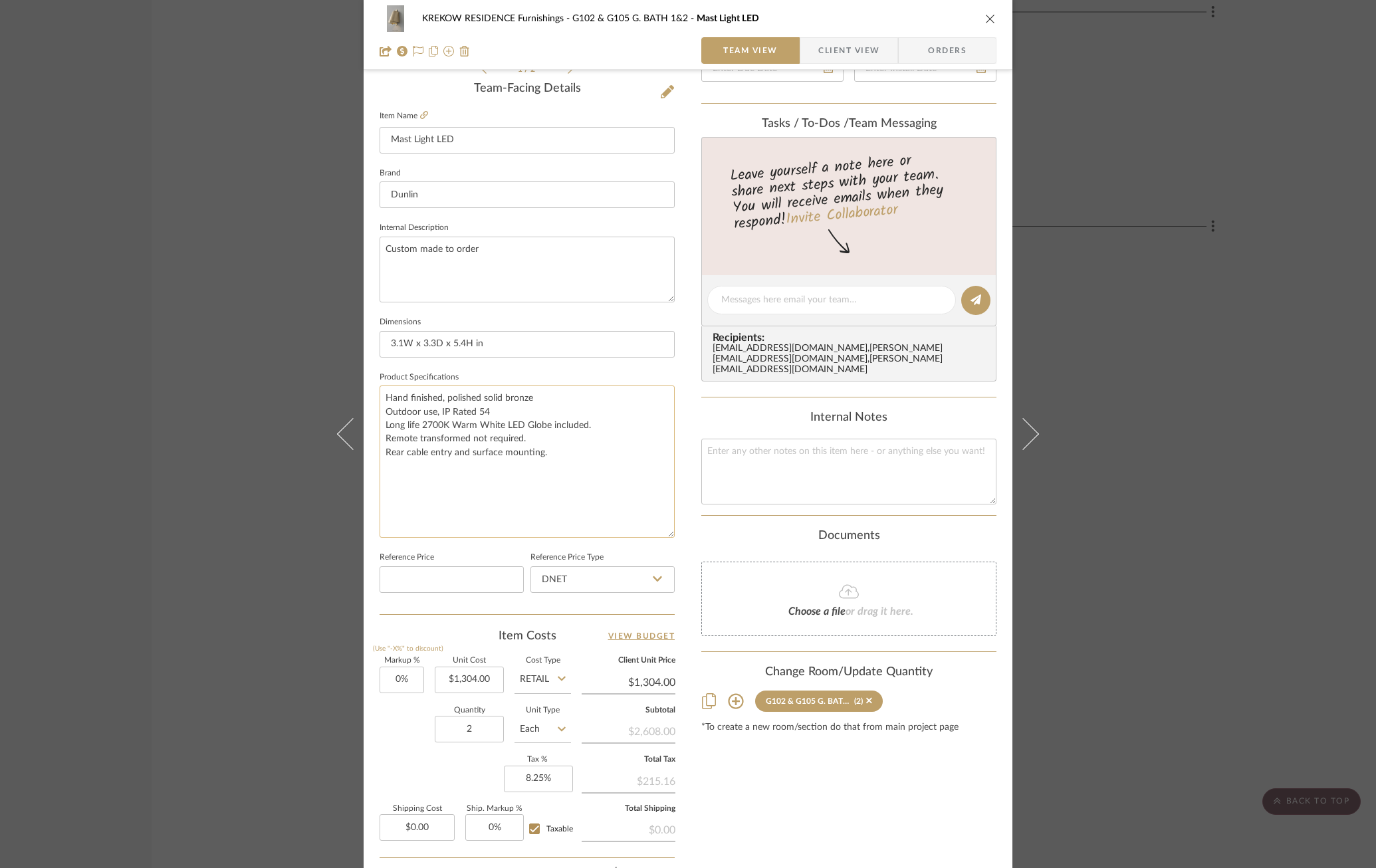
drag, startPoint x: 667, startPoint y: 444, endPoint x: 667, endPoint y: 564, distance: 120.0
click at [667, 538] on textarea "Hand finished, polished solid bronze Outdoor use, IP Rated 54 Long life 2700K W…" at bounding box center [527, 461] width 295 height 152
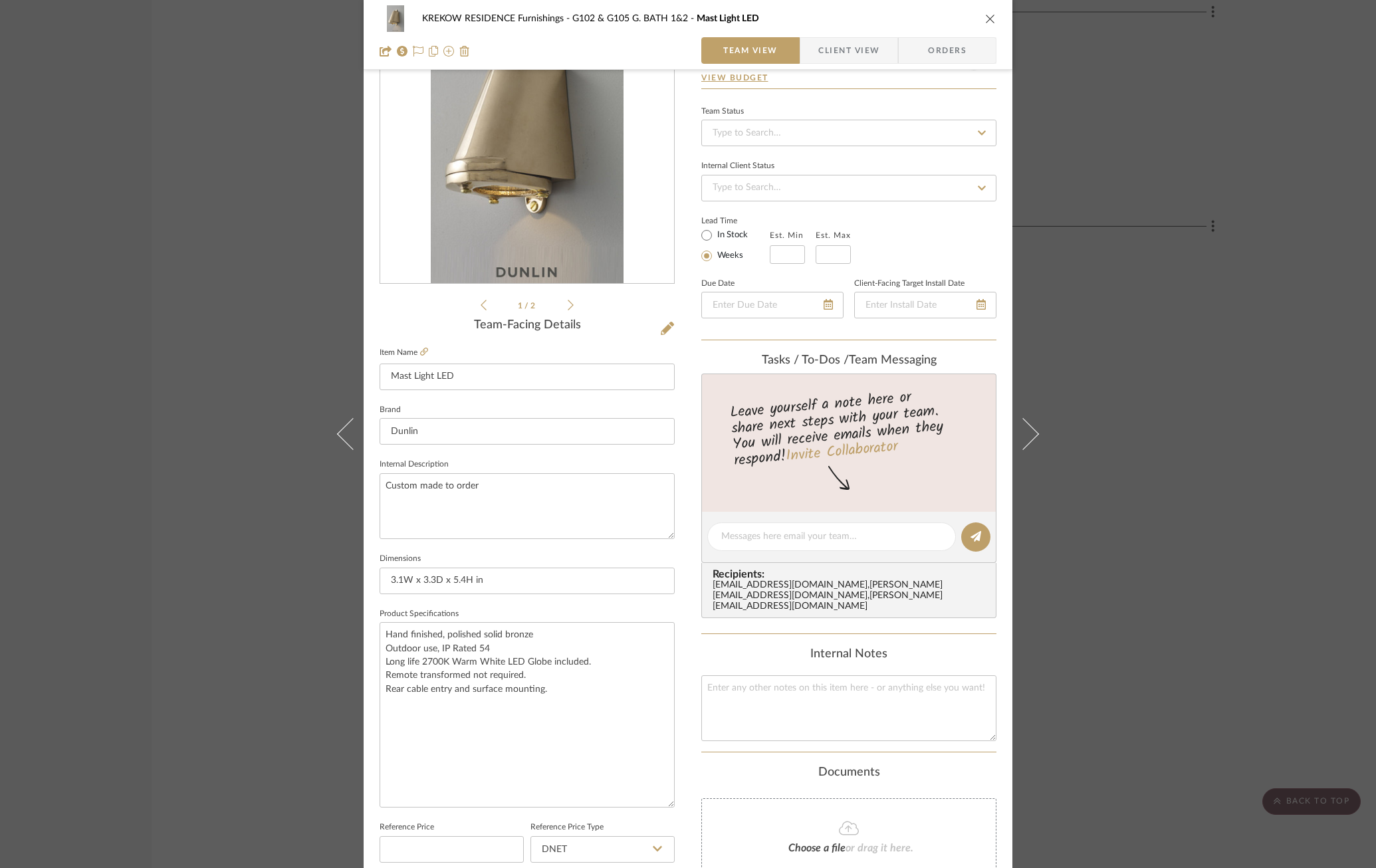
scroll to position [73, 0]
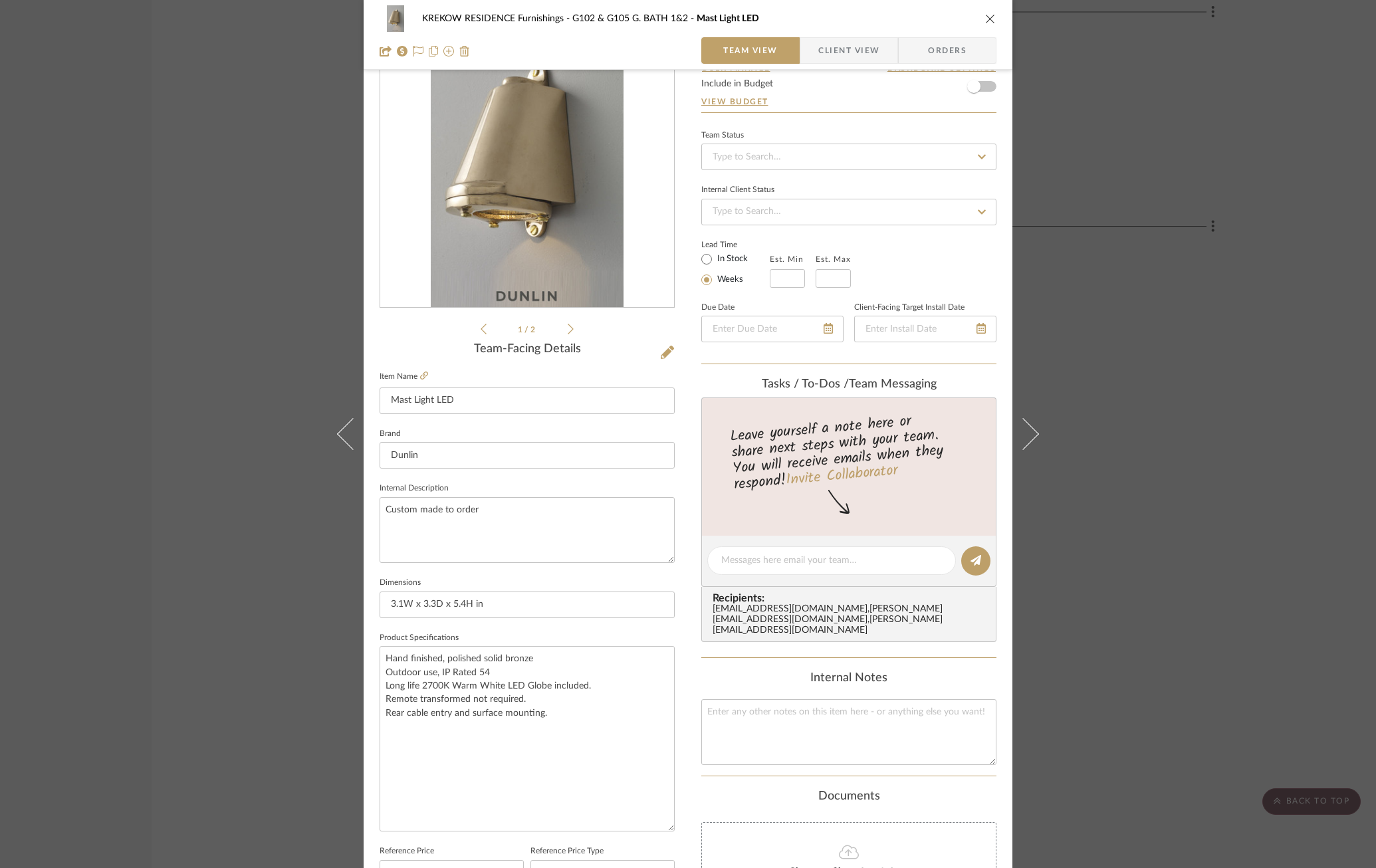
click at [415, 374] on label "Item Name" at bounding box center [403, 377] width 48 height 11
click at [423, 374] on icon at bounding box center [424, 375] width 8 height 8
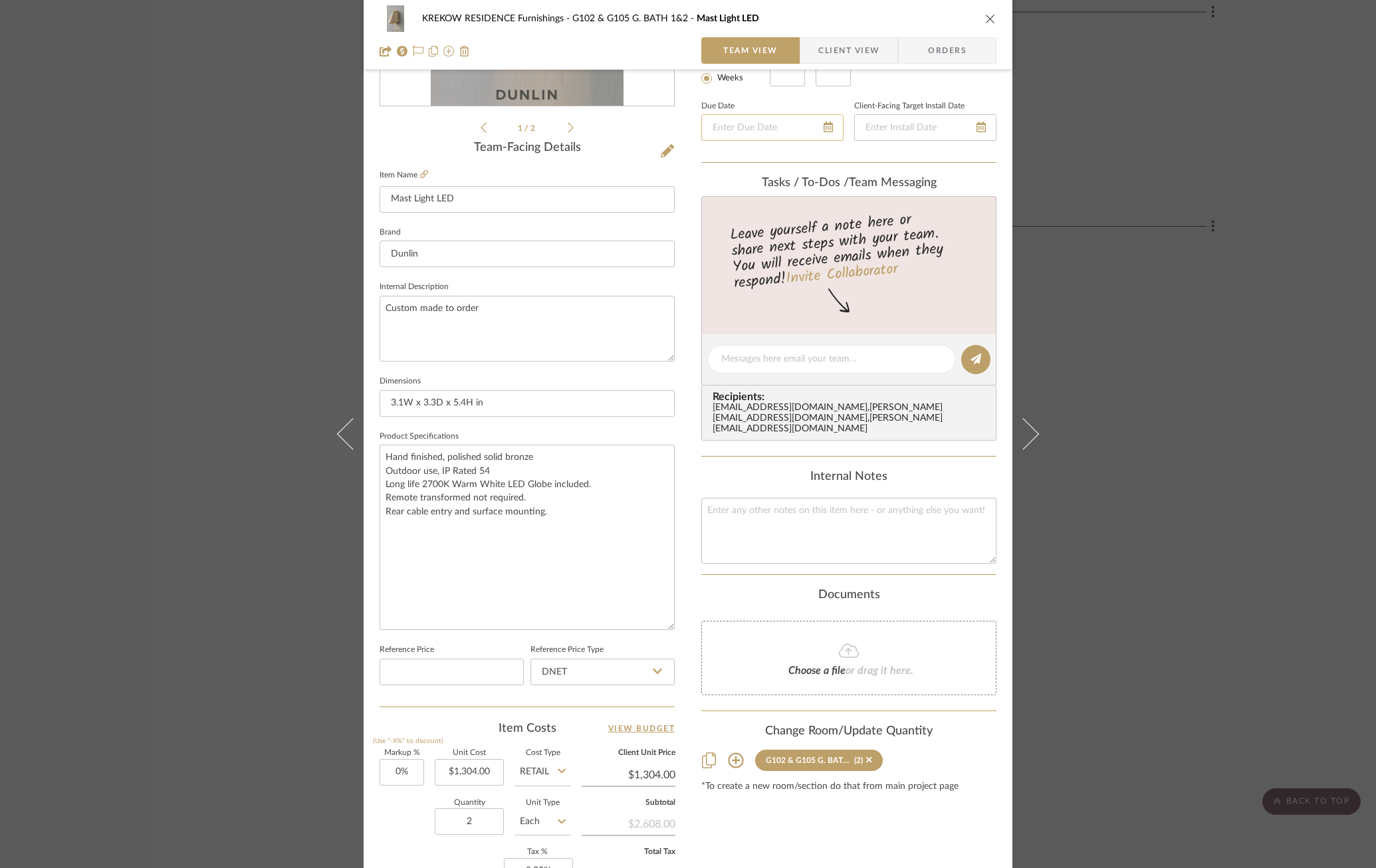
scroll to position [277, 0]
click at [874, 40] on span "Client View" at bounding box center [849, 50] width 61 height 26
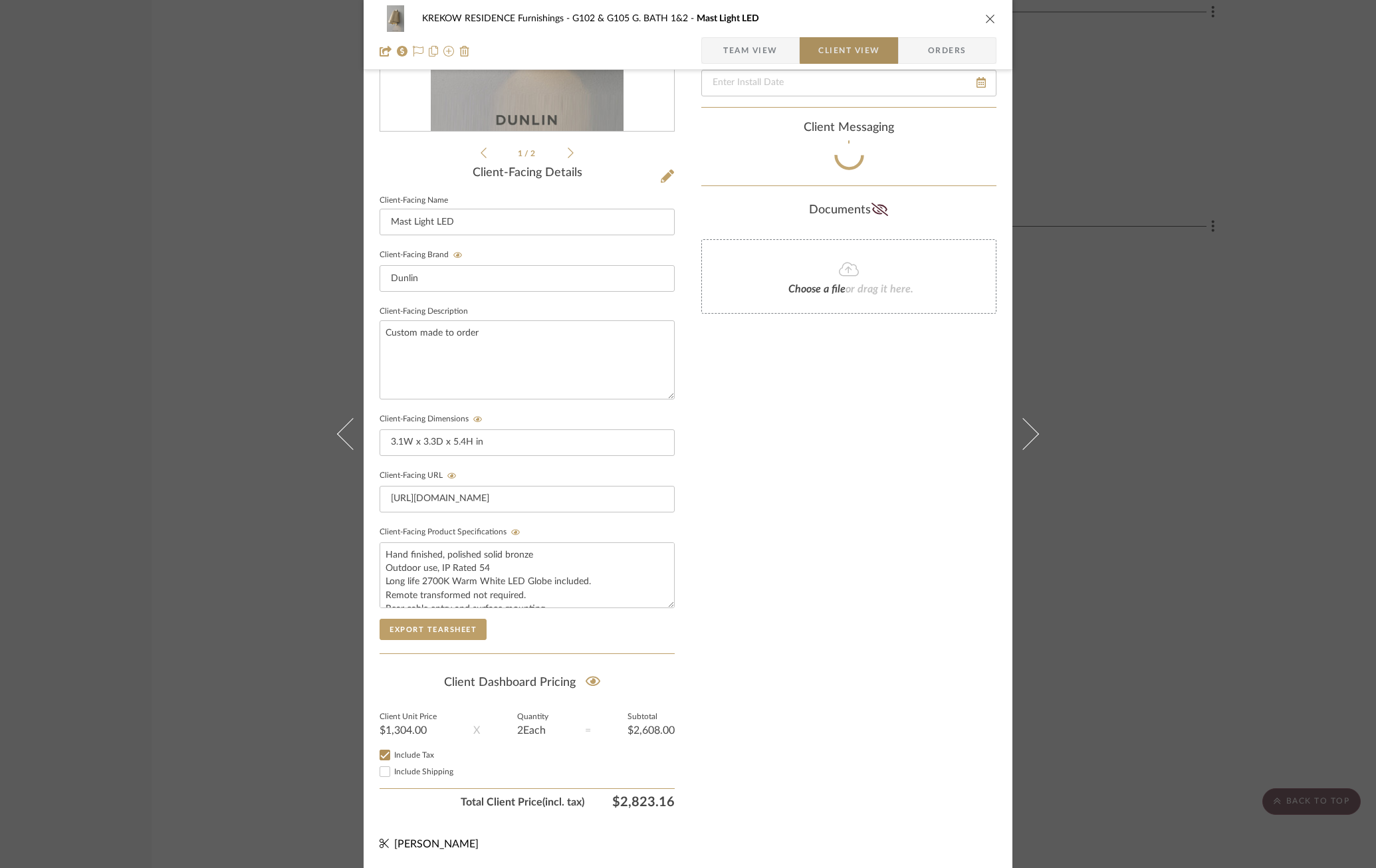
scroll to position [243, 0]
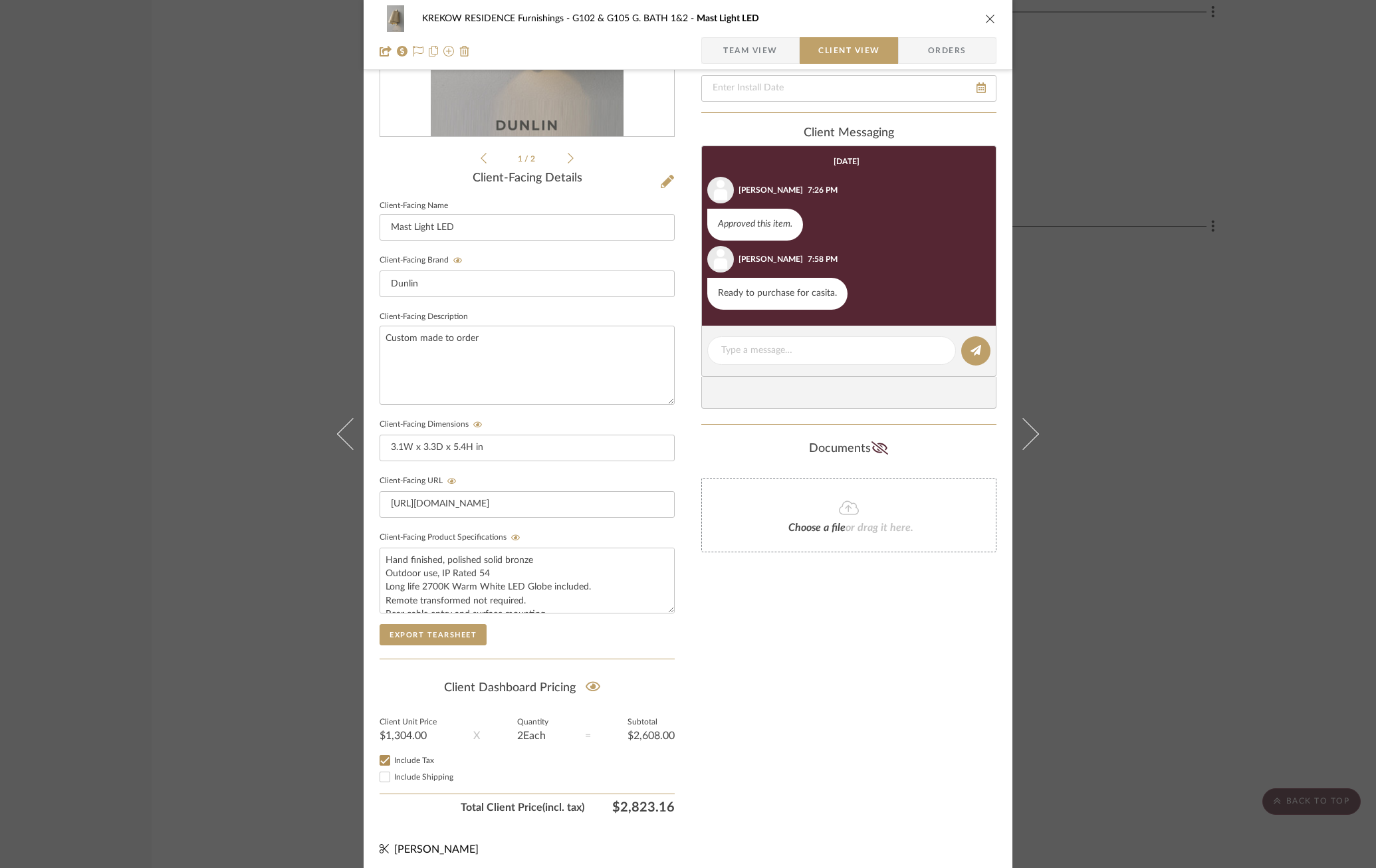
click at [735, 70] on fieldset "Client-Facing Target Install Date" at bounding box center [849, 79] width 295 height 46
click at [738, 51] on span "Team View" at bounding box center [750, 50] width 54 height 26
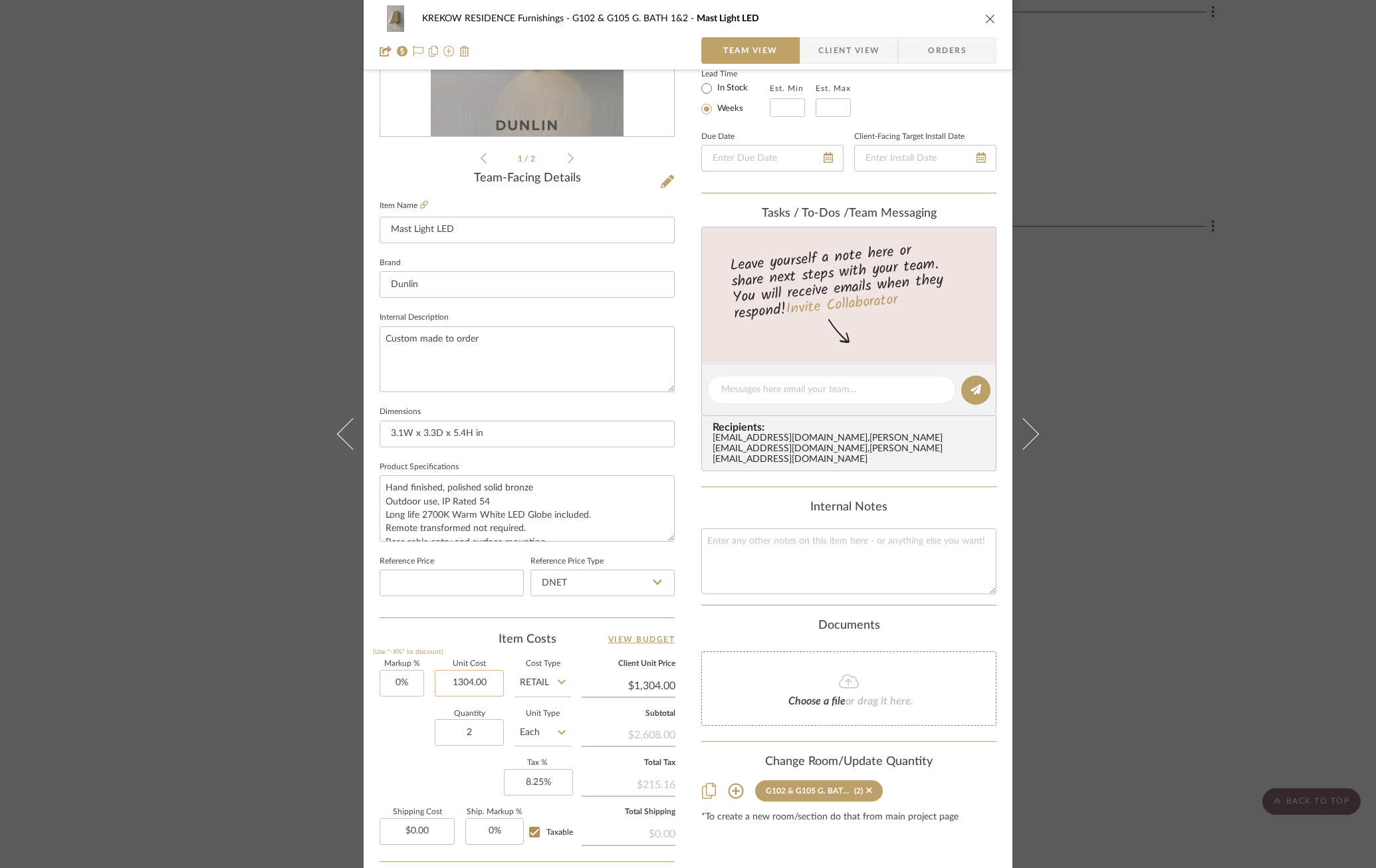
click at [464, 681] on input "1304.00" at bounding box center [469, 683] width 69 height 26
type input "$1,316.00"
click at [396, 720] on div "Quantity 2 Unit Type Each" at bounding box center [475, 735] width 191 height 47
type input "$1,316.00"
click at [858, 64] on div "KREKOW RESIDENCE Furnishings G102 & G105 G. BATH 1&2 Mast Light LED Team View C…" at bounding box center [687, 35] width 649 height 70
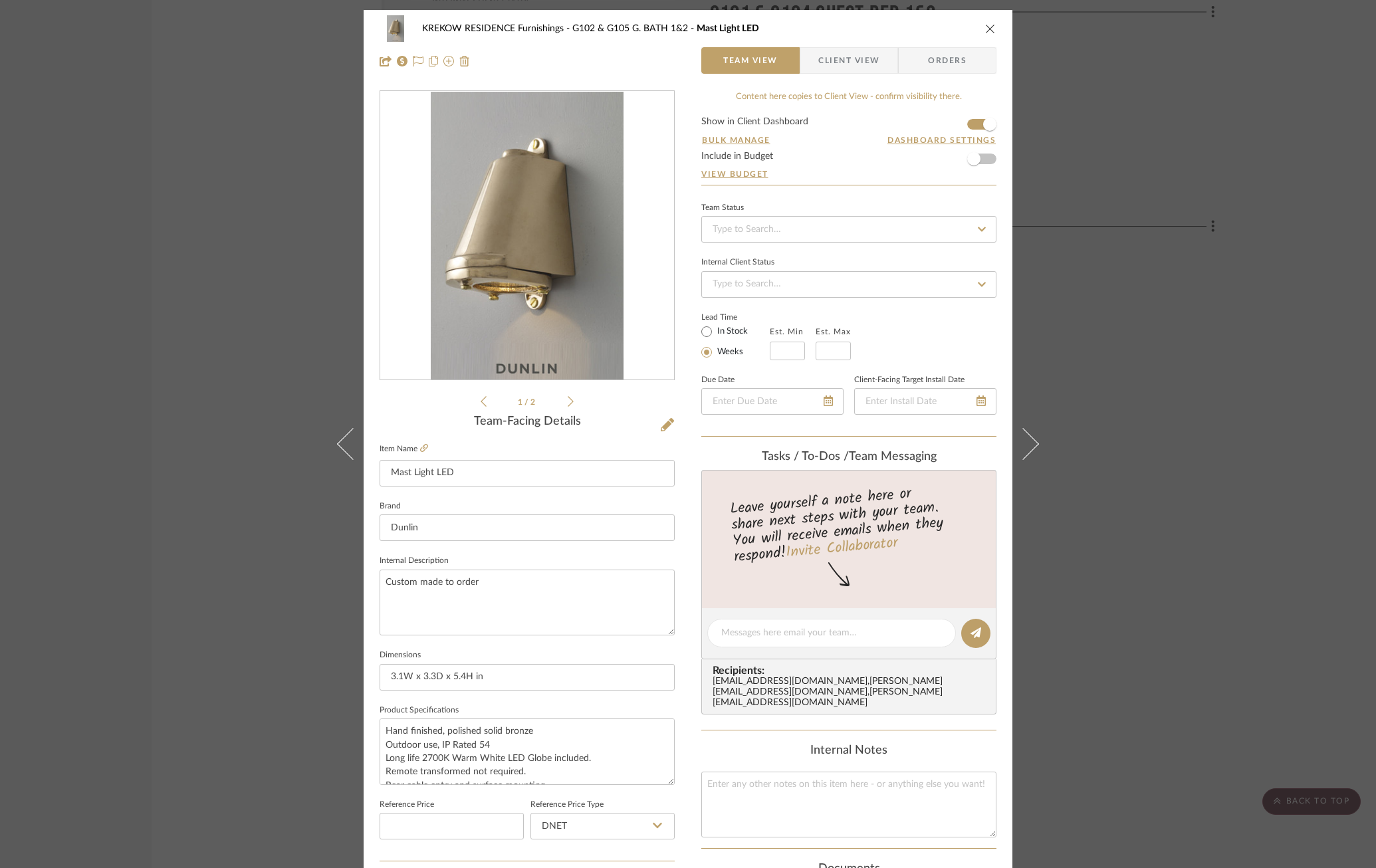
scroll to position [365, 0]
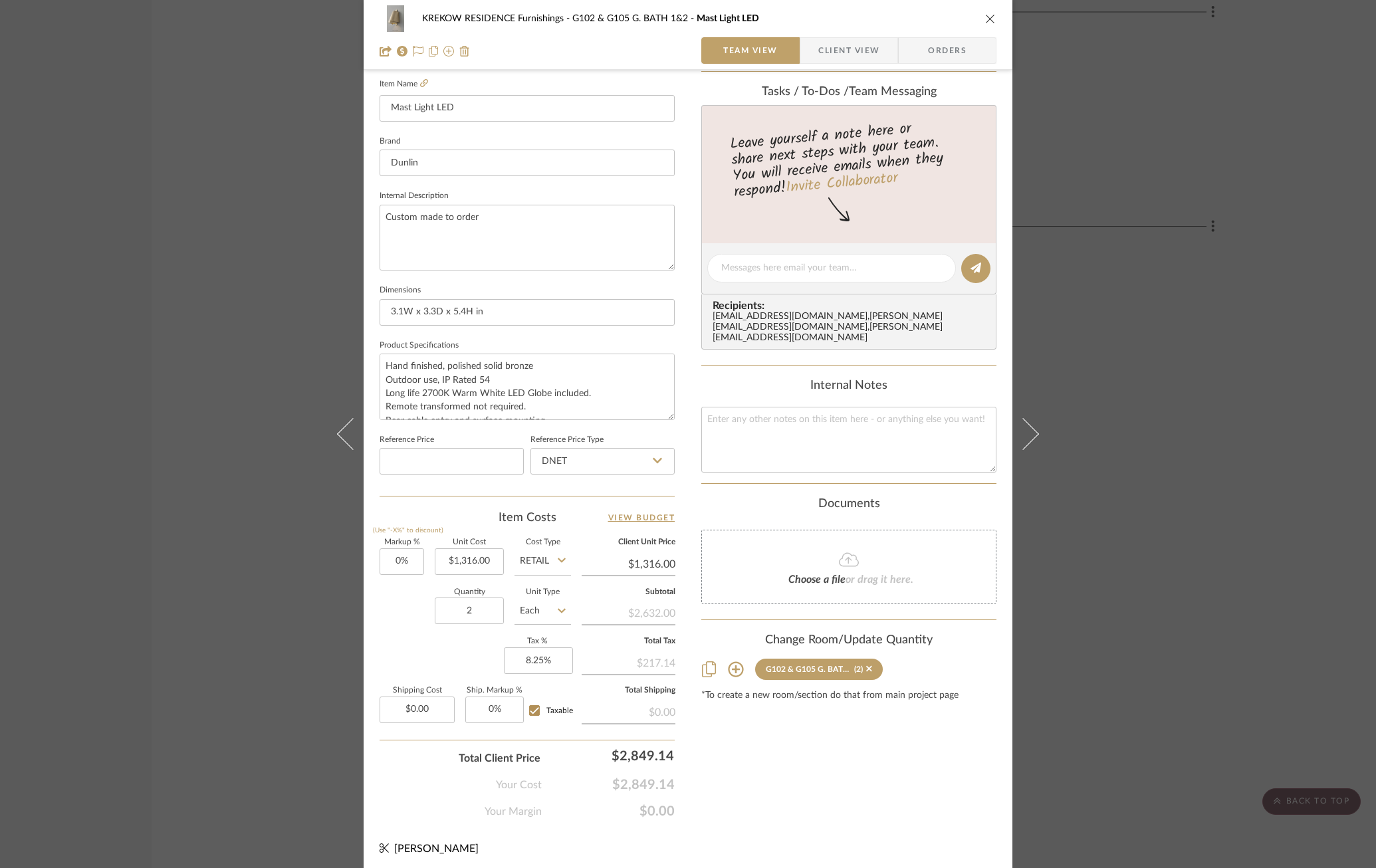
click at [850, 757] on div "Content here copies to Client View - confirm visibility there. Show in Client D…" at bounding box center [849, 272] width 295 height 1094
click at [1134, 235] on div "KREKOW RESIDENCE Furnishings G102 & G105 G. BATH 1&2 Mast Light LED Team View C…" at bounding box center [688, 434] width 1376 height 868
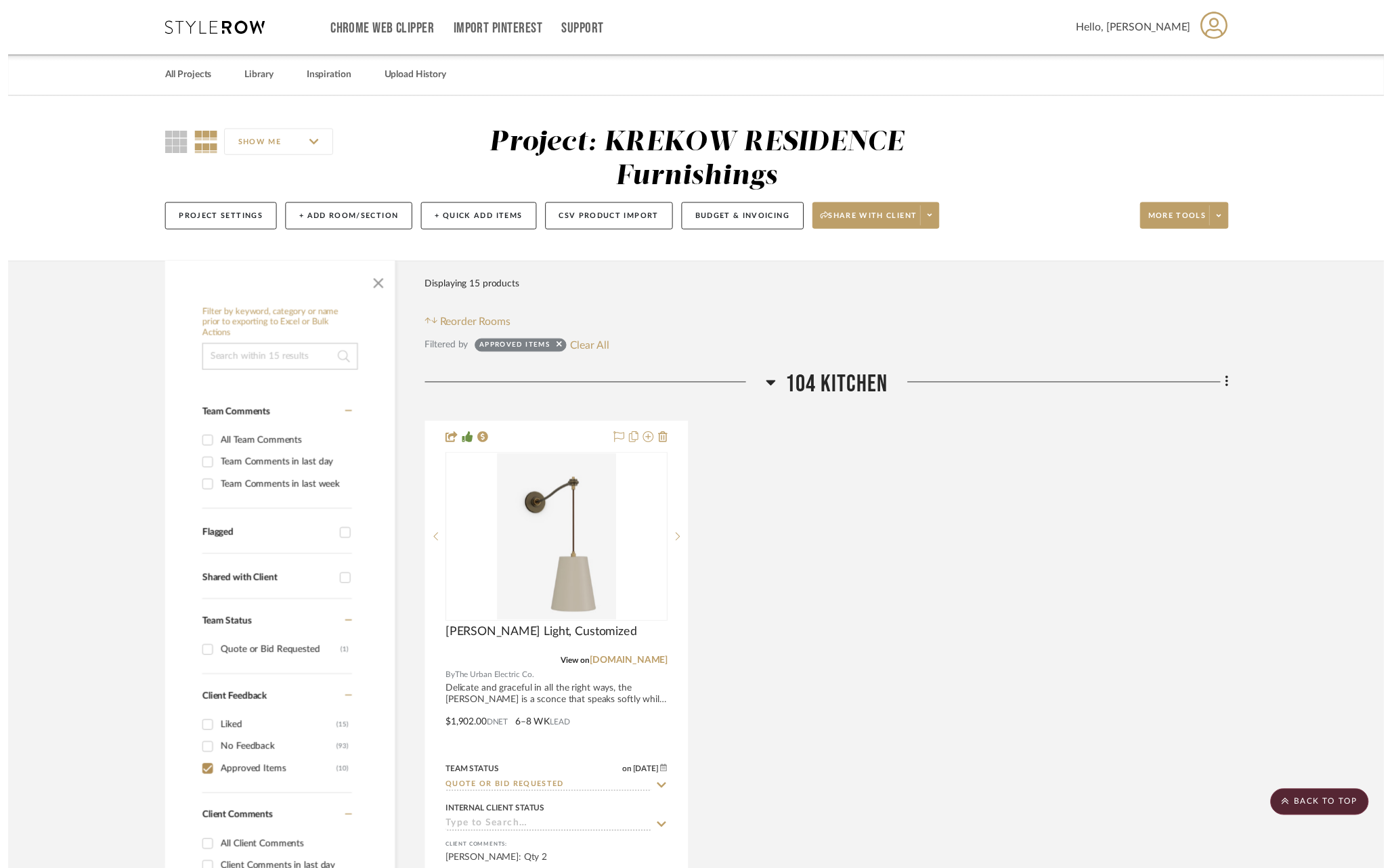
scroll to position [6118, 1]
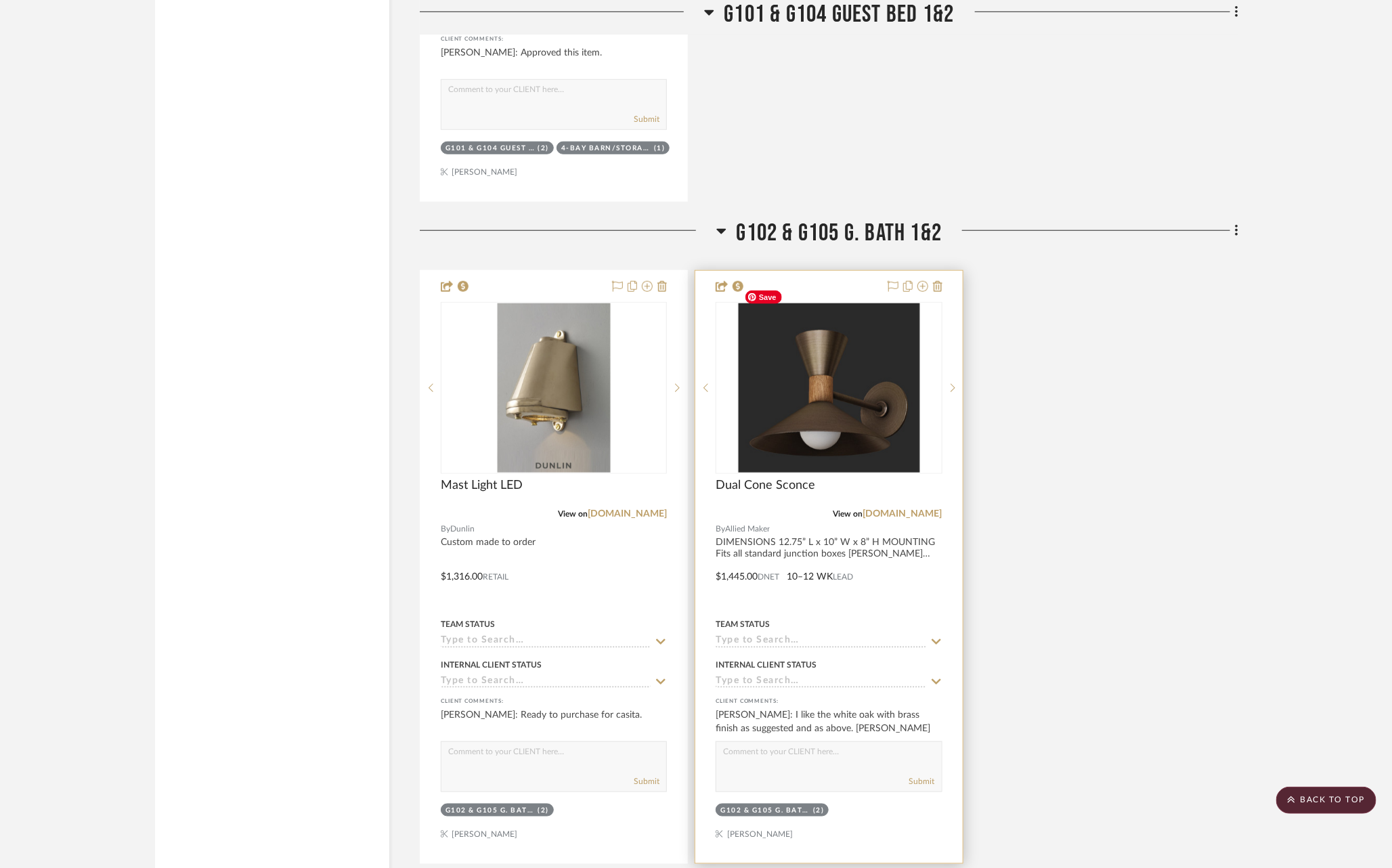
click at [853, 456] on div at bounding box center [829, 567] width 266 height 593
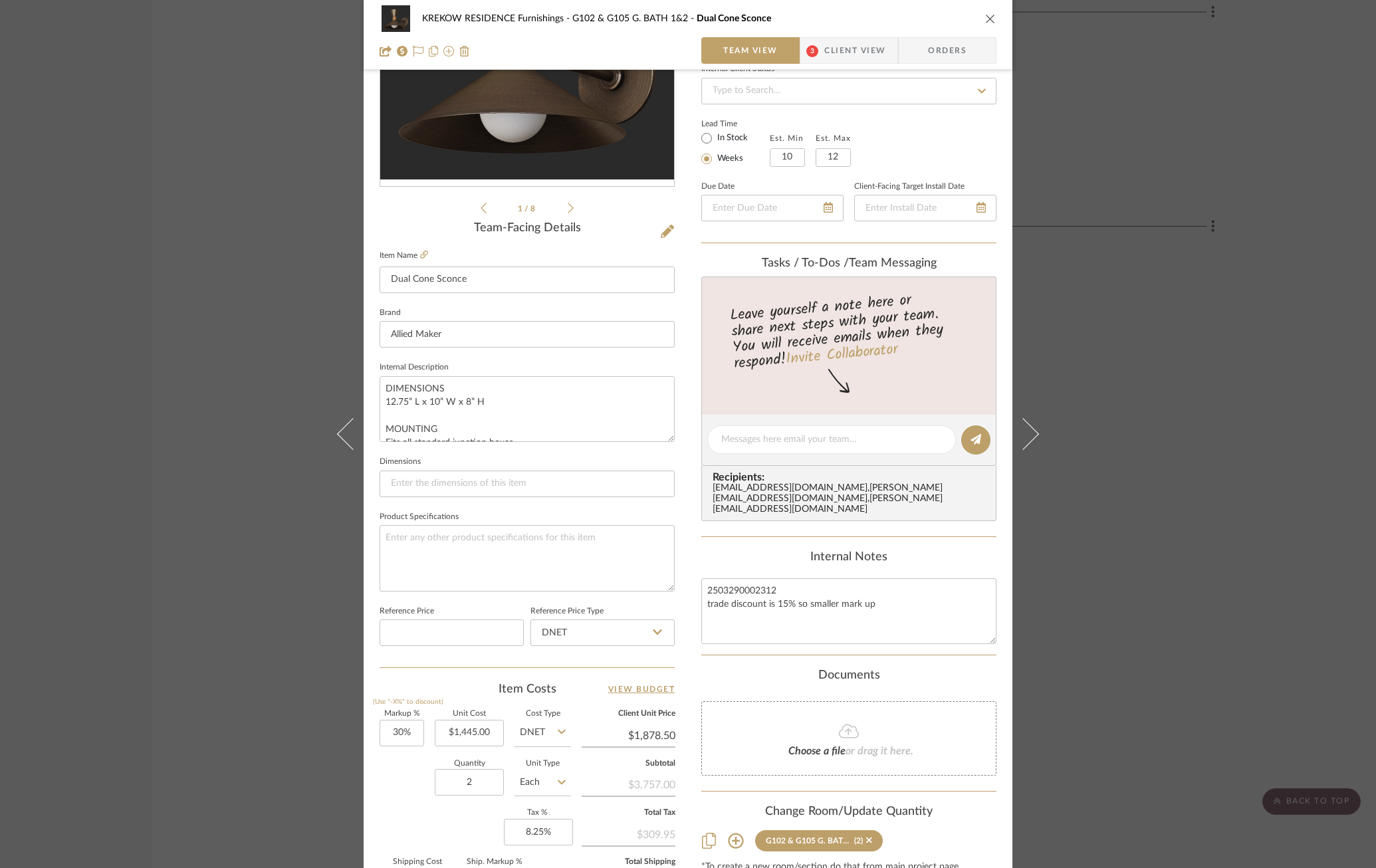
scroll to position [210, 0]
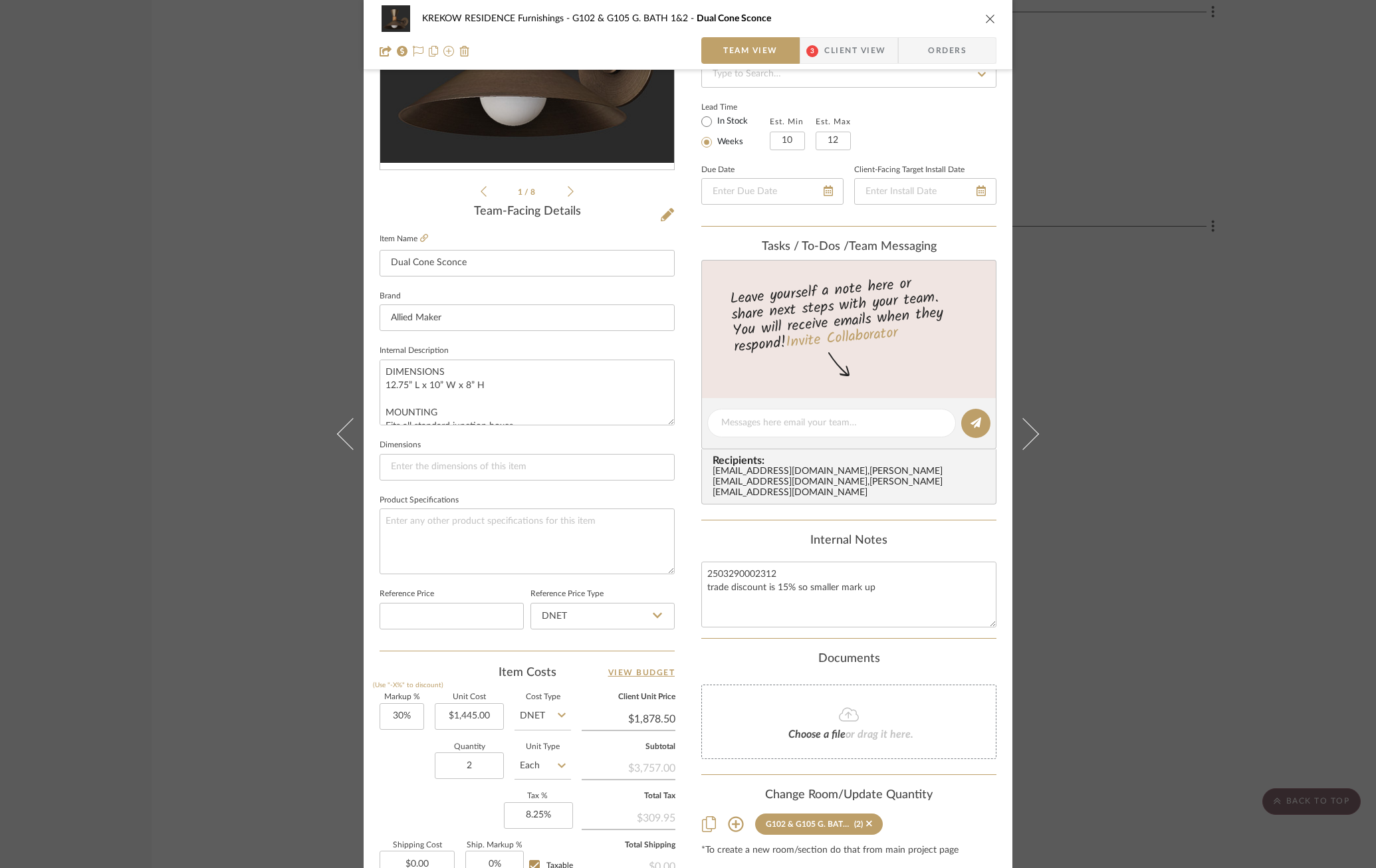
drag, startPoint x: 667, startPoint y: 415, endPoint x: 728, endPoint y: 130, distance: 291.5
click at [728, 130] on div "KREKOW RESIDENCE Furnishings G102 & G105 G. BATH 1&2 Dual Cone Sconce Team View…" at bounding box center [687, 413] width 649 height 1227
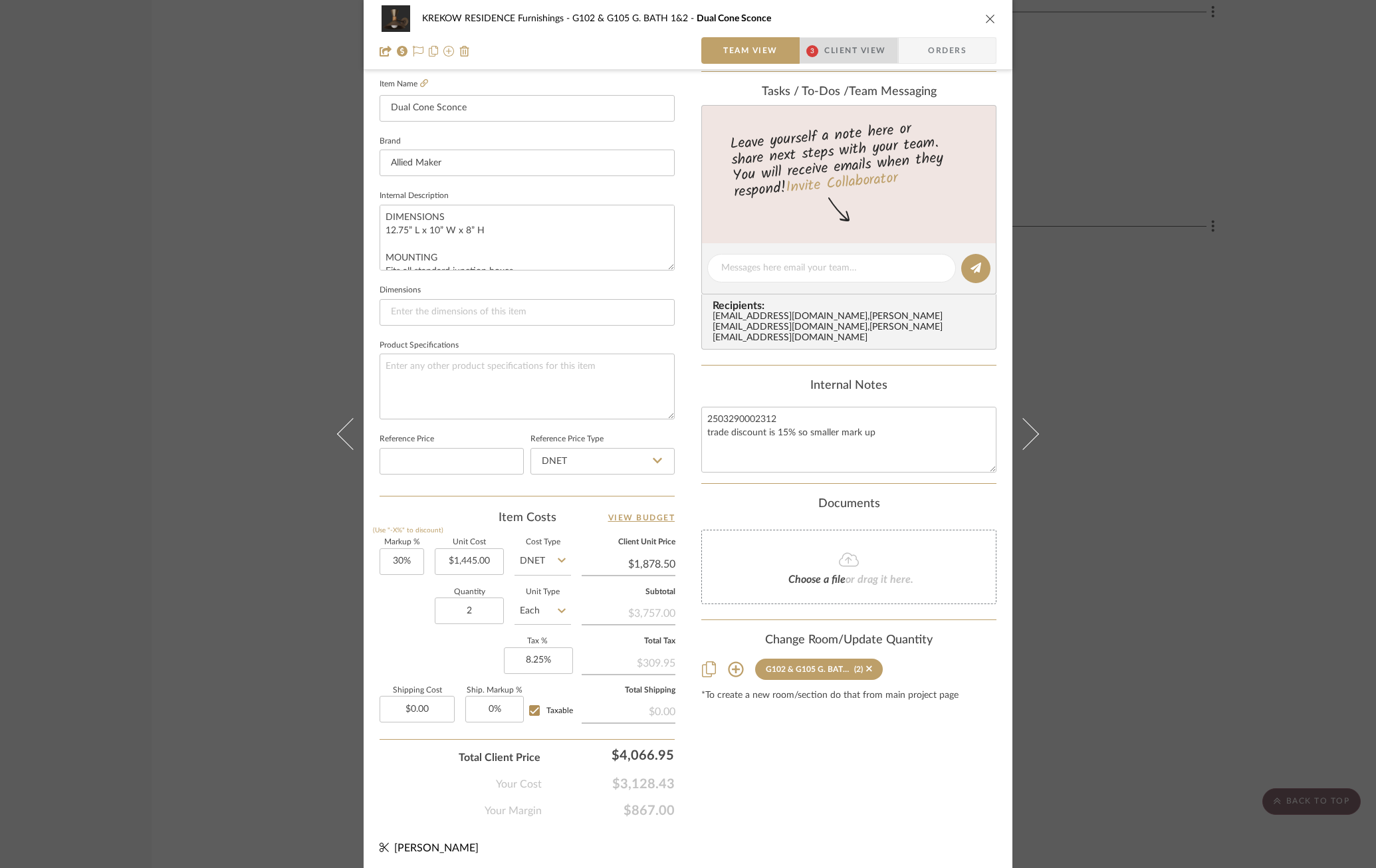
click at [852, 48] on span "Client View" at bounding box center [855, 50] width 61 height 26
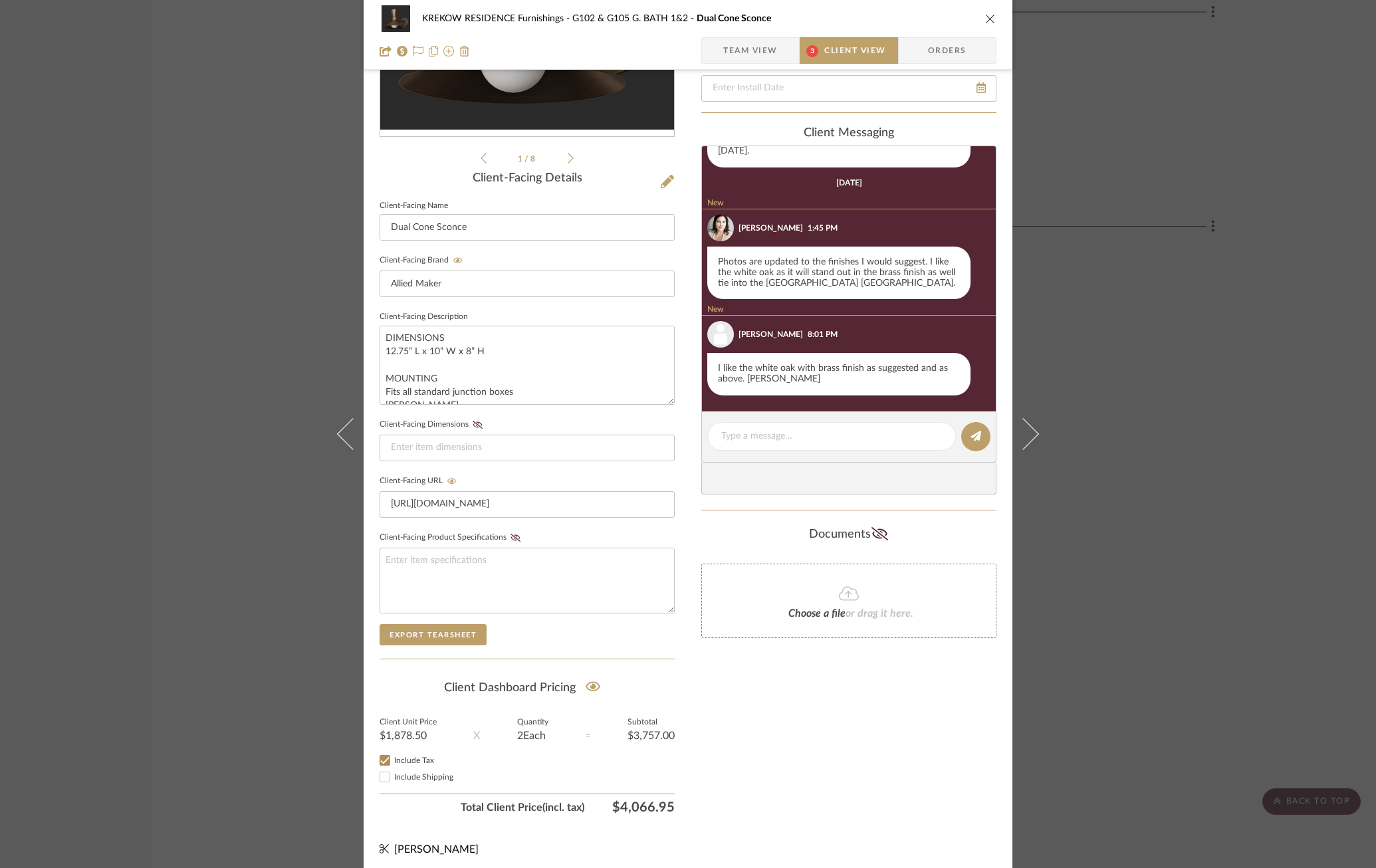
scroll to position [671, 0]
click at [762, 48] on span "Team View" at bounding box center [750, 50] width 54 height 26
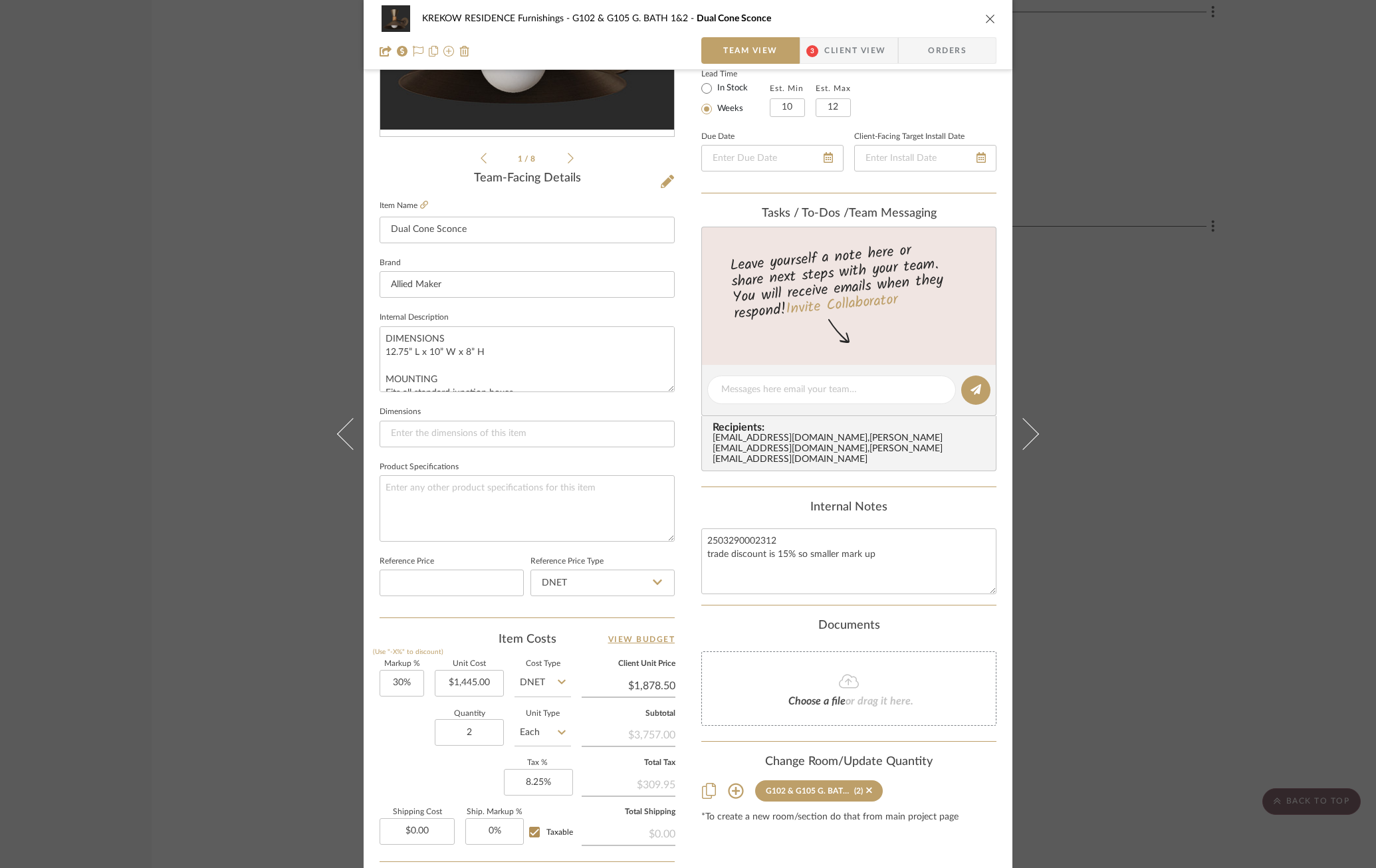
click at [853, 49] on span "Client View" at bounding box center [855, 50] width 61 height 26
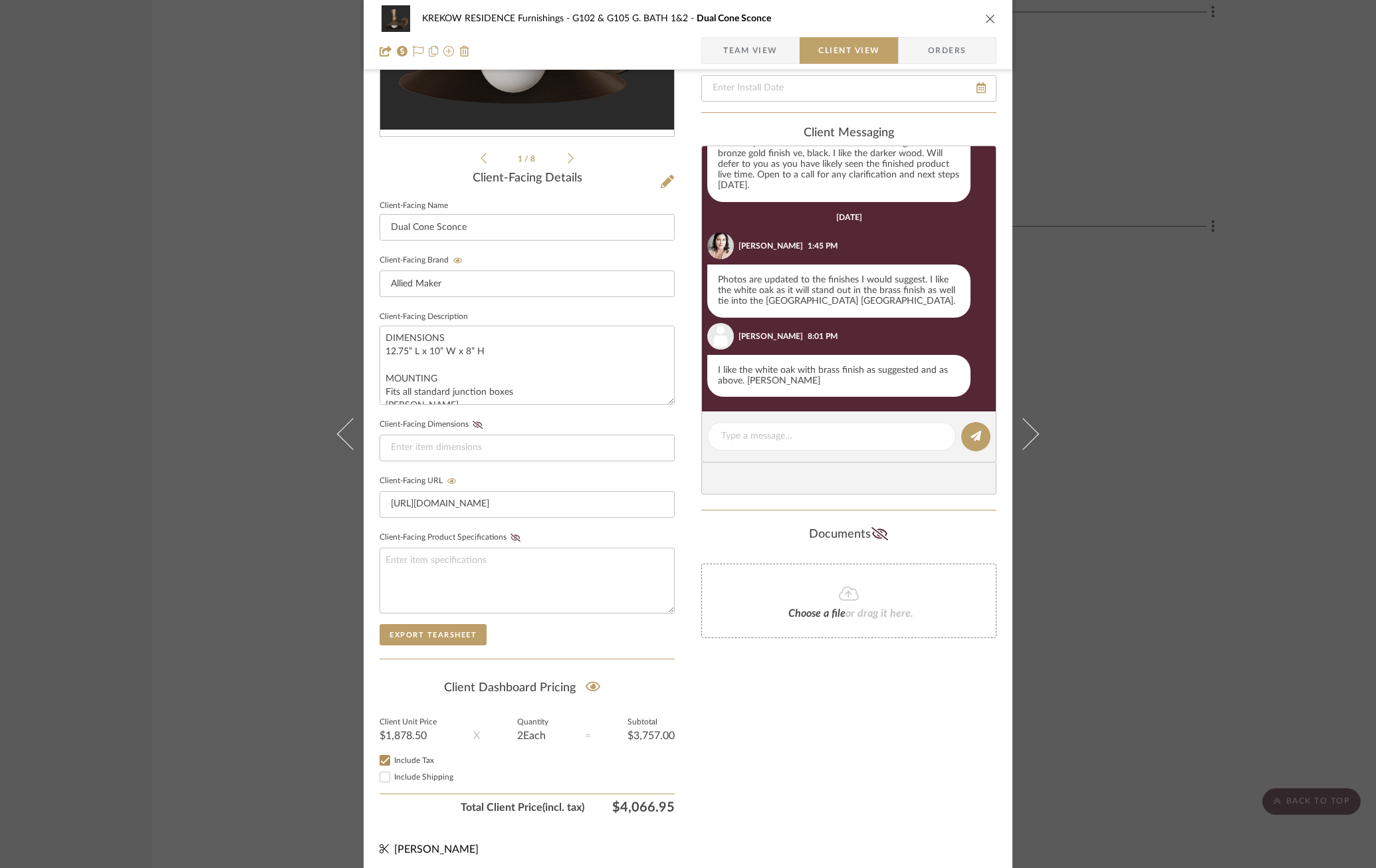
scroll to position [622, 0]
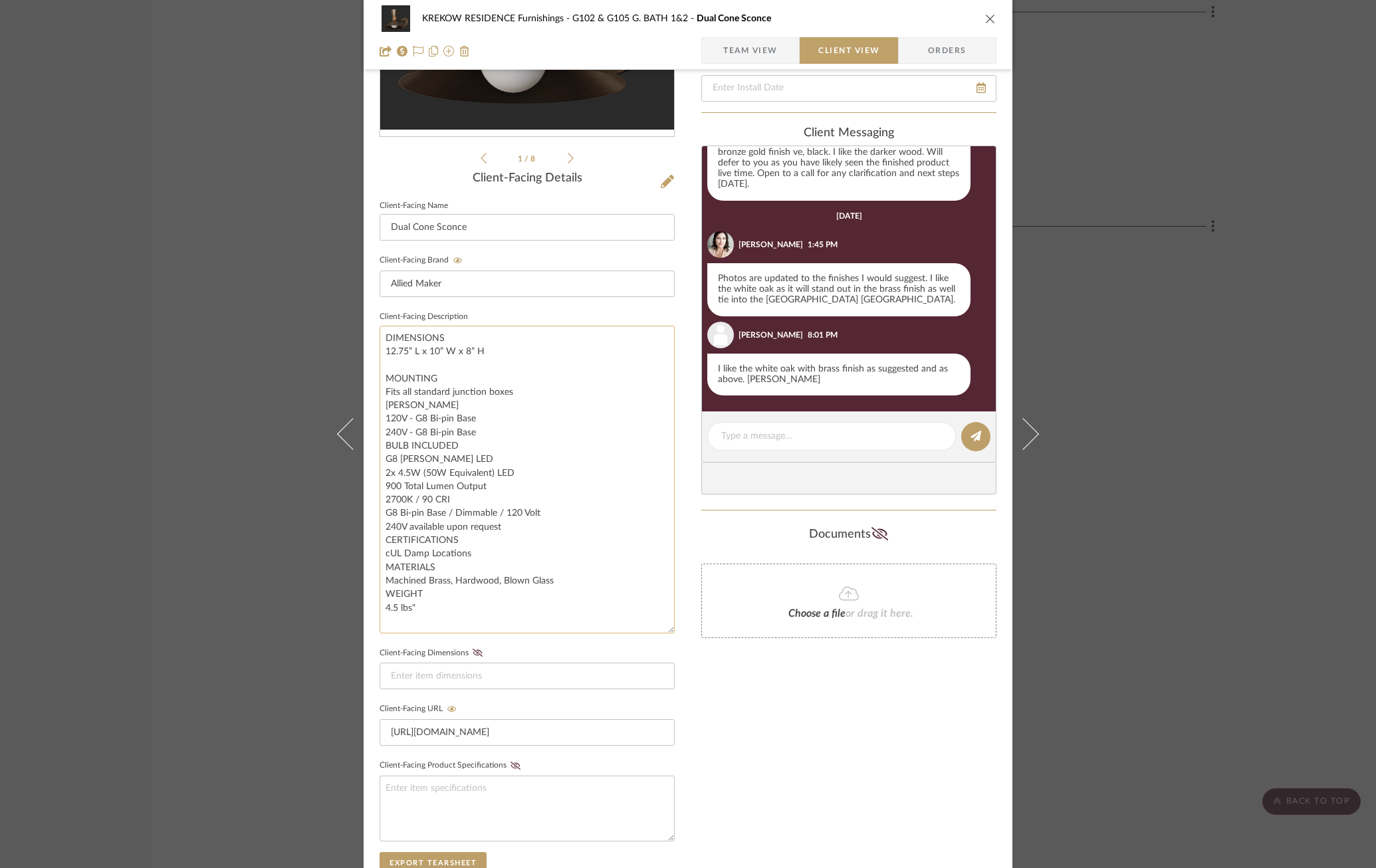
drag, startPoint x: 663, startPoint y: 397, endPoint x: 643, endPoint y: 626, distance: 229.9
click at [643, 626] on textarea "DIMENSIONS 12.75” L x 10” W x 8” H MOUNTING Fits all standard junction boxes [P…" at bounding box center [527, 479] width 295 height 308
click at [753, 69] on div "KREKOW RESIDENCE Furnishings G102 & G105 G. BATH 1&2 Dual Cone Sconce Team View…" at bounding box center [687, 35] width 649 height 70
click at [753, 49] on span "Team View" at bounding box center [750, 50] width 54 height 26
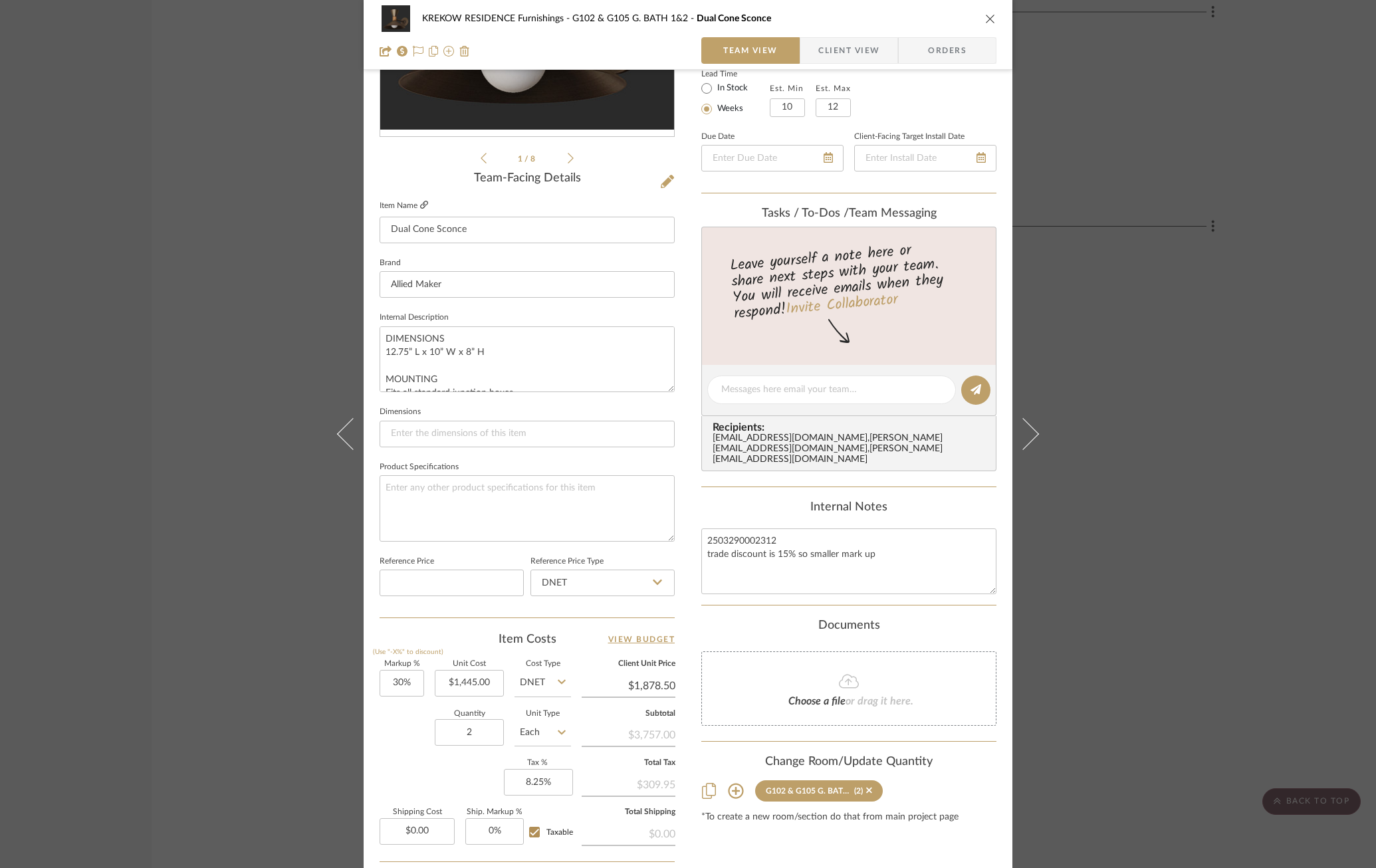
click at [420, 204] on icon at bounding box center [424, 204] width 8 height 8
click at [448, 584] on input at bounding box center [451, 583] width 144 height 26
type input "$2,250.00"
click at [561, 586] on input "DNET" at bounding box center [602, 583] width 144 height 26
click at [563, 650] on div "Retail" at bounding box center [608, 647] width 164 height 34
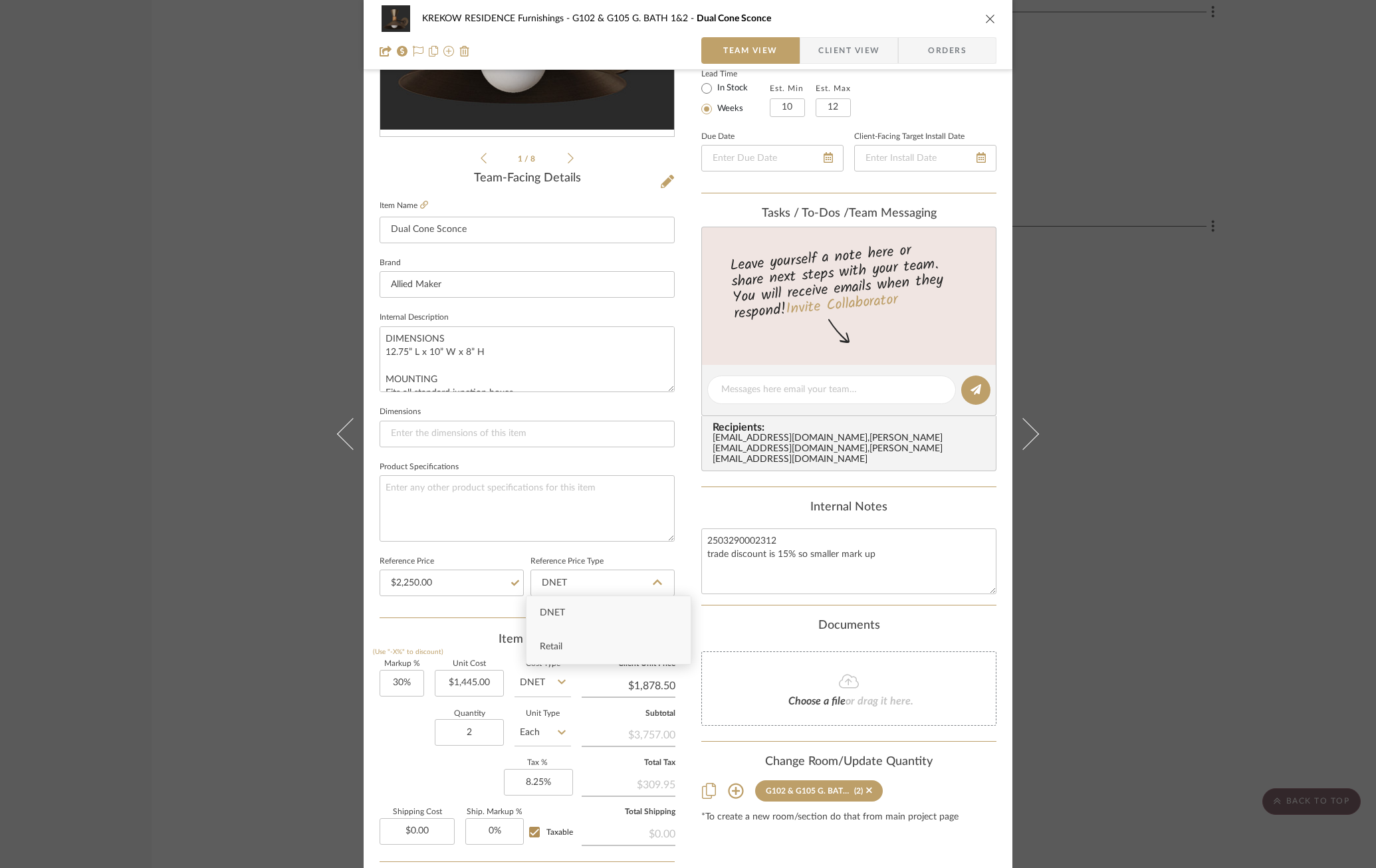
type input "Retail"
click at [477, 684] on input "1445.00" at bounding box center [469, 683] width 69 height 26
type input "$1,912.50"
click at [401, 743] on div "Quantity 2 Unit Type Each" at bounding box center [475, 735] width 191 height 47
type input "$2,486.25"
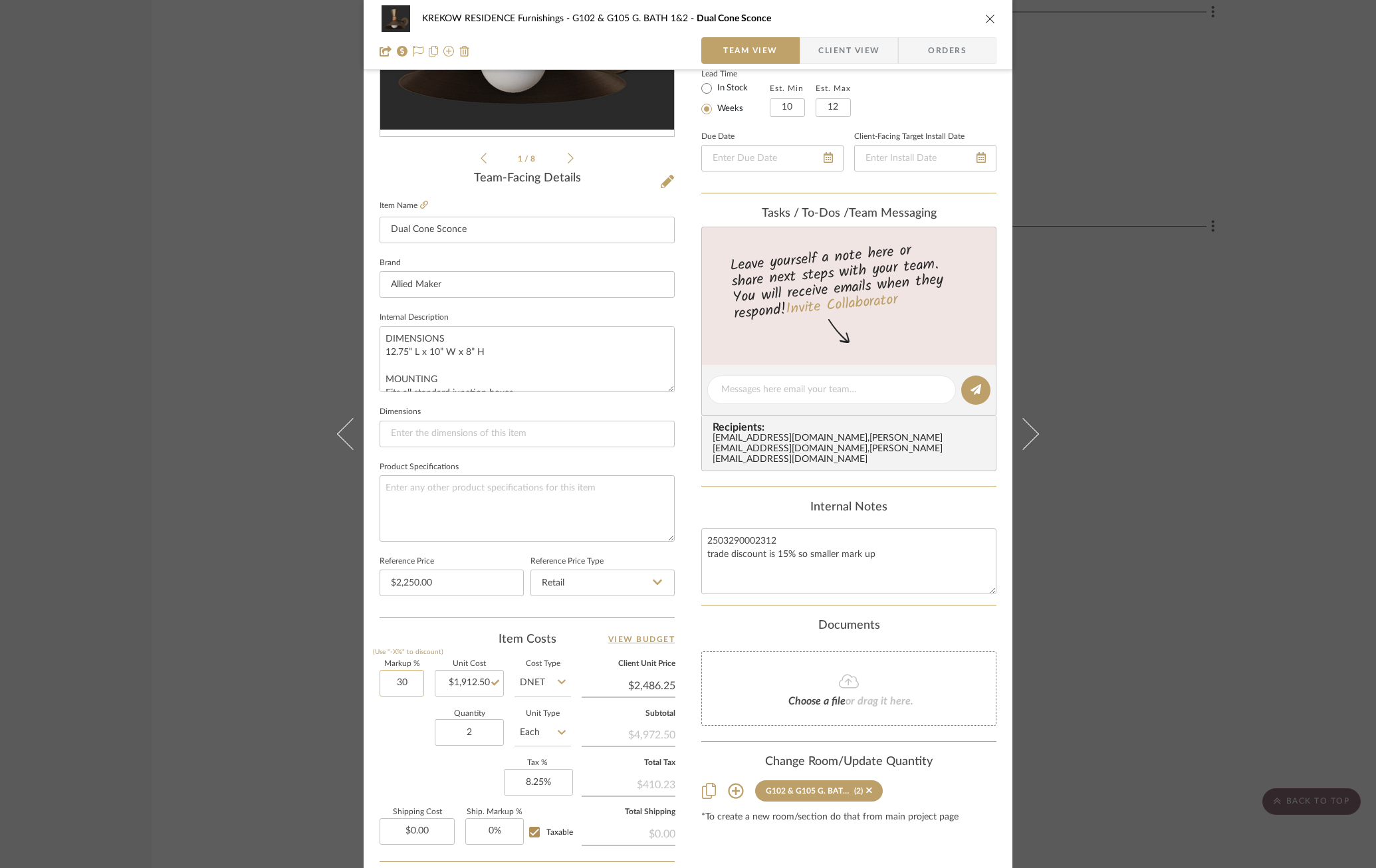
click at [392, 670] on input "30" at bounding box center [401, 683] width 45 height 26
type input "1"
type input "20%"
click at [423, 750] on div "Quantity 2 Unit Type Each" at bounding box center [475, 735] width 191 height 47
type input "$2,295.00"
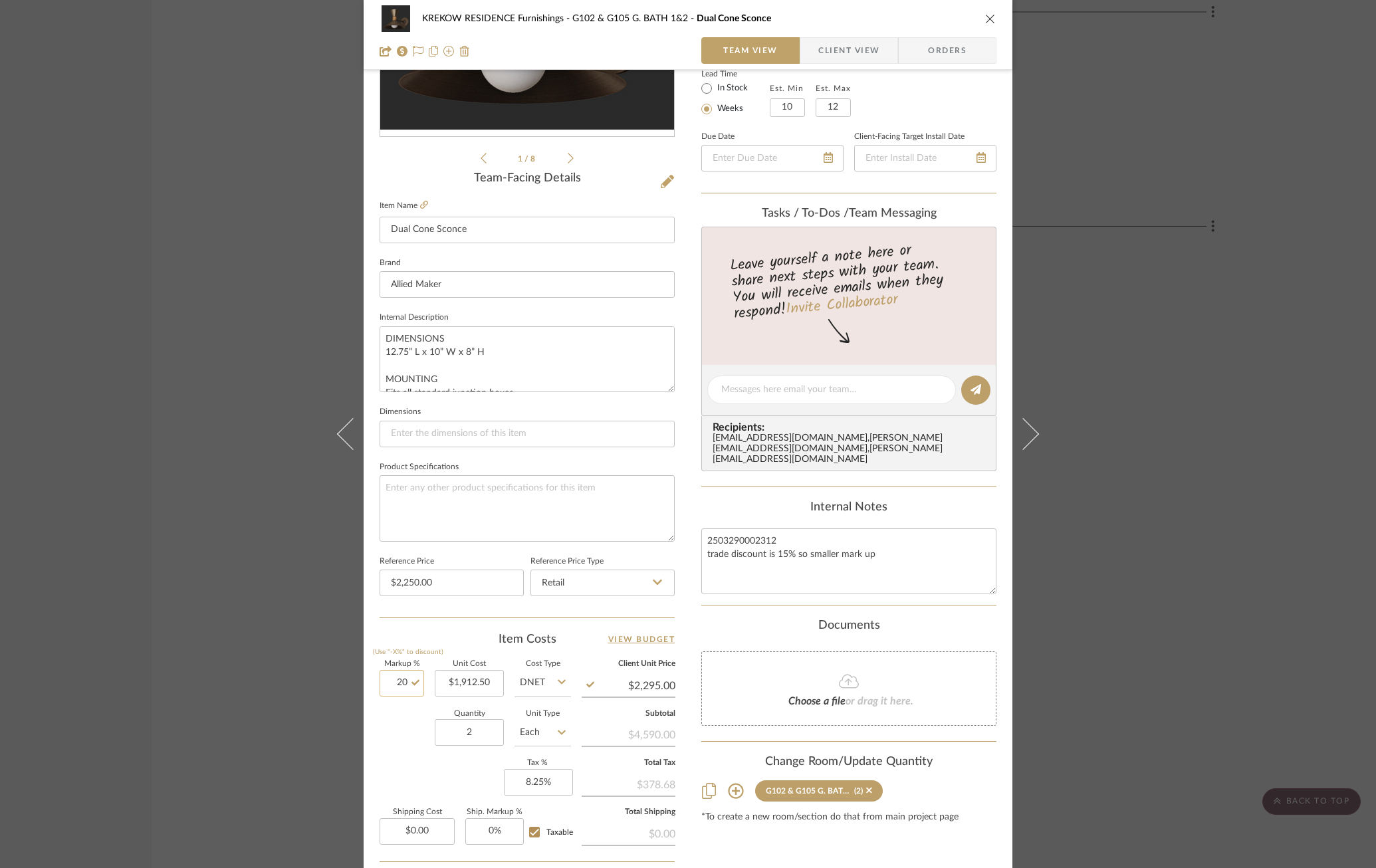
click at [405, 680] on input "20" at bounding box center [401, 683] width 45 height 26
type input "18%"
click at [398, 711] on div "Quantity 2 Unit Type Each" at bounding box center [475, 735] width 191 height 47
type input "$2,256.75"
click at [399, 684] on input "18" at bounding box center [401, 683] width 45 height 26
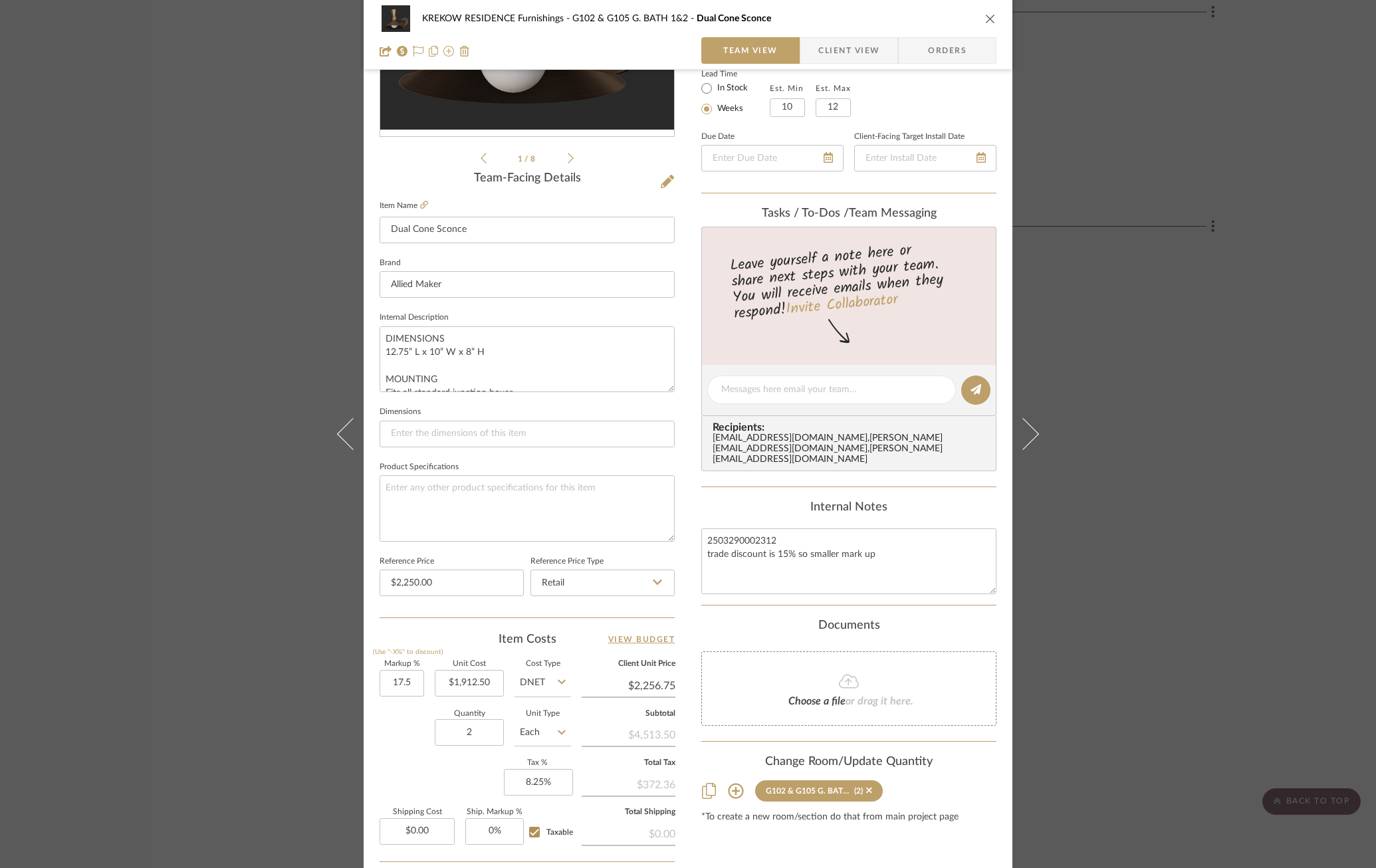
type input "17.5%"
click at [403, 721] on div "Quantity 2 Unit Type Each" at bounding box center [475, 735] width 191 height 47
type input "$2,247.19"
click at [398, 685] on input "17.5" at bounding box center [401, 683] width 45 height 26
type input "18%"
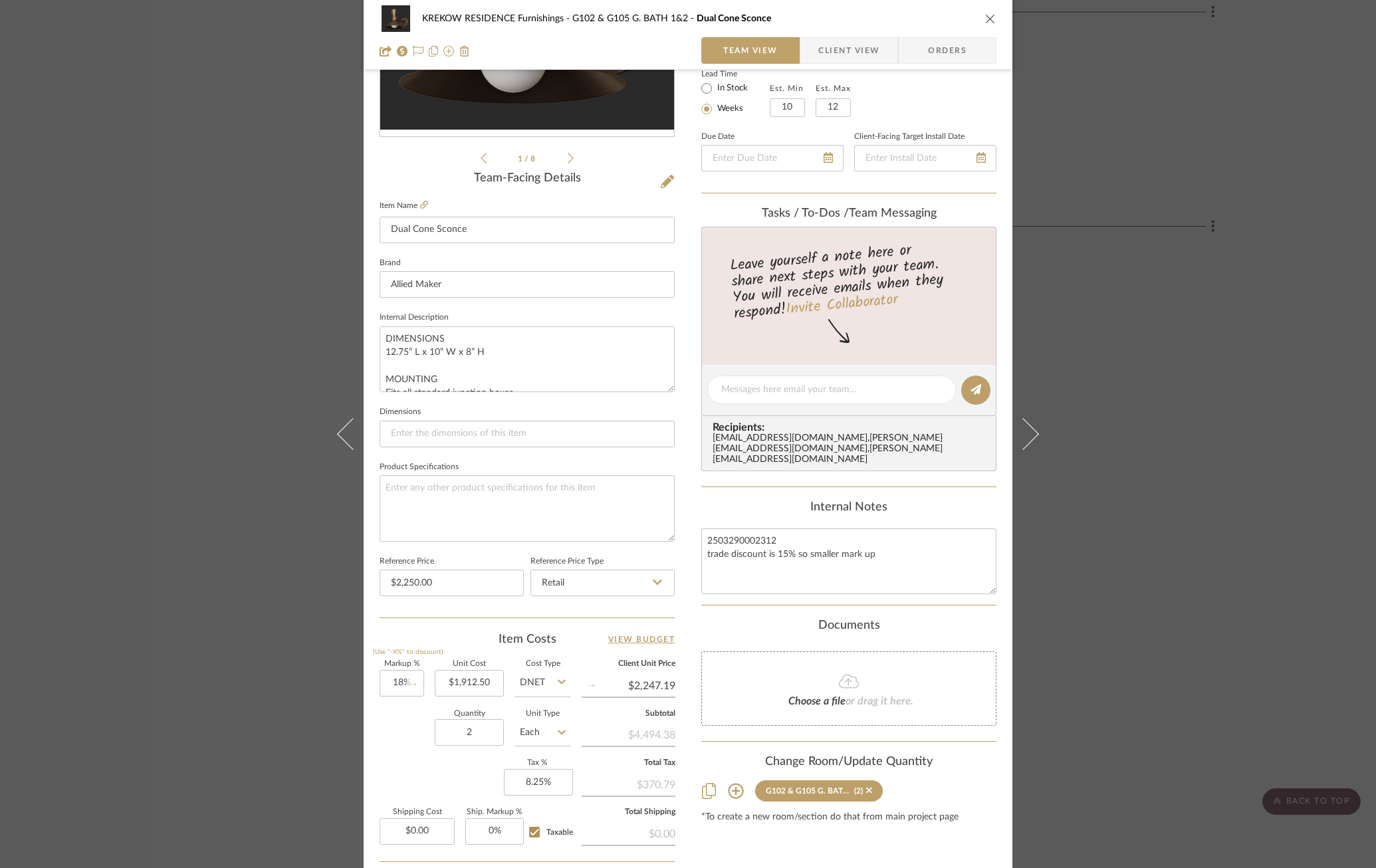
click at [408, 720] on div "Quantity 2 Unit Type Each" at bounding box center [475, 735] width 191 height 47
type input "$2,256.75"
click at [727, 528] on textarea "2503290002312 trade discount is 15% so smaller mark up" at bounding box center [849, 561] width 295 height 66
drag, startPoint x: 778, startPoint y: 525, endPoint x: 756, endPoint y: 525, distance: 22.0
click at [756, 528] on textarea "2509290002312 trade discount is 15% so smaller mark up" at bounding box center [849, 561] width 295 height 66
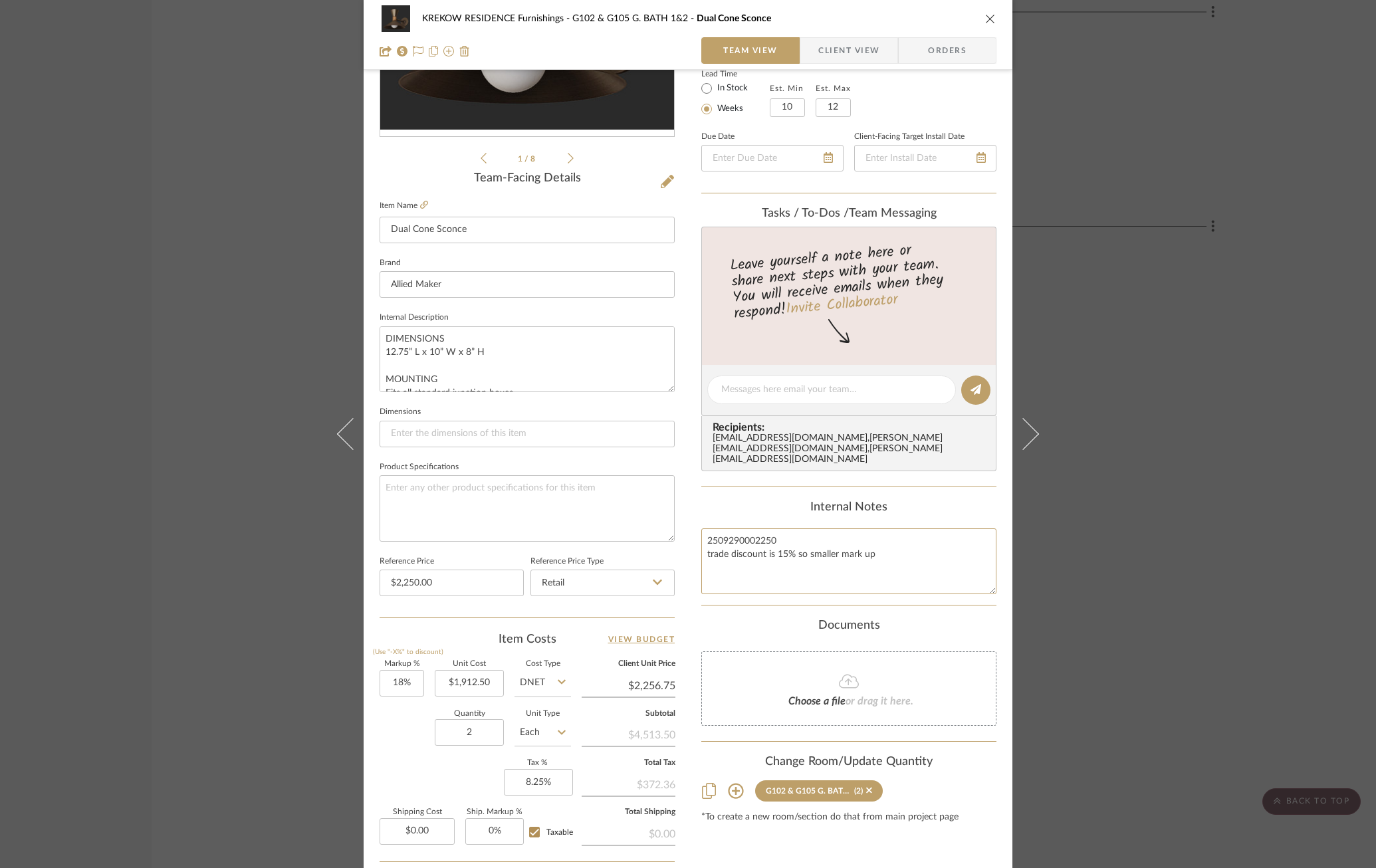
type textarea "2509290002250 trade discount is 15% so smaller mark up"
click at [747, 475] on div "Content here copies to Client View - confirm visibility there. Show in Client D…" at bounding box center [849, 394] width 295 height 1094
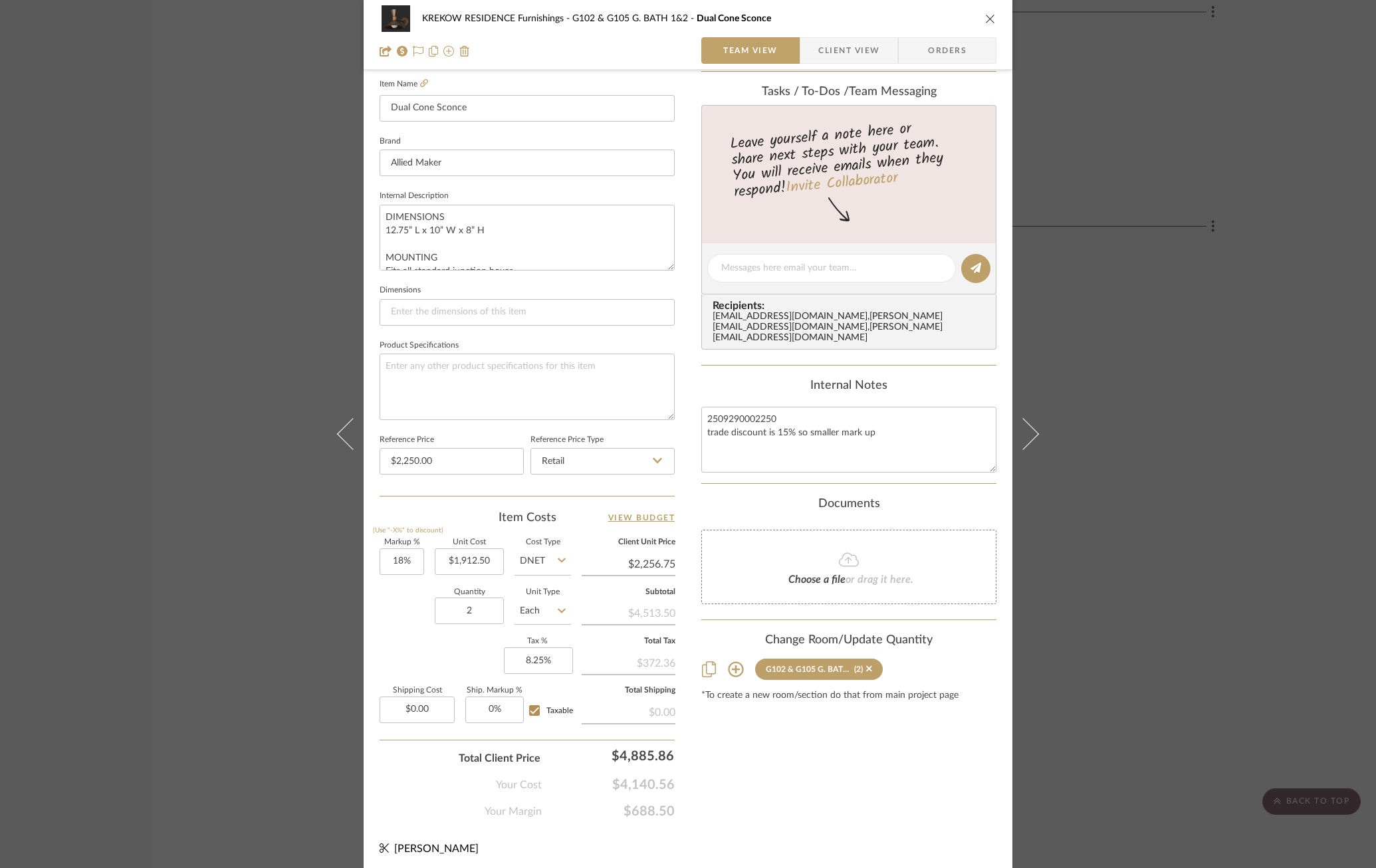
click at [1209, 421] on div "KREKOW RESIDENCE Furnishings G102 & G105 G. BATH 1&2 Dual Cone Sconce Team View…" at bounding box center [688, 434] width 1376 height 868
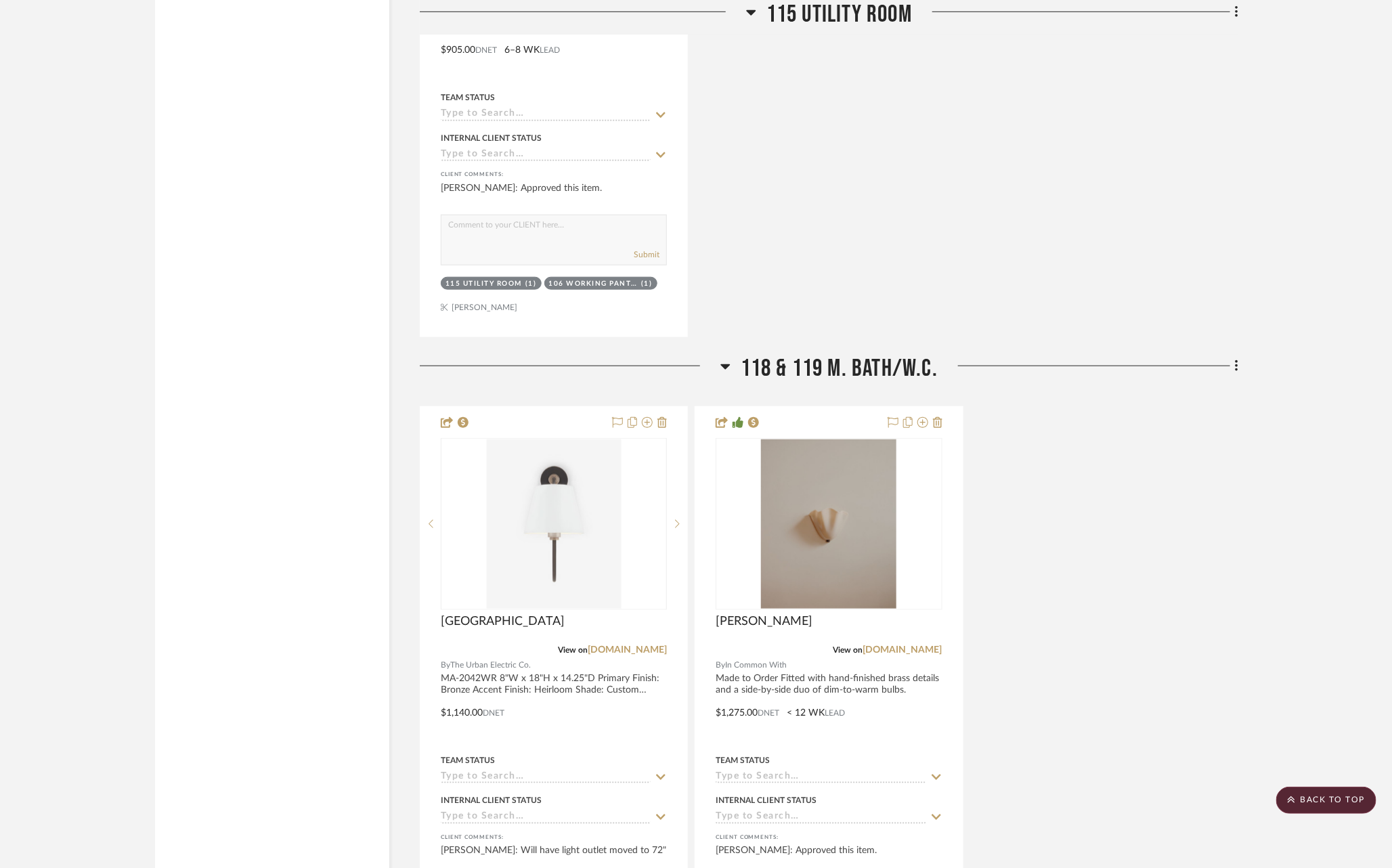
scroll to position [3337, 0]
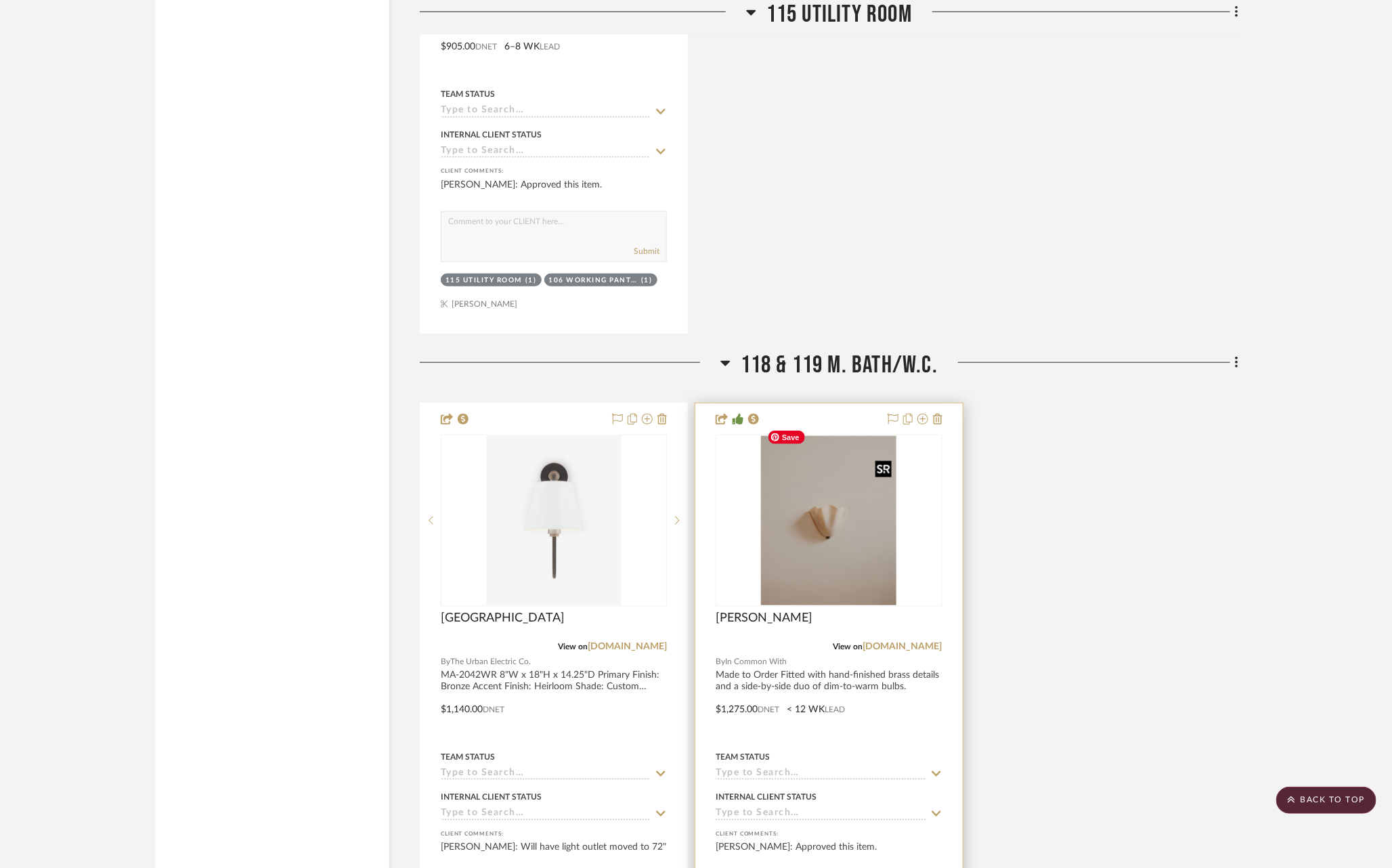
click at [850, 481] on img "0" at bounding box center [828, 520] width 135 height 169
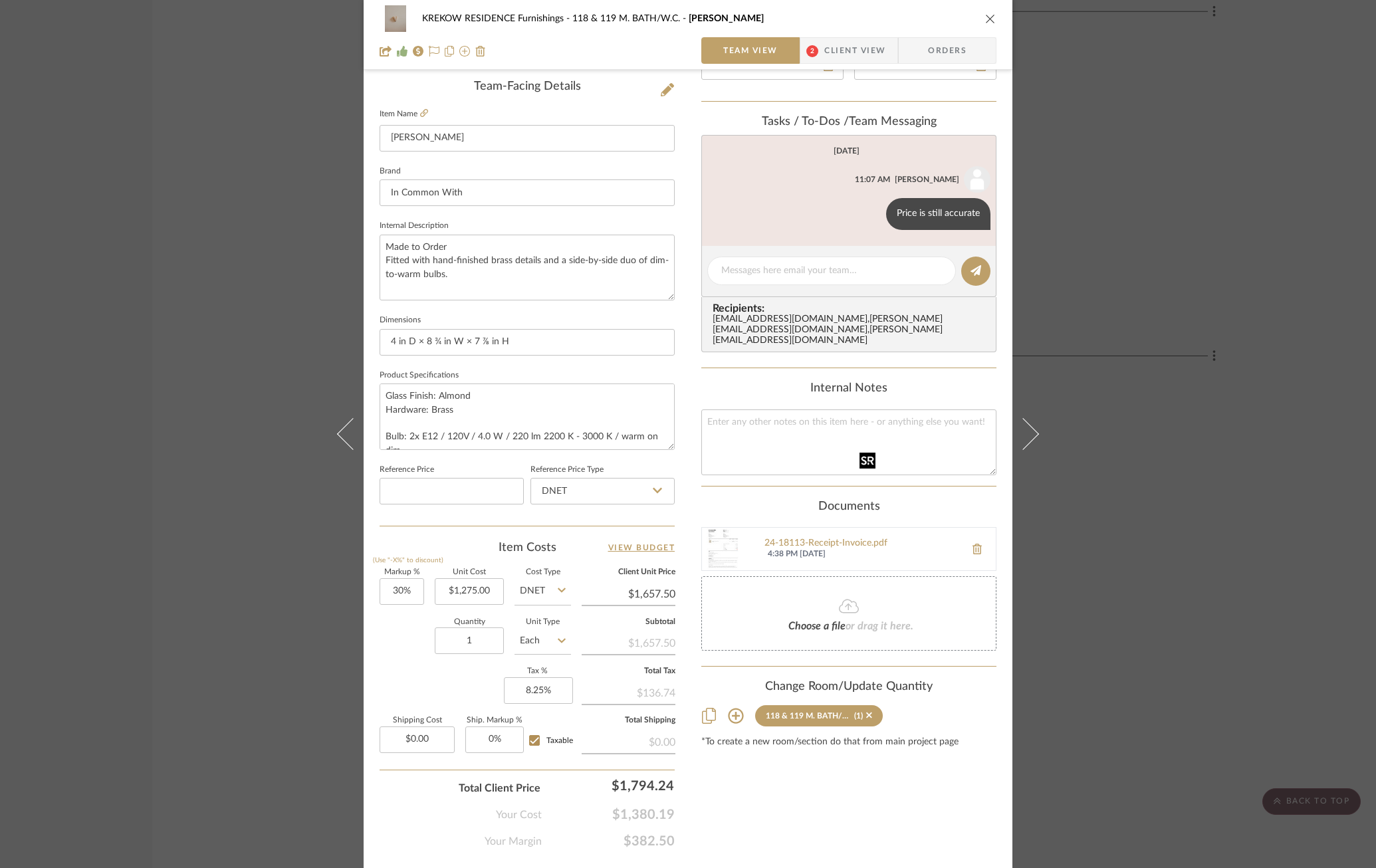
scroll to position [352, 0]
